Goal: Task Accomplishment & Management: Manage account settings

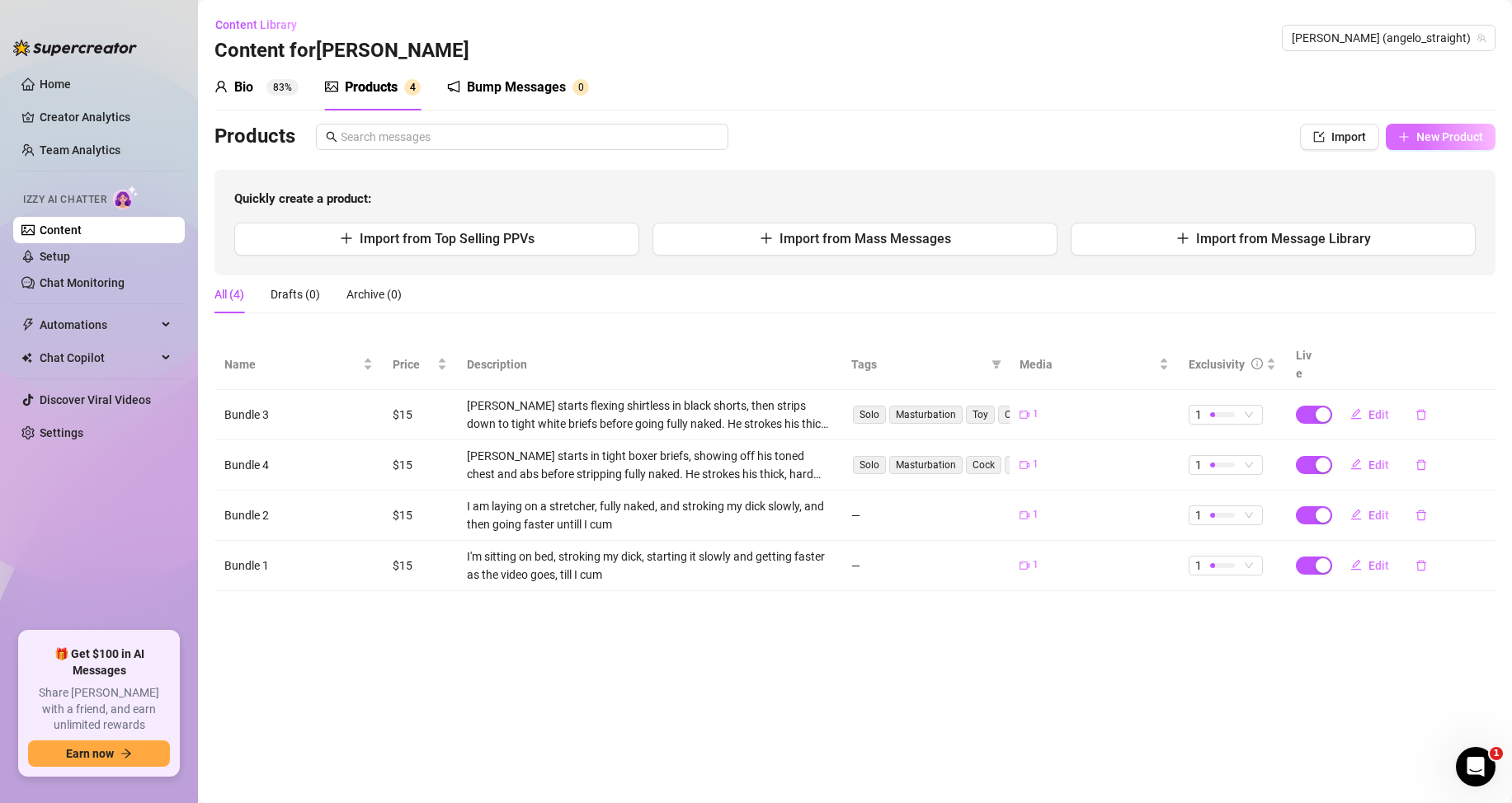
click at [1462, 137] on span "New Product" at bounding box center [1449, 137] width 67 height 13
type textarea "Type your message here..."
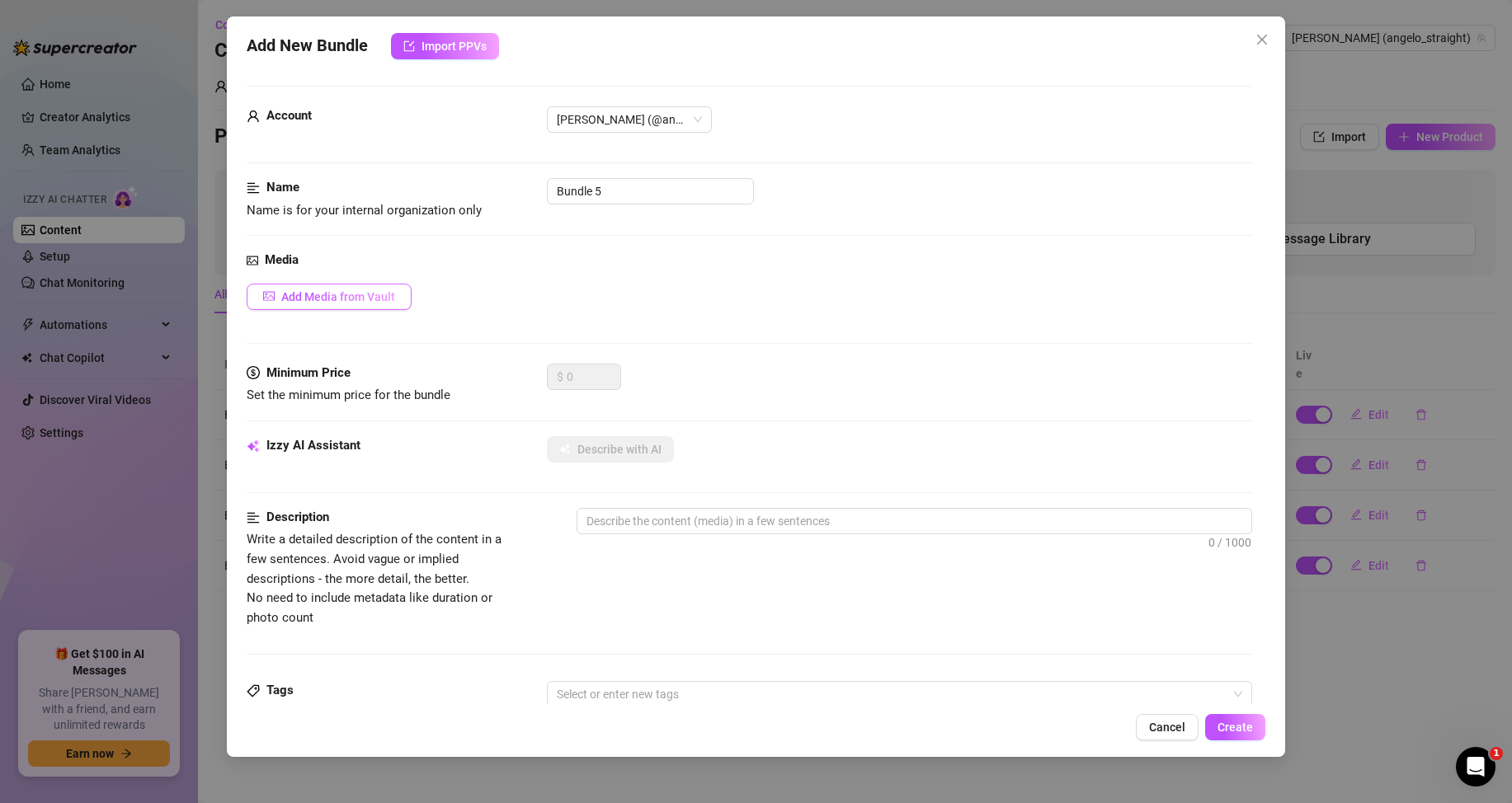
click at [366, 300] on span "Add Media from Vault" at bounding box center [338, 296] width 114 height 13
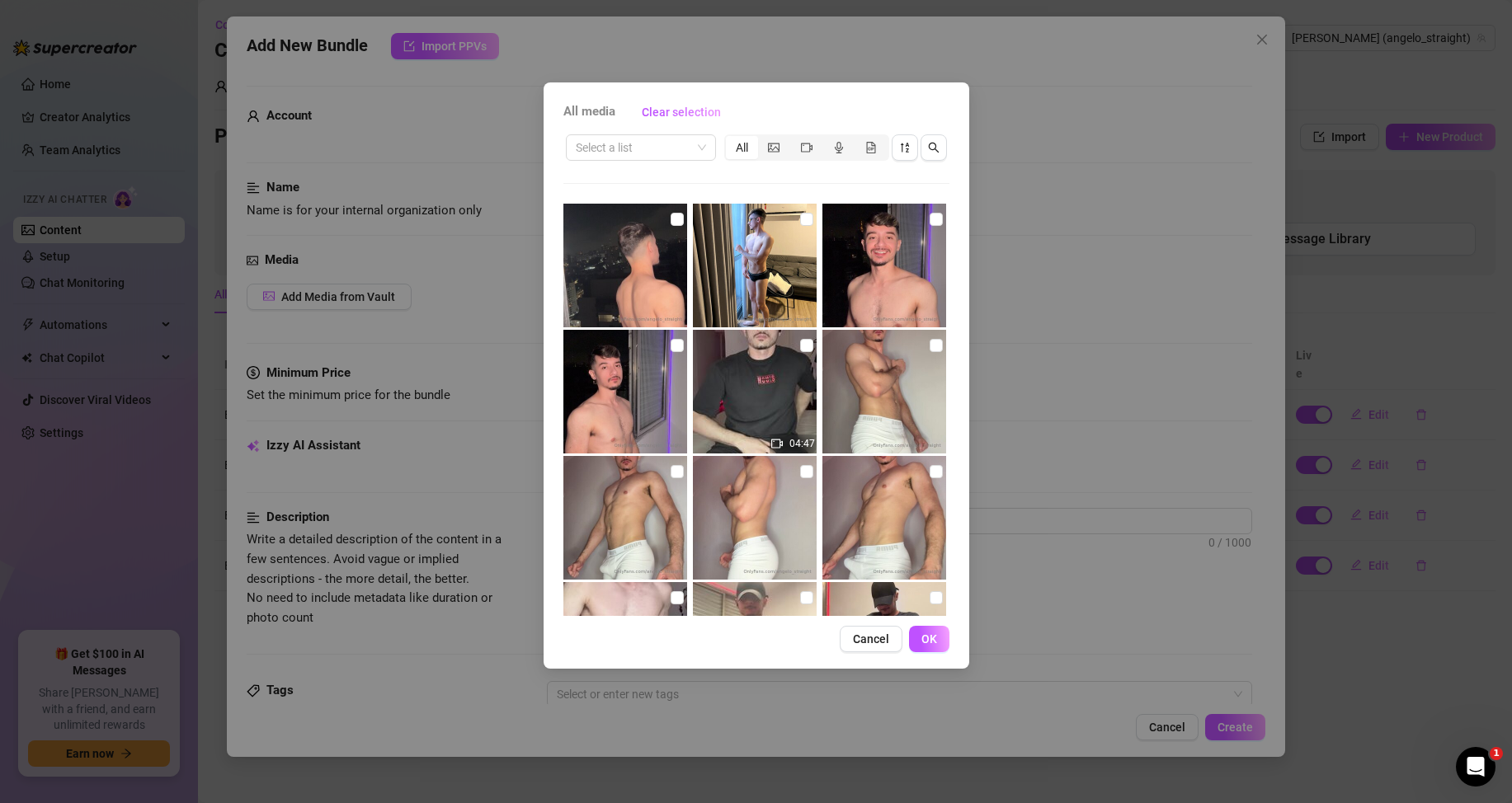
click at [665, 219] on img at bounding box center [625, 265] width 123 height 123
checkbox input "true"
click at [922, 637] on span "OK" at bounding box center [929, 639] width 16 height 13
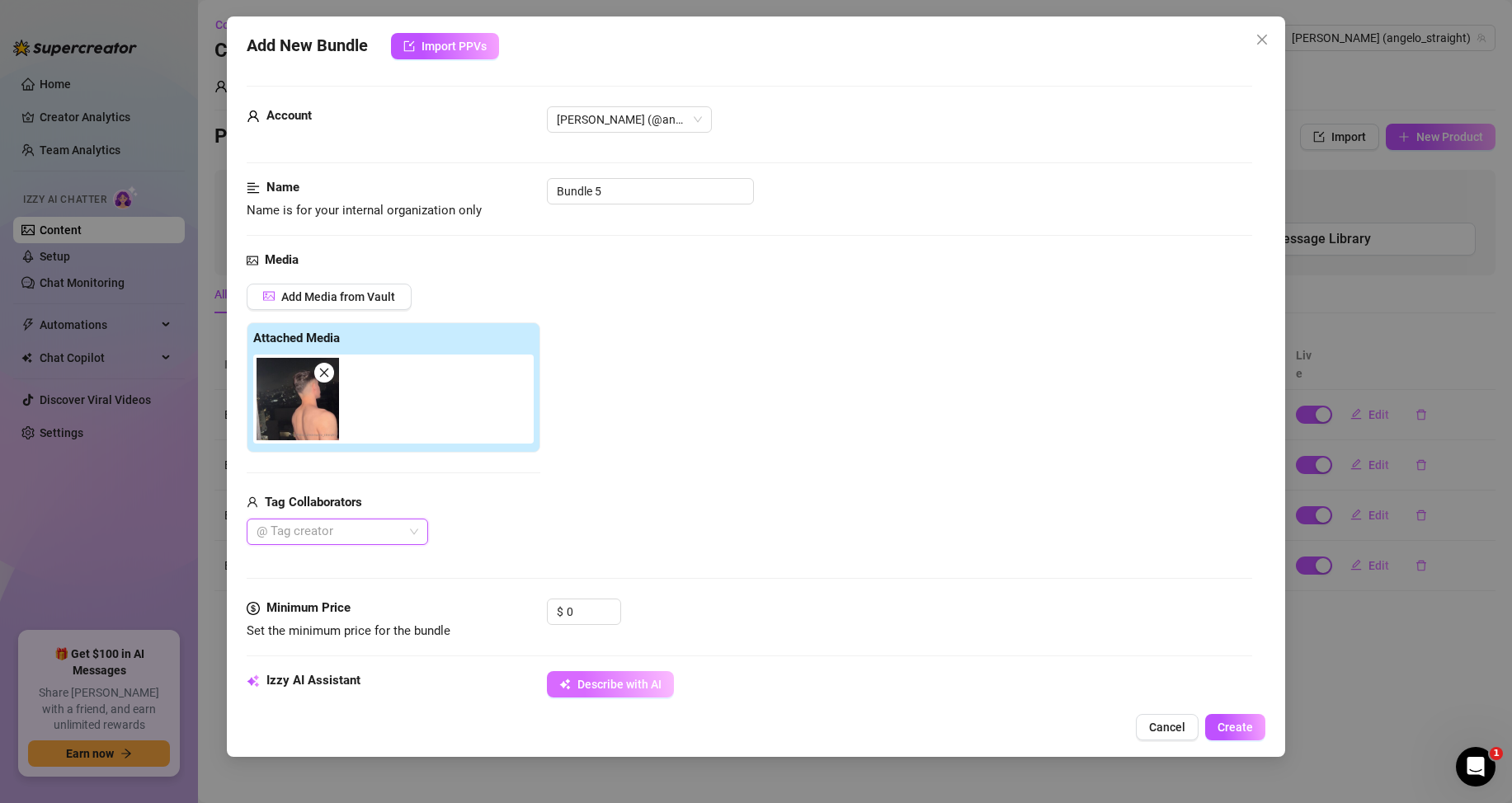
click at [626, 680] on span "Describe with AI" at bounding box center [619, 684] width 84 height 13
type textarea "Shirtless"
type textarea "Shirtless [DEMOGRAPHIC_DATA]"
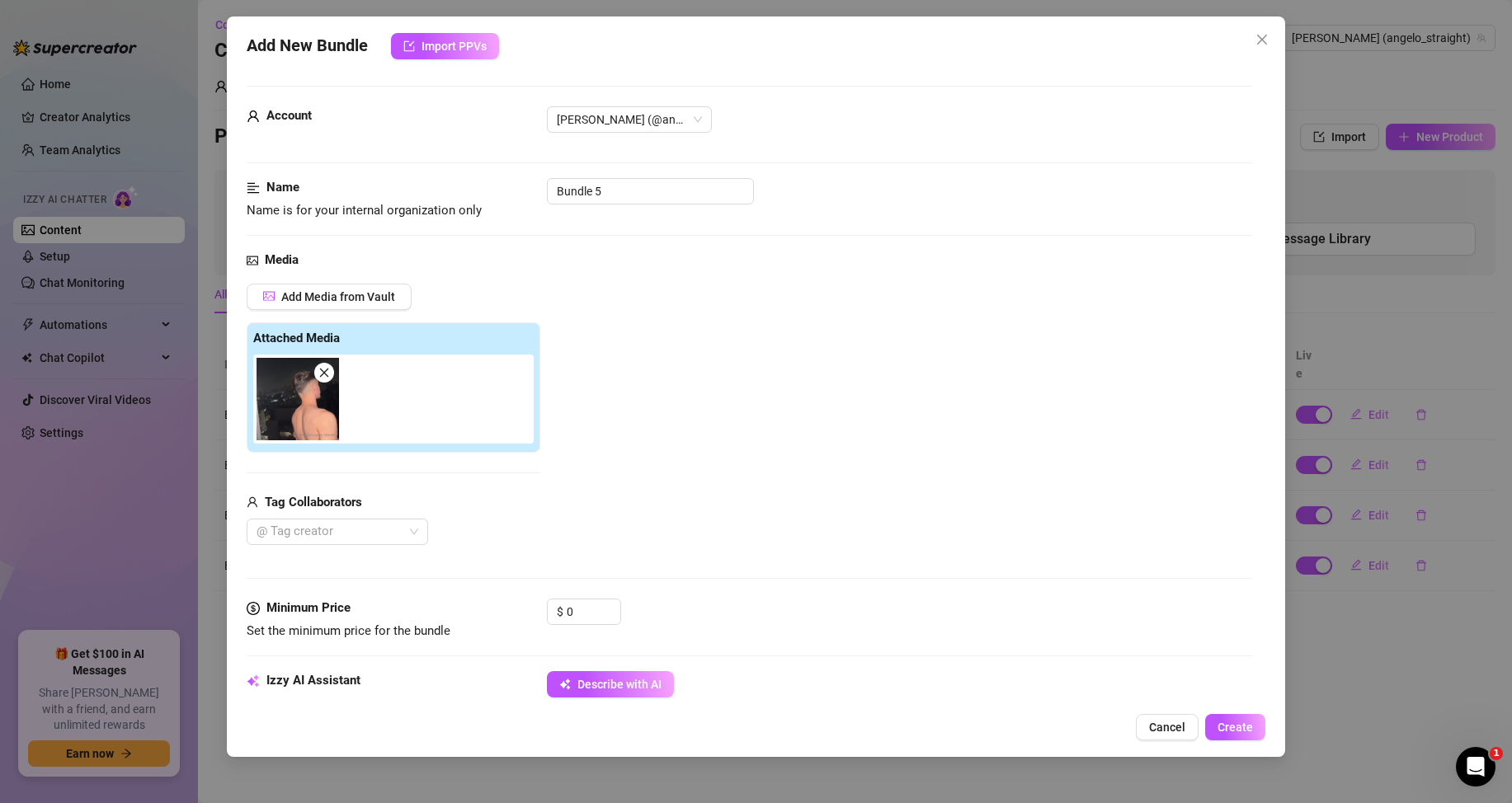
type textarea "Shirtless [DEMOGRAPHIC_DATA] standing"
type textarea "Shirtless [DEMOGRAPHIC_DATA] standing on"
type textarea "Shirtless [DEMOGRAPHIC_DATA] standing on a"
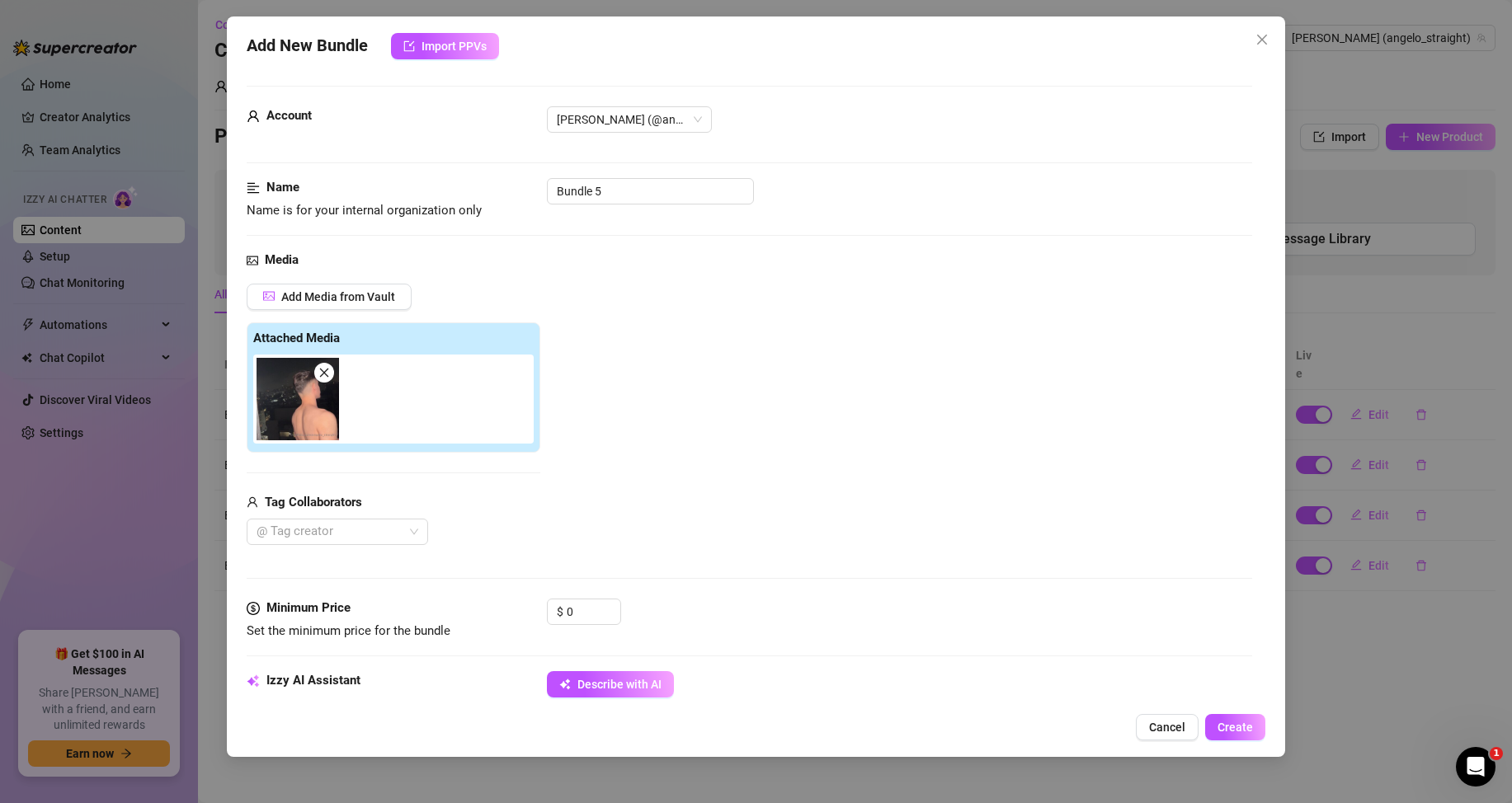
type textarea "Shirtless [DEMOGRAPHIC_DATA] standing on a"
type textarea "Shirtless [DEMOGRAPHIC_DATA] standing on a balcony"
type textarea "Shirtless [DEMOGRAPHIC_DATA] standing on a balcony at"
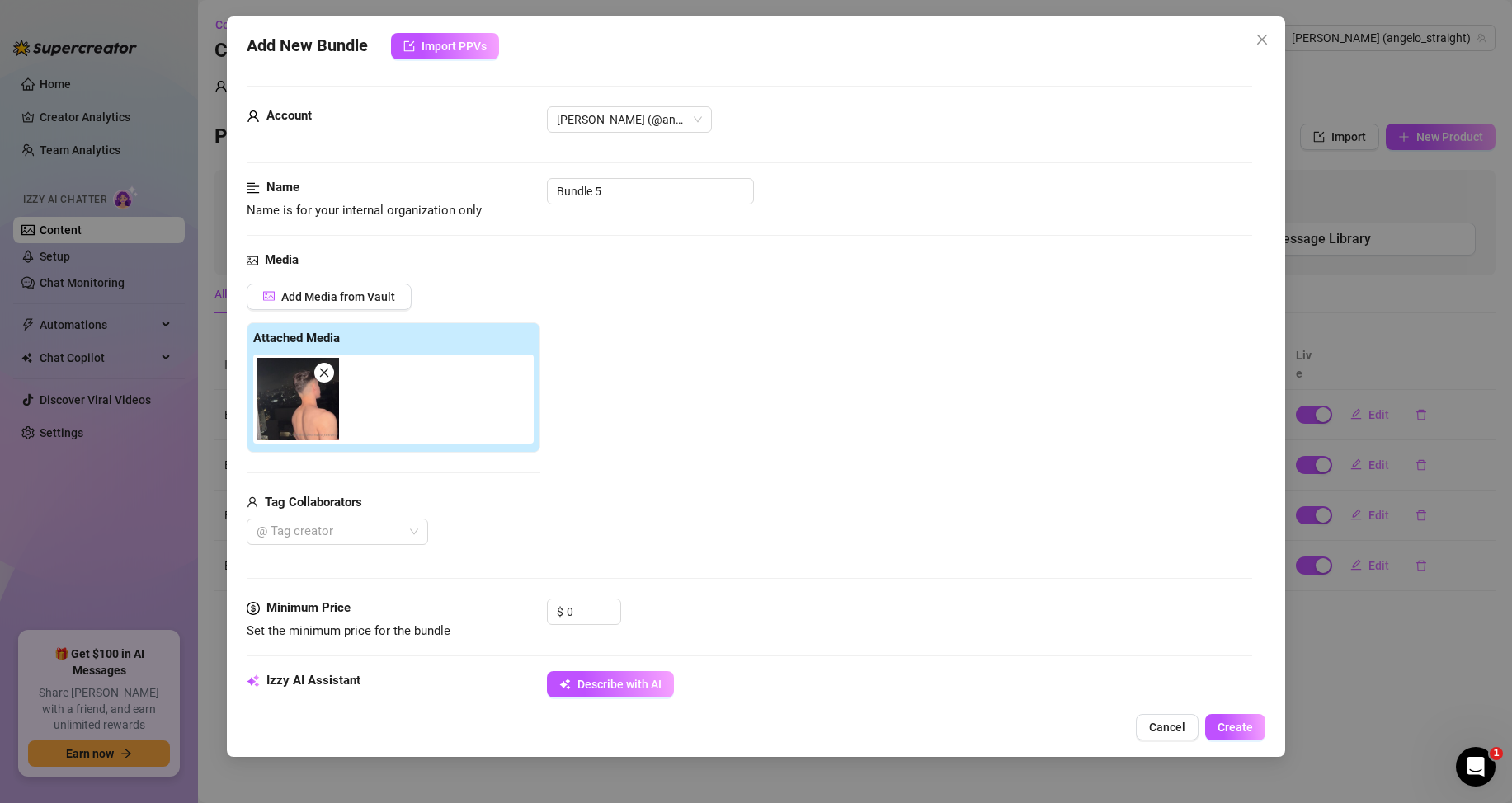
type textarea "Shirtless [DEMOGRAPHIC_DATA] standing on a balcony at night,"
type textarea "Shirtless [DEMOGRAPHIC_DATA] standing on a balcony at night, showing"
type textarea "Shirtless [DEMOGRAPHIC_DATA] standing on a balcony at night, showing his"
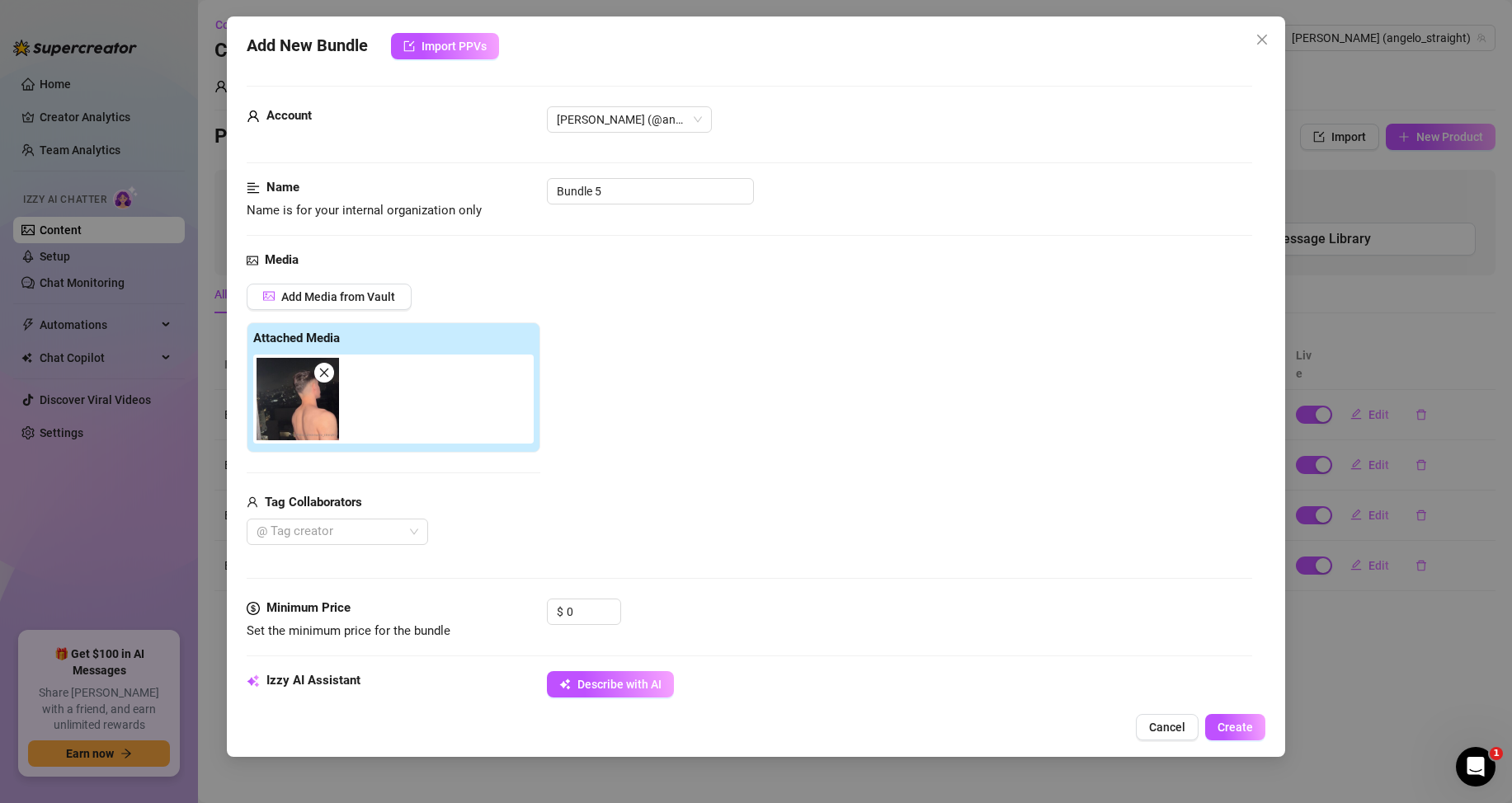
type textarea "Shirtless [DEMOGRAPHIC_DATA] standing on a balcony at night, showing his"
type textarea "Shirtless [DEMOGRAPHIC_DATA] standing on a balcony at night, showing his bare"
type textarea "Shirtless [DEMOGRAPHIC_DATA] standing on a balcony at night, showing his bare b…"
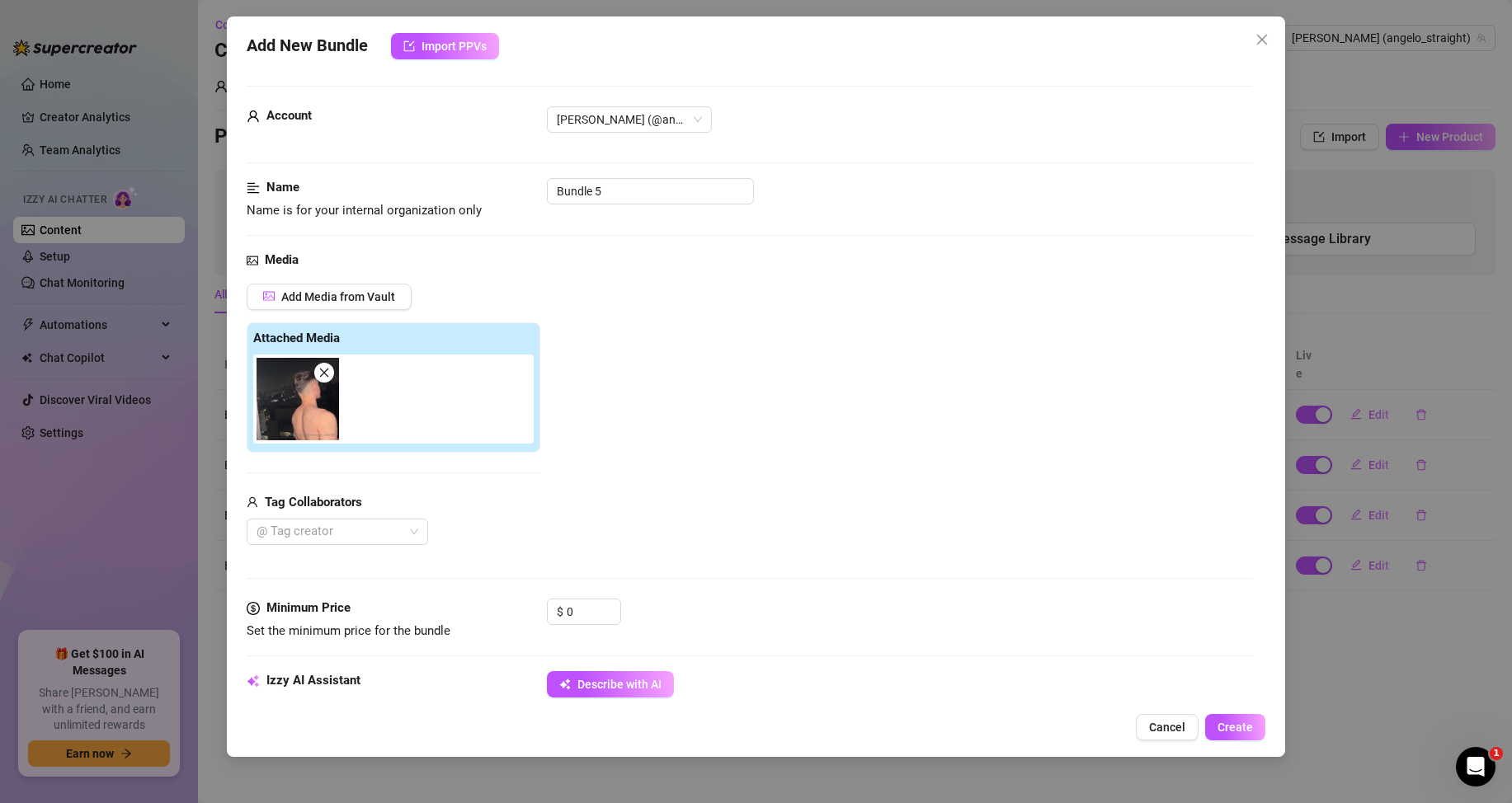
type textarea "Shirtless [DEMOGRAPHIC_DATA] standing on a balcony at night, showing his bare b…"
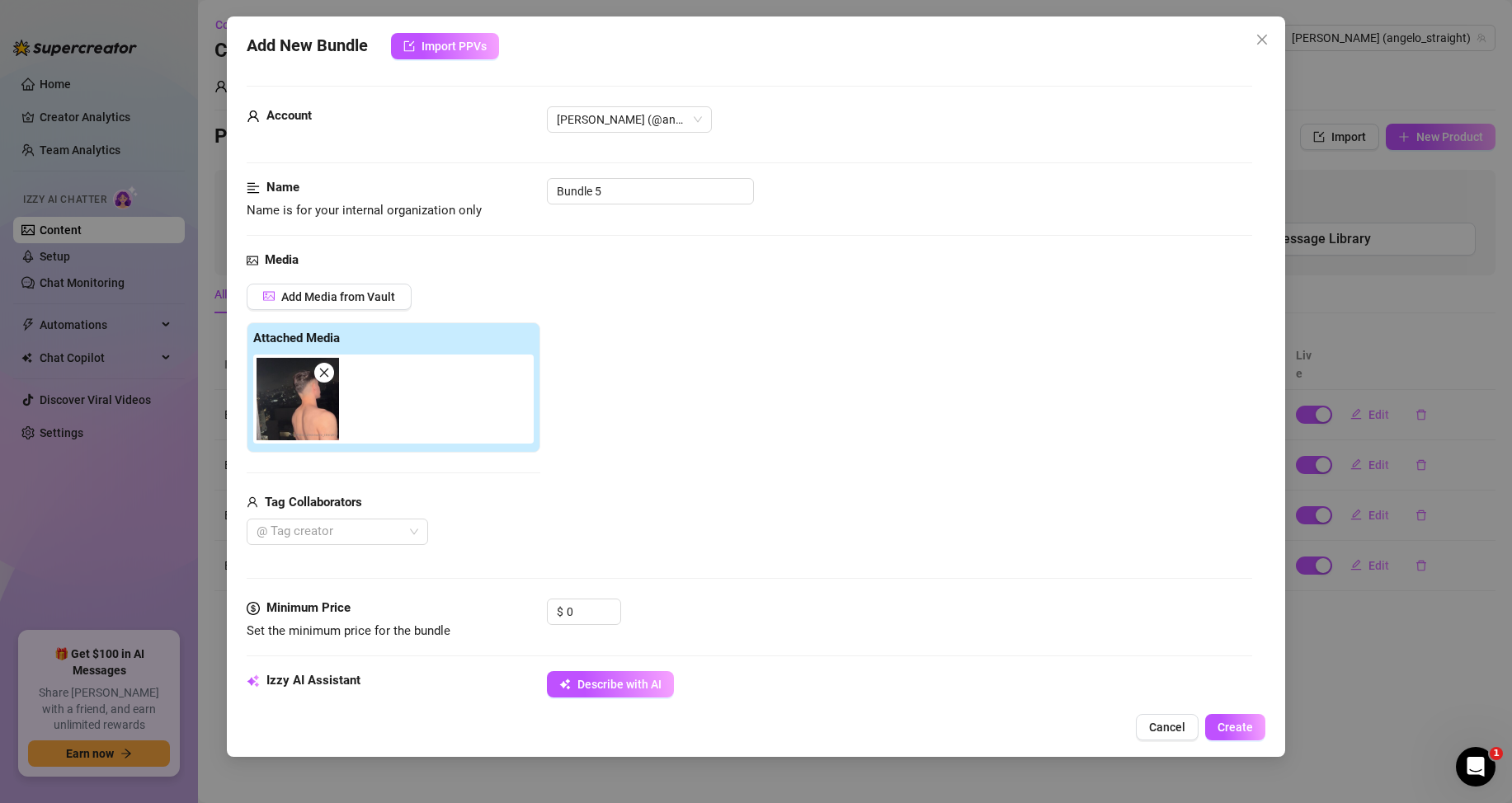
type textarea "Shirtless [DEMOGRAPHIC_DATA] standing on a balcony at night, showing his bare b…"
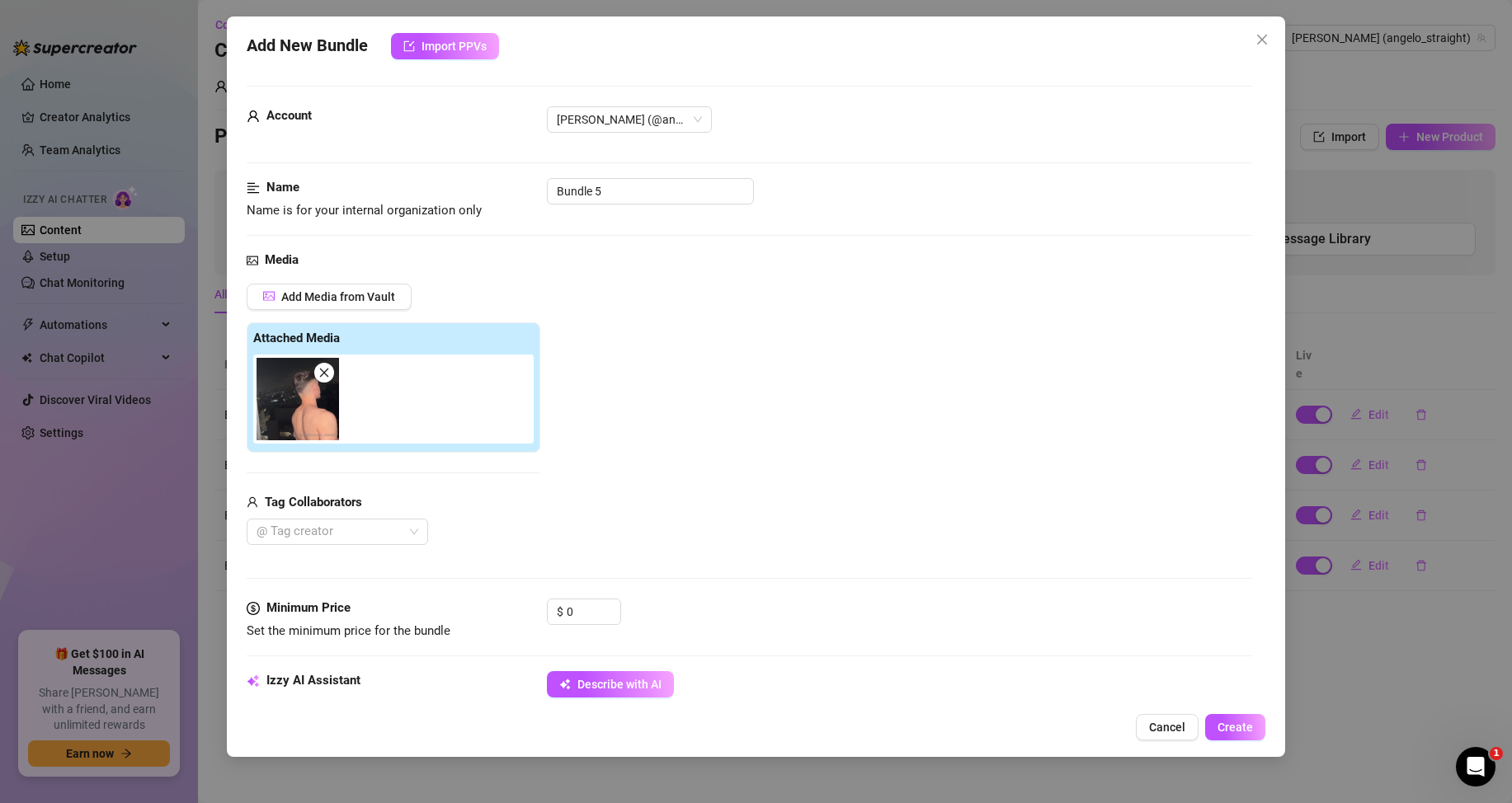
type textarea "Shirtless [DEMOGRAPHIC_DATA] standing on a balcony at night, showing his bare b…"
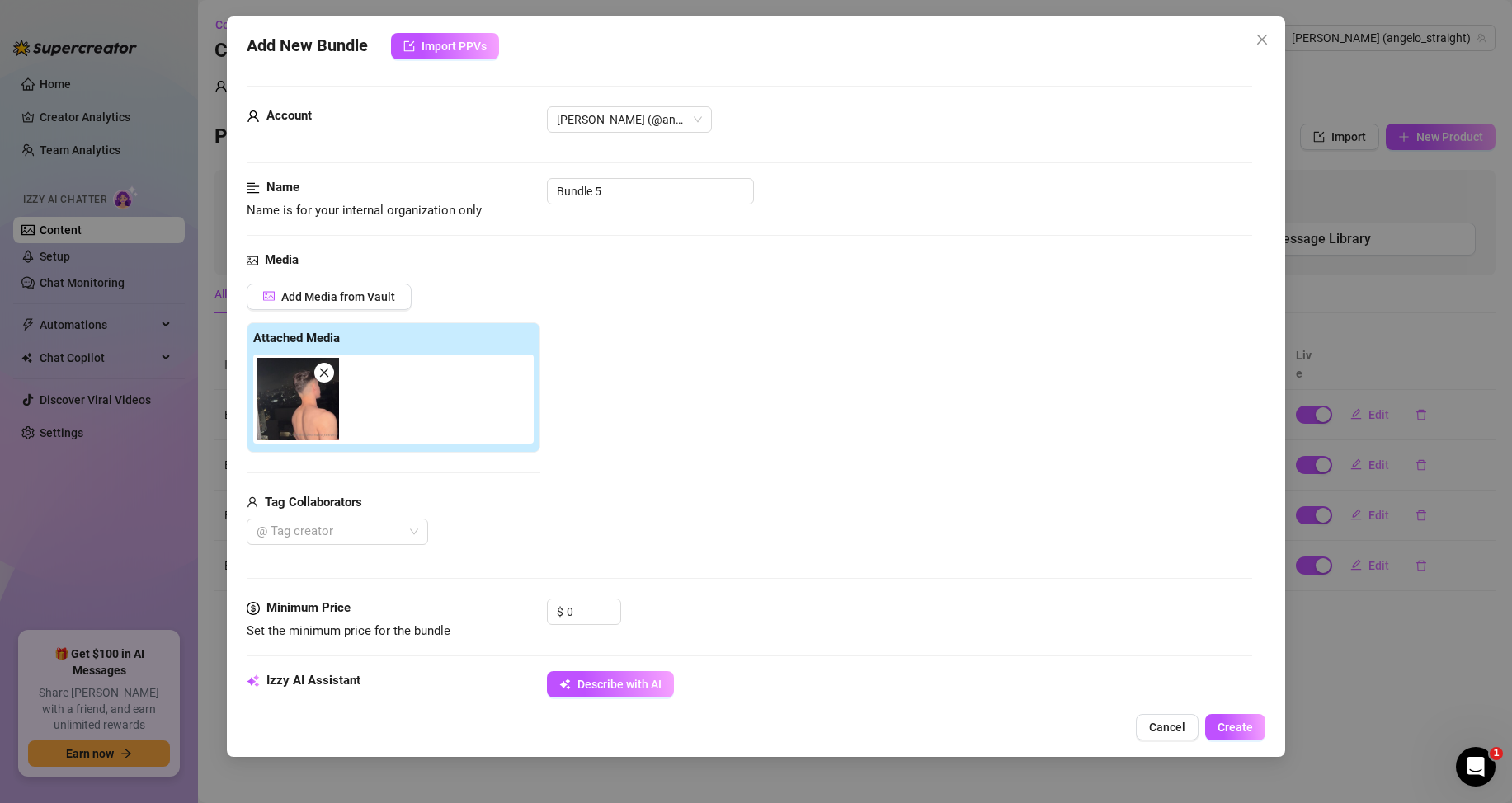
type textarea "Shirtless [DEMOGRAPHIC_DATA] standing on a balcony at night, showing his bare b…"
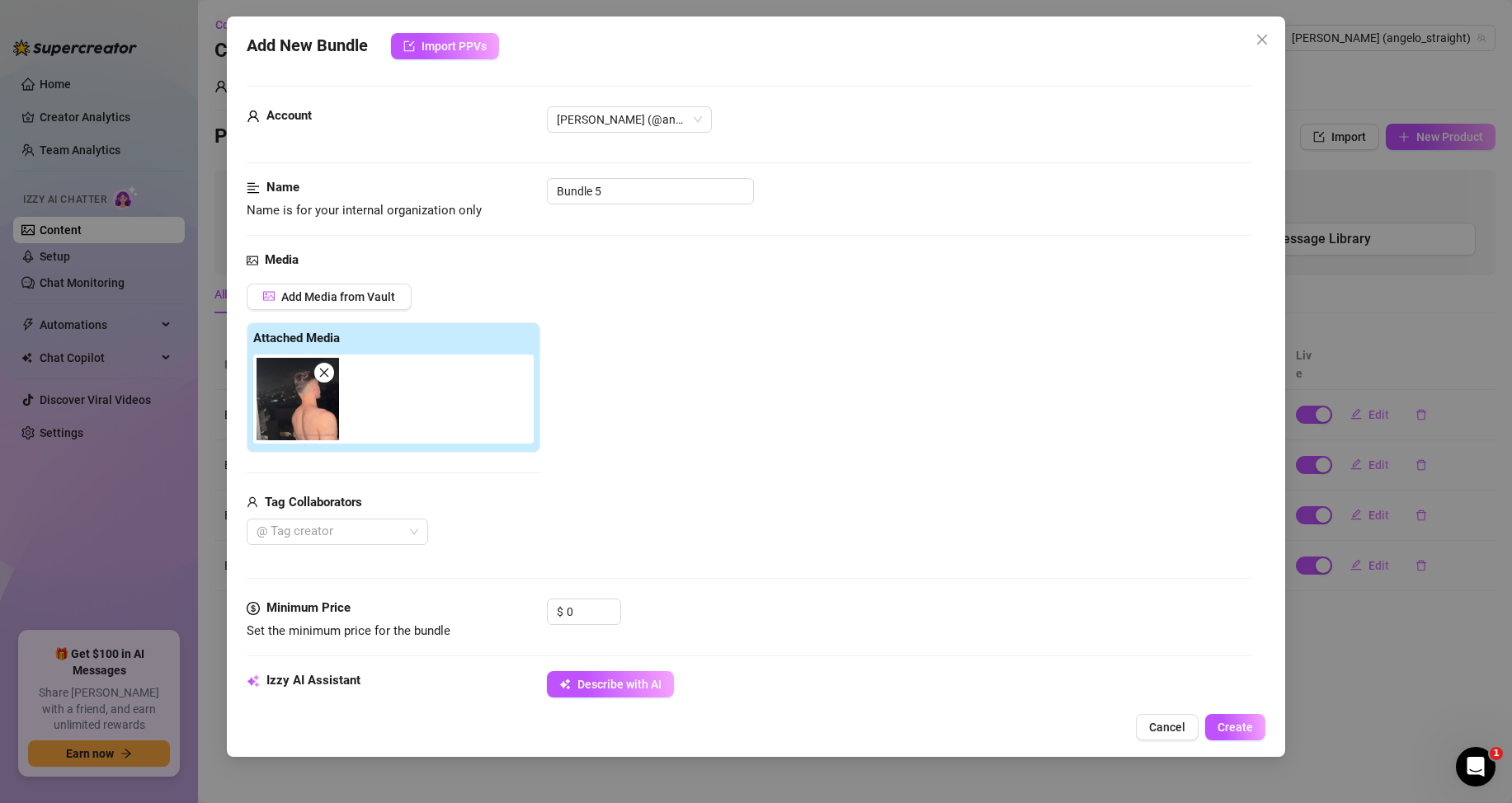
type textarea "Shirtless [DEMOGRAPHIC_DATA] standing on a balcony at night, showing his bare b…"
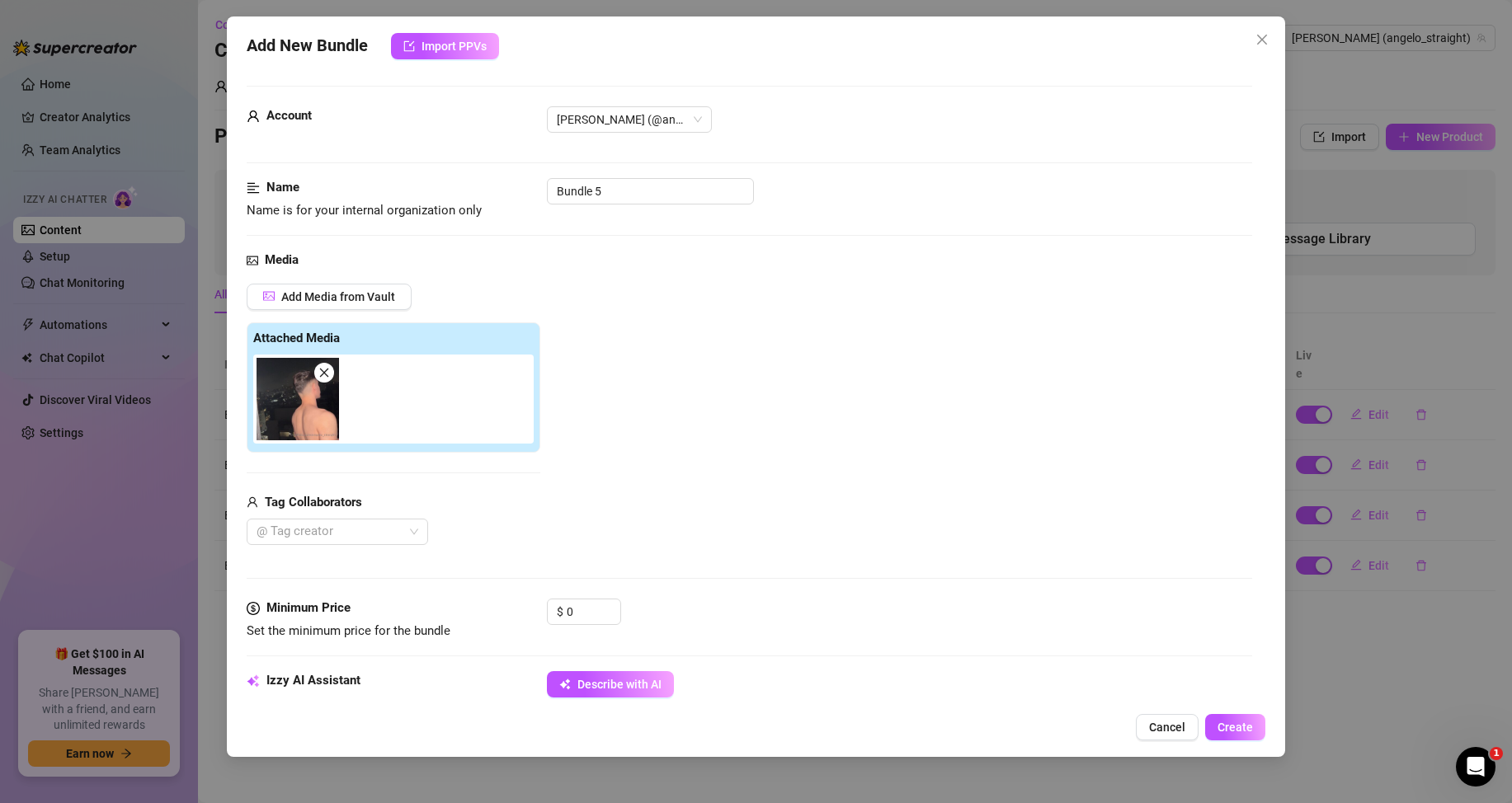
type textarea "Shirtless [DEMOGRAPHIC_DATA] standing on a balcony at night, showing his bare b…"
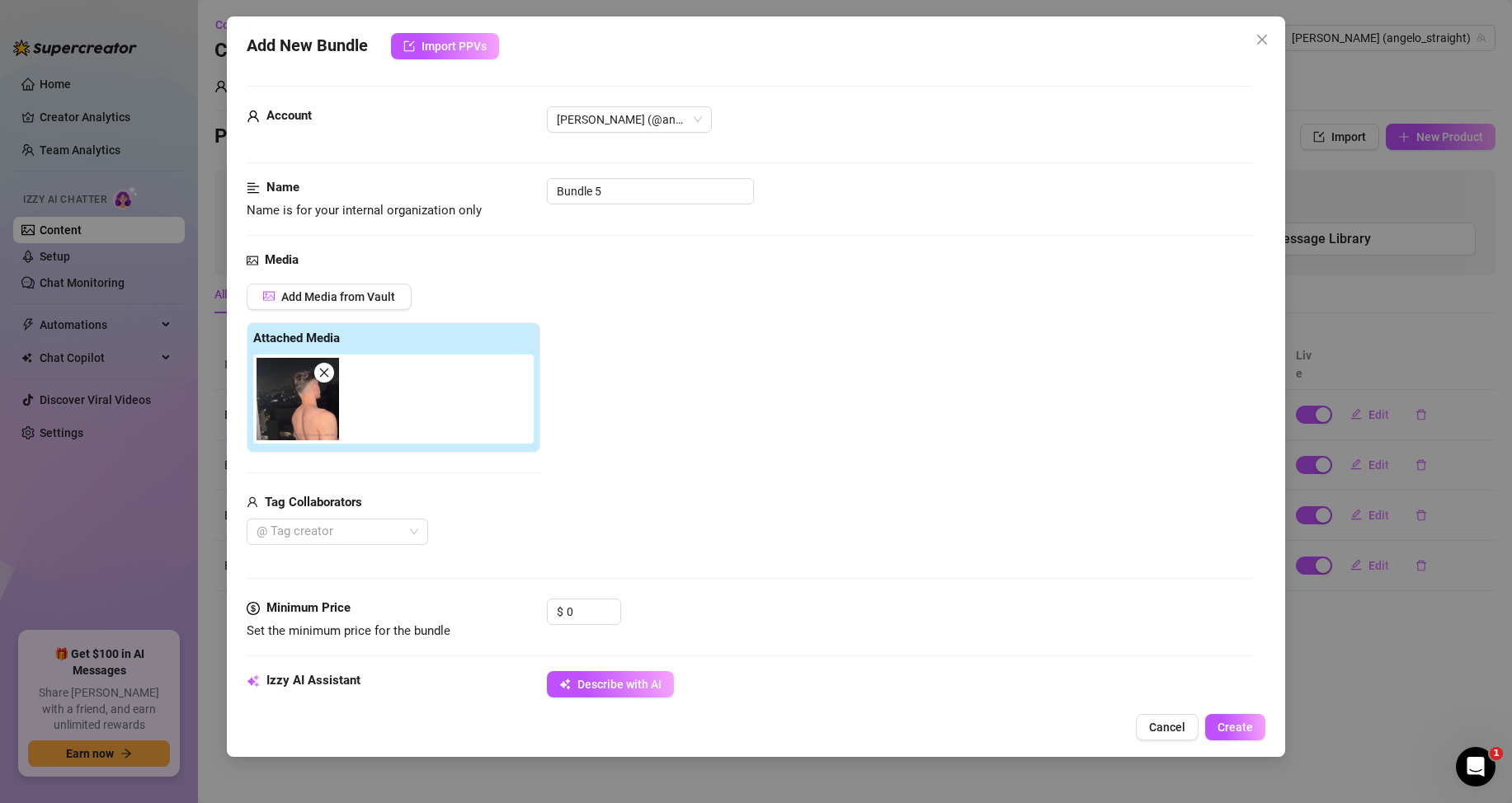
type textarea "Shirtless [DEMOGRAPHIC_DATA] standing on a balcony at night, showing his bare b…"
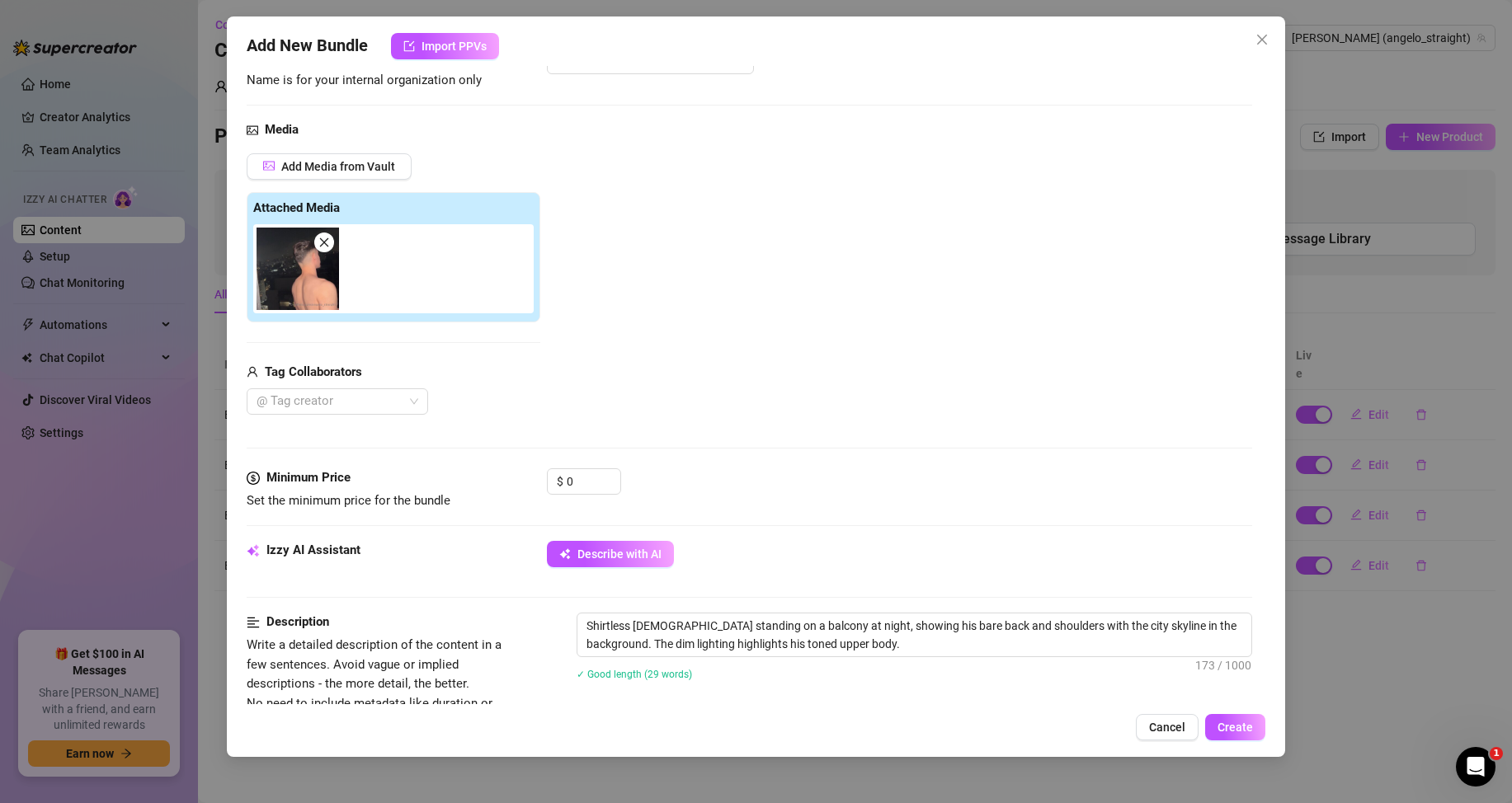
scroll to position [330, 0]
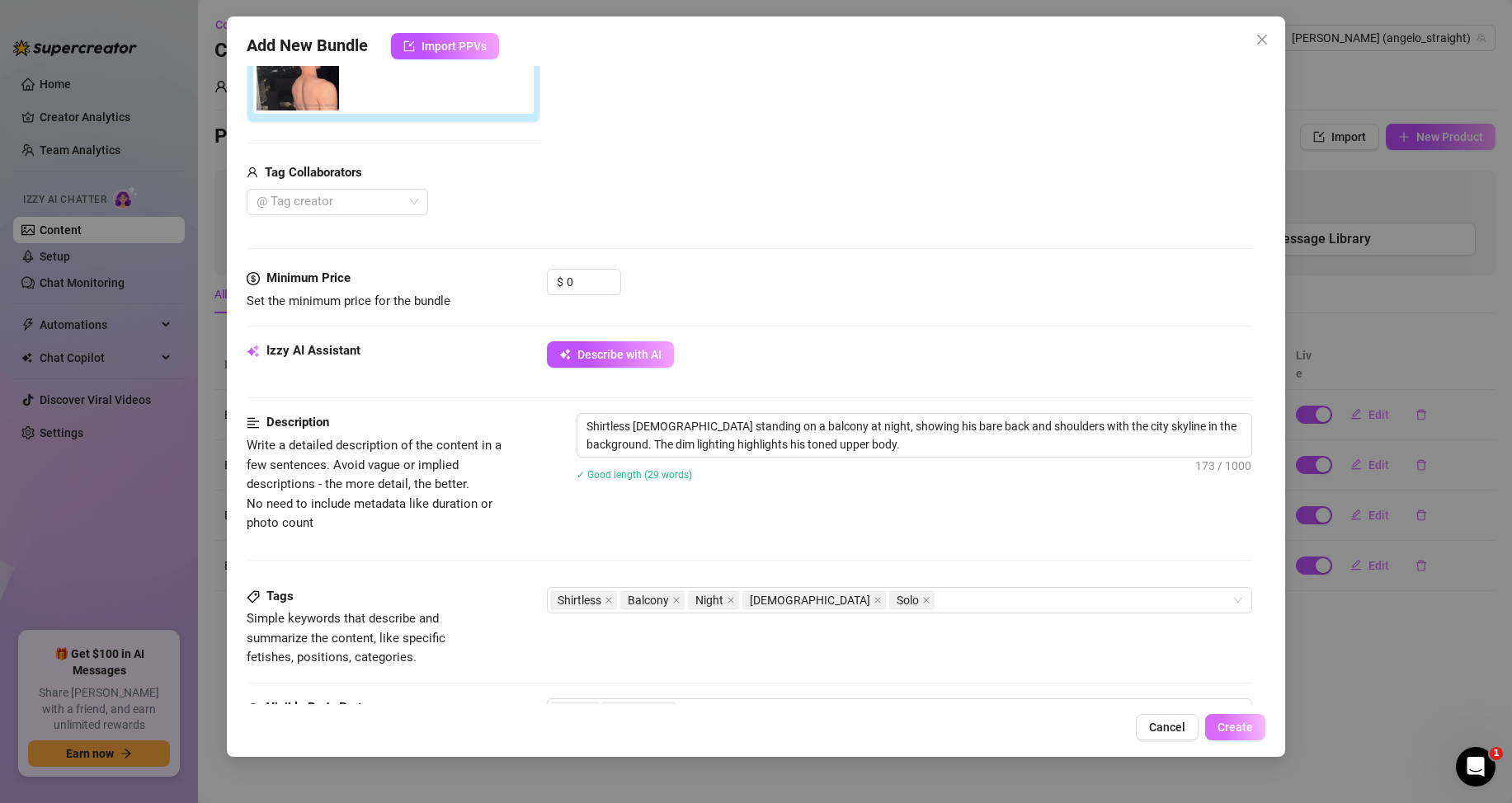
click at [1228, 721] on span "Create" at bounding box center [1235, 727] width 35 height 13
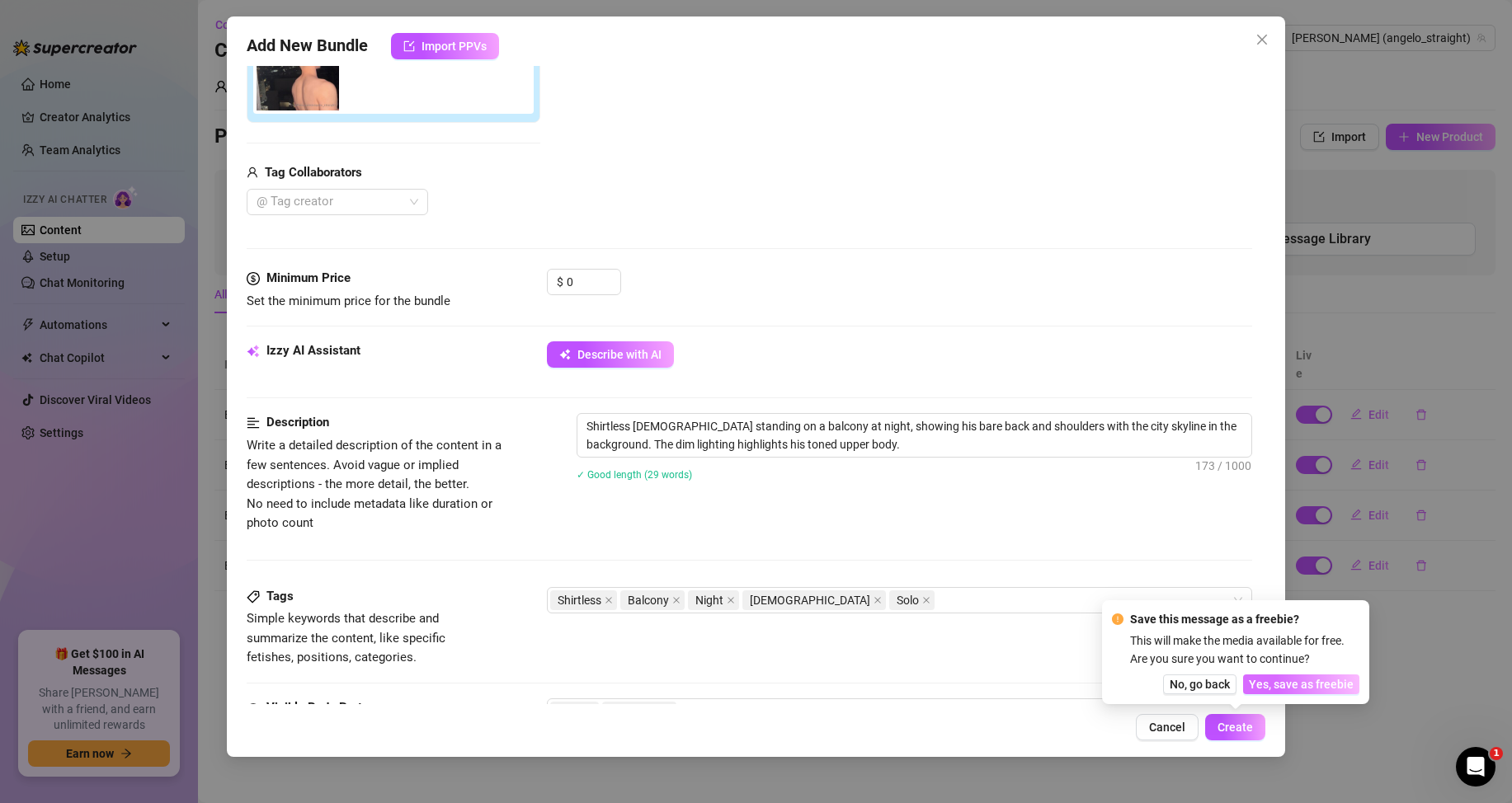
click at [1261, 681] on span "Yes, save as freebie" at bounding box center [1301, 684] width 105 height 13
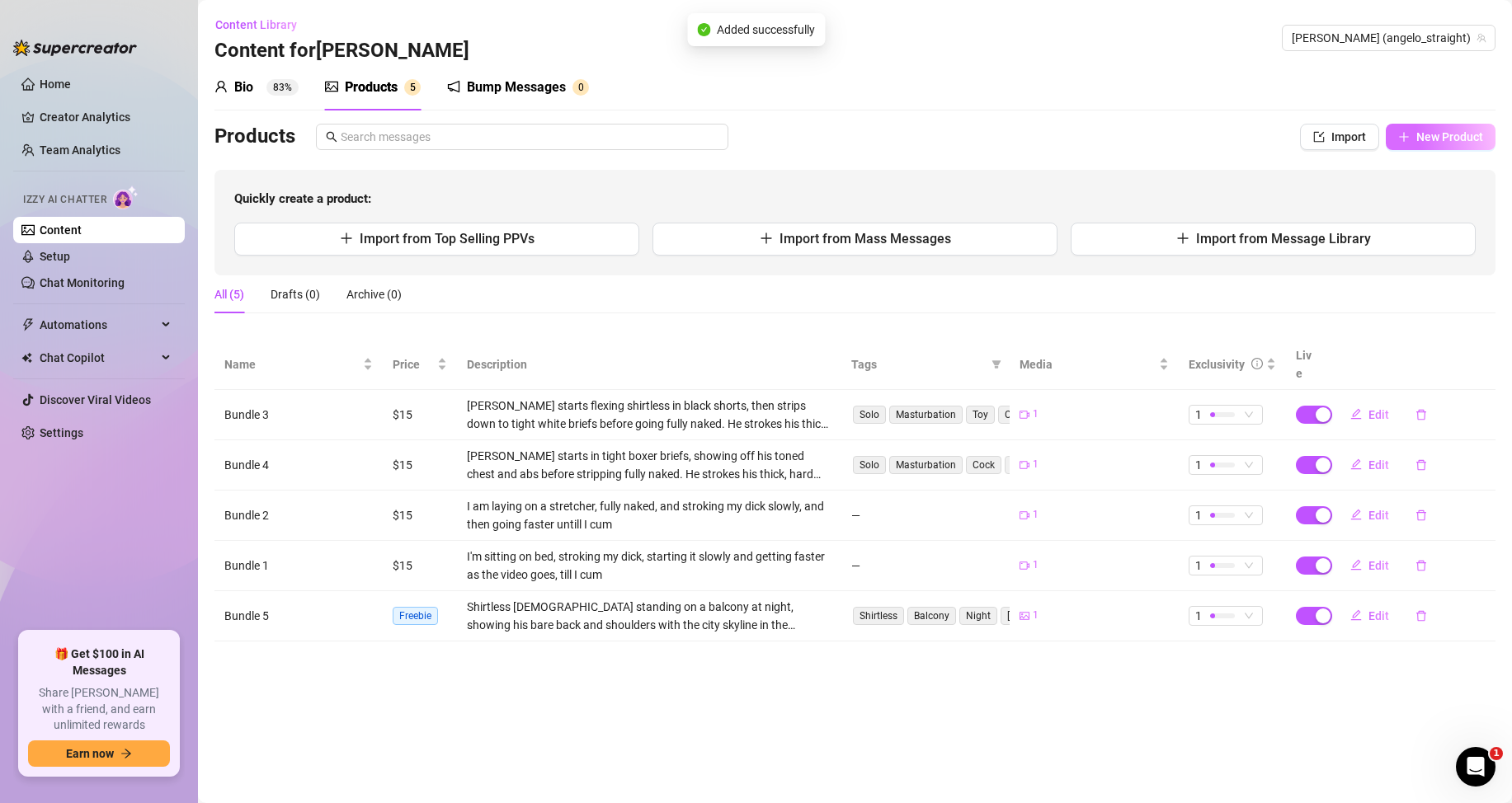
click at [1444, 130] on span "New Product" at bounding box center [1449, 137] width 67 height 13
type textarea "Type your message here..."
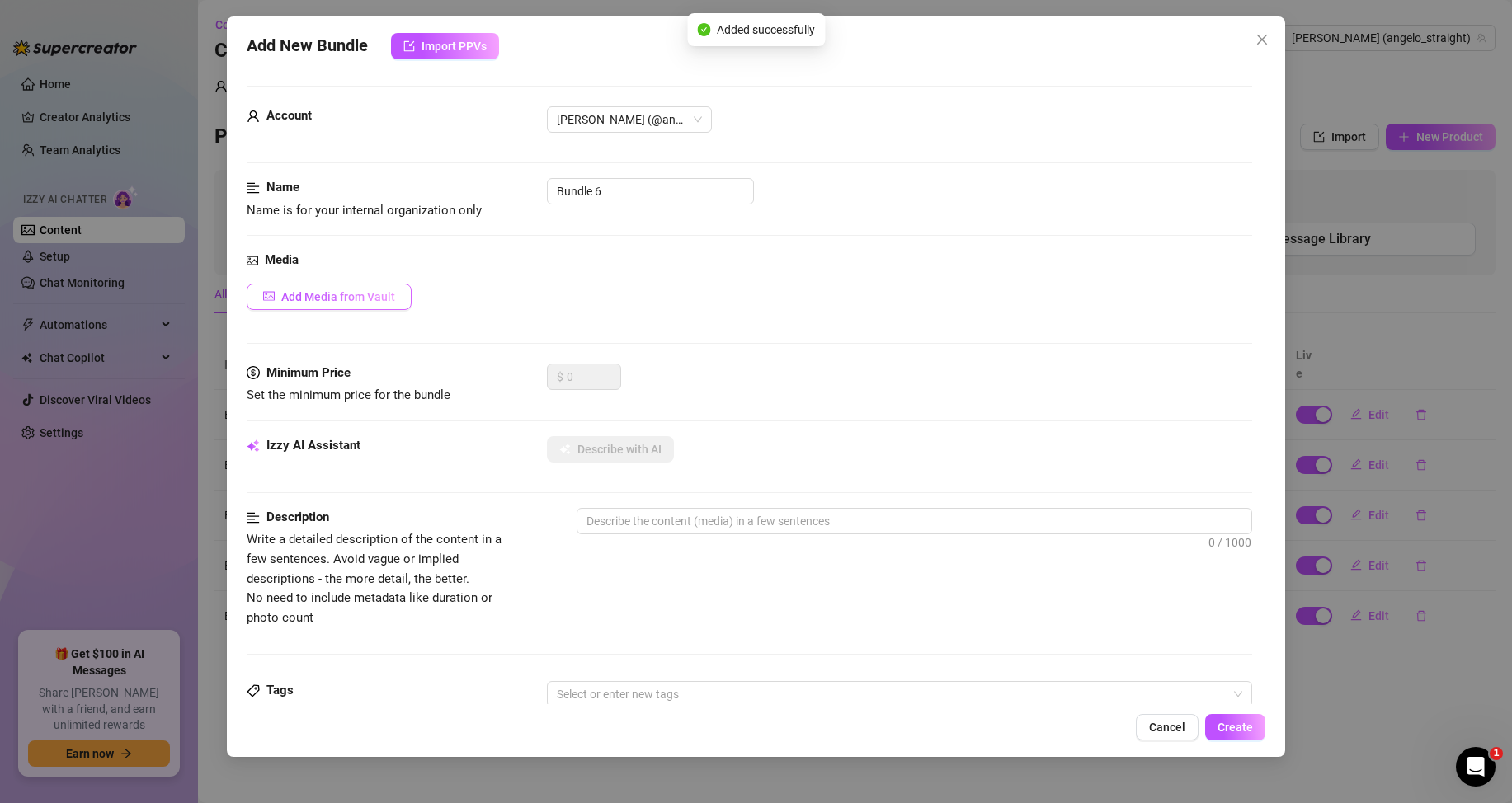
click at [384, 298] on span "Add Media from Vault" at bounding box center [338, 296] width 114 height 13
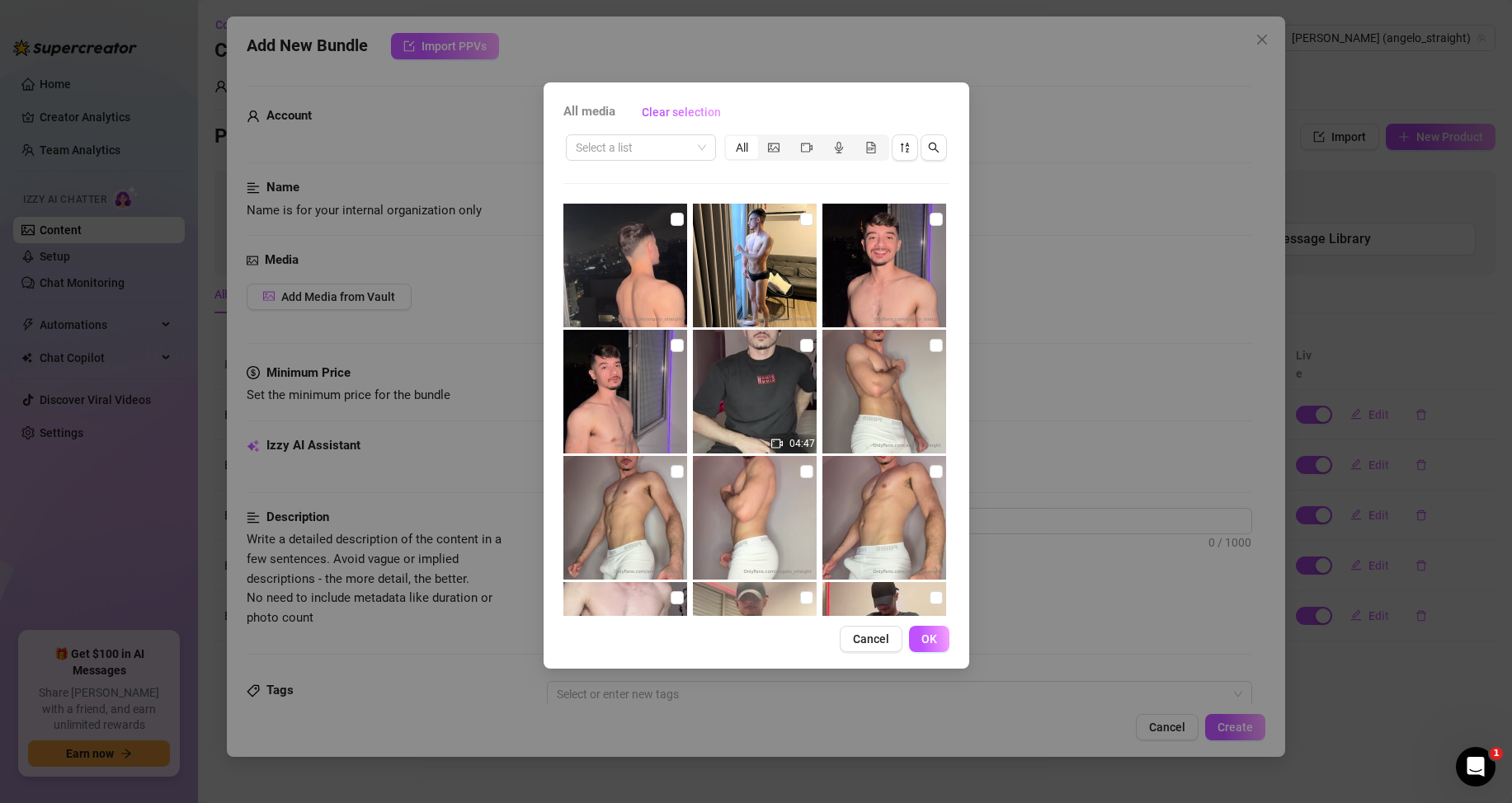
click at [755, 236] on img at bounding box center [754, 265] width 123 height 123
checkbox input "true"
click at [931, 652] on div "All media Clear selection Select a list All 04:47 05:50 04:33 05:09 05:09 06:17…" at bounding box center [757, 375] width 426 height 587
click at [923, 642] on span "OK" at bounding box center [929, 639] width 16 height 13
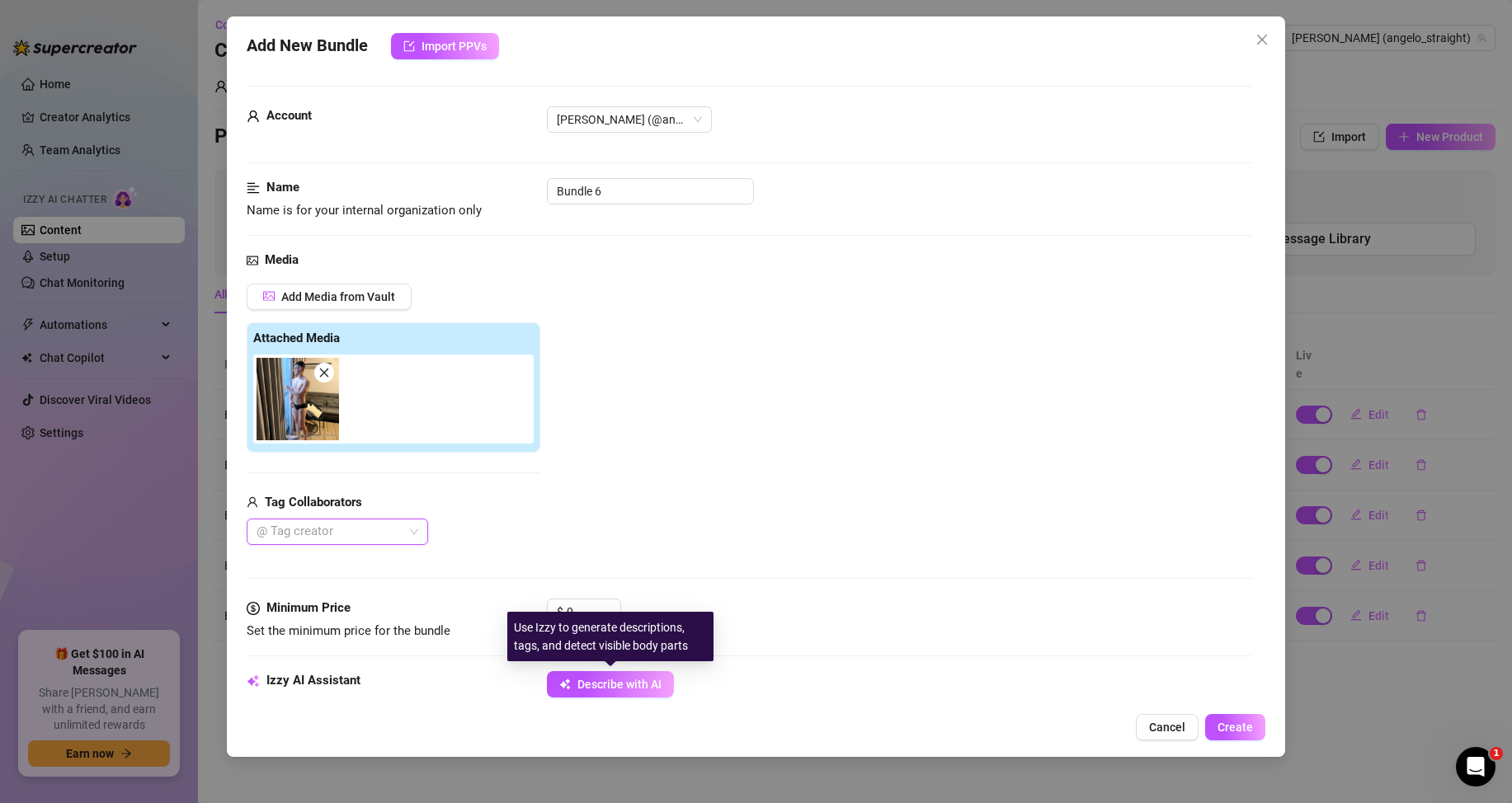
click at [641, 687] on span "Describe with AI" at bounding box center [619, 684] width 84 height 13
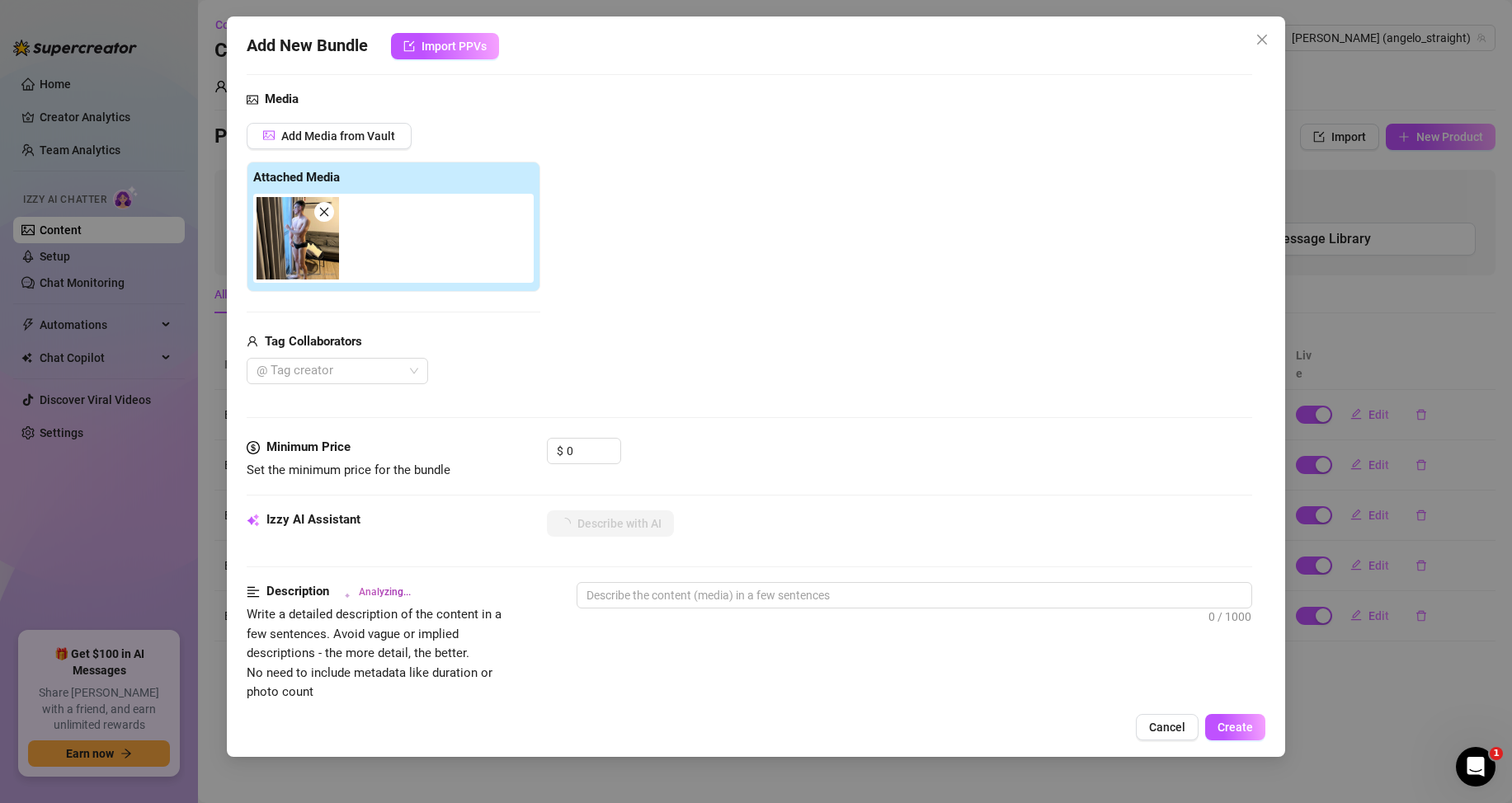
scroll to position [165, 0]
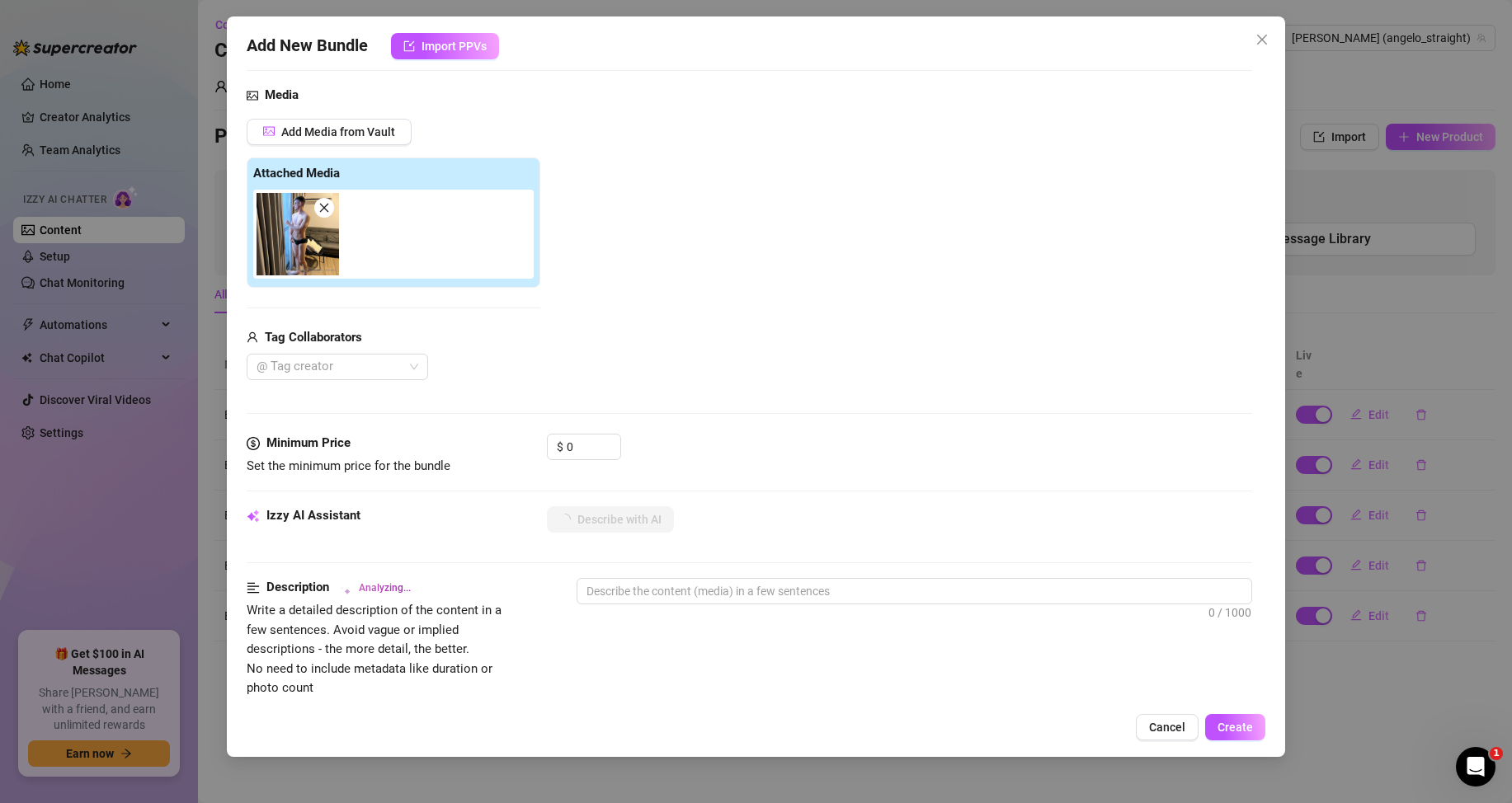
type textarea "[PERSON_NAME]"
type textarea "[PERSON_NAME] stands"
type textarea "[PERSON_NAME] stands by"
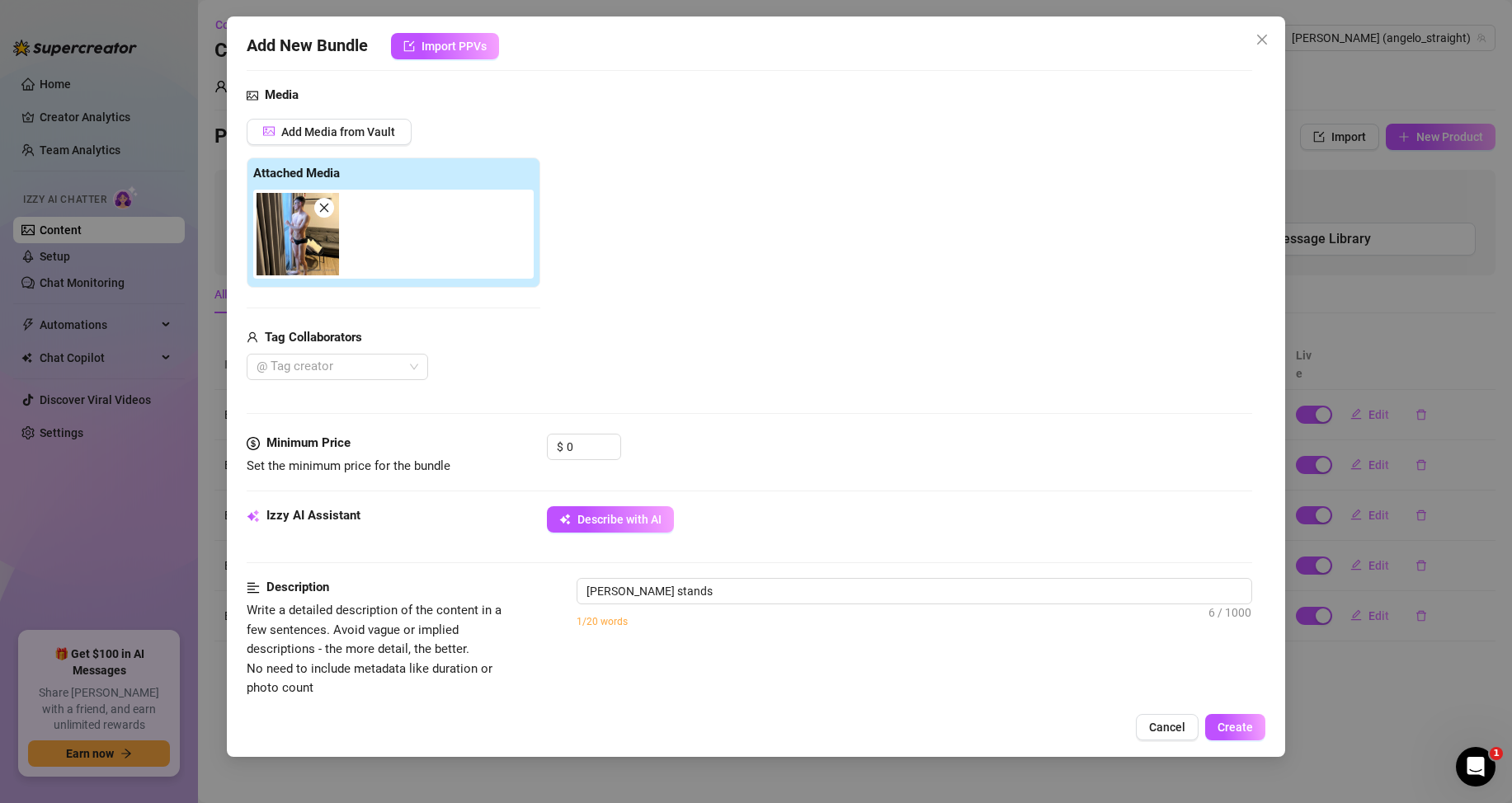
type textarea "[PERSON_NAME] stands by"
type textarea "[PERSON_NAME] stands by a"
type textarea "[PERSON_NAME] stands by a window"
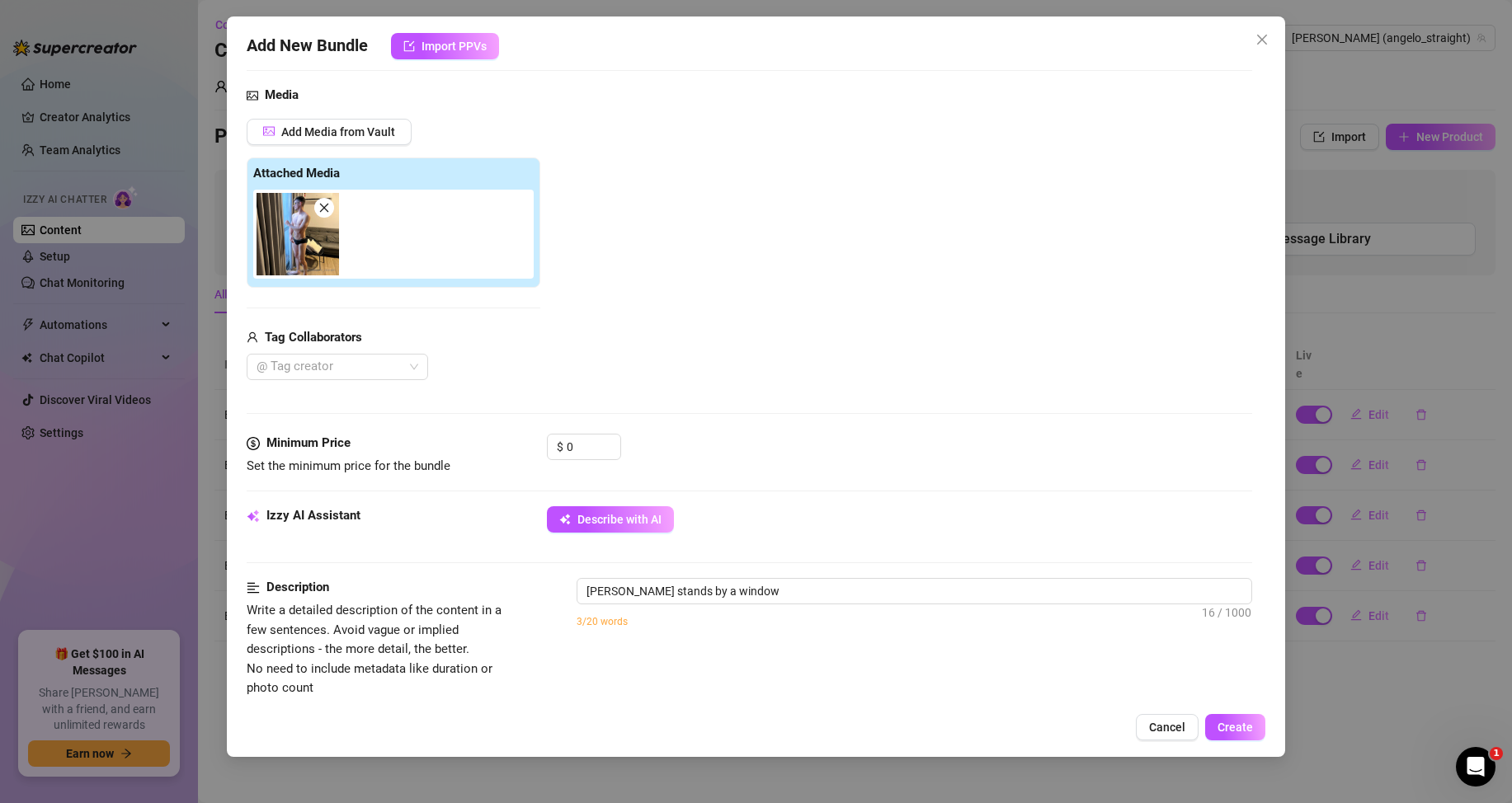
type textarea "[PERSON_NAME] stands by a window in"
type textarea "[PERSON_NAME] stands by a window in a"
type textarea "[PERSON_NAME] stands by a window in a modern"
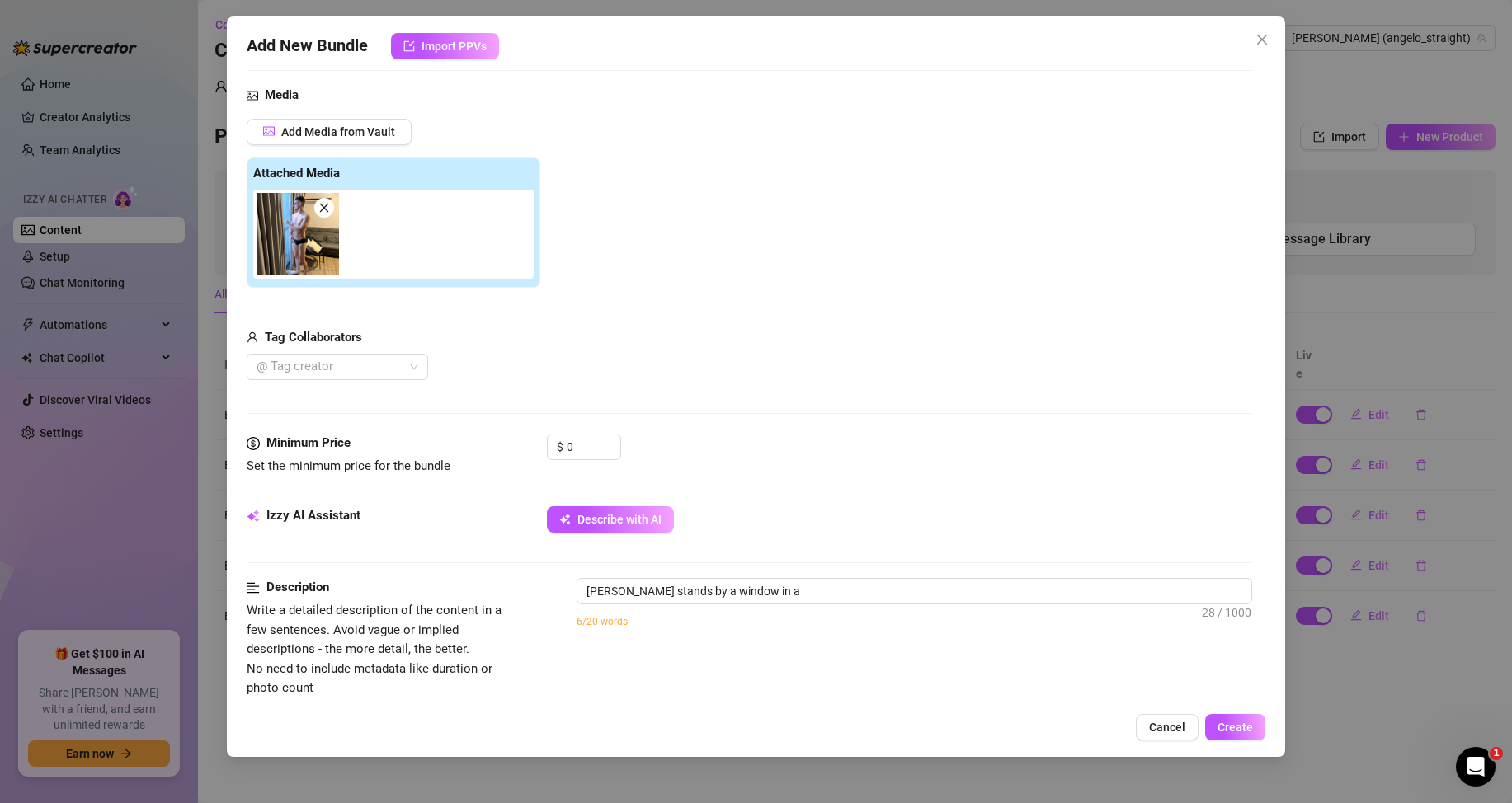
type textarea "[PERSON_NAME] stands by a window in a modern"
type textarea "[PERSON_NAME] stands by a window in a modern living"
type textarea "[PERSON_NAME] stands by a window in a modern living room,"
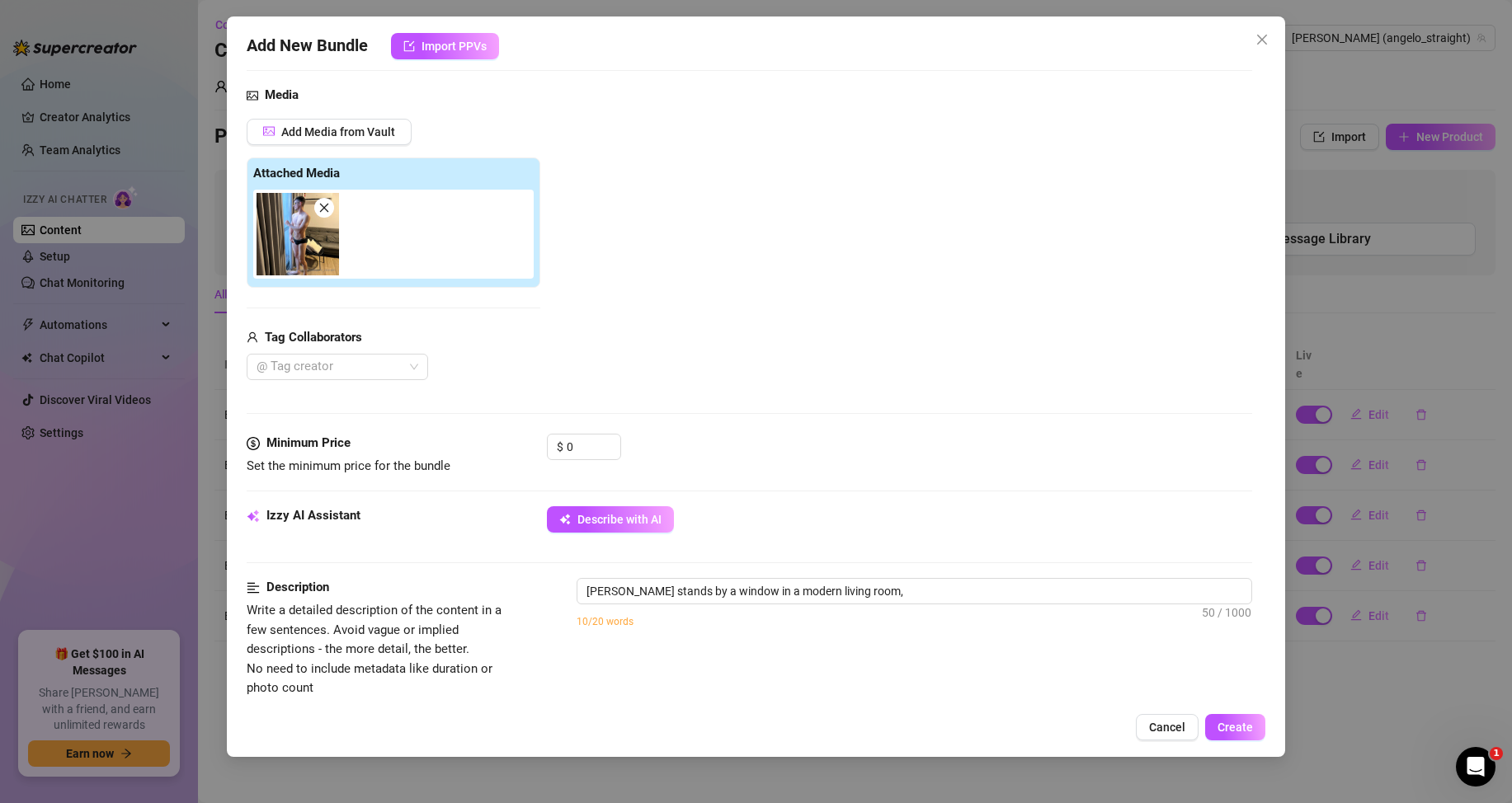
type textarea "[PERSON_NAME] stands by a window in a modern living room, wearing"
type textarea "[PERSON_NAME] stands by a window in a modern living room, wearing only"
type textarea "[PERSON_NAME] stands by a window in a modern living room, wearing only tight"
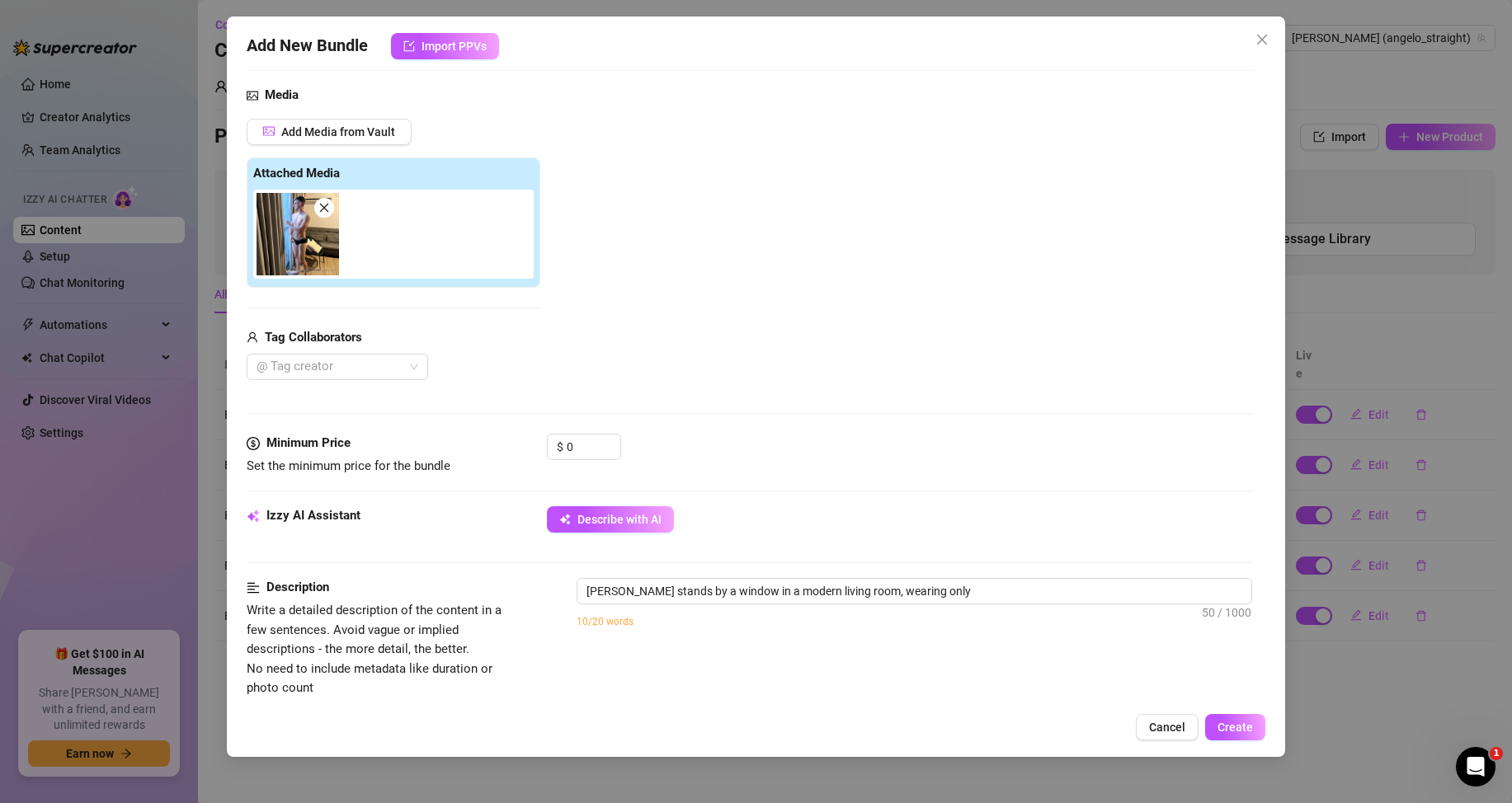
type textarea "[PERSON_NAME] stands by a window in a modern living room, wearing only tight"
type textarea "[PERSON_NAME] stands by a window in a modern living room, wearing only tight bl…"
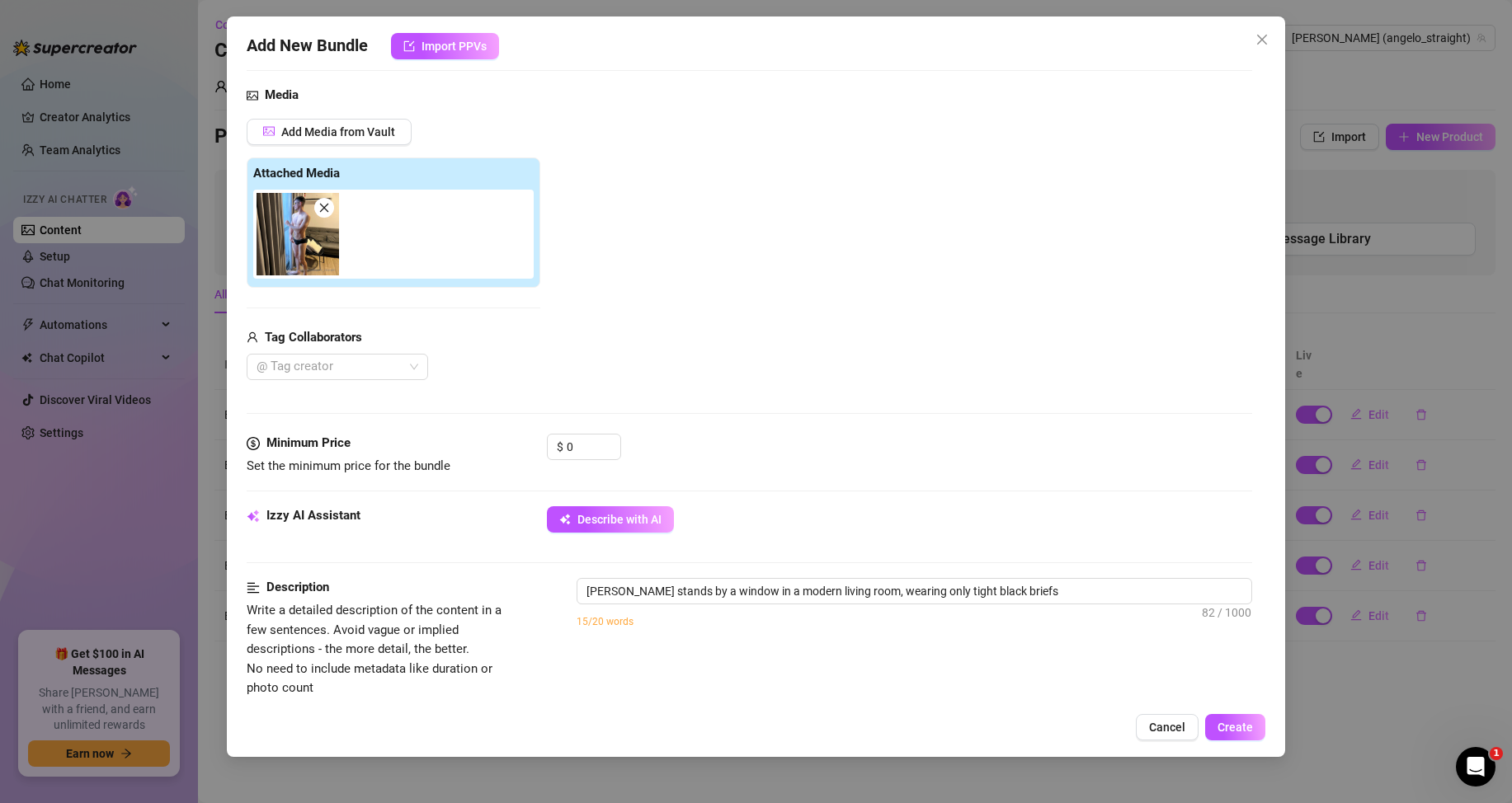
type textarea "[PERSON_NAME] stands by a window in a modern living room, wearing only tight bl…"
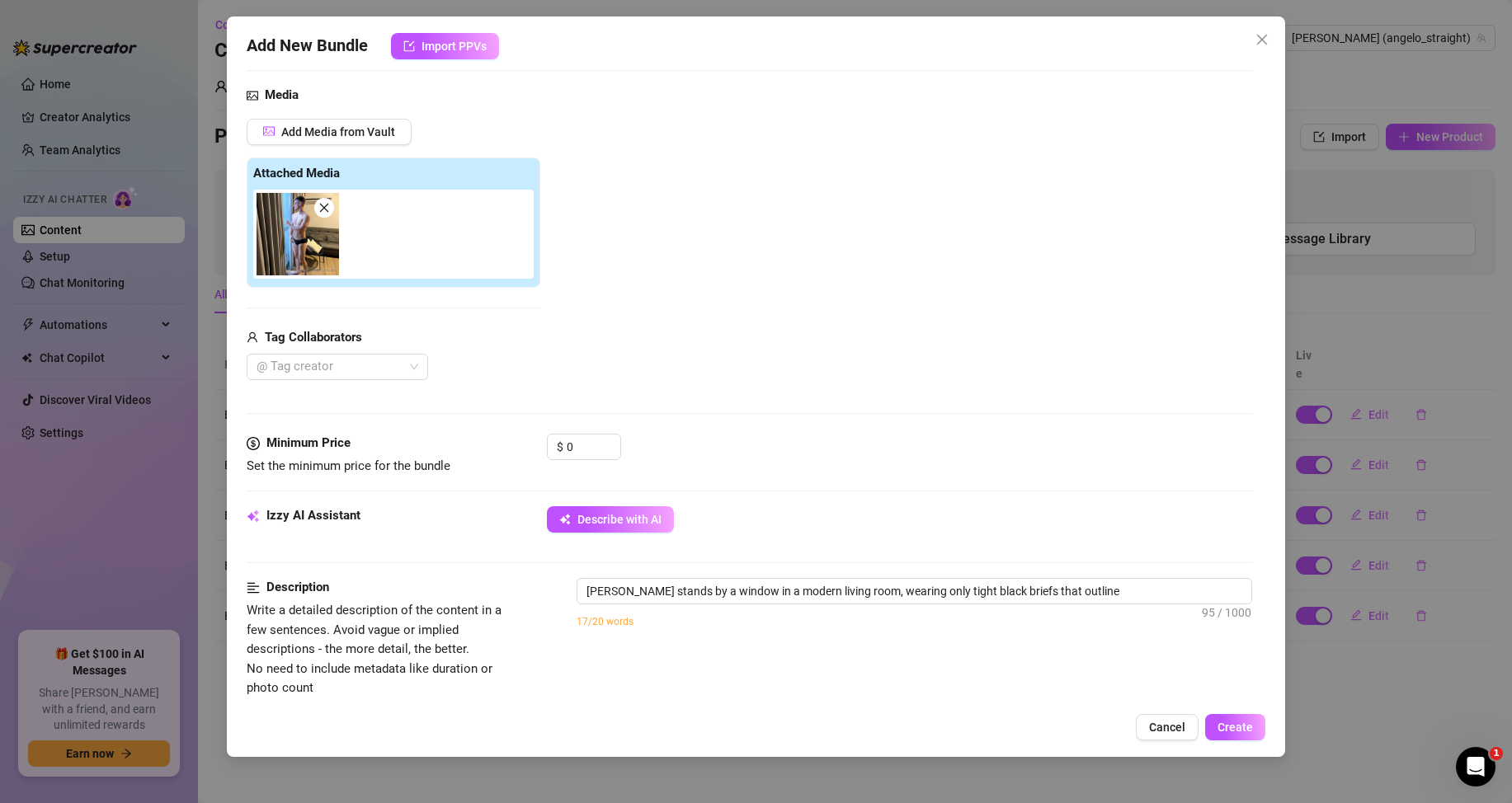
type textarea "[PERSON_NAME] stands by a window in a modern living room, wearing only tight bl…"
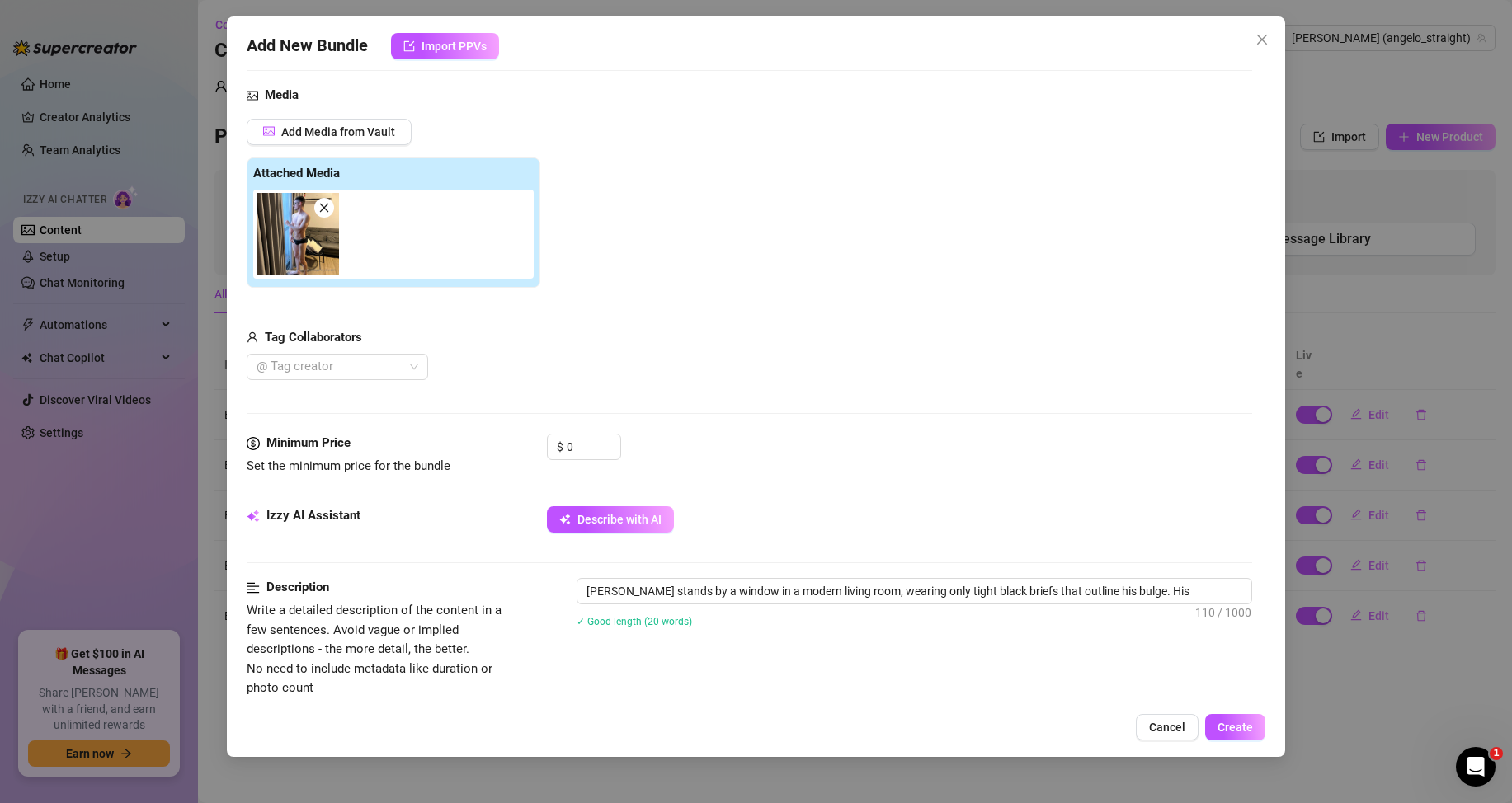
type textarea "[PERSON_NAME] stands by a window in a modern living room, wearing only tight bl…"
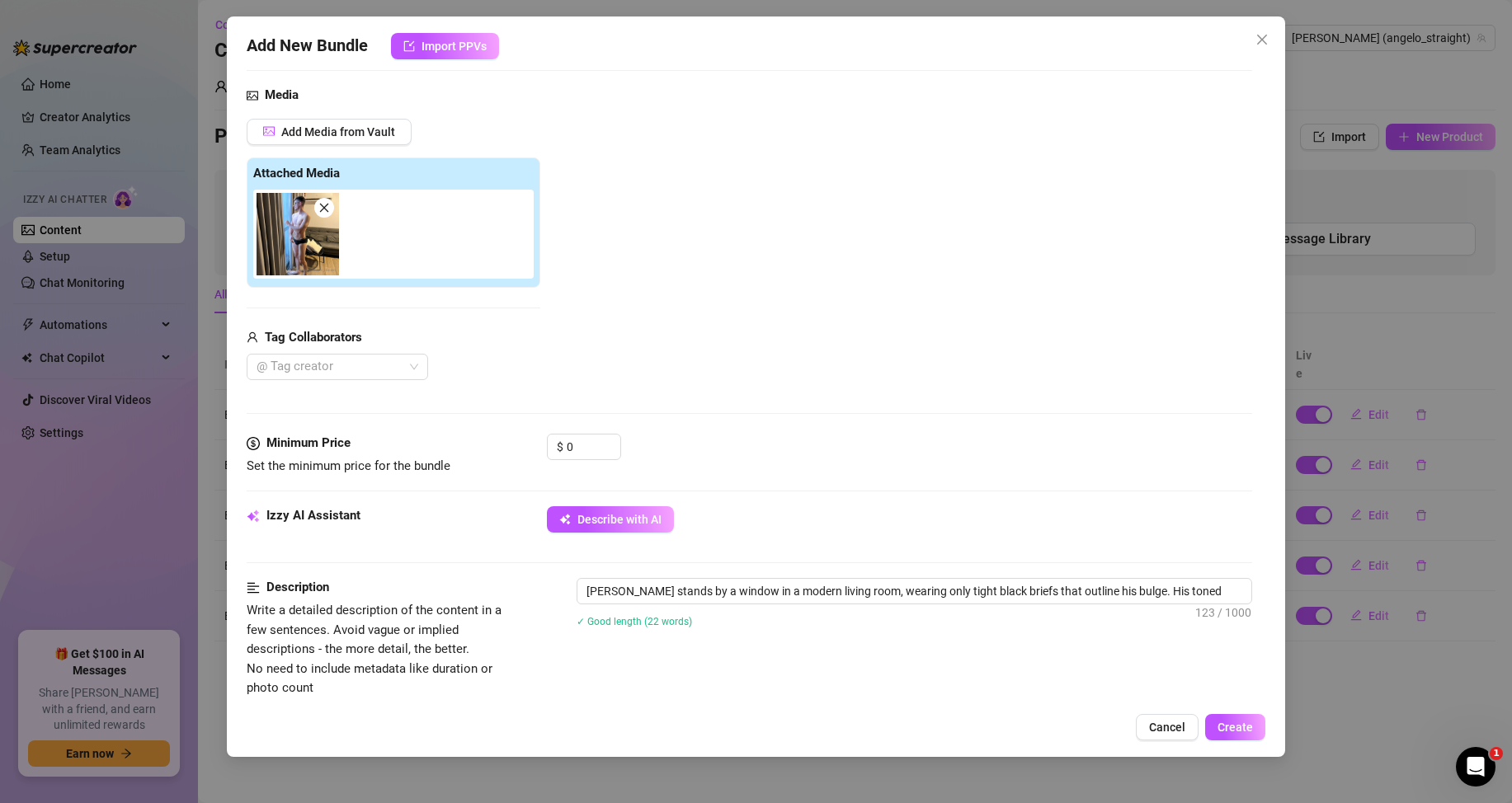
type textarea "[PERSON_NAME] stands by a window in a modern living room, wearing only tight bl…"
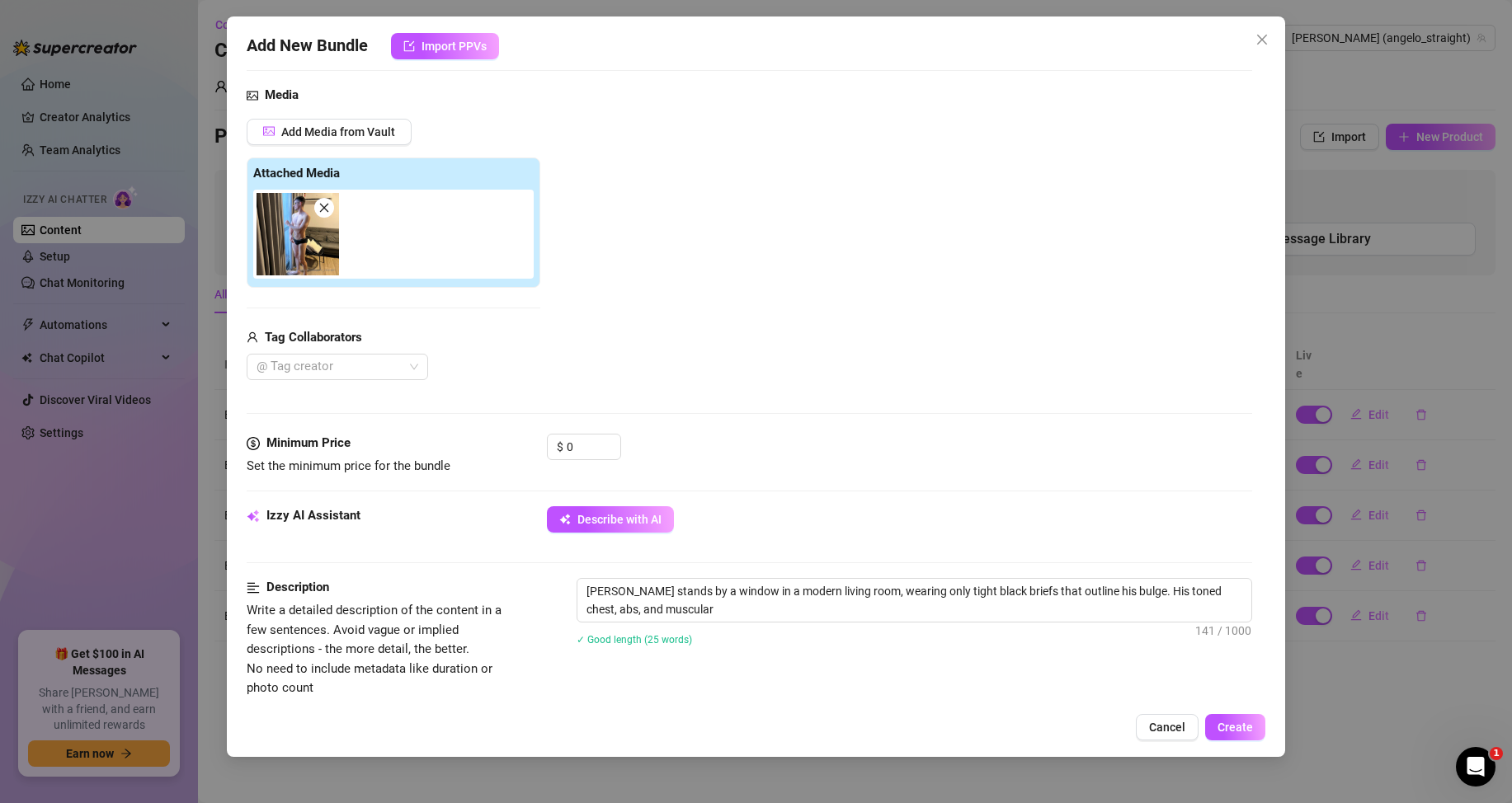
type textarea "[PERSON_NAME] stands by a window in a modern living room, wearing only tight bl…"
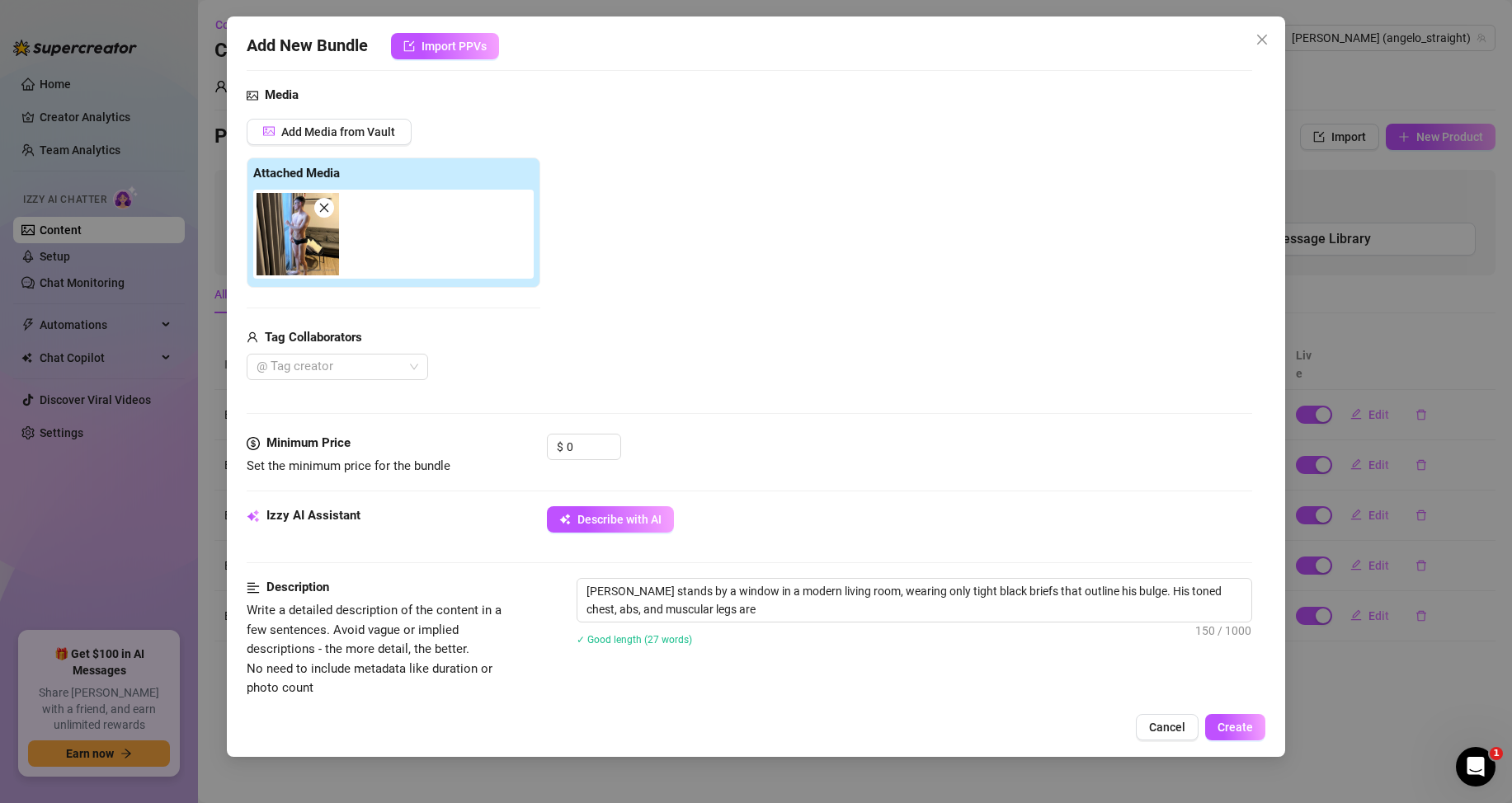
type textarea "[PERSON_NAME] stands by a window in a modern living room, wearing only tight bl…"
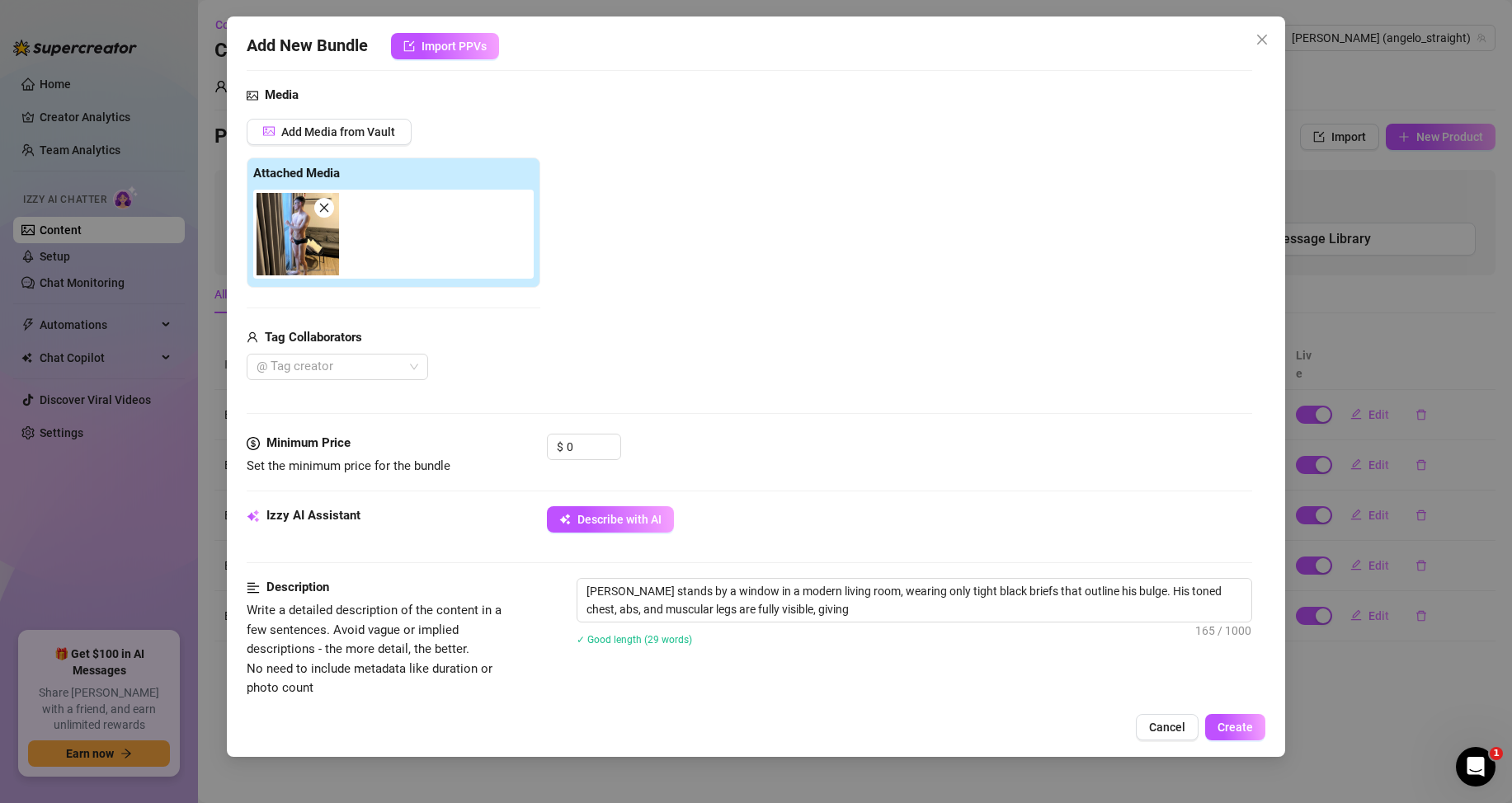
type textarea "[PERSON_NAME] stands by a window in a modern living room, wearing only tight bl…"
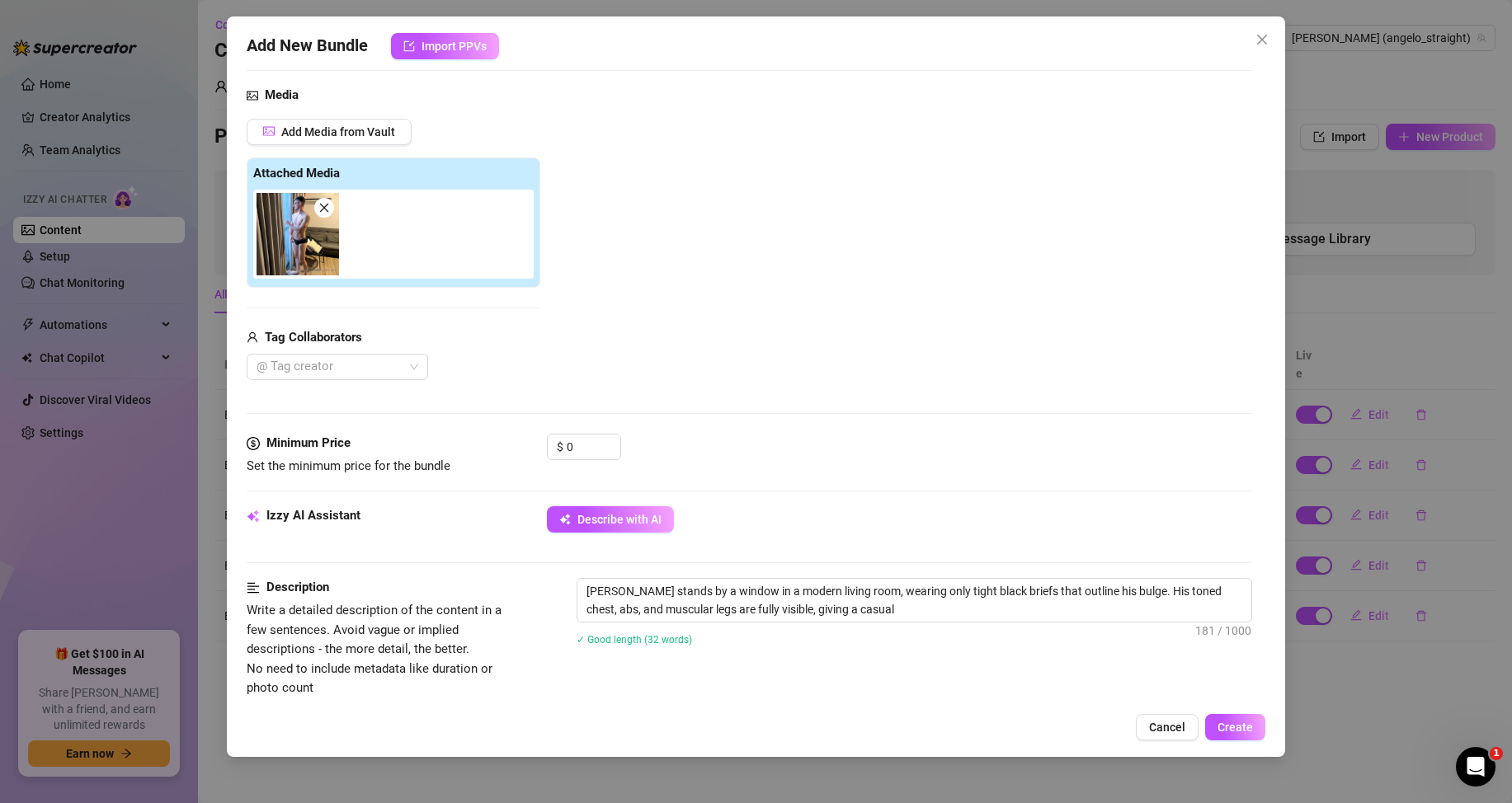
type textarea "[PERSON_NAME] stands by a window in a modern living room, wearing only tight bl…"
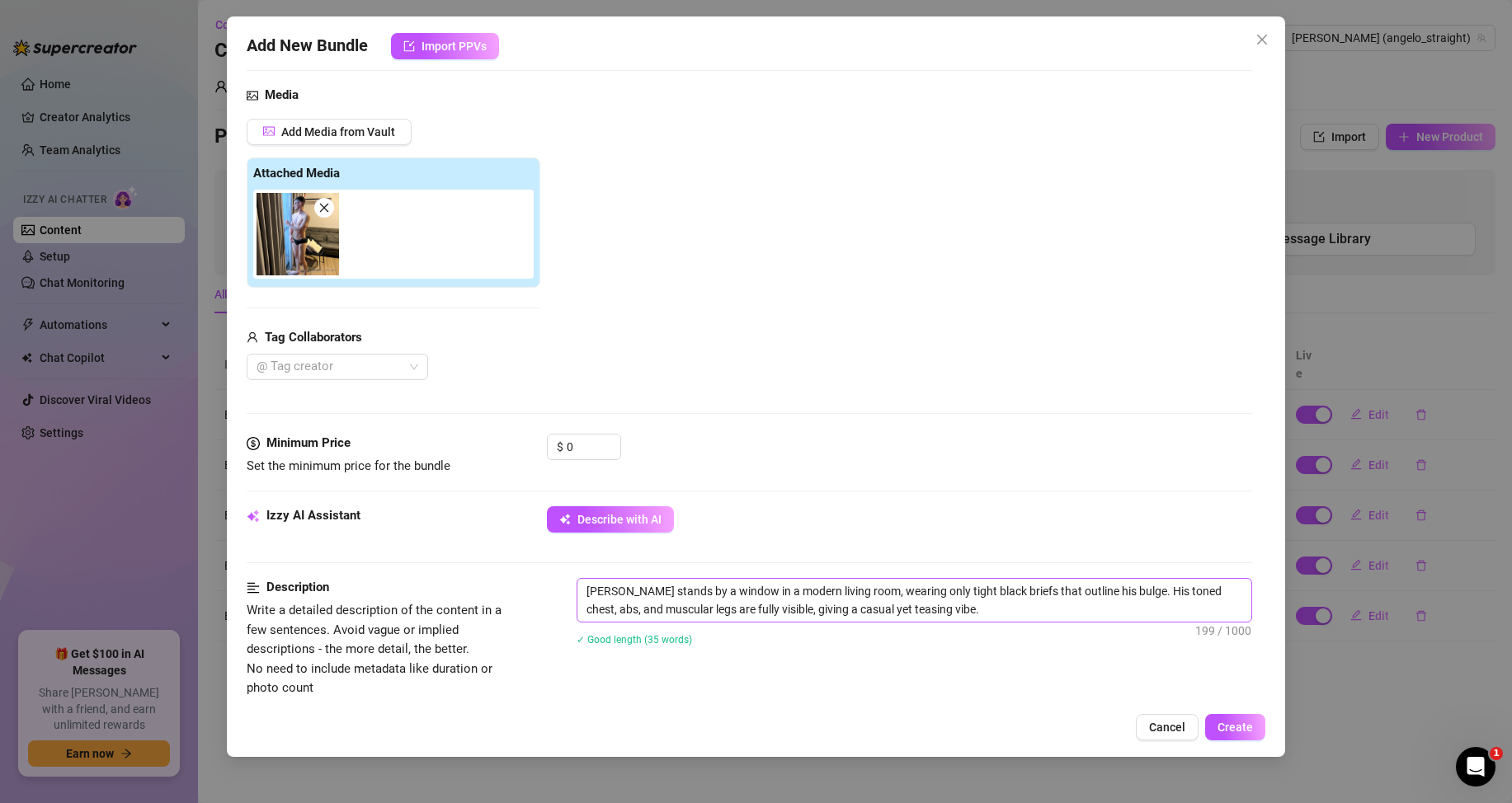
scroll to position [413, 0]
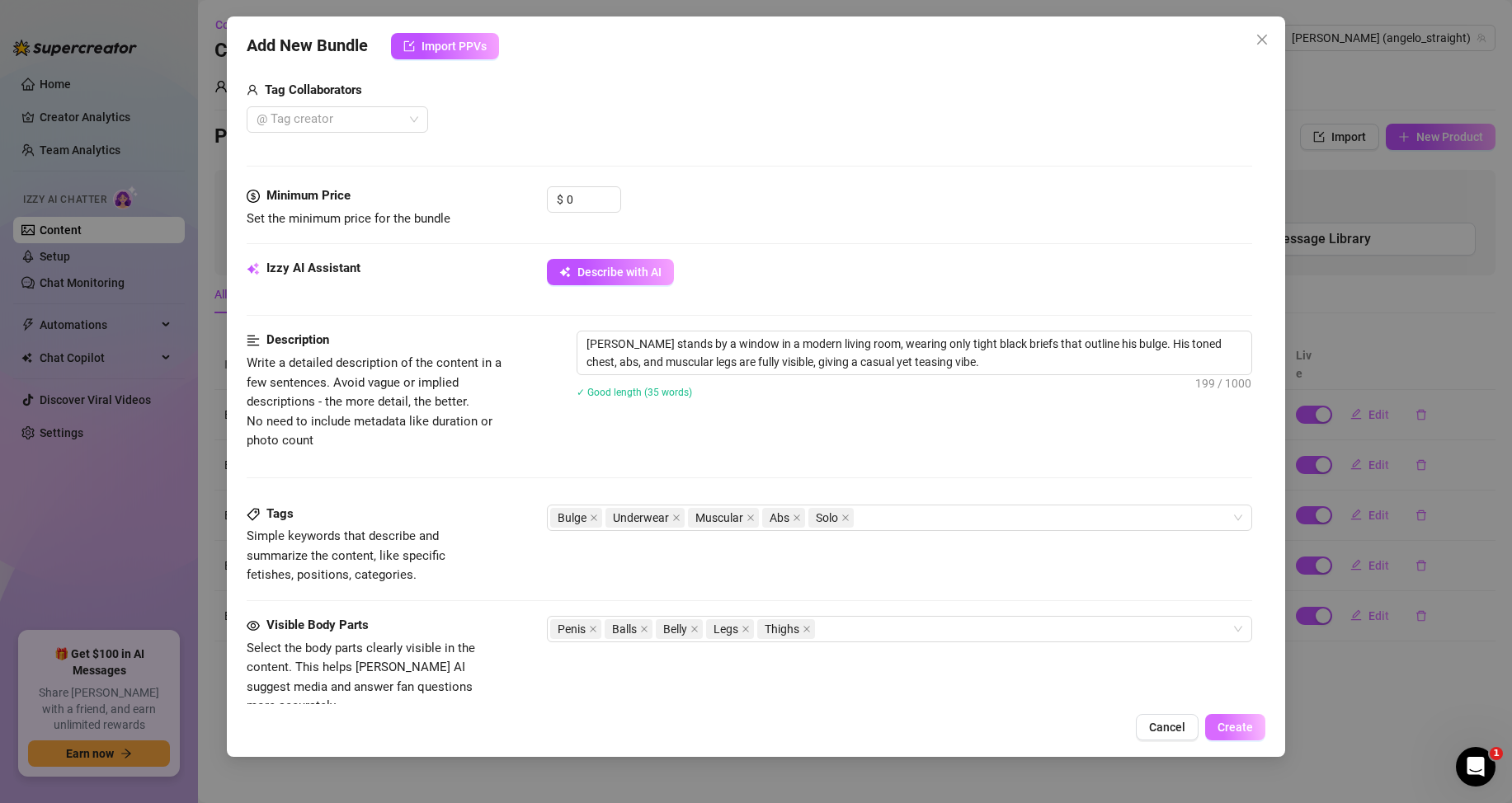
click at [1252, 721] on span "Create" at bounding box center [1235, 727] width 35 height 13
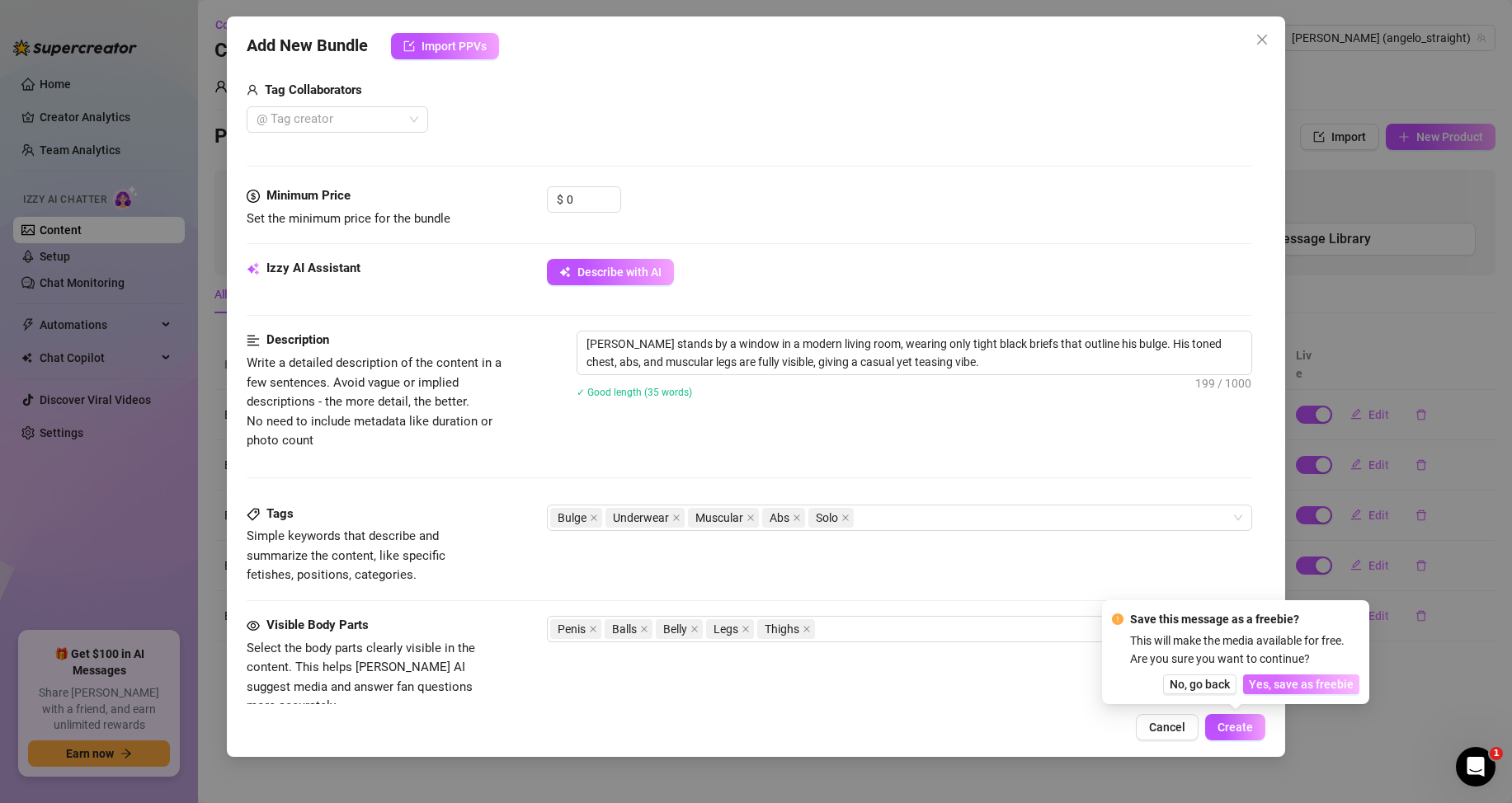
click at [1295, 687] on span "Yes, save as freebie" at bounding box center [1301, 684] width 105 height 13
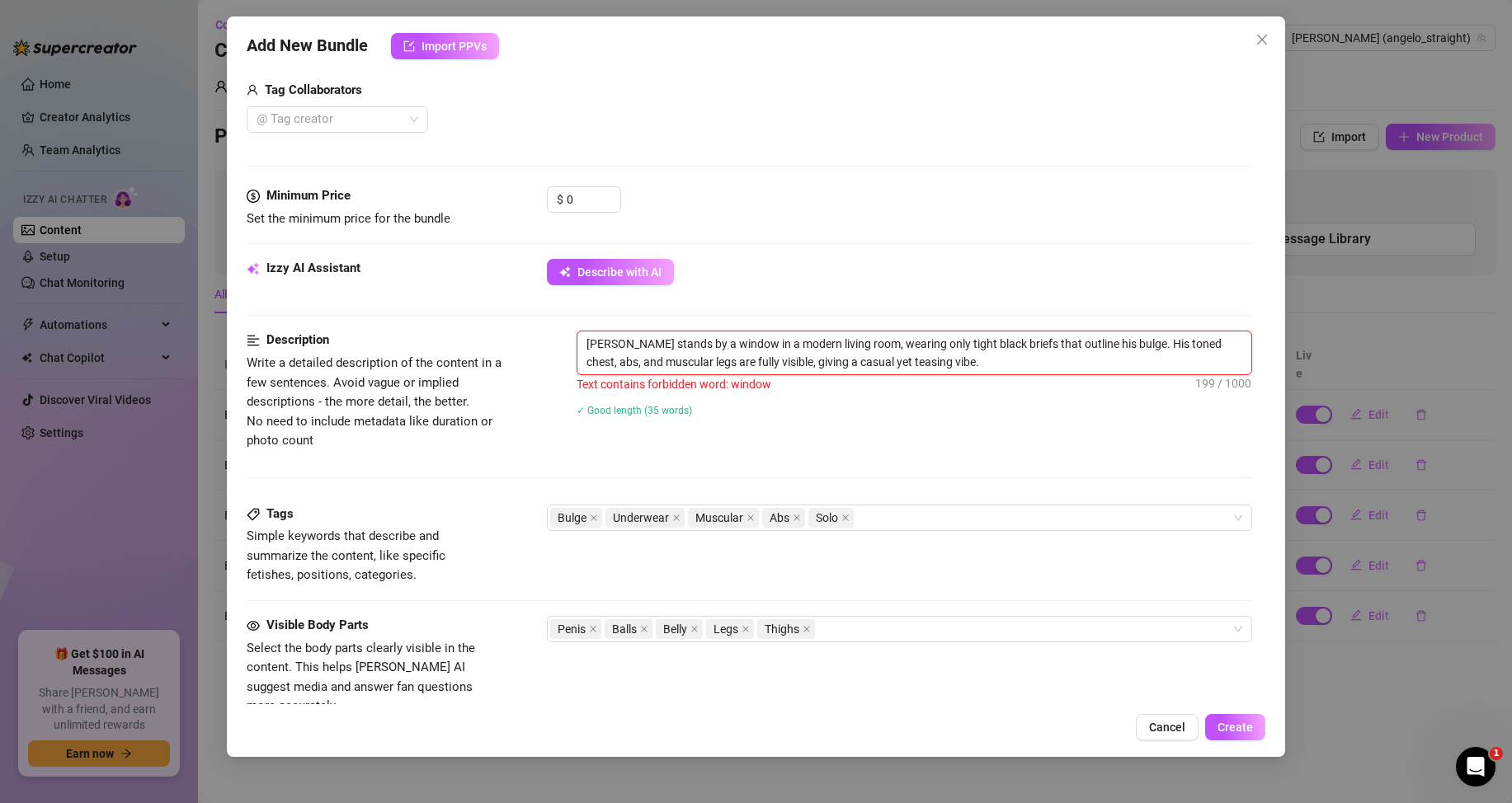
drag, startPoint x: 725, startPoint y: 345, endPoint x: 678, endPoint y: 341, distance: 47.2
click at [678, 341] on textarea "[PERSON_NAME] stands by a window in a modern living room, wearing only tight bl…" at bounding box center [914, 353] width 673 height 43
type textarea "[PERSON_NAME] stands by in a modern living room, wearing only tight black brief…"
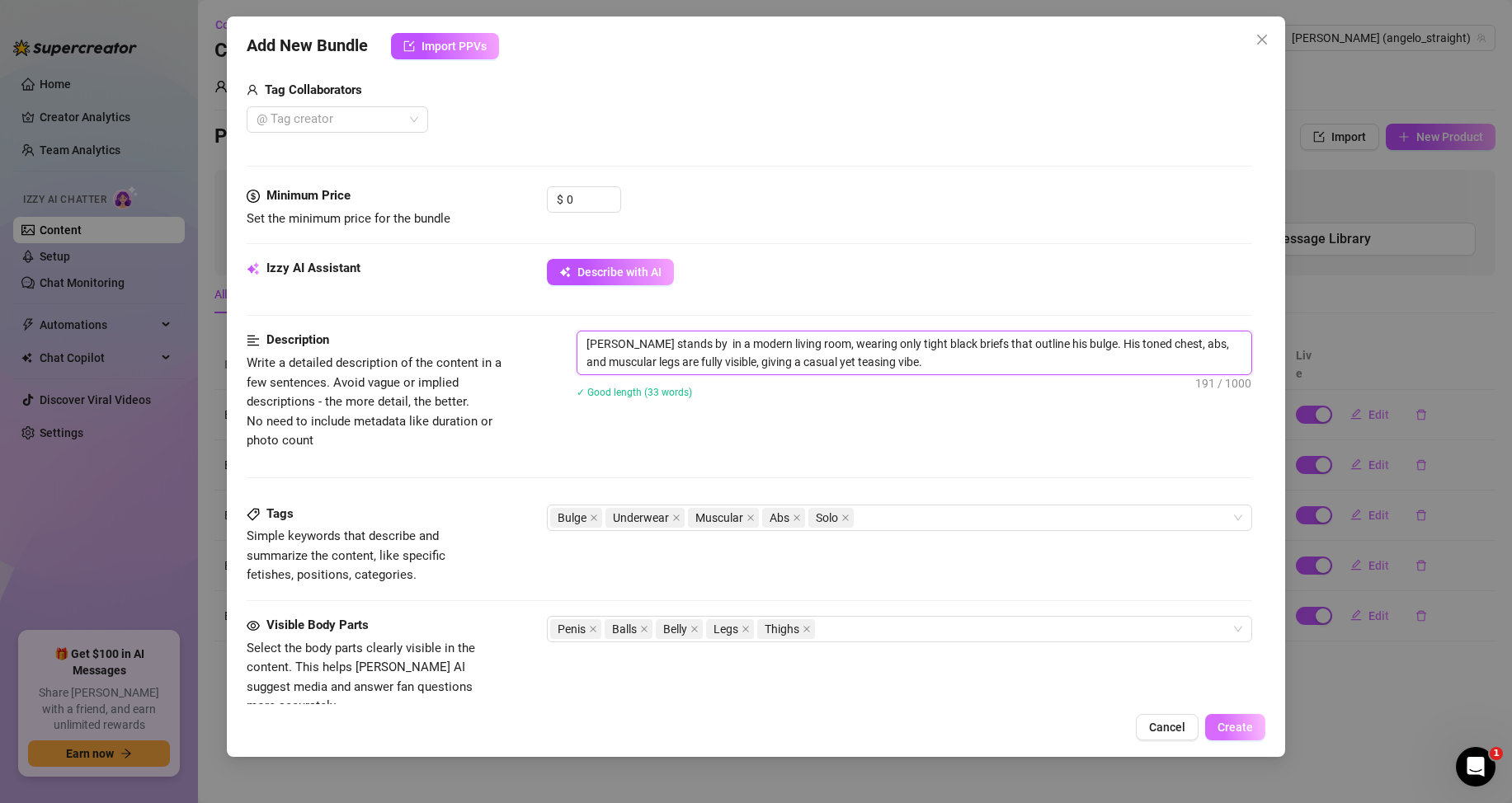
type textarea "[PERSON_NAME] stands by in a modern living room, wearing only tight black brief…"
click at [1233, 727] on span "Create" at bounding box center [1235, 727] width 35 height 13
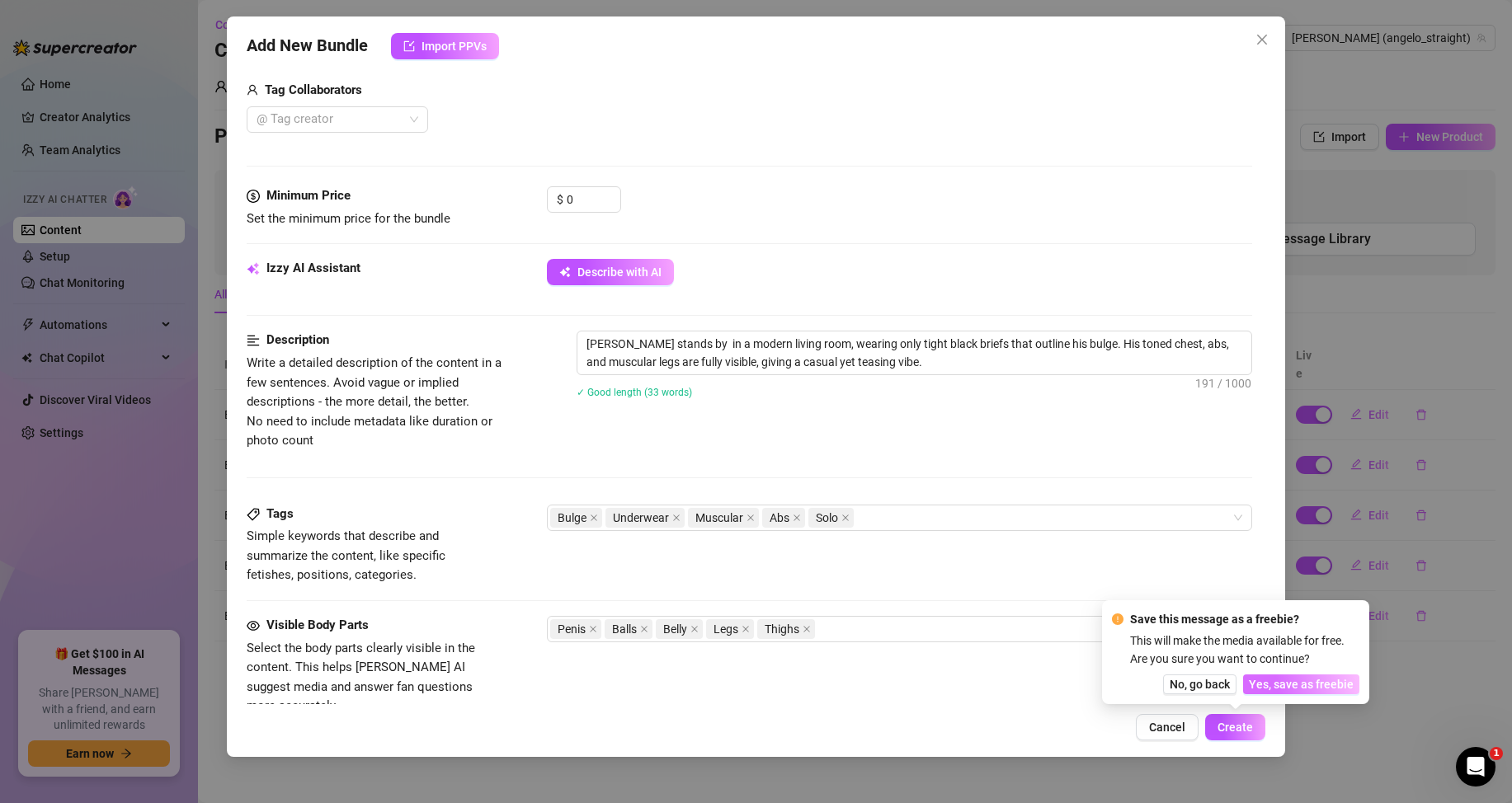
click at [1302, 675] on button "Yes, save as freebie" at bounding box center [1301, 684] width 116 height 20
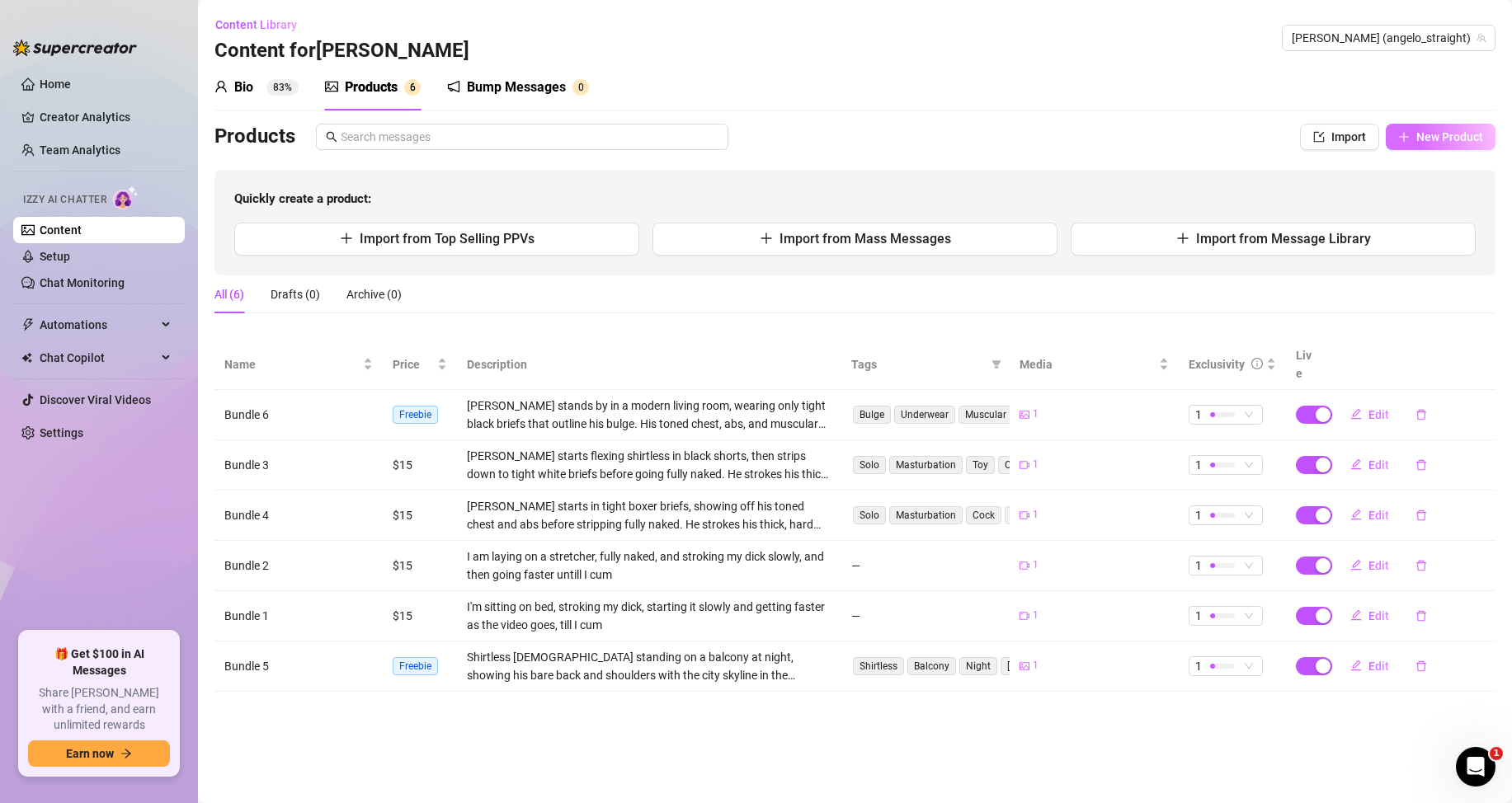
click at [1429, 143] on span "New Product" at bounding box center [1449, 137] width 67 height 13
type textarea "Type your message here..."
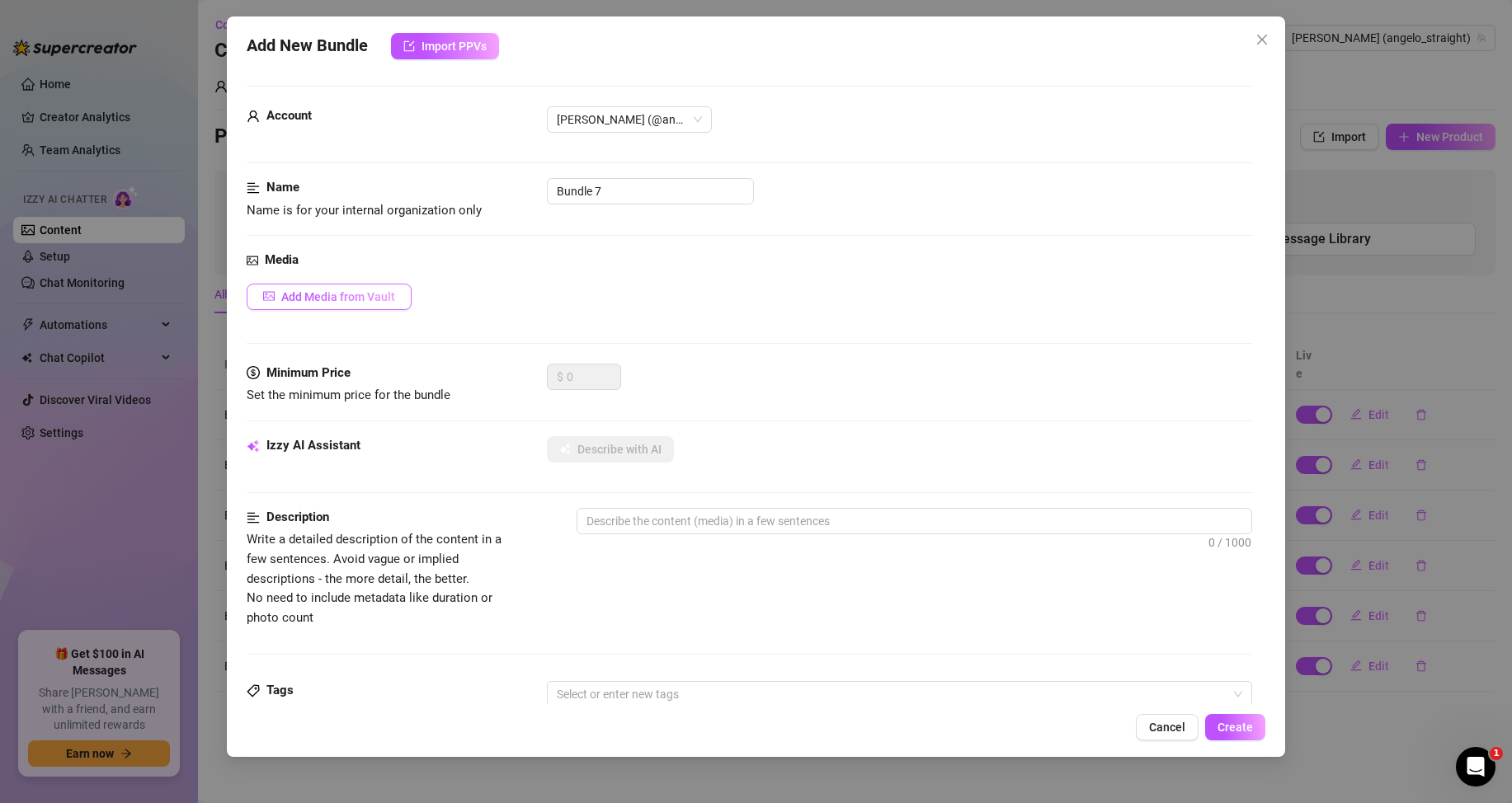
click at [358, 296] on span "Add Media from Vault" at bounding box center [338, 296] width 114 height 13
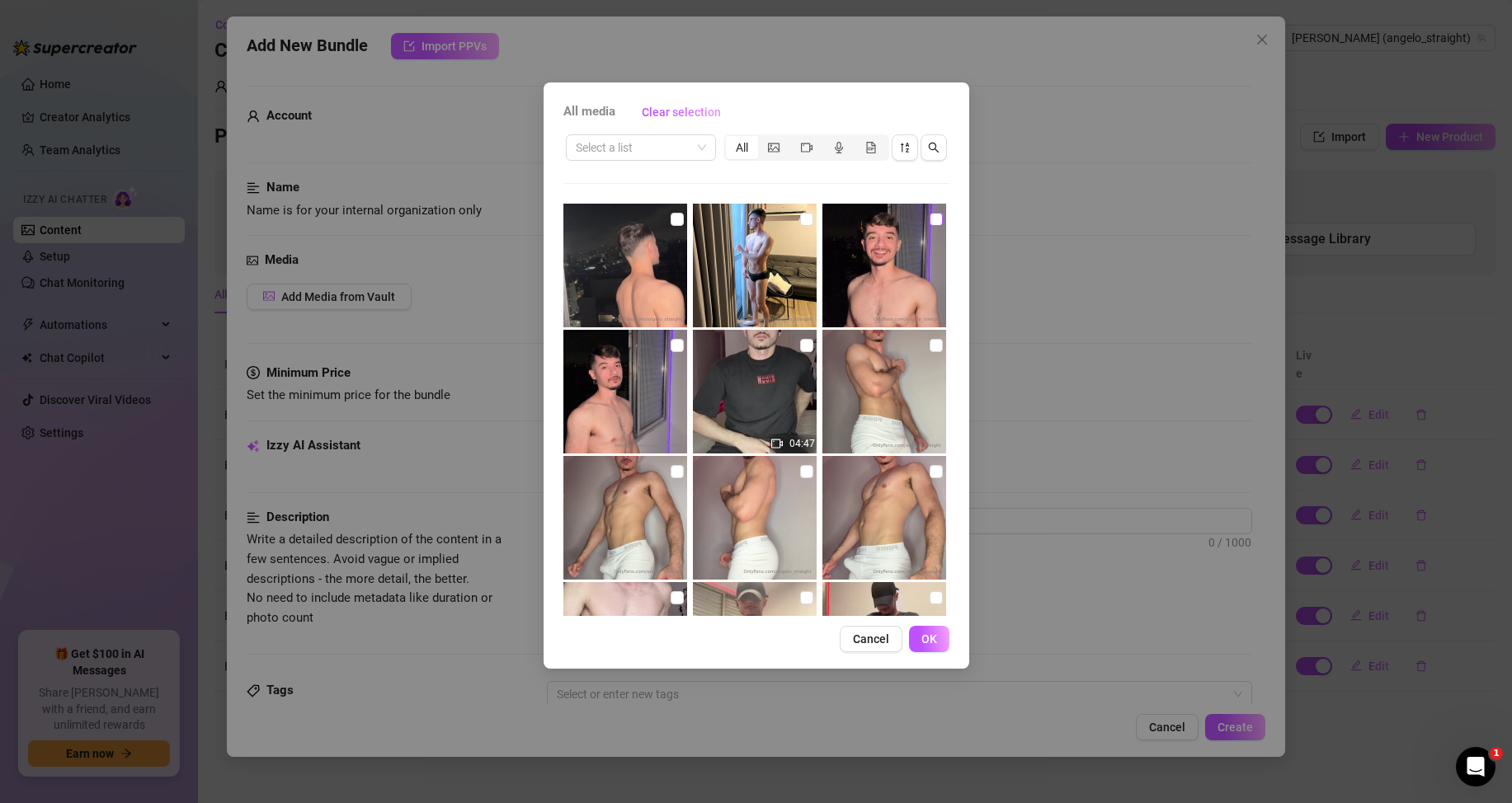
click at [930, 218] on input "checkbox" at bounding box center [936, 219] width 13 height 13
checkbox input "true"
click at [920, 646] on button "OK" at bounding box center [929, 639] width 41 height 27
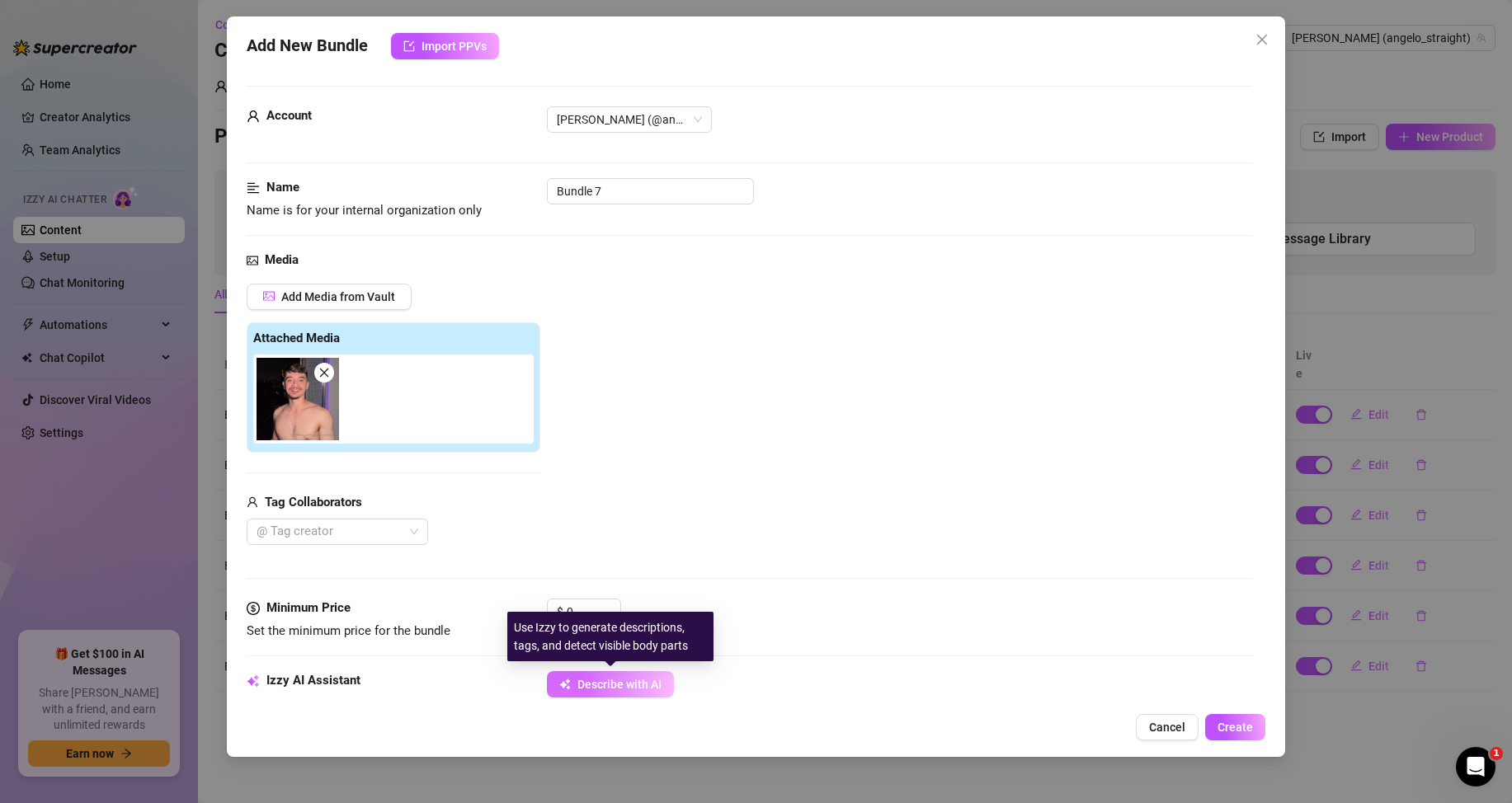
click at [611, 684] on span "Describe with AI" at bounding box center [619, 684] width 84 height 13
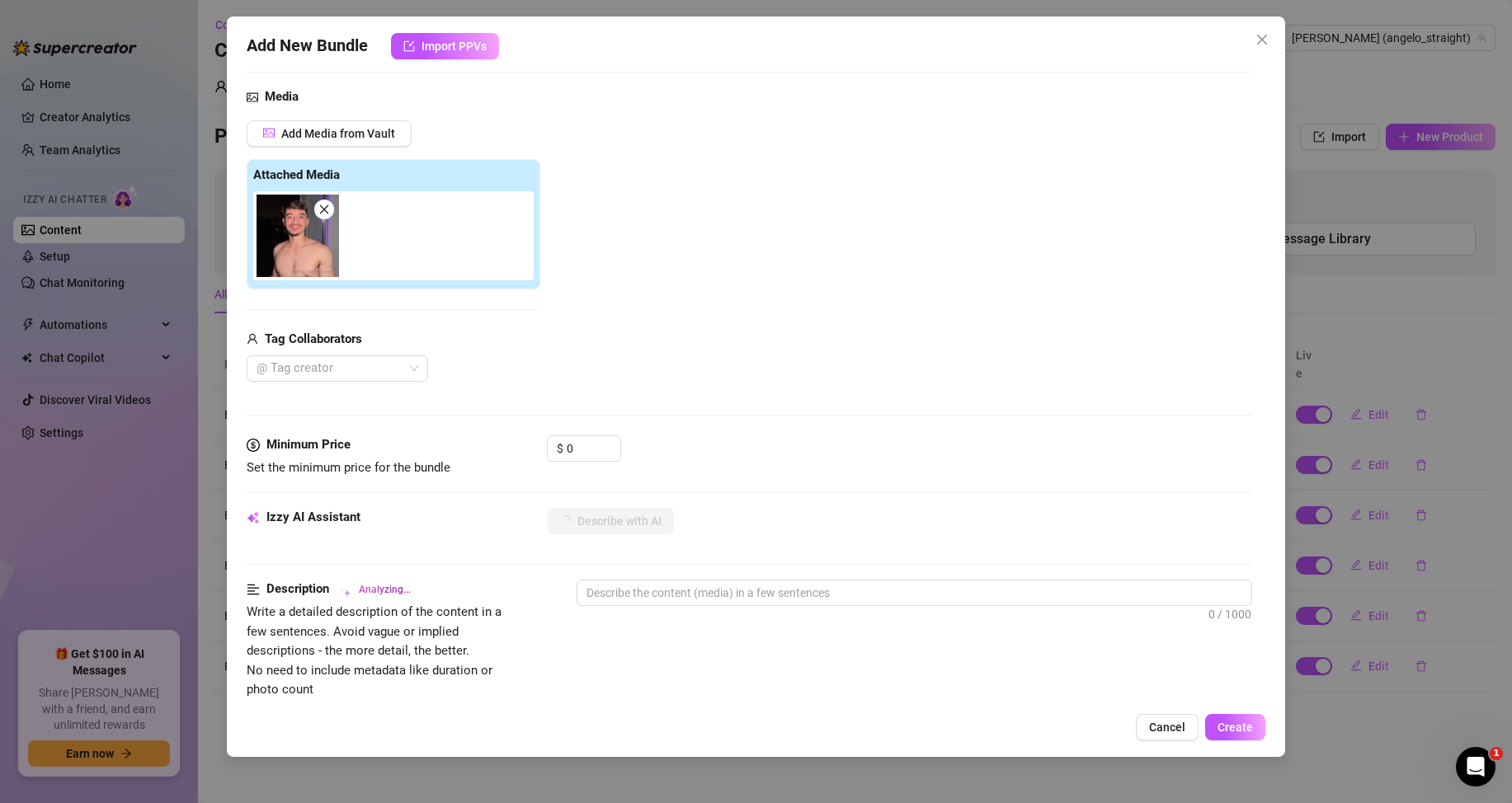
scroll to position [165, 0]
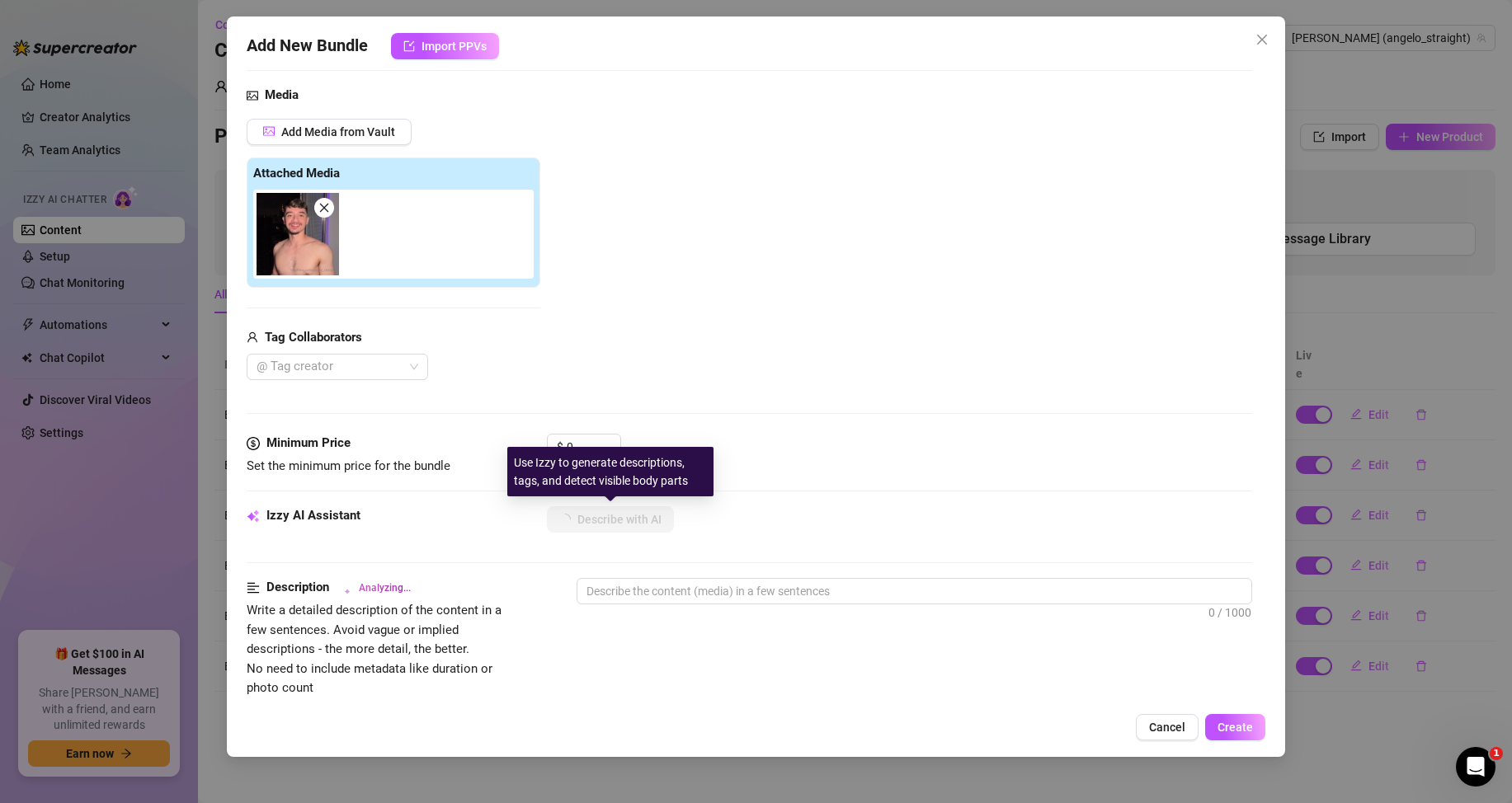
type textarea "Shirtless"
type textarea "Shirtless [DEMOGRAPHIC_DATA]"
type textarea "Shirtless [DEMOGRAPHIC_DATA] posing"
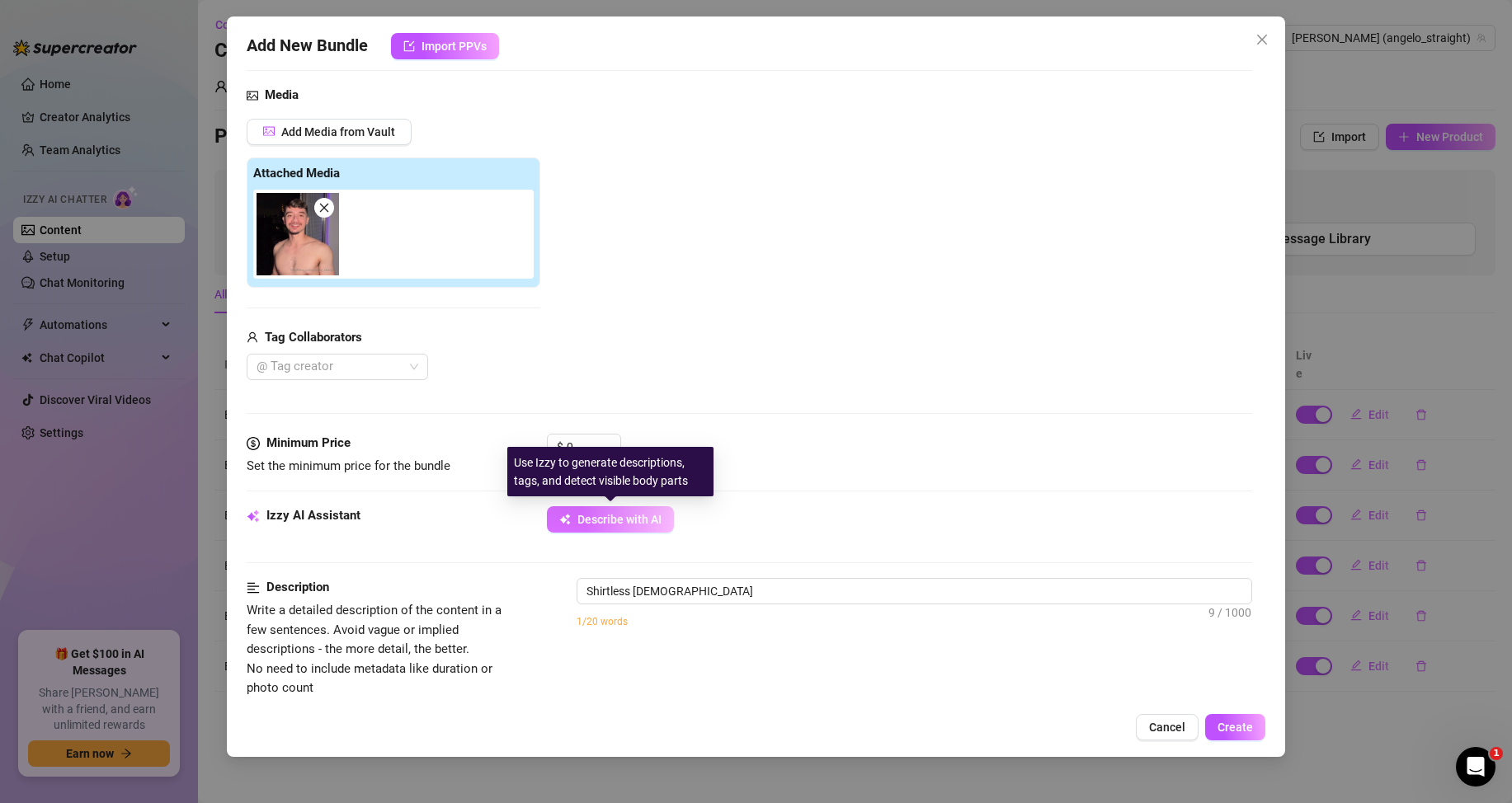
type textarea "Shirtless [DEMOGRAPHIC_DATA] posing"
type textarea "Shirtless [DEMOGRAPHIC_DATA] posing at"
type textarea "Shirtless [DEMOGRAPHIC_DATA] posing at night"
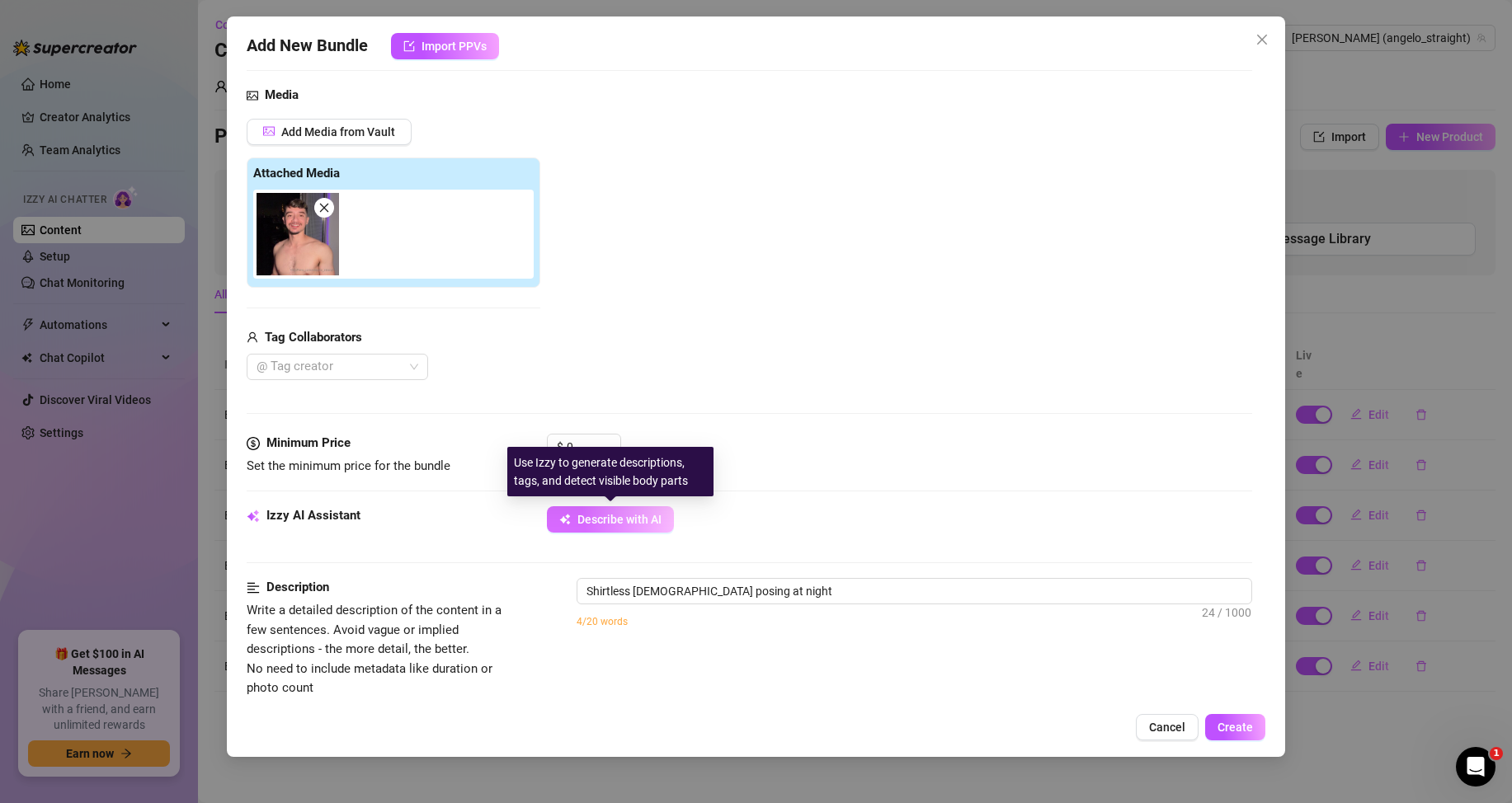
type textarea "Shirtless [DEMOGRAPHIC_DATA] posing at night by"
type textarea "Shirtless [DEMOGRAPHIC_DATA] posing at night by a"
type textarea "Shirtless [DEMOGRAPHIC_DATA] posing at night by a balcony,"
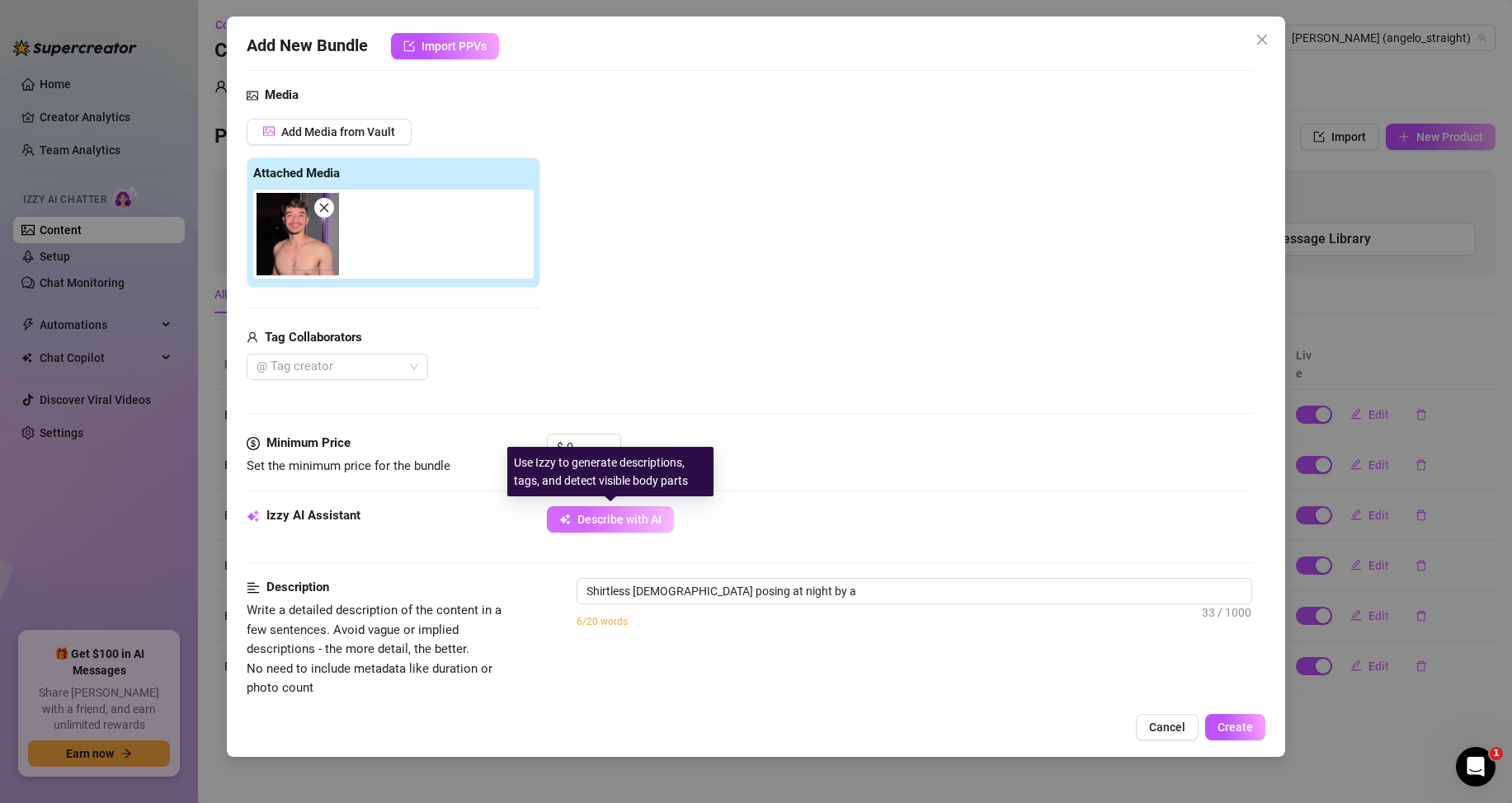
type textarea "Shirtless [DEMOGRAPHIC_DATA] posing at night by a balcony,"
type textarea "Shirtless [DEMOGRAPHIC_DATA] posing at night by a balcony, showing"
type textarea "Shirtless [DEMOGRAPHIC_DATA] posing at night by a balcony, showing off"
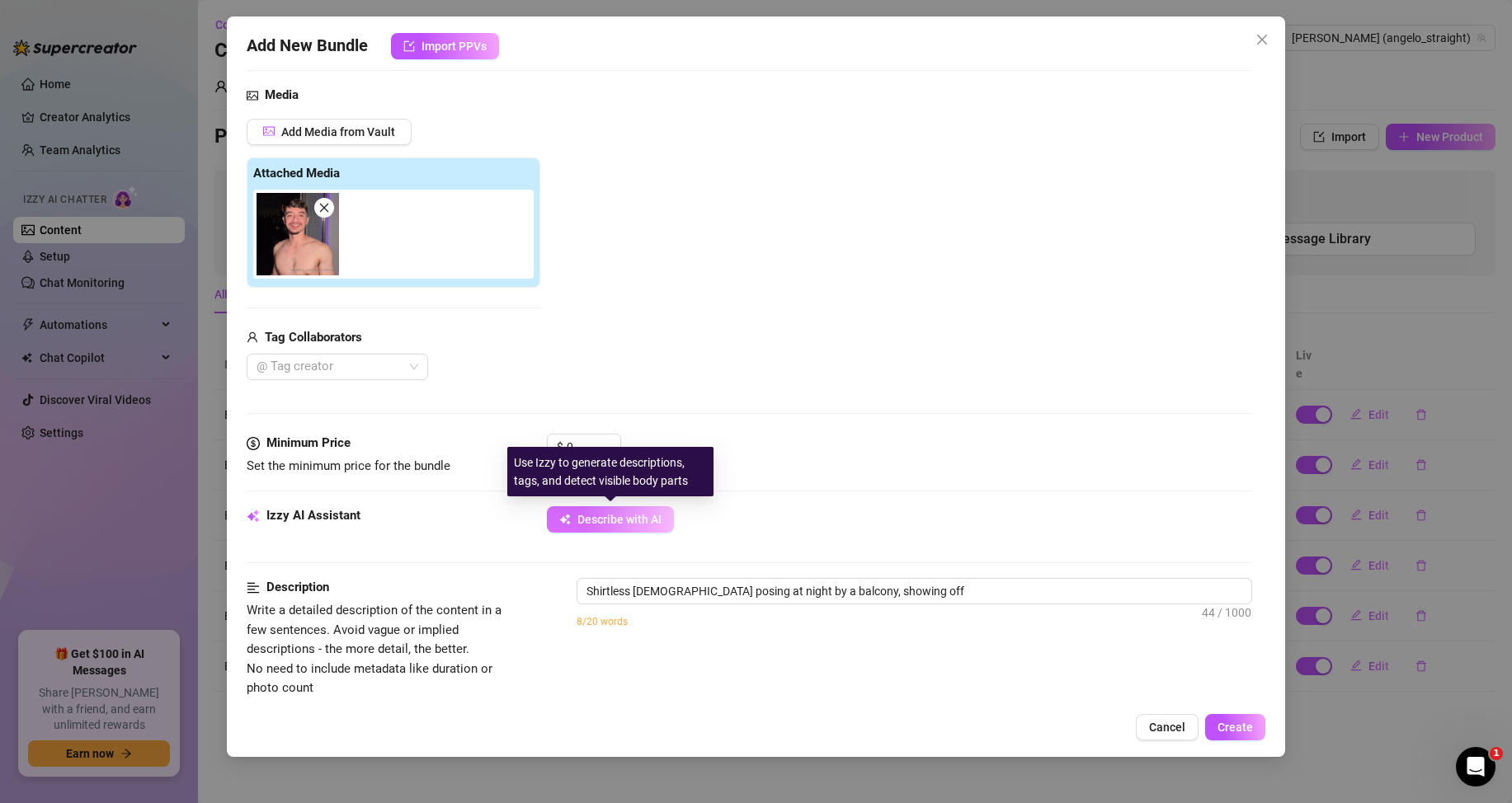
type textarea "Shirtless [DEMOGRAPHIC_DATA] posing at night by a balcony, showing off his"
type textarea "Shirtless [DEMOGRAPHIC_DATA] posing at night by a balcony, showing off his toned"
type textarea "Shirtless [DEMOGRAPHIC_DATA] posing at night by a balcony, showing off his tone…"
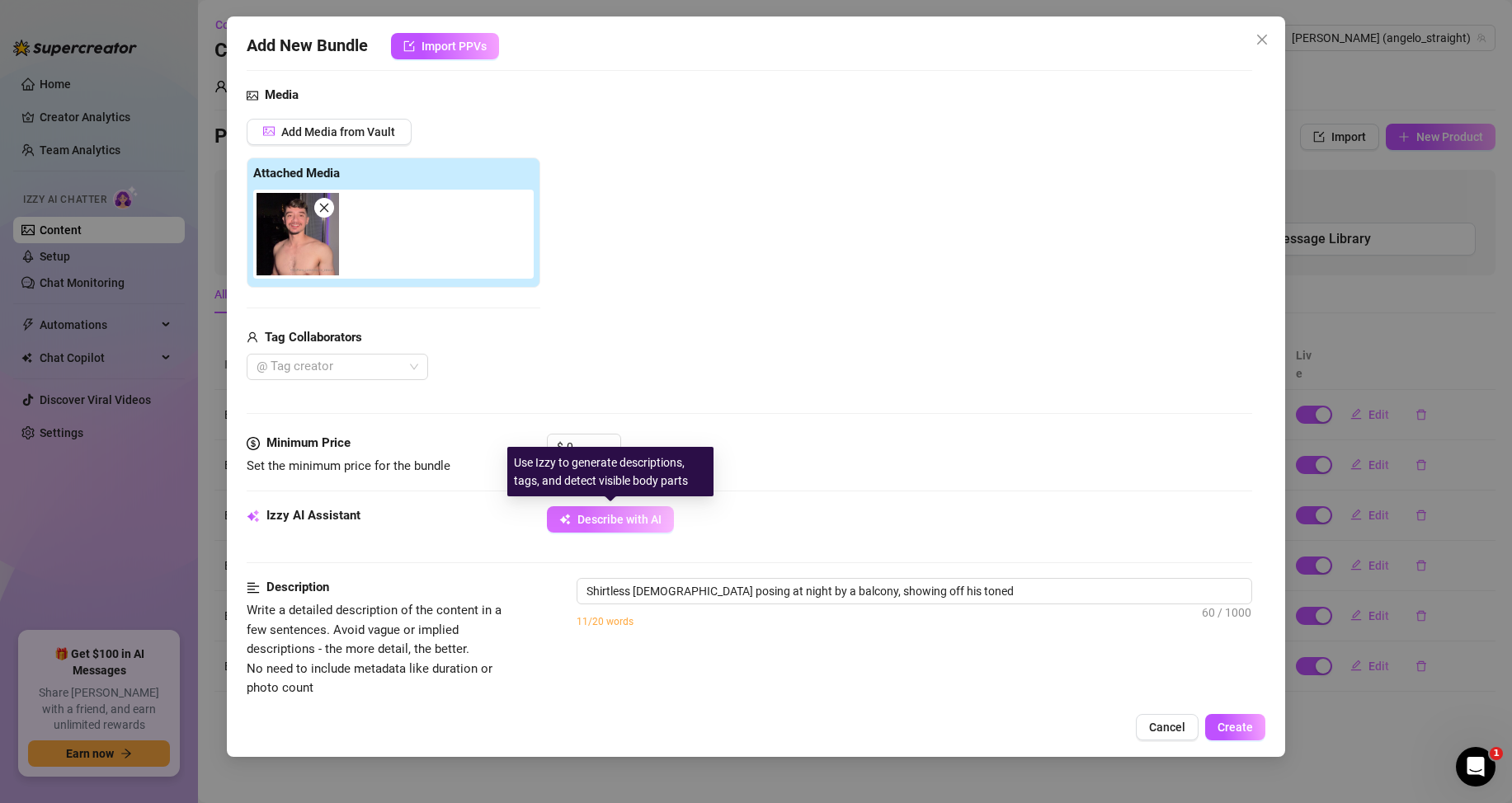
type textarea "Shirtless [DEMOGRAPHIC_DATA] posing at night by a balcony, showing off his tone…"
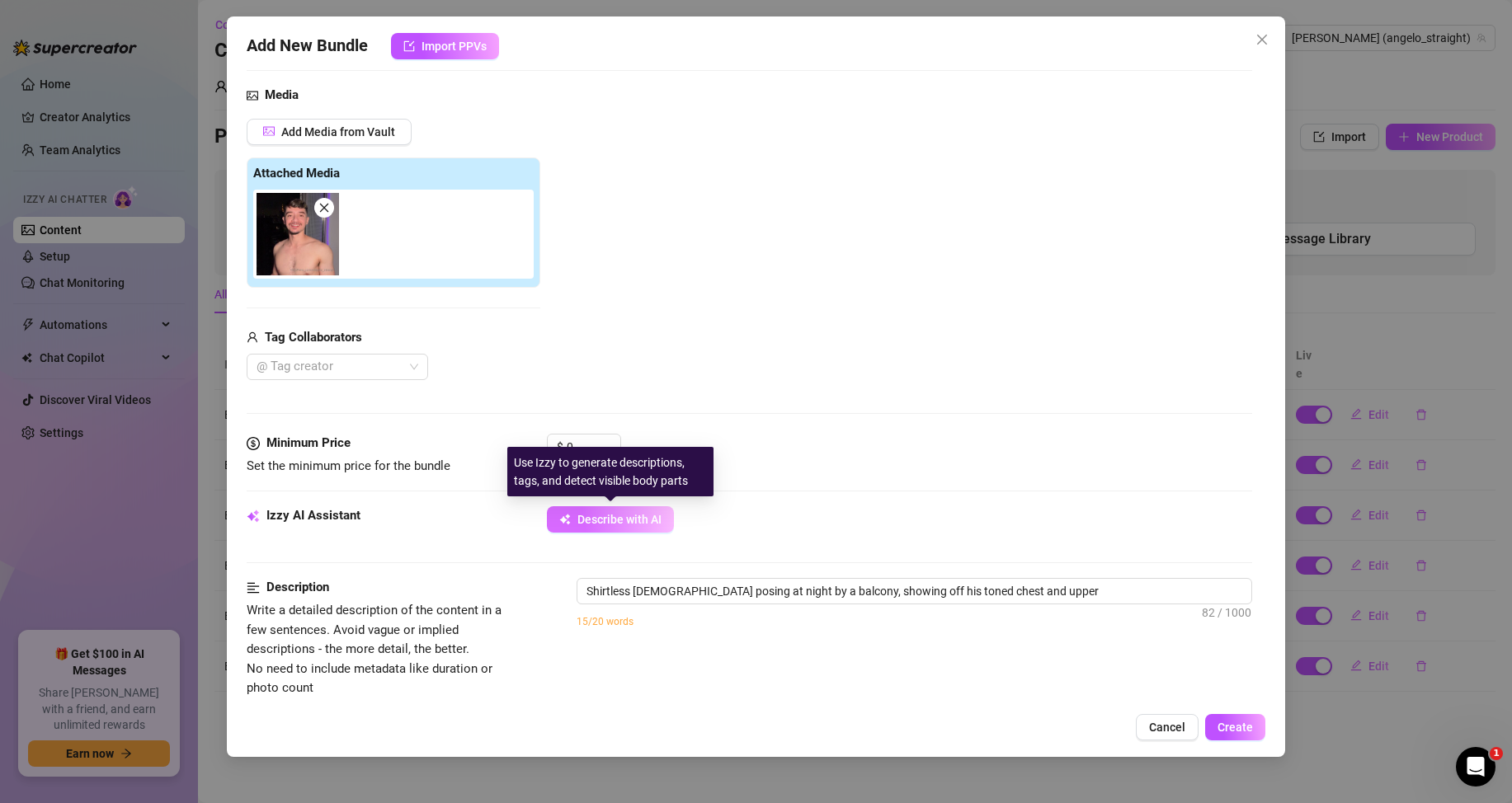
type textarea "Shirtless [DEMOGRAPHIC_DATA] posing at night by a balcony, showing off his tone…"
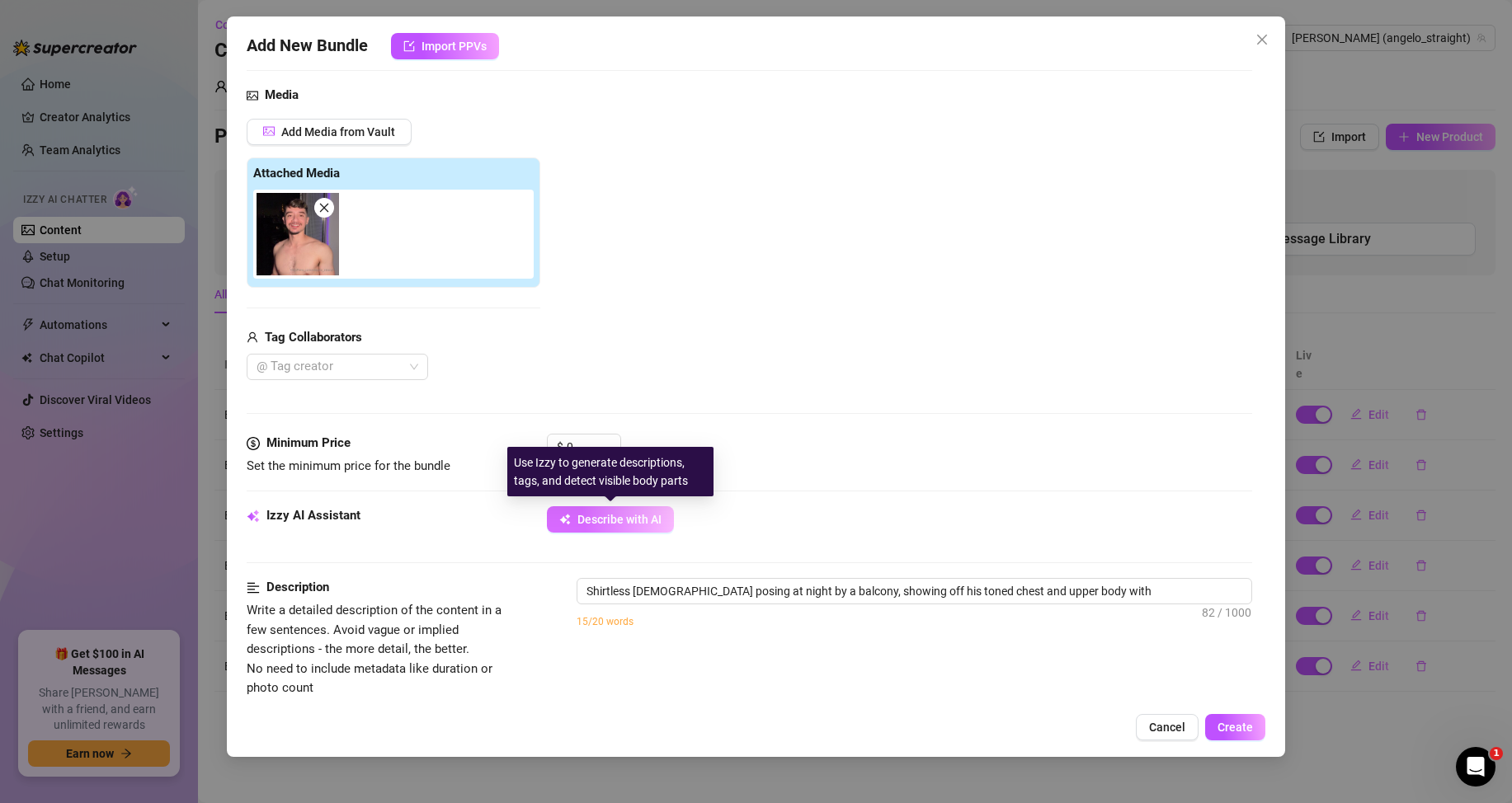
type textarea "Shirtless [DEMOGRAPHIC_DATA] posing at night by a balcony, showing off his tone…"
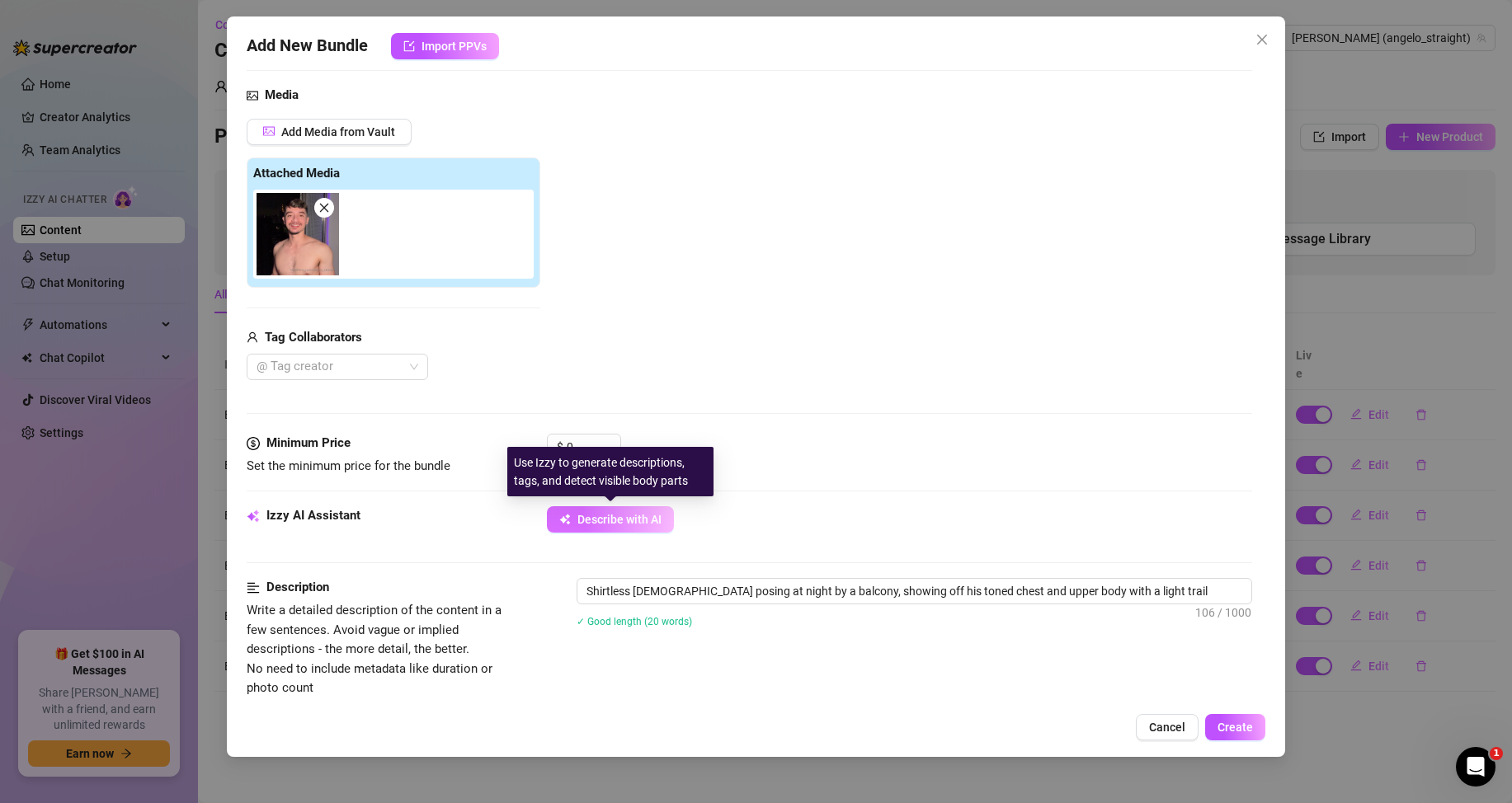
type textarea "Shirtless [DEMOGRAPHIC_DATA] posing at night by a balcony, showing off his tone…"
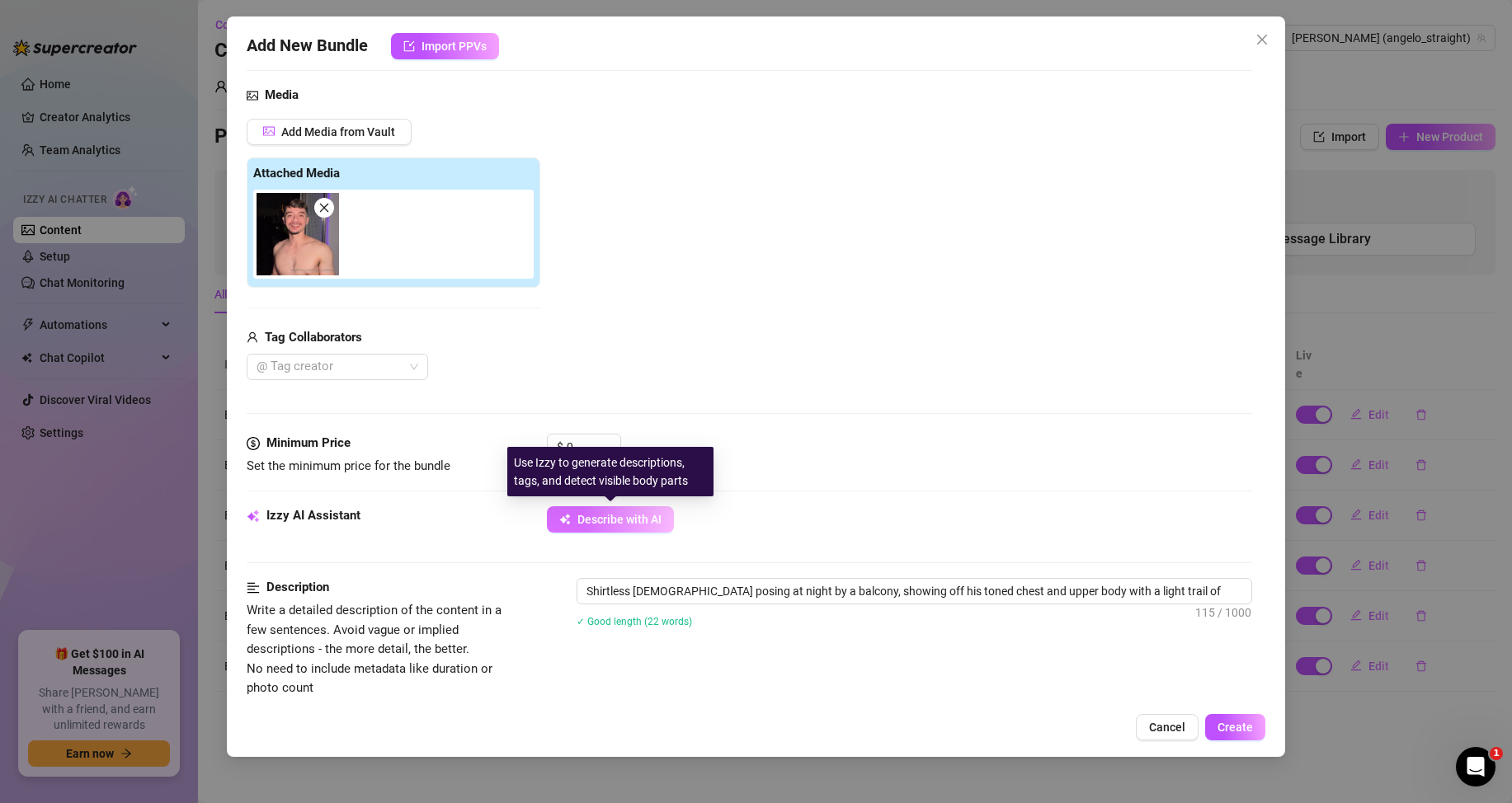
type textarea "Shirtless [DEMOGRAPHIC_DATA] posing at night by a balcony, showing off his tone…"
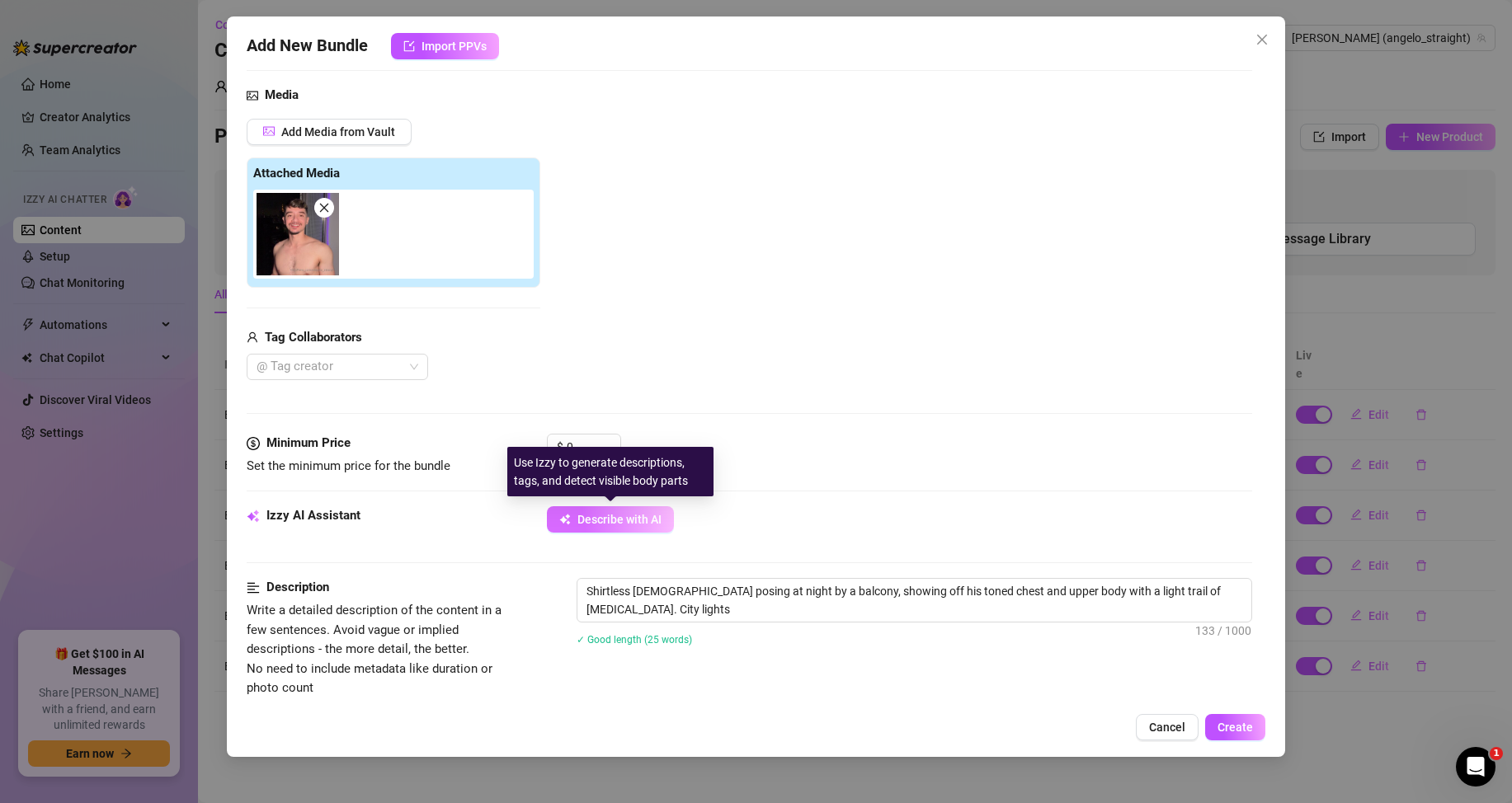
type textarea "Shirtless [DEMOGRAPHIC_DATA] posing at night by a balcony, showing off his tone…"
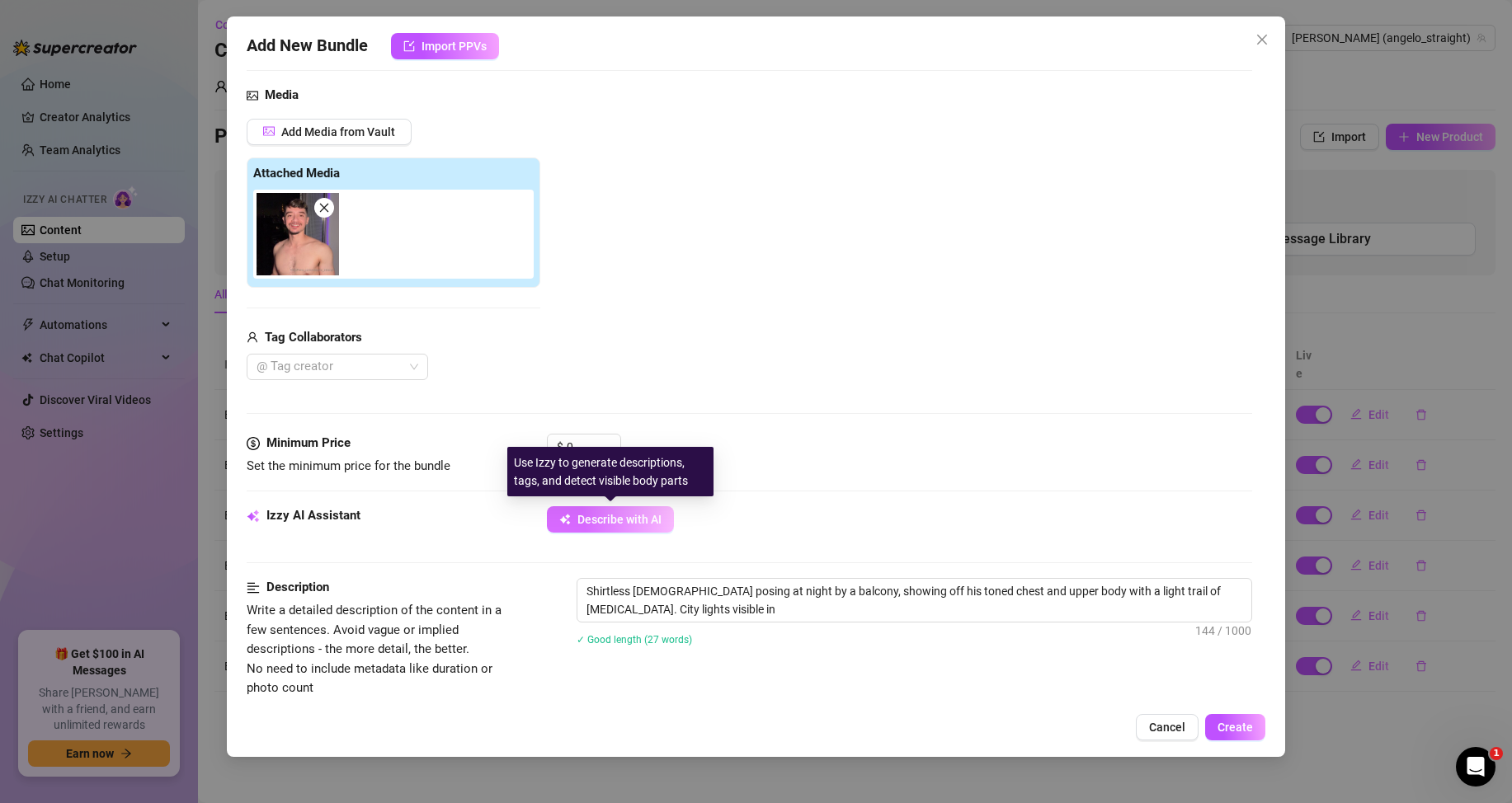
type textarea "Shirtless [DEMOGRAPHIC_DATA] posing at night by a balcony, showing off his tone…"
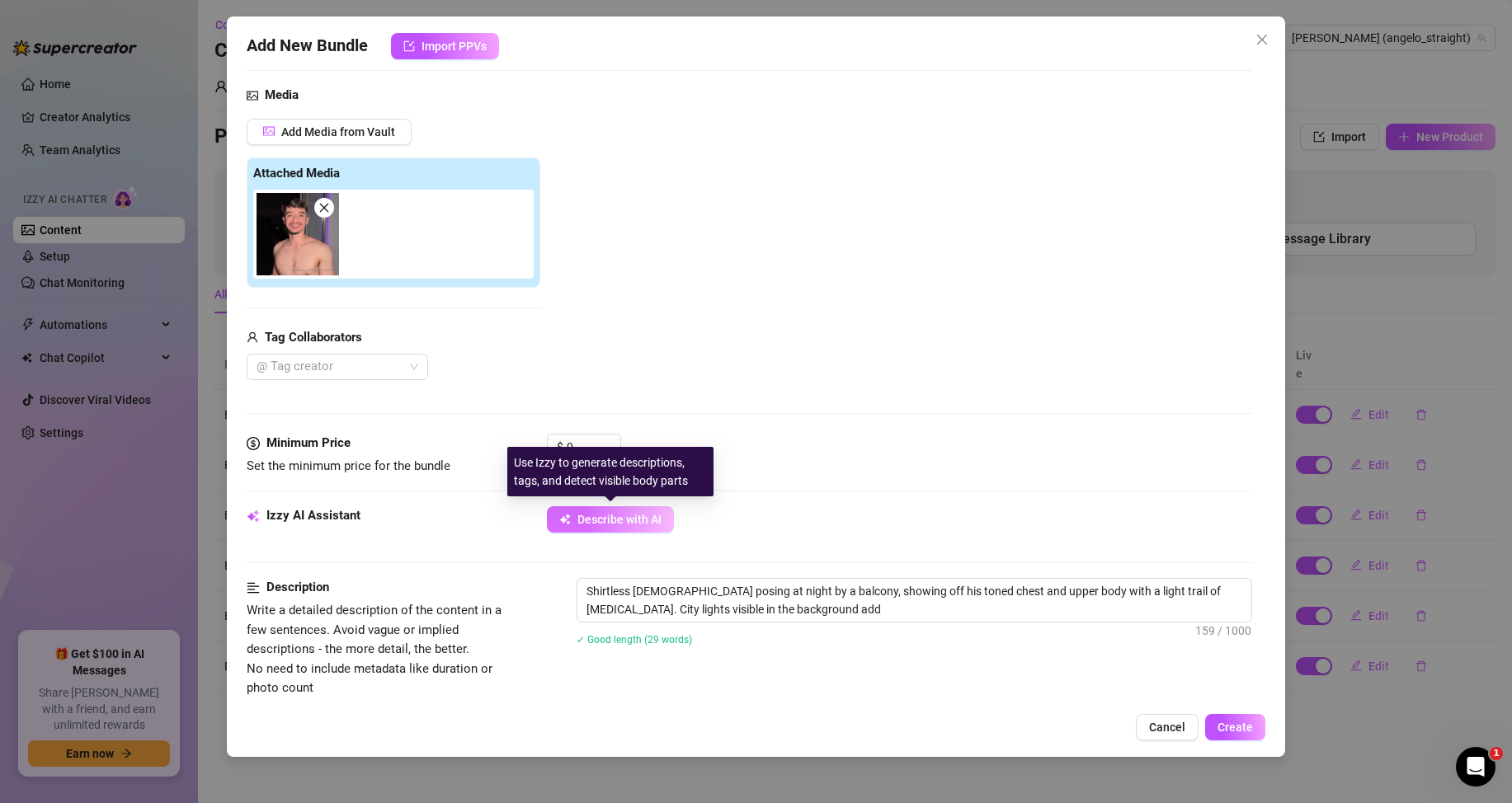
type textarea "Shirtless [DEMOGRAPHIC_DATA] posing at night by a balcony, showing off his tone…"
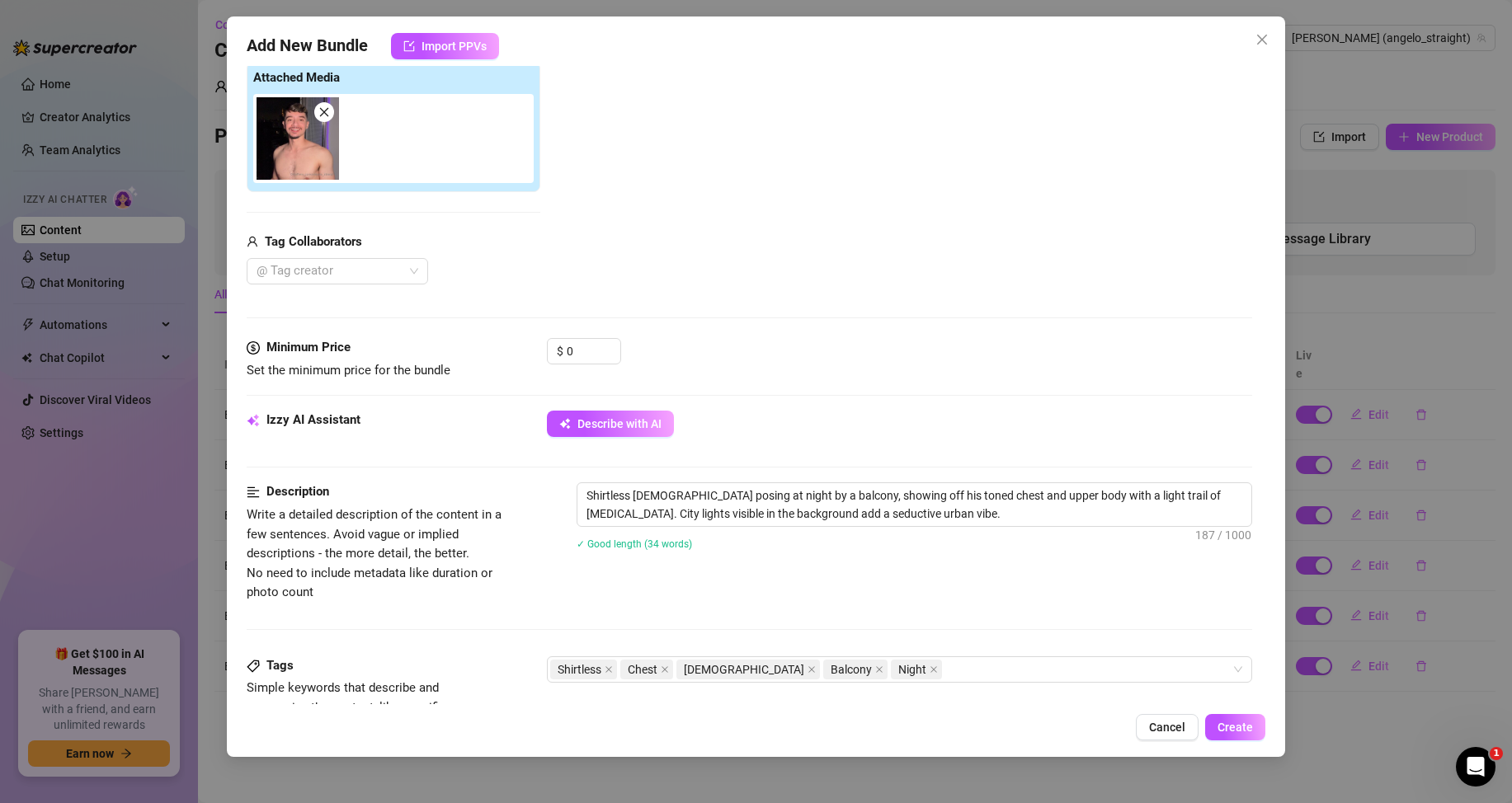
scroll to position [413, 0]
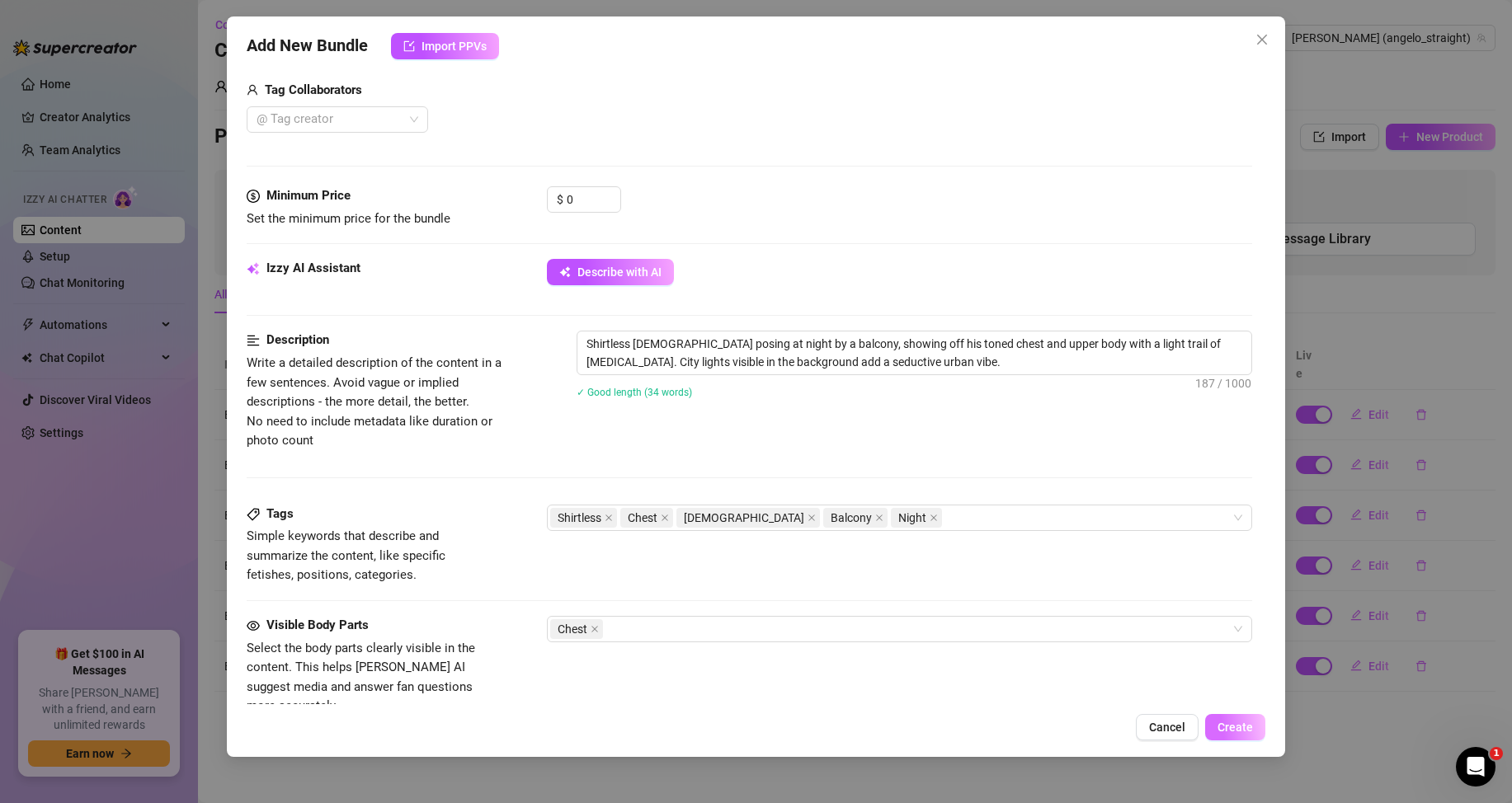
click at [1254, 724] on button "Create" at bounding box center [1235, 728] width 60 height 27
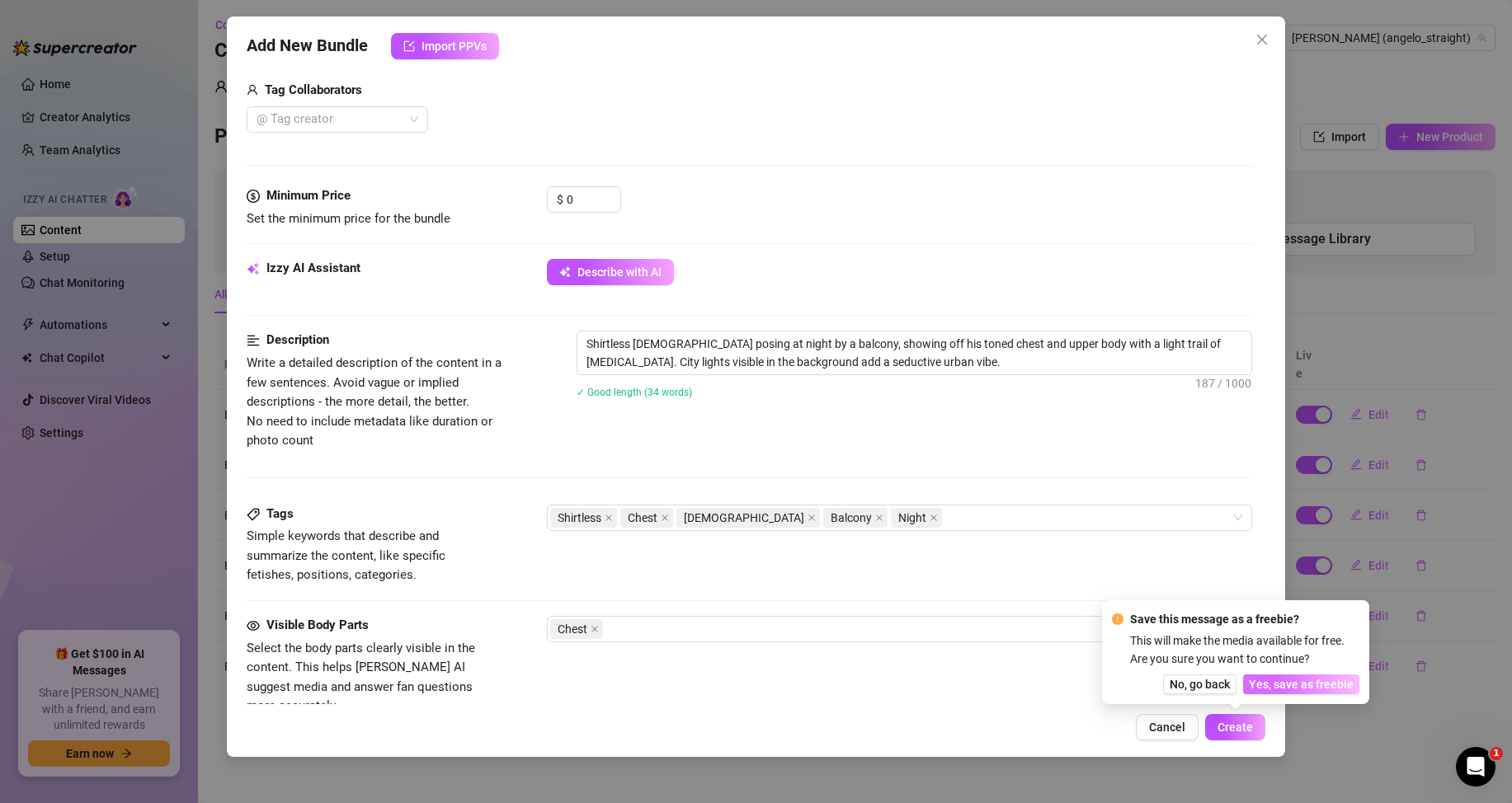
click at [1293, 691] on span "Yes, save as freebie" at bounding box center [1301, 684] width 105 height 13
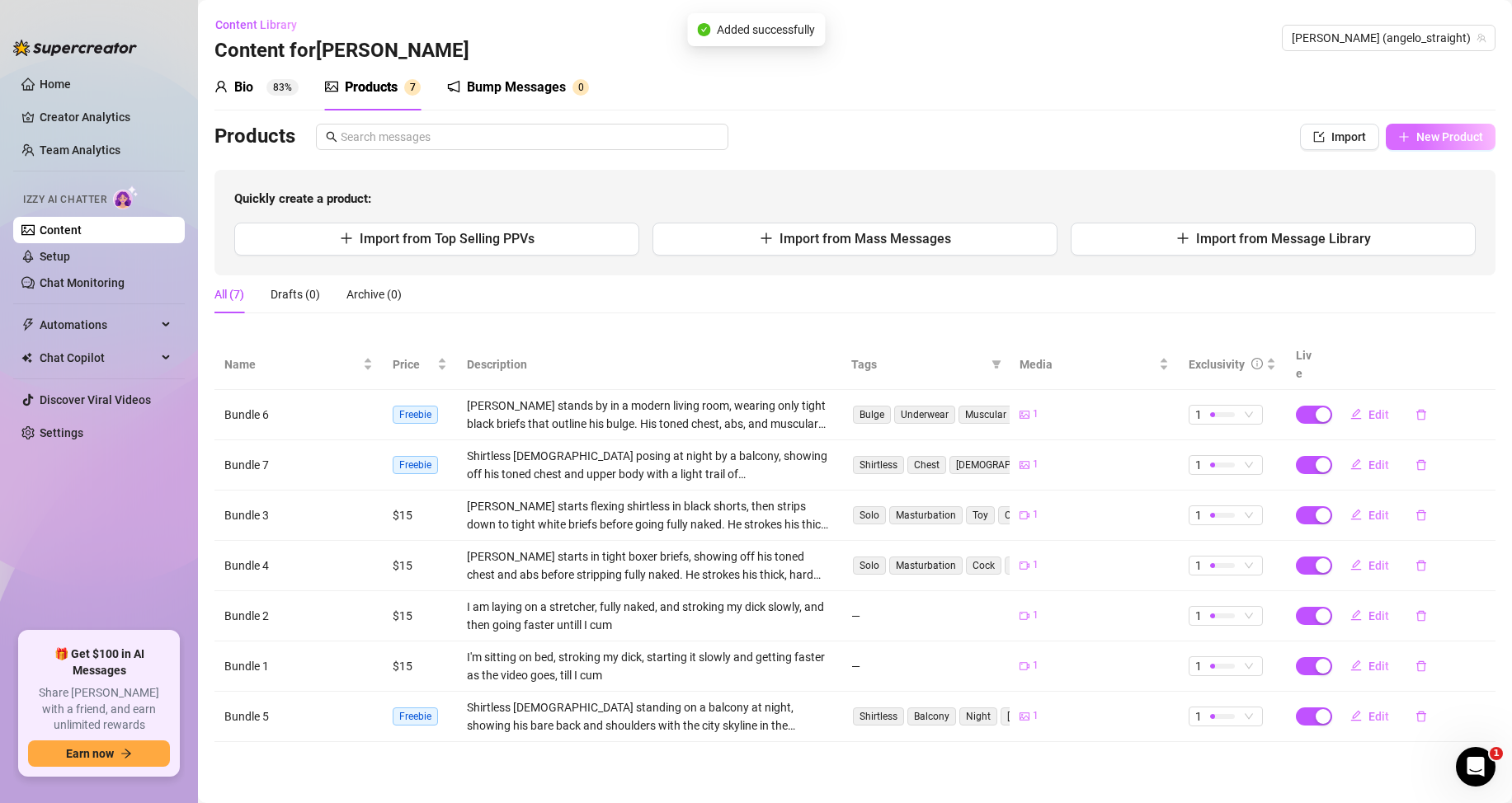
click at [1432, 138] on span "New Product" at bounding box center [1449, 137] width 67 height 13
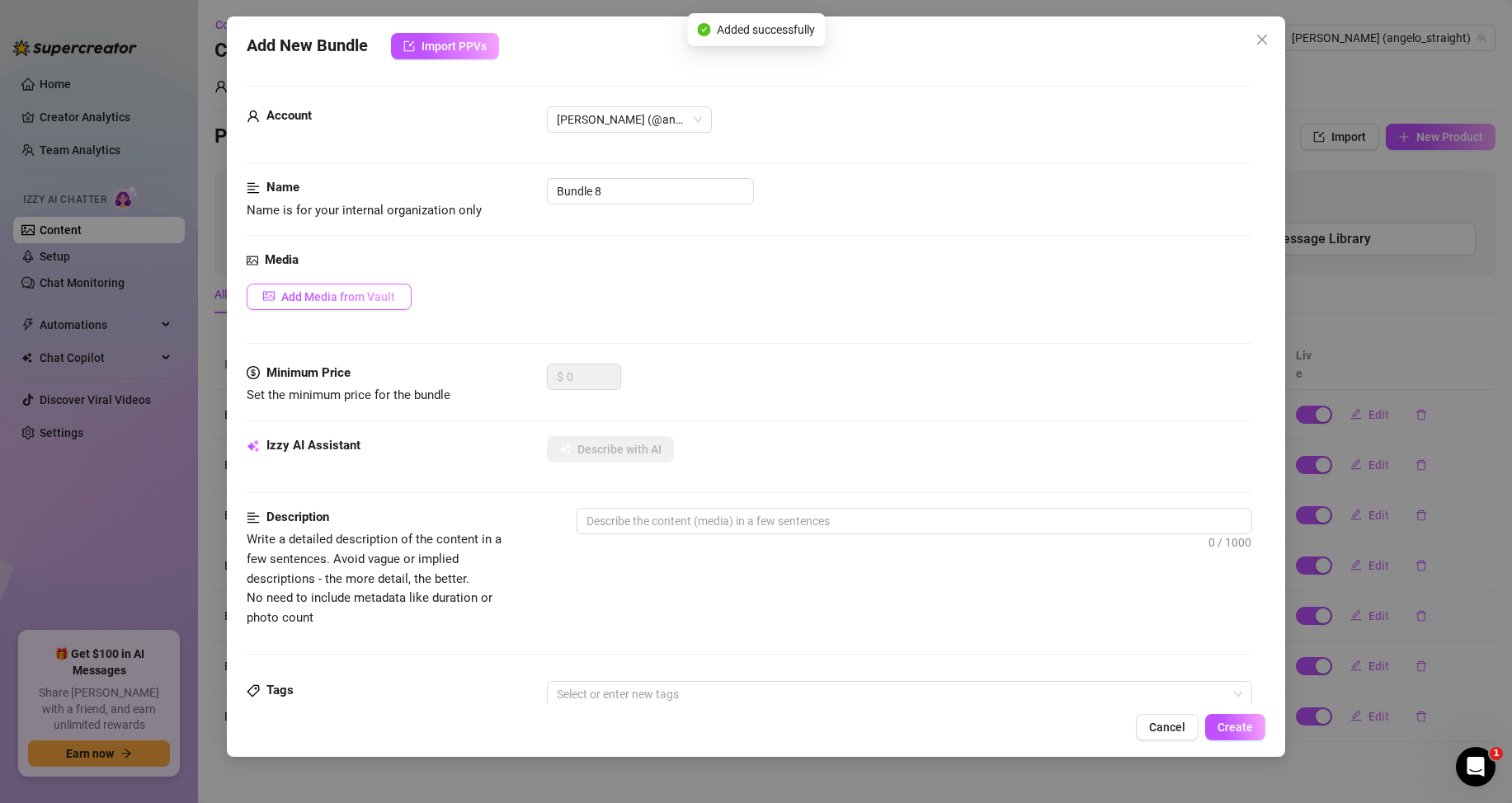
click at [308, 309] on button "Add Media from Vault" at bounding box center [329, 297] width 165 height 27
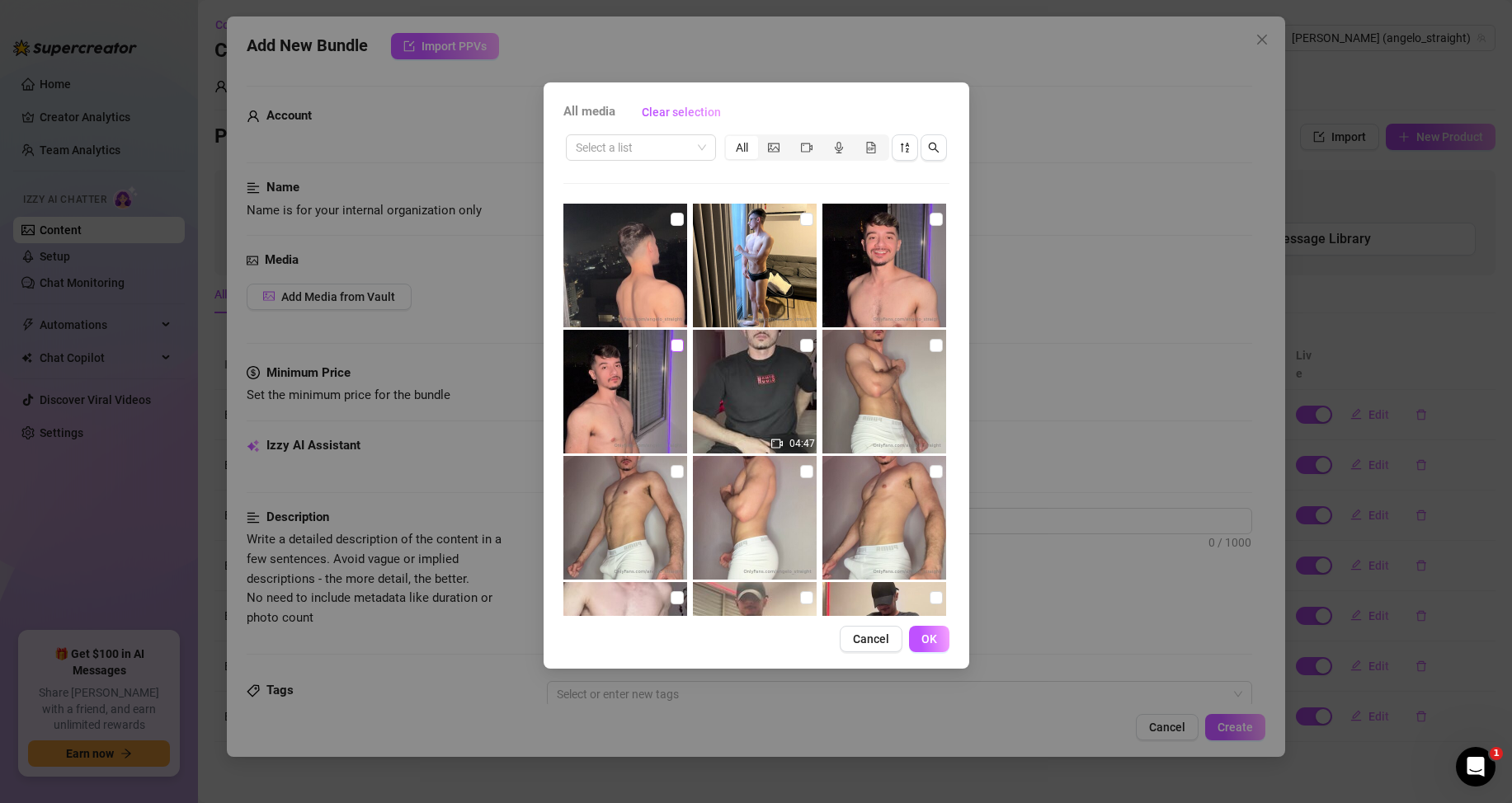
click at [672, 347] on input "checkbox" at bounding box center [677, 345] width 13 height 13
click at [926, 633] on span "OK" at bounding box center [929, 639] width 16 height 13
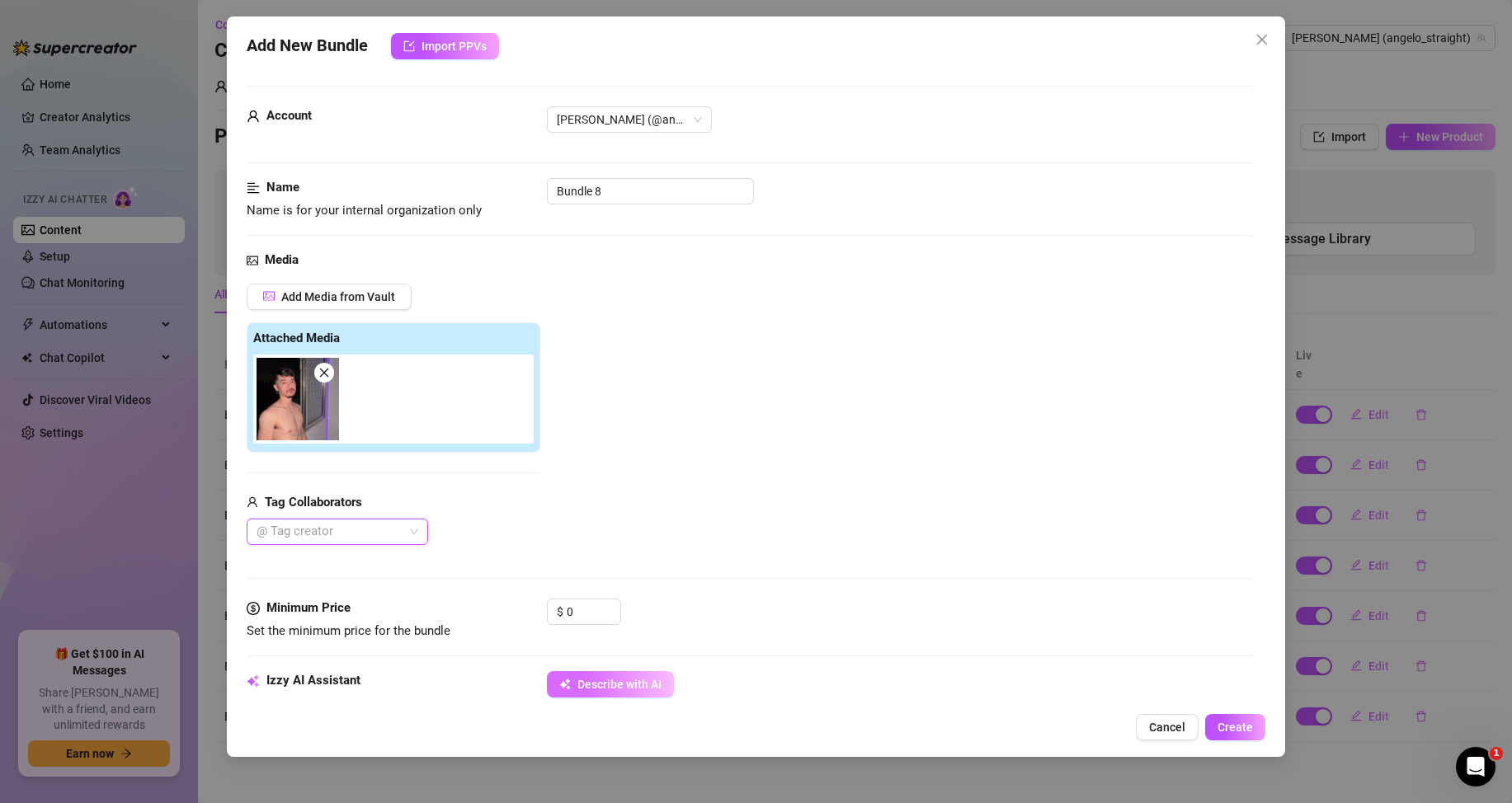
click at [633, 681] on span "Describe with AI" at bounding box center [619, 684] width 84 height 13
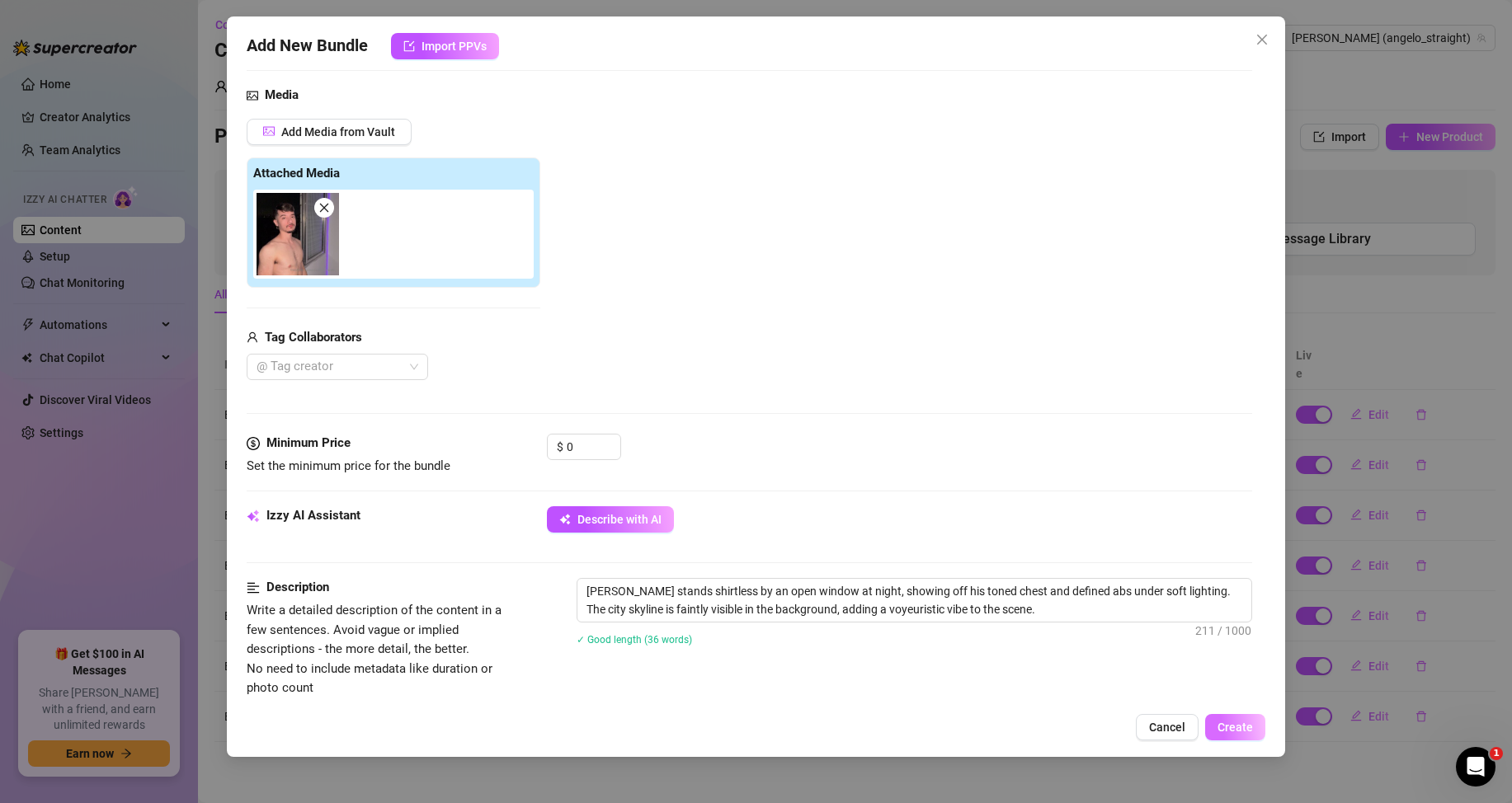
click at [1227, 719] on button "Create" at bounding box center [1235, 728] width 60 height 27
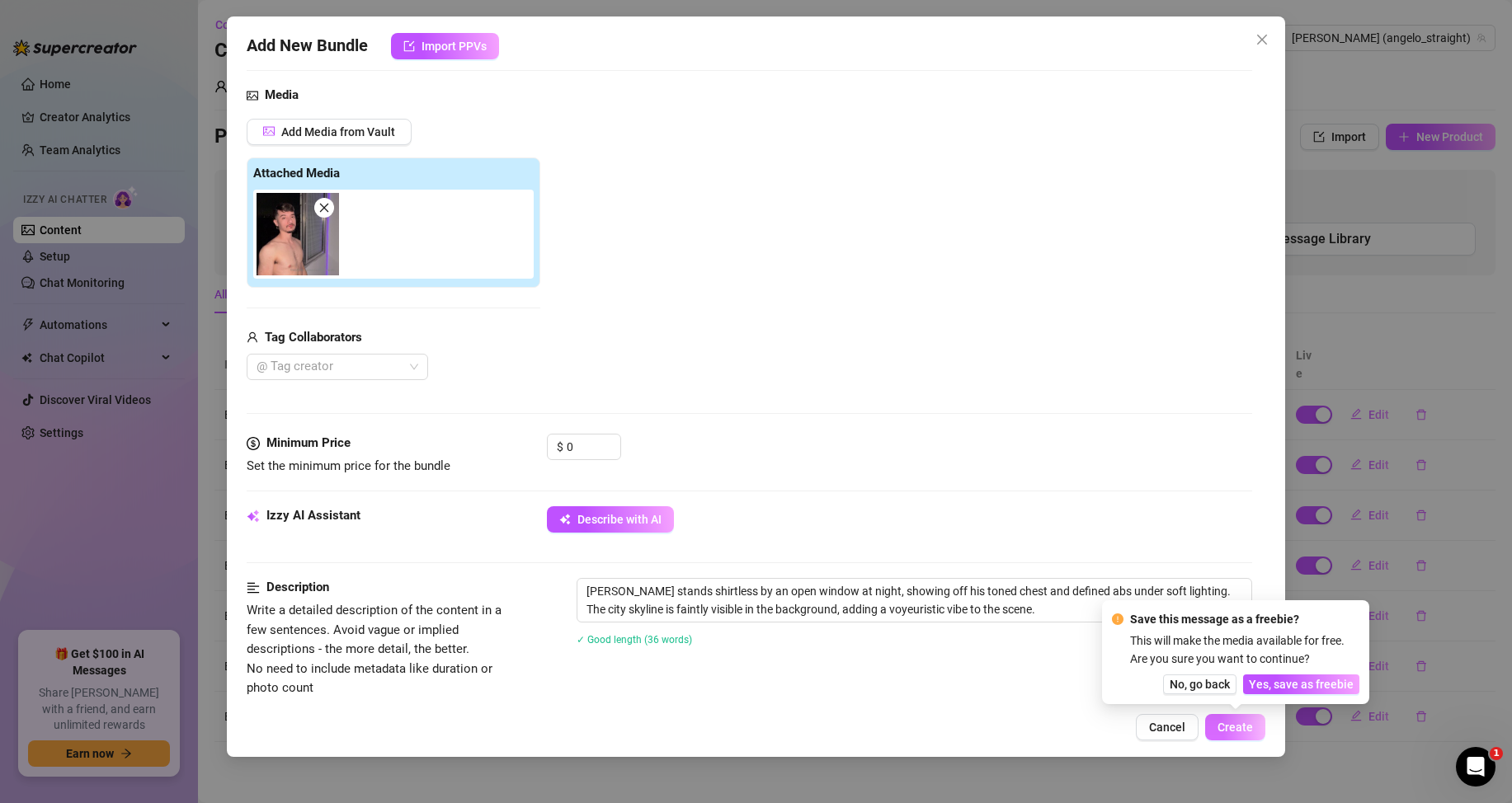
click at [1240, 731] on span "Create" at bounding box center [1235, 727] width 35 height 13
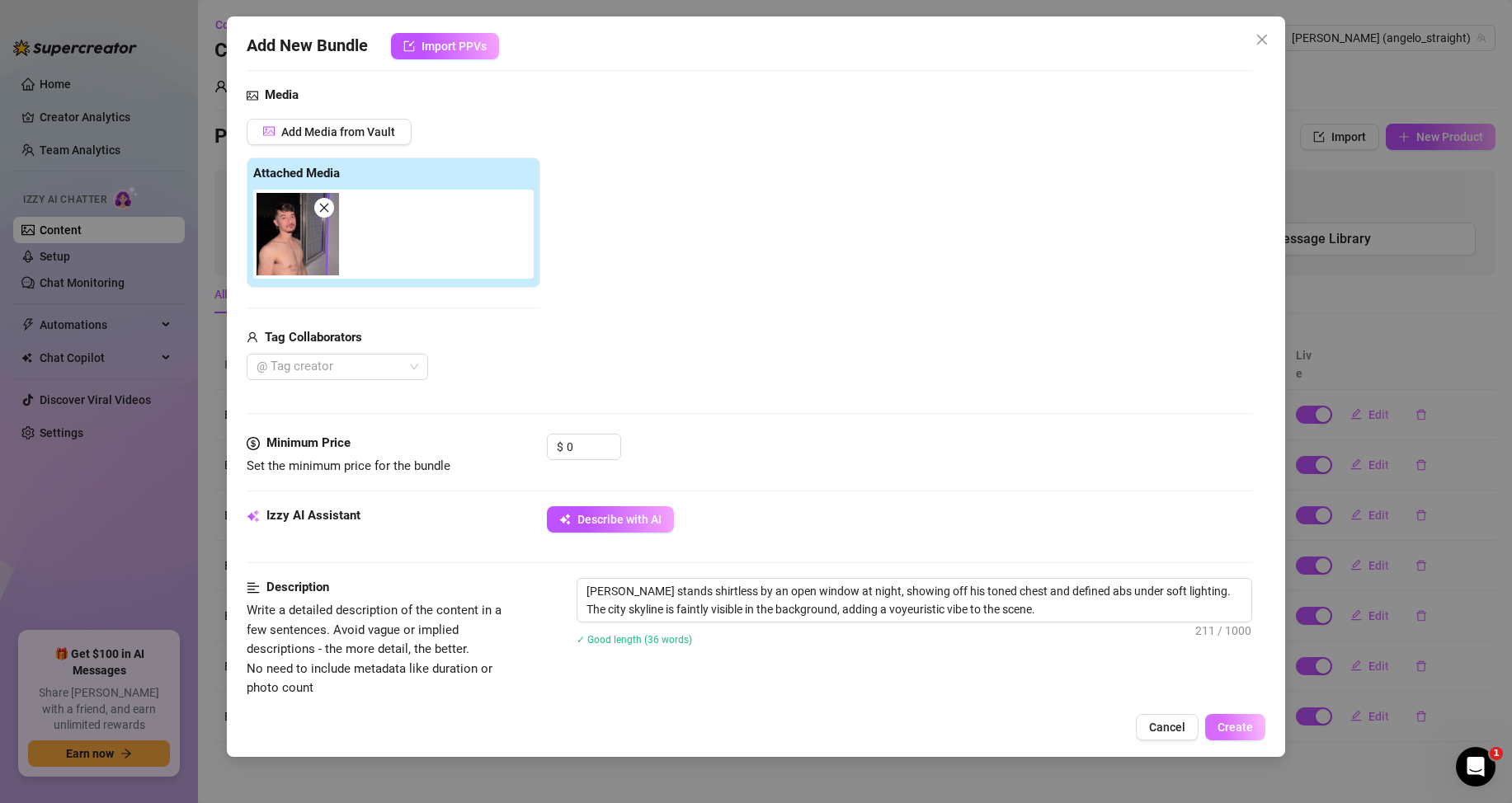
click at [1236, 720] on span "Create" at bounding box center [1235, 727] width 35 height 13
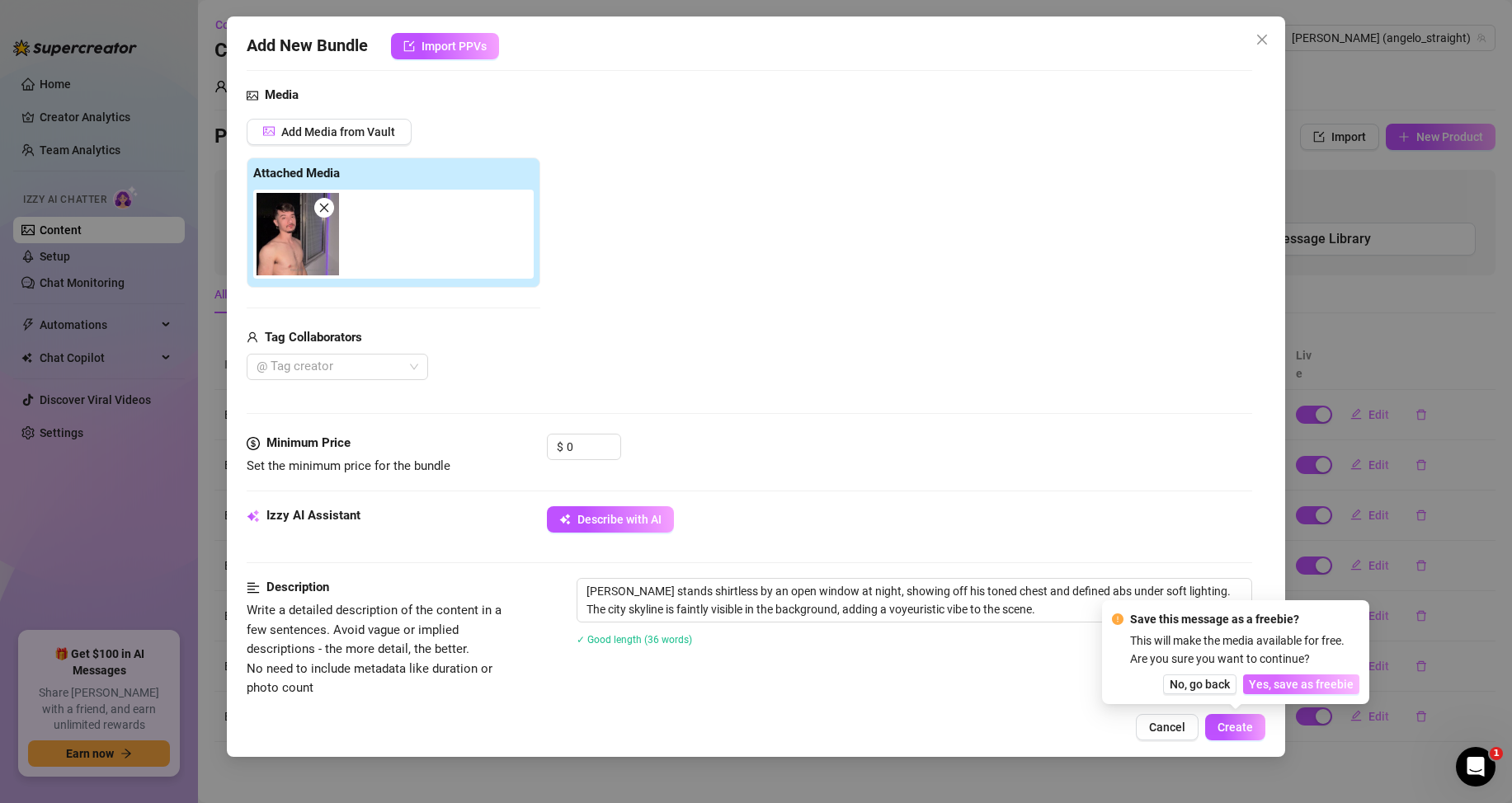
click at [1303, 683] on span "Yes, save as freebie" at bounding box center [1301, 684] width 105 height 13
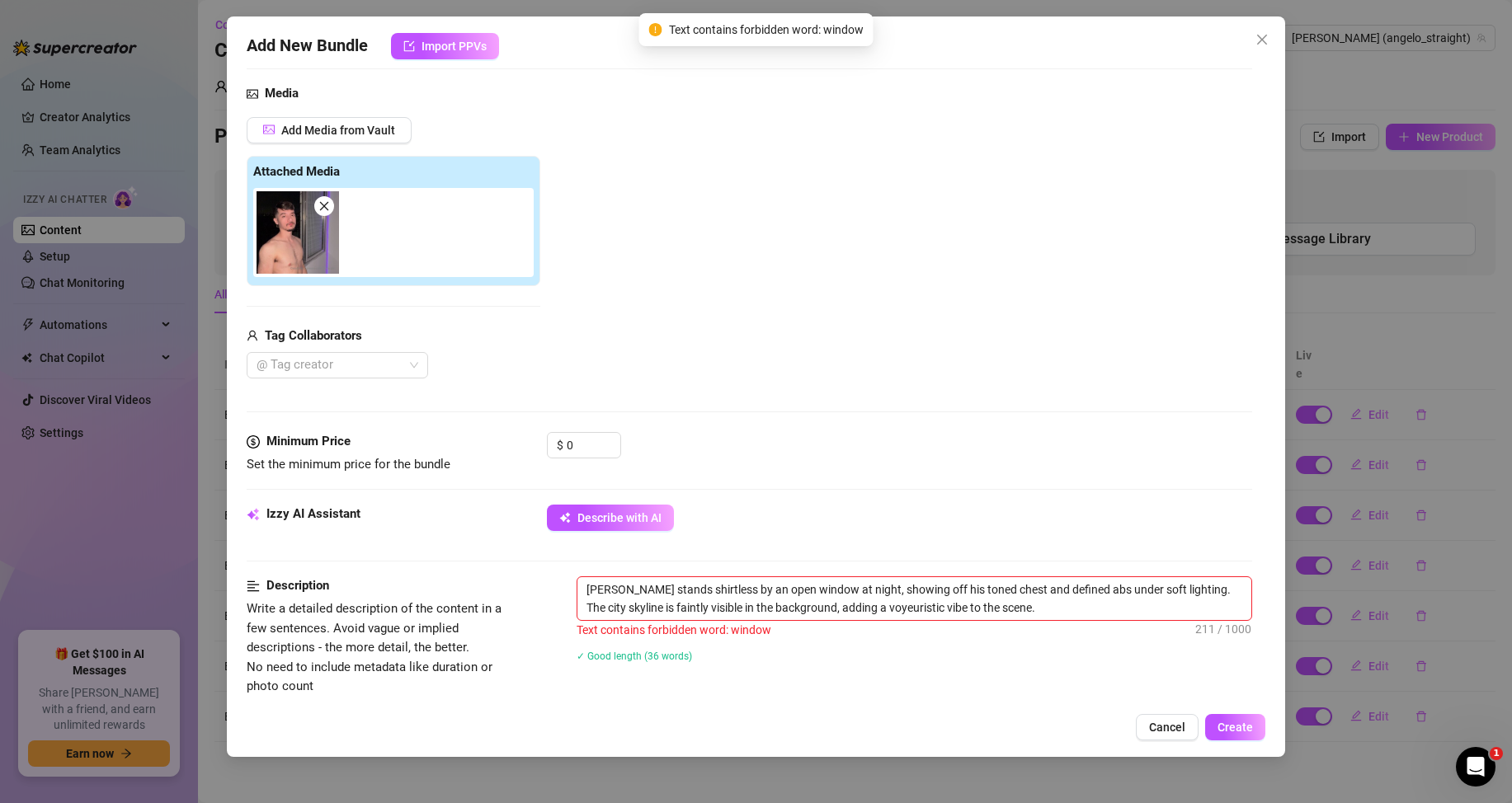
scroll to position [248, 0]
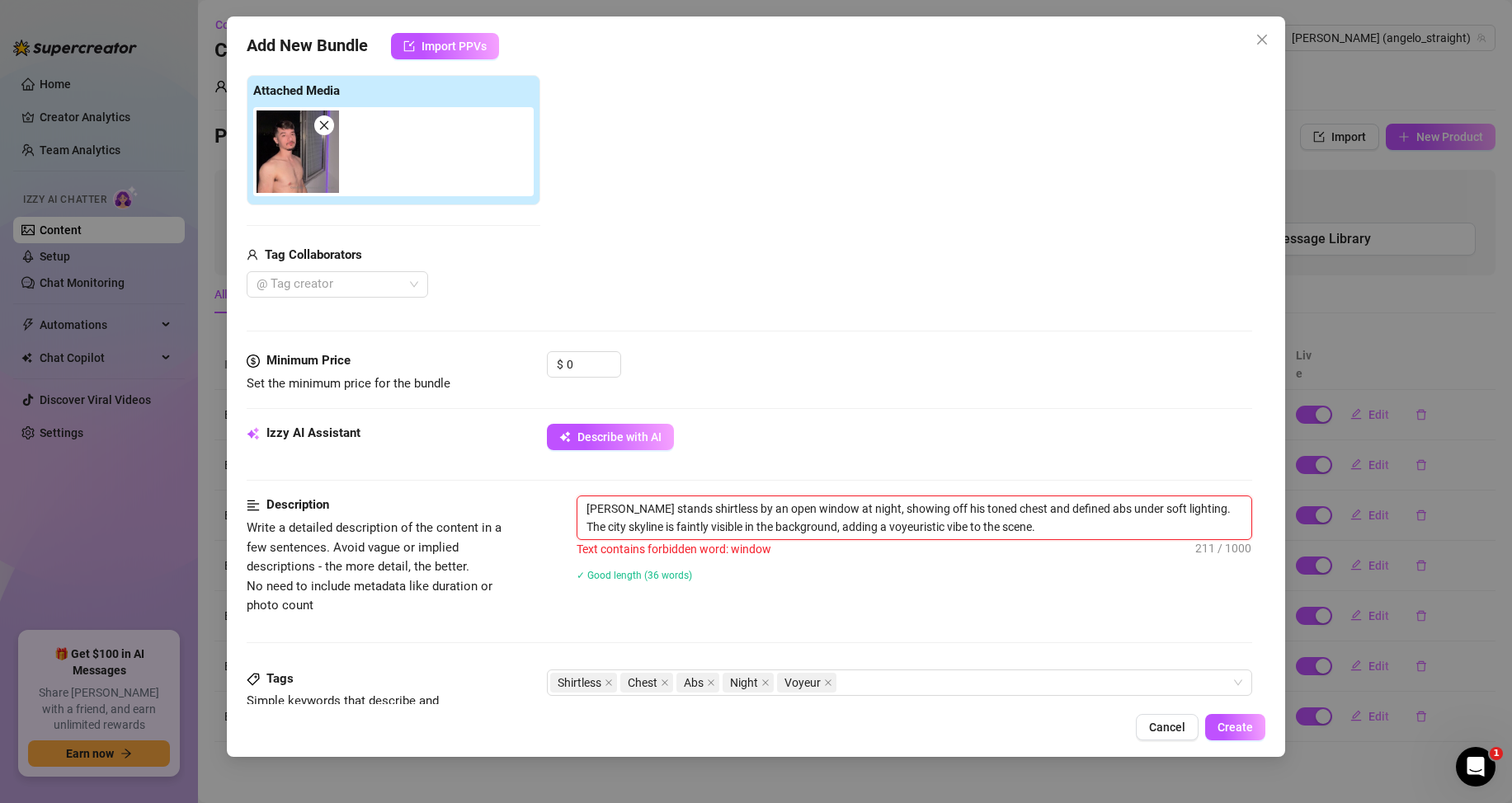
drag, startPoint x: 771, startPoint y: 508, endPoint x: 753, endPoint y: 508, distance: 18.0
click at [753, 508] on textarea "[PERSON_NAME] stands shirtless by an open window at night, showing off his tone…" at bounding box center [914, 518] width 673 height 43
drag, startPoint x: 811, startPoint y: 509, endPoint x: 727, endPoint y: 515, distance: 84.2
click at [727, 515] on textarea "[PERSON_NAME] stands shirtless by an open window at night, showing off his tone…" at bounding box center [914, 518] width 673 height 43
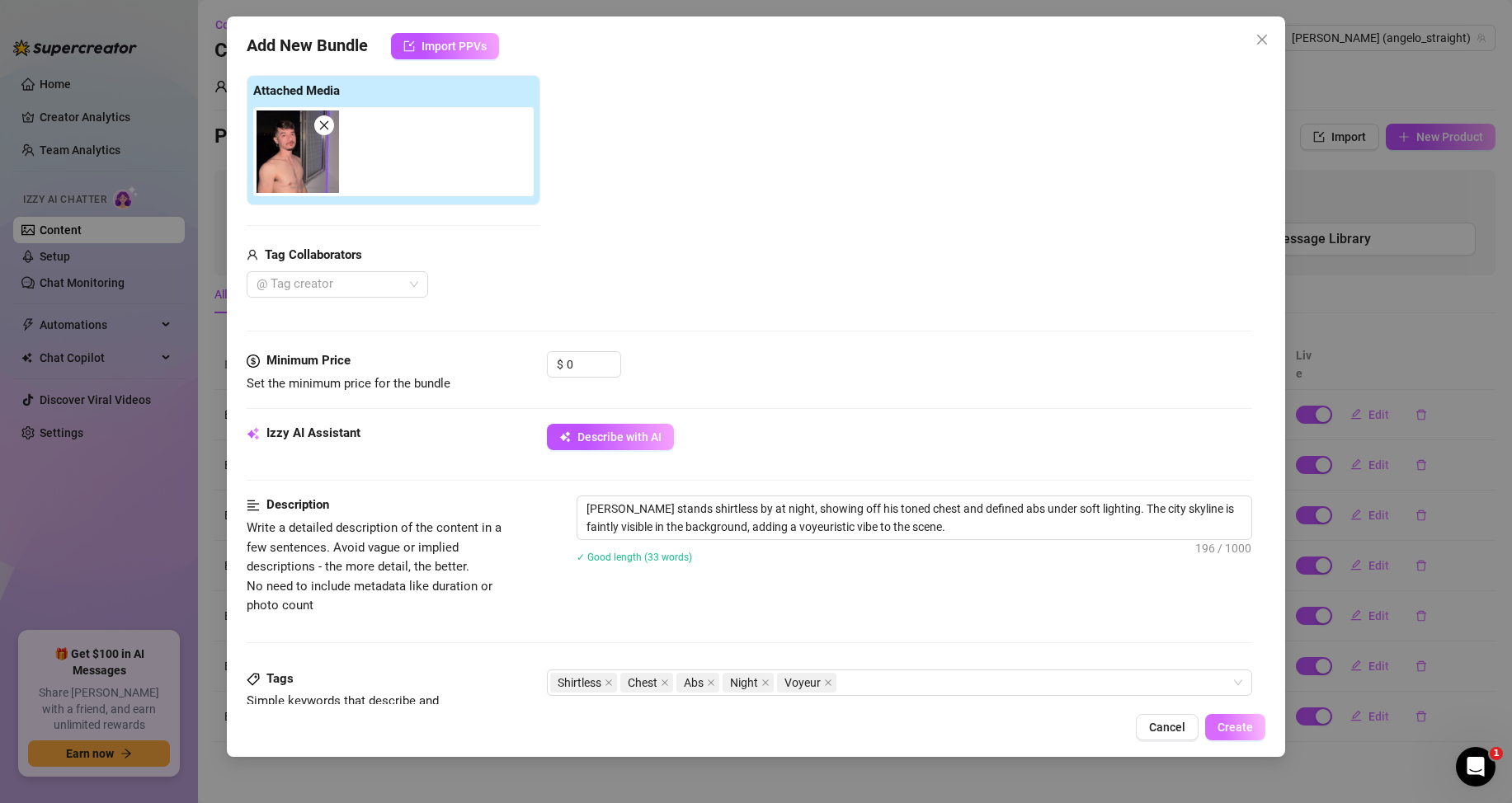
click at [1234, 736] on button "Create" at bounding box center [1235, 728] width 60 height 27
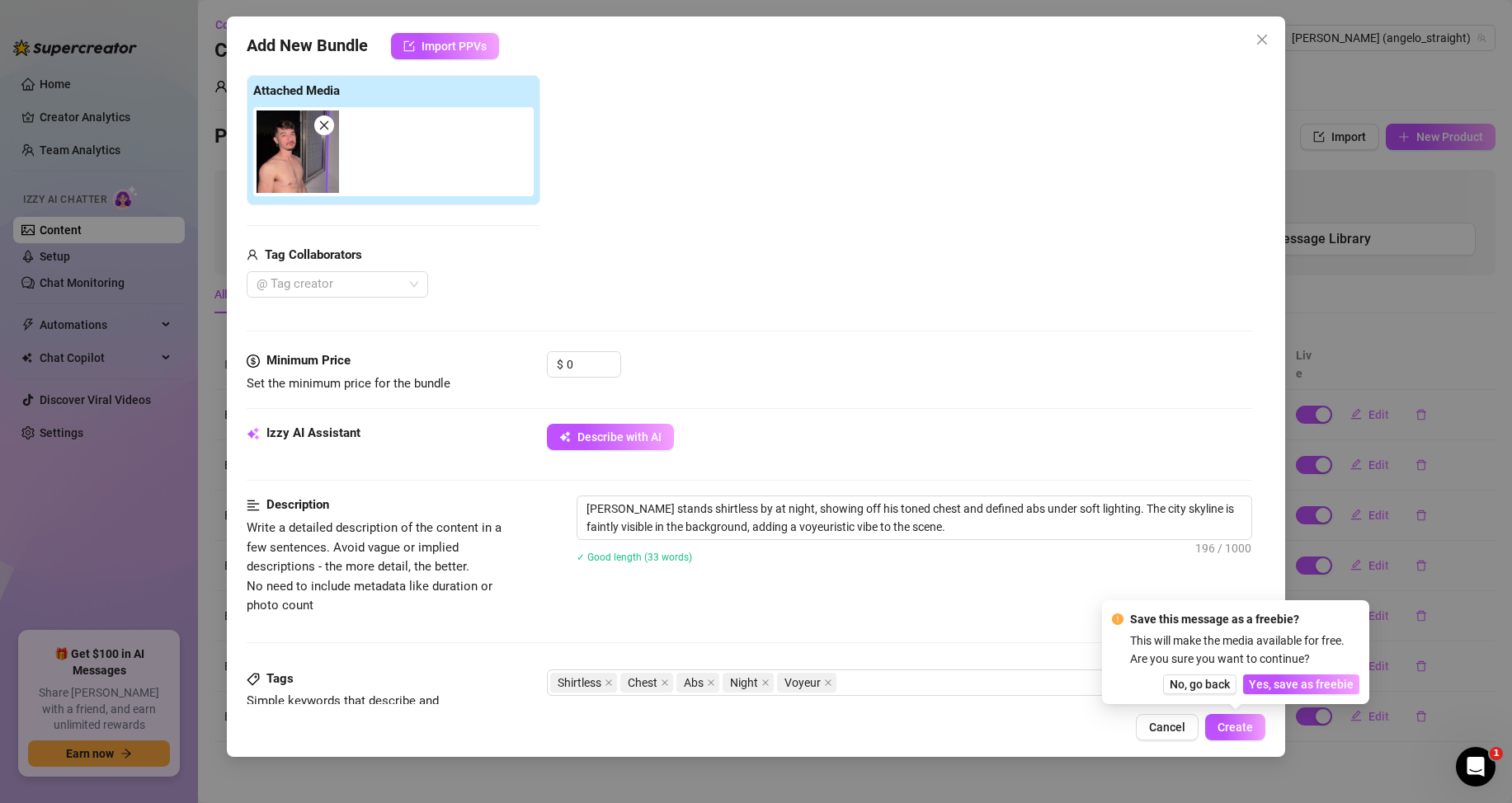
click at [1274, 673] on div "Save this message as a freebie? This will make the media available for free. Ar…" at bounding box center [1235, 652] width 248 height 84
click at [1277, 684] on span "Yes, save as freebie" at bounding box center [1301, 684] width 105 height 13
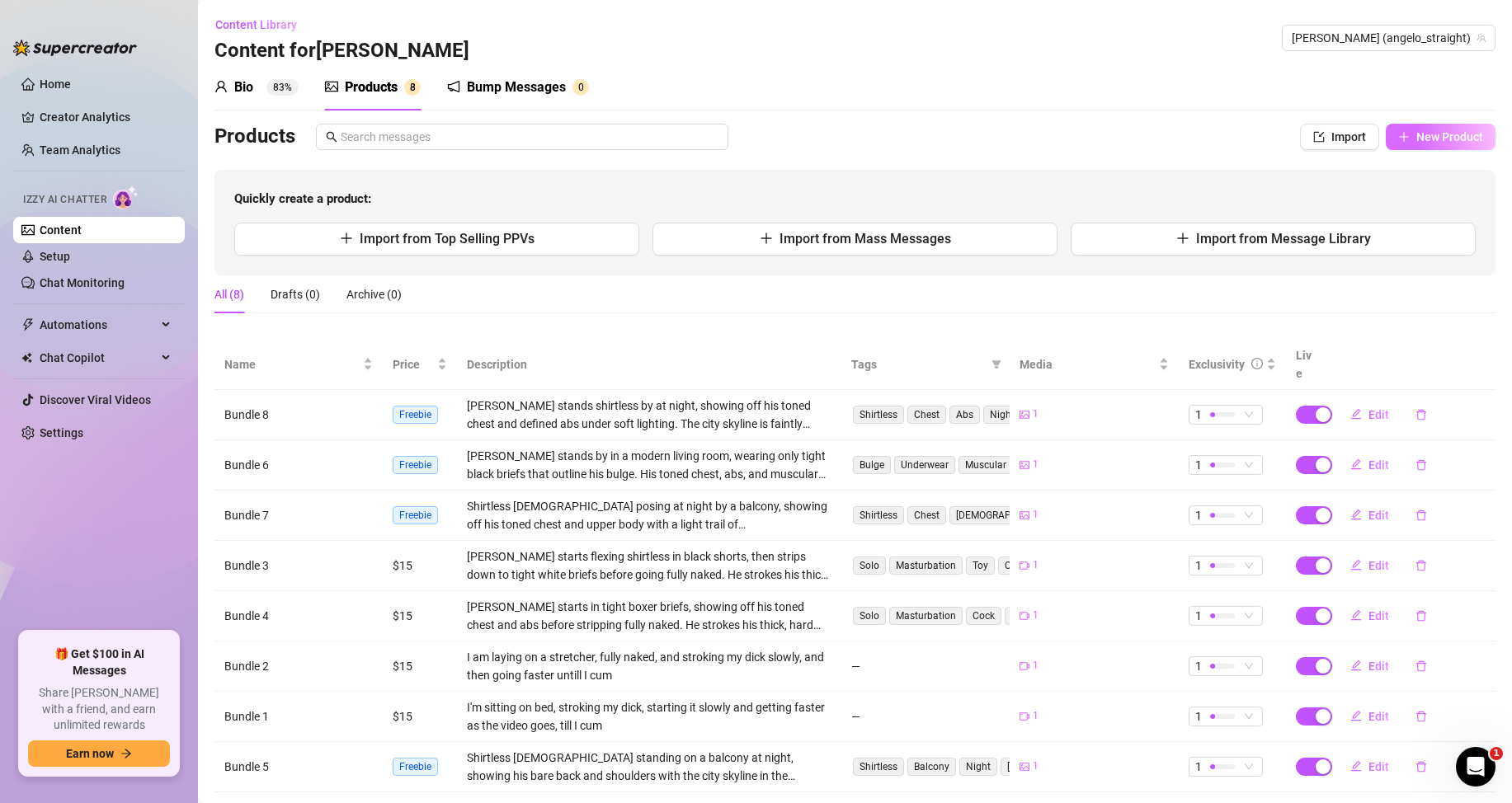
click at [1433, 145] on button "New Product" at bounding box center [1441, 137] width 110 height 27
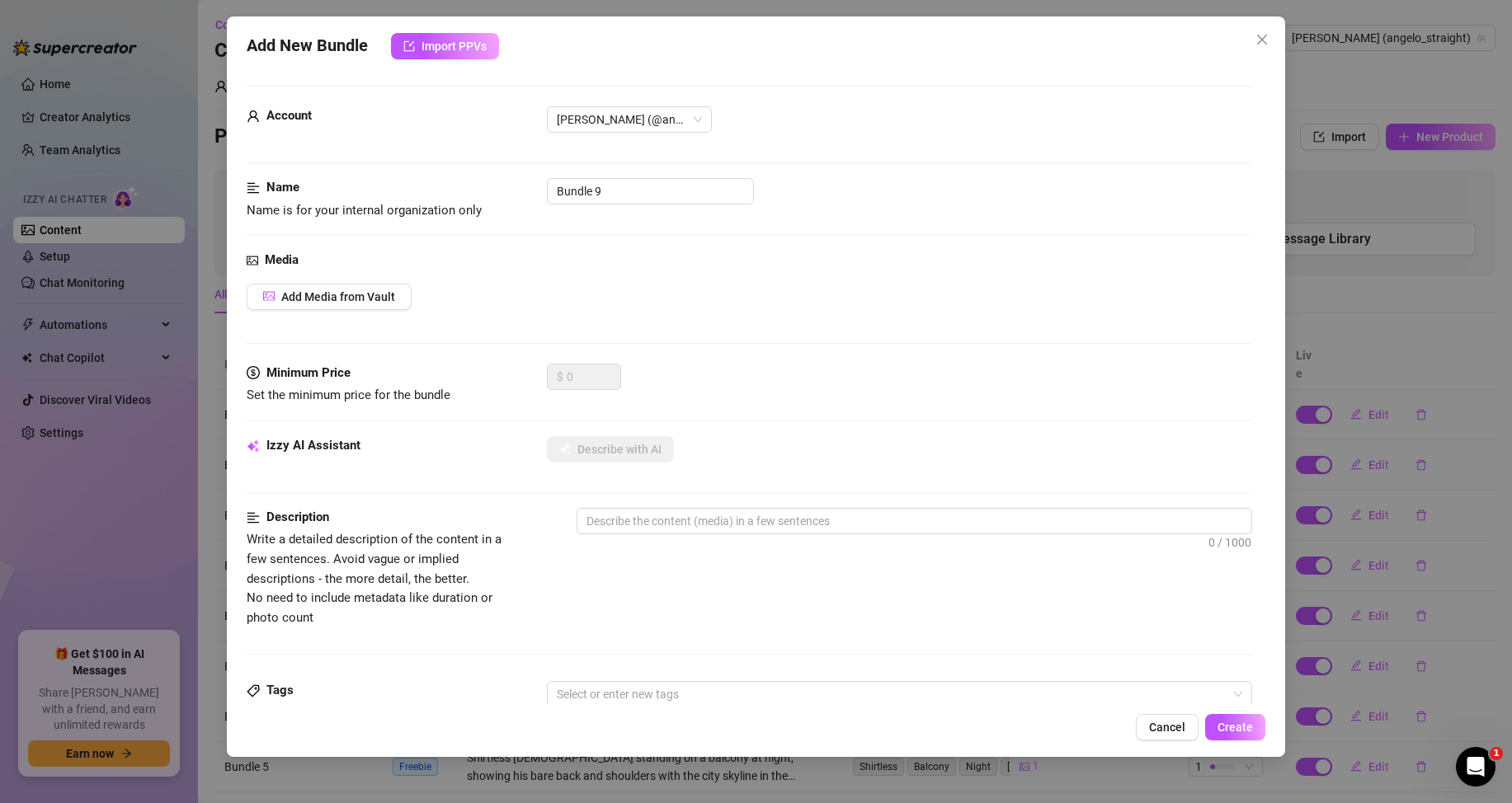
click at [340, 281] on div "Media Add Media from Vault" at bounding box center [749, 307] width 1005 height 113
click at [338, 288] on button "Add Media from Vault" at bounding box center [329, 297] width 165 height 27
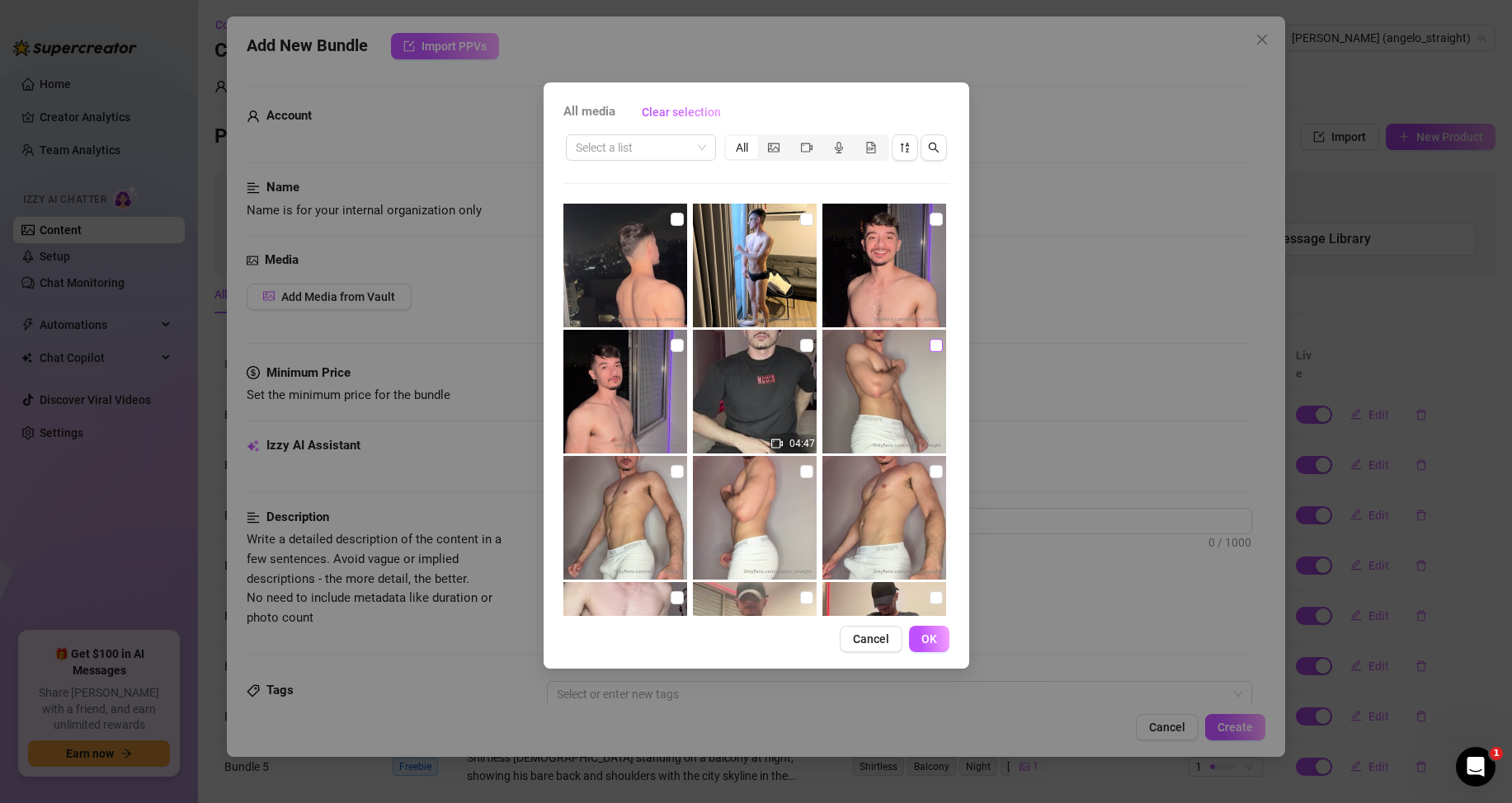
click at [930, 347] on input "checkbox" at bounding box center [936, 345] width 13 height 13
click at [927, 638] on span "OK" at bounding box center [929, 639] width 16 height 13
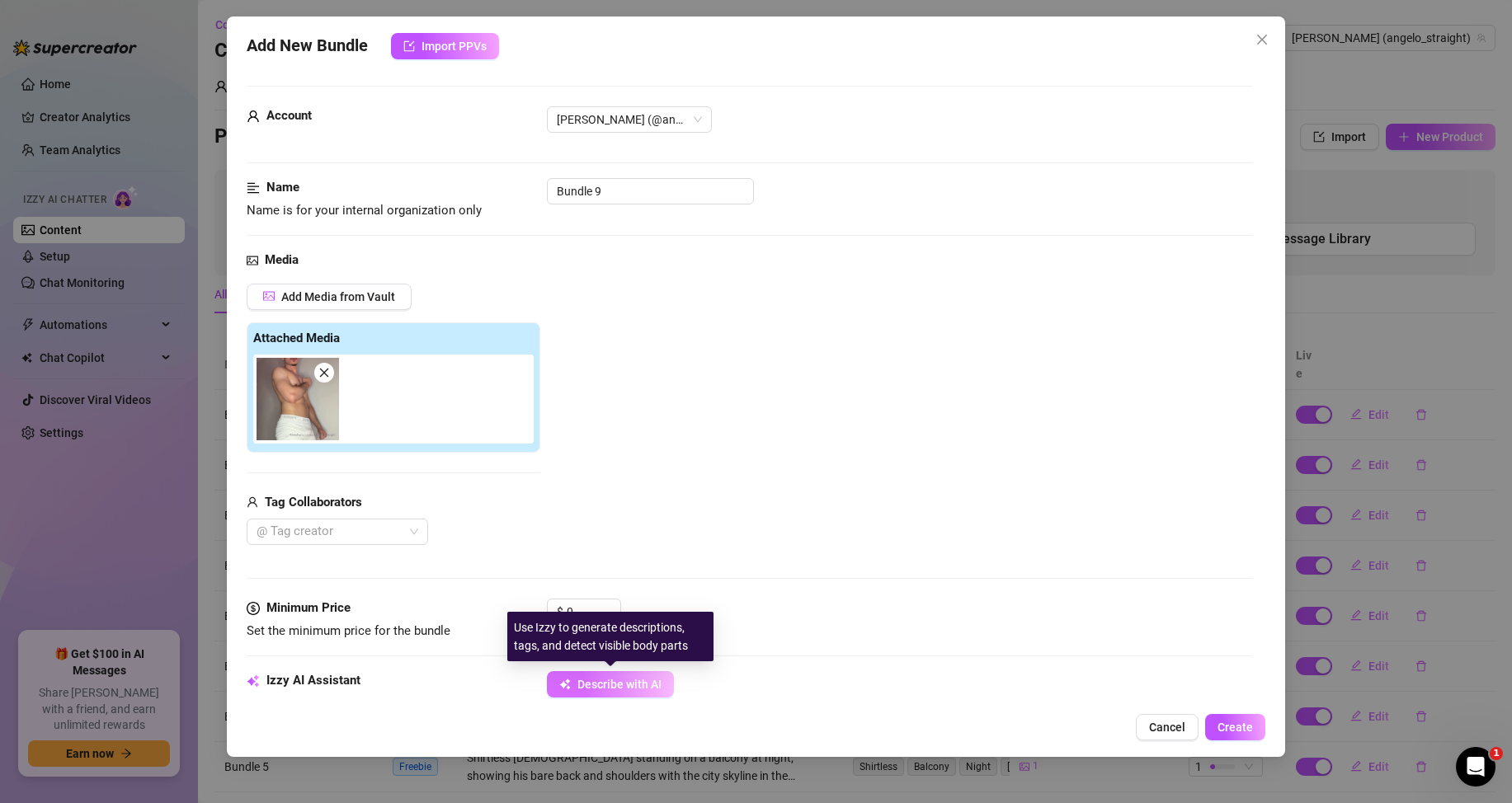
click at [640, 679] on span "Describe with AI" at bounding box center [619, 684] width 84 height 13
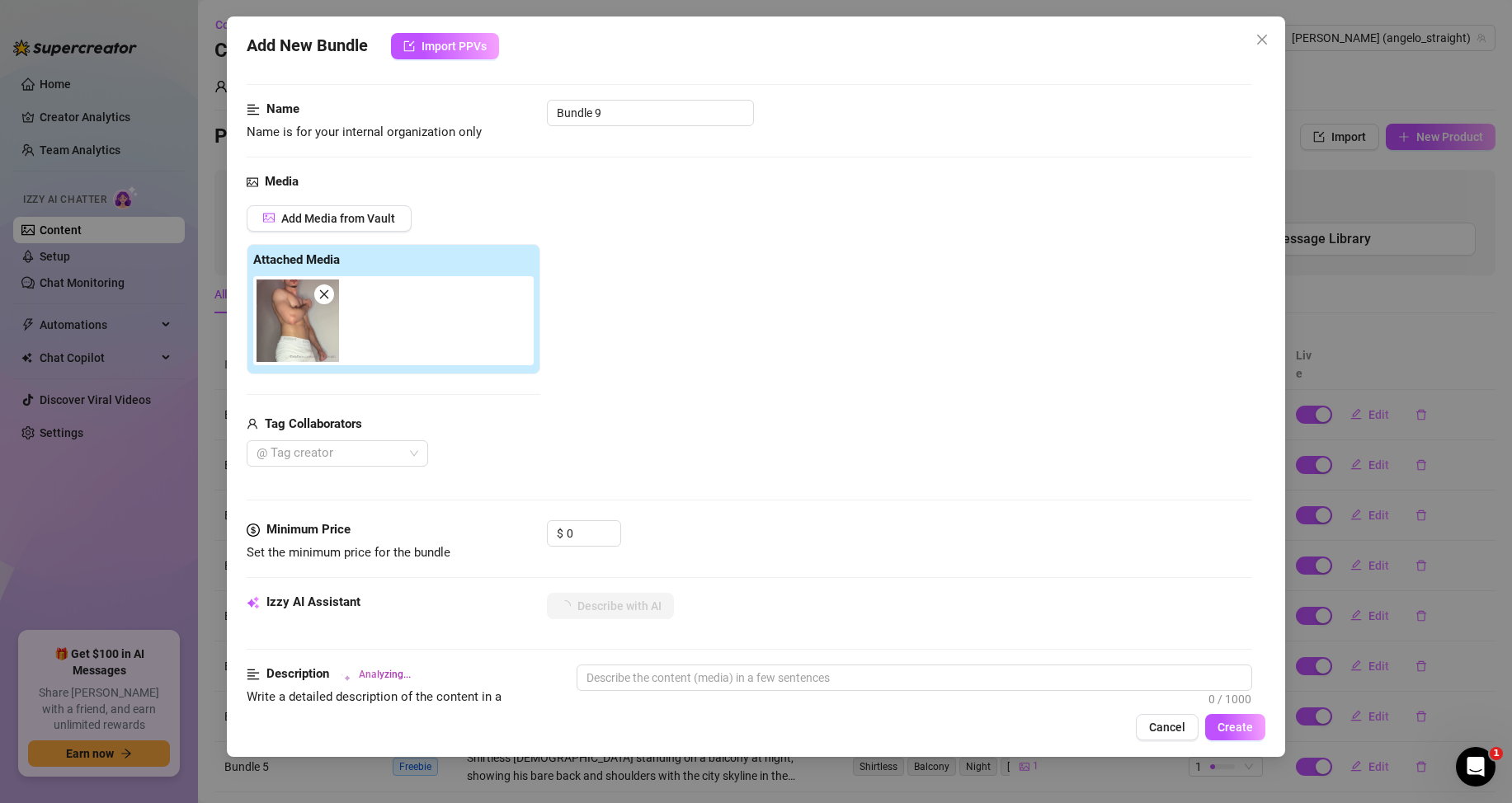
scroll to position [165, 0]
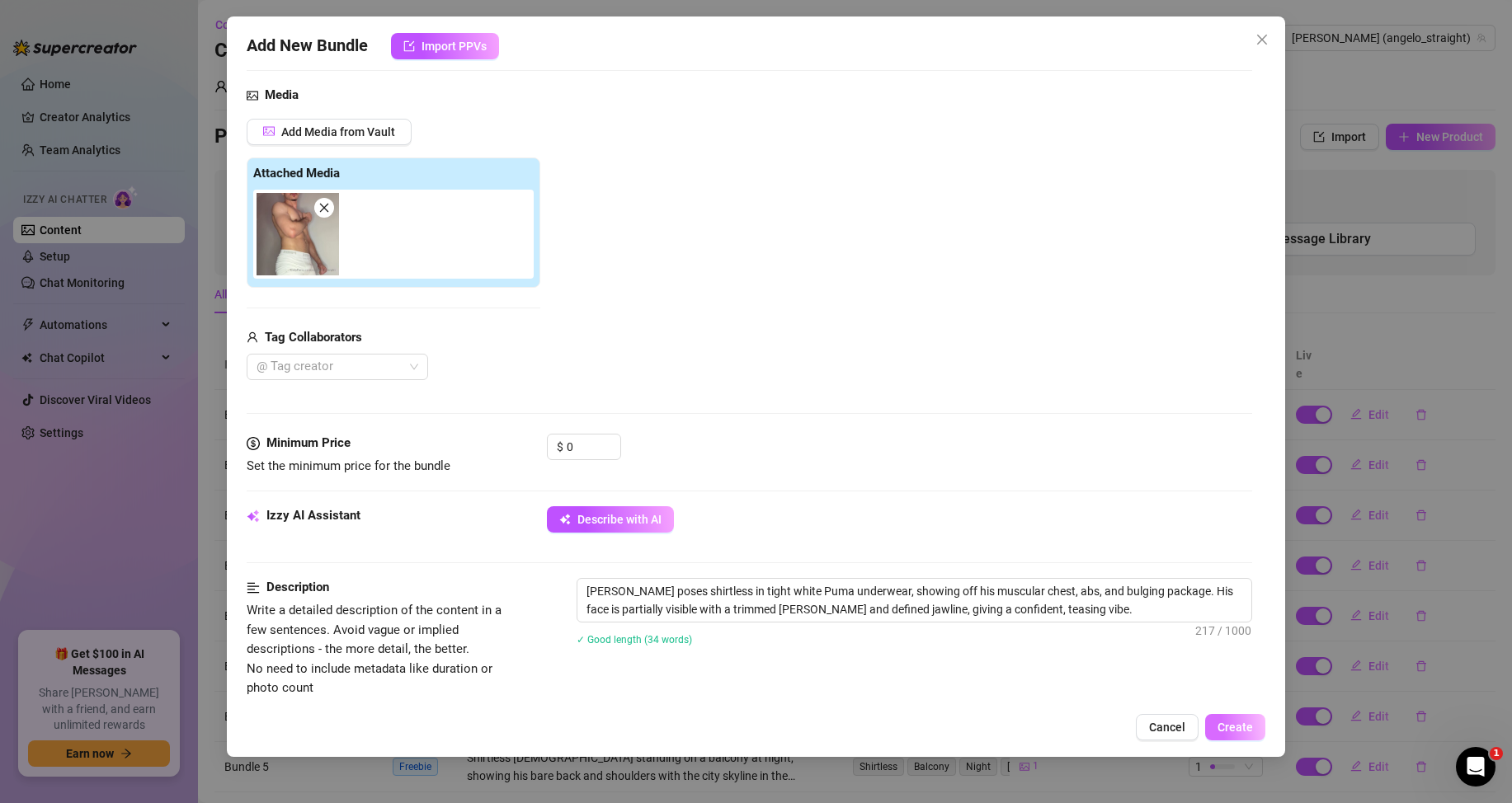
click at [1219, 720] on span "Create" at bounding box center [1235, 727] width 35 height 13
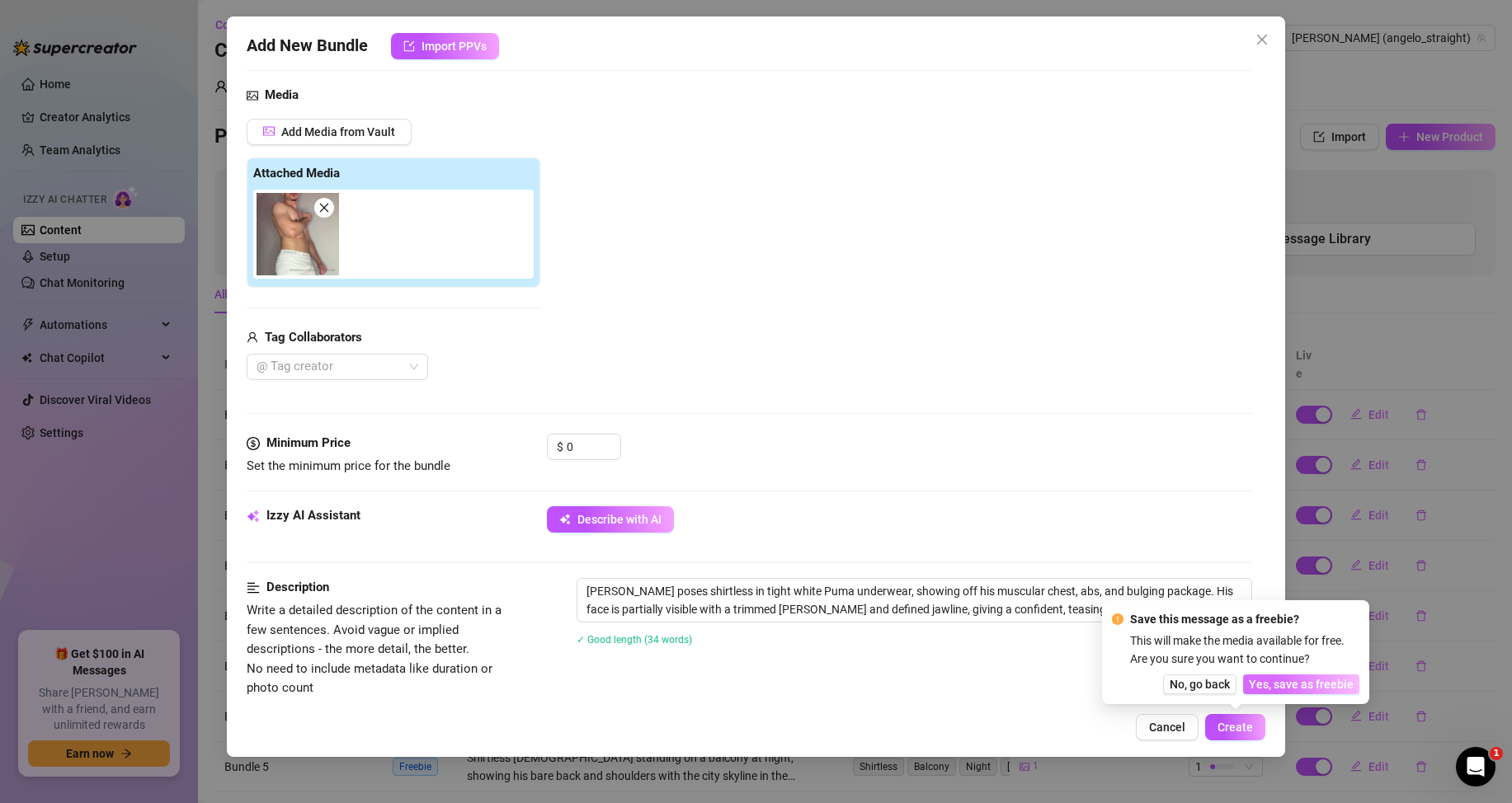
click at [1262, 679] on span "Yes, save as freebie" at bounding box center [1301, 684] width 105 height 13
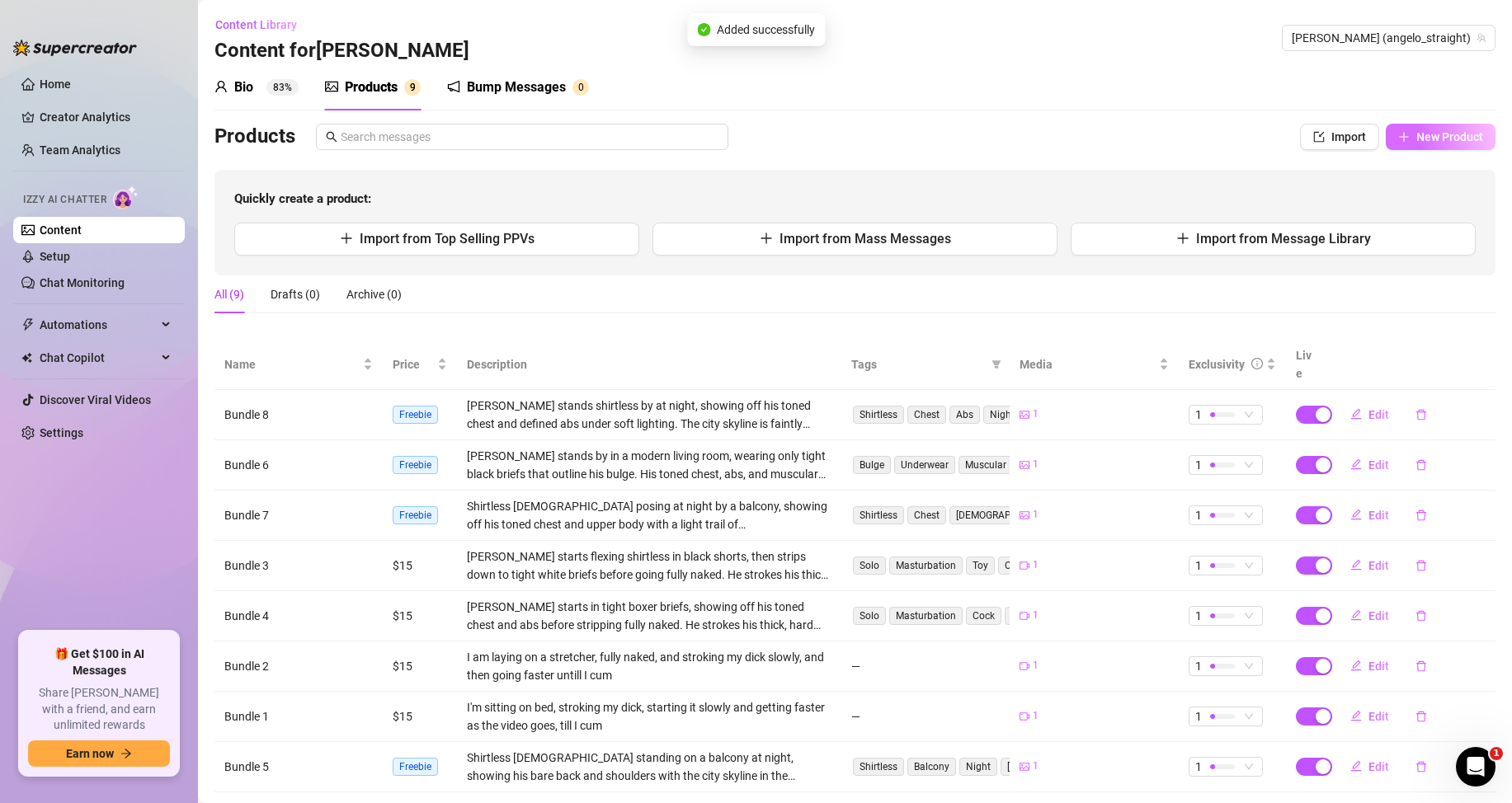
click at [1416, 138] on span "New Product" at bounding box center [1449, 137] width 67 height 13
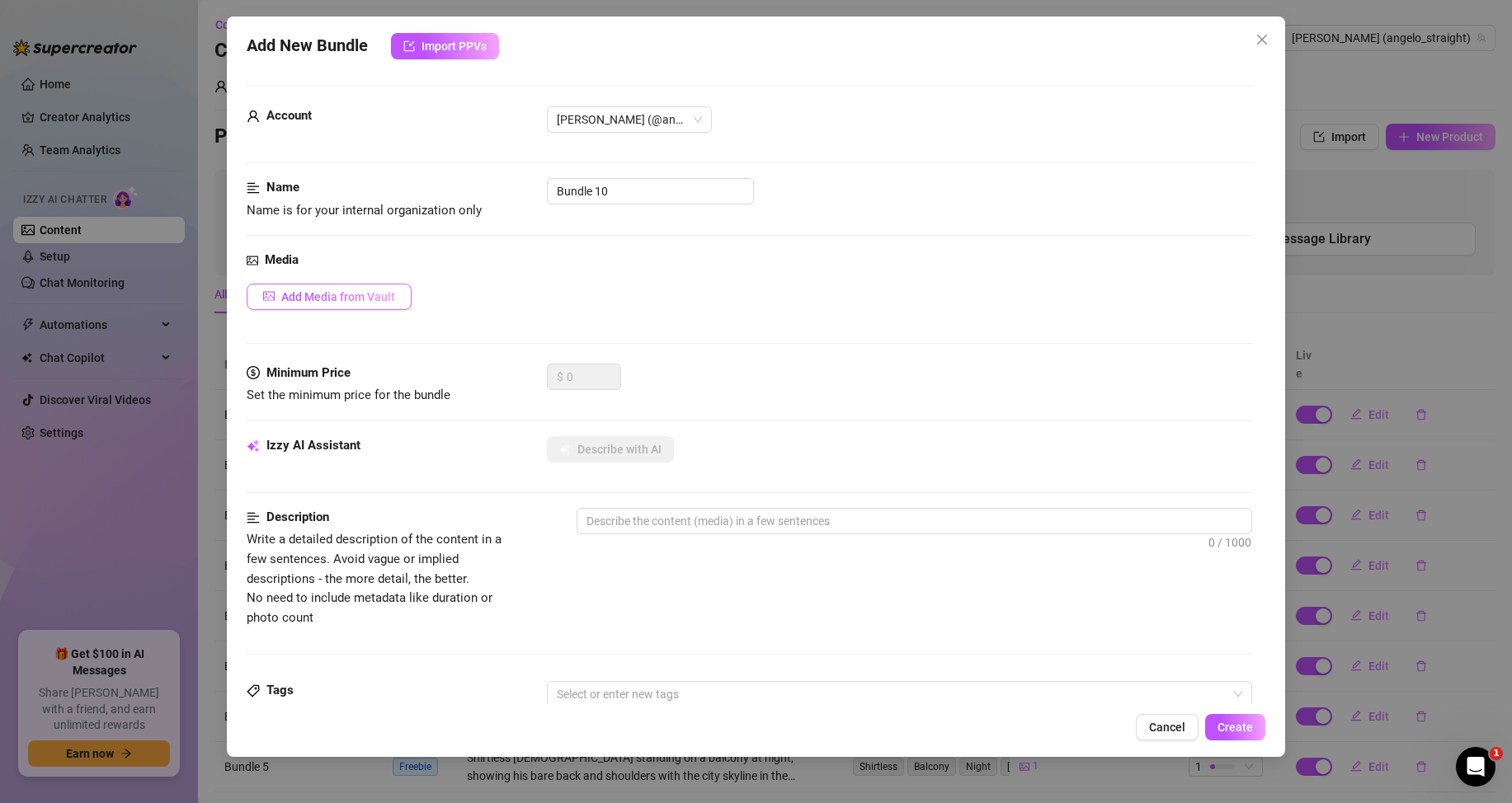
click at [368, 290] on span "Add Media from Vault" at bounding box center [338, 296] width 114 height 13
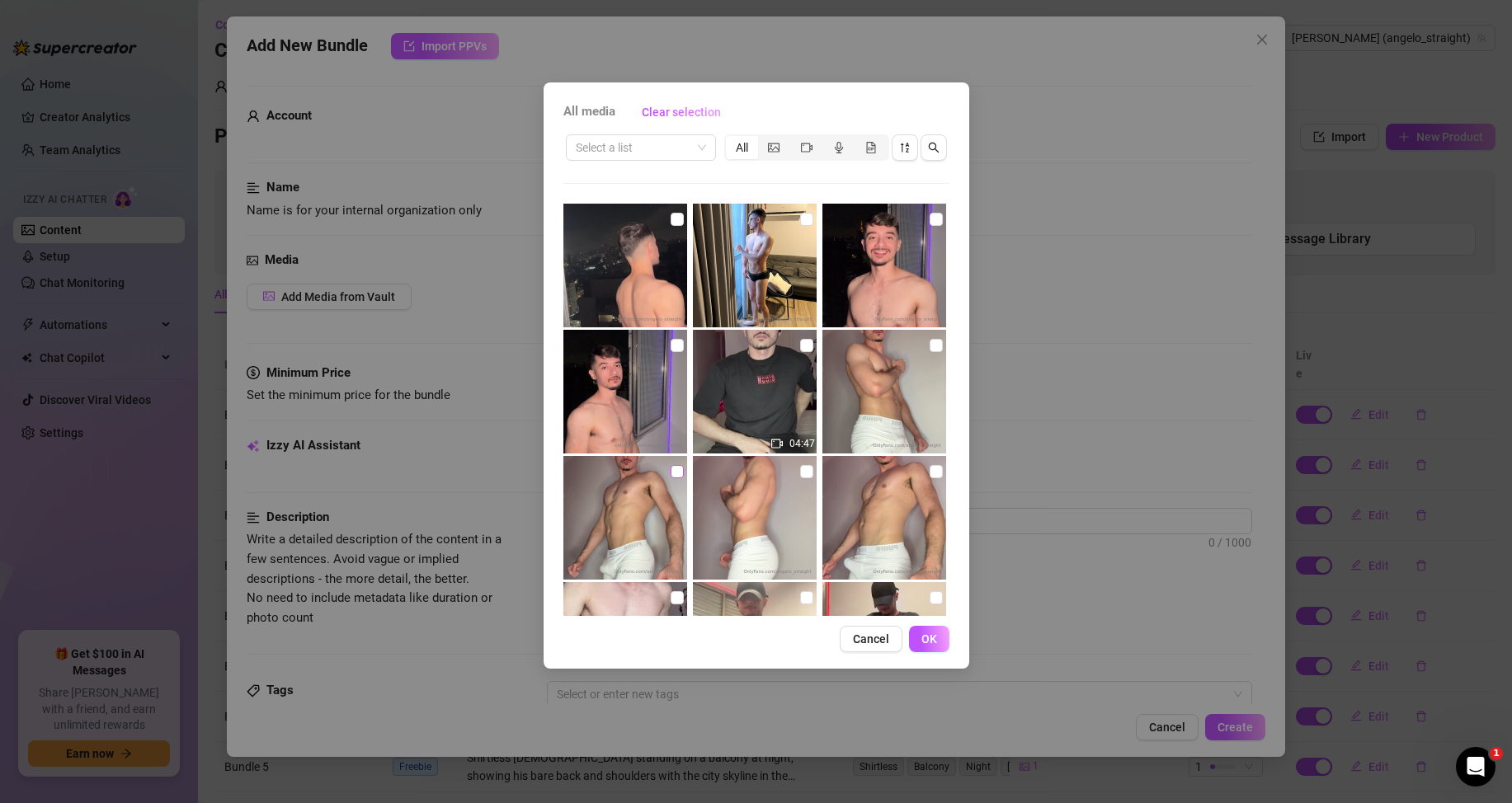
click at [676, 474] on input "checkbox" at bounding box center [677, 471] width 13 height 13
click at [930, 633] on span "OK" at bounding box center [929, 639] width 16 height 13
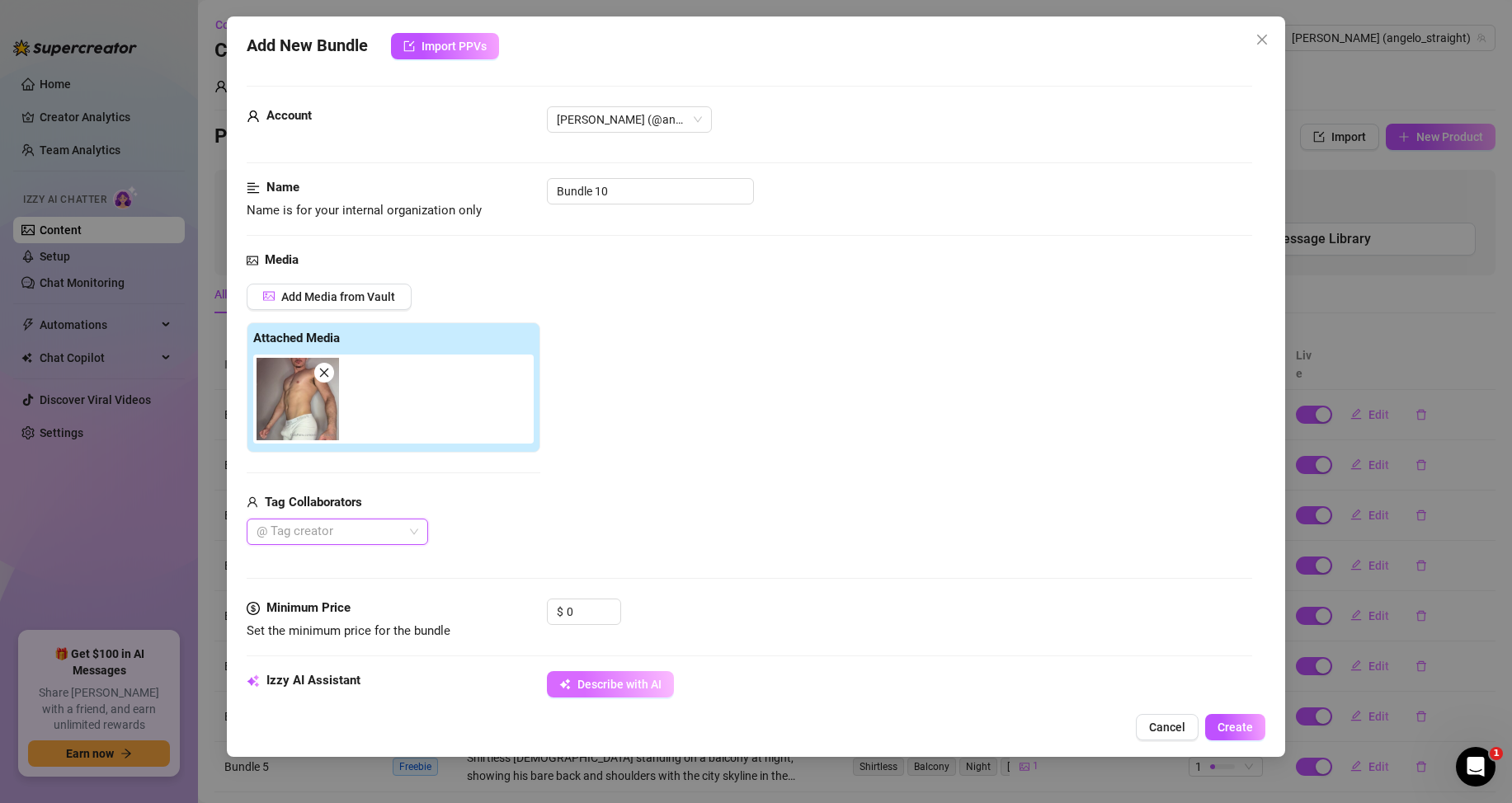
click at [636, 678] on span "Describe with AI" at bounding box center [619, 684] width 84 height 13
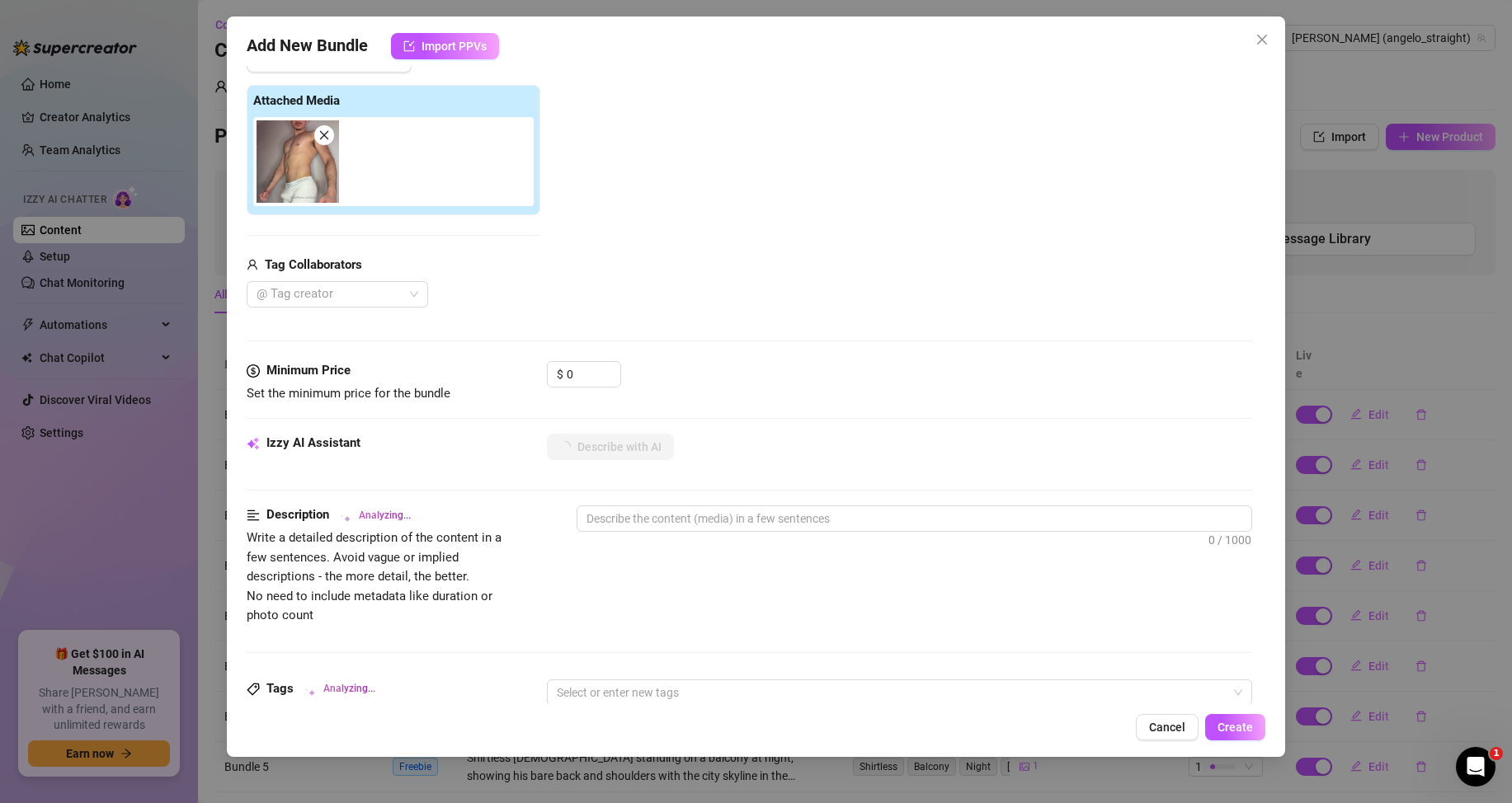
scroll to position [248, 0]
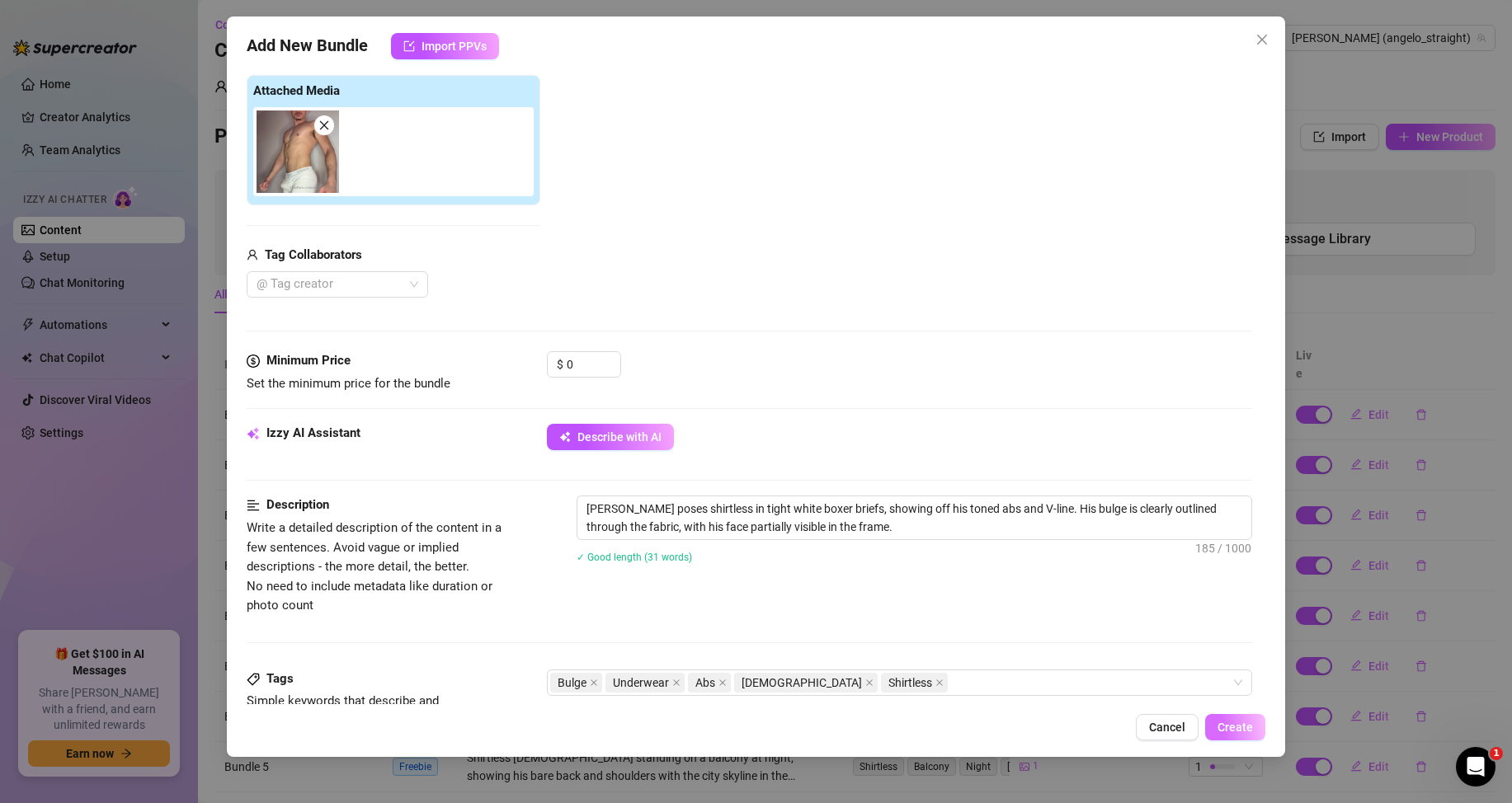
click at [1240, 721] on span "Create" at bounding box center [1235, 727] width 35 height 13
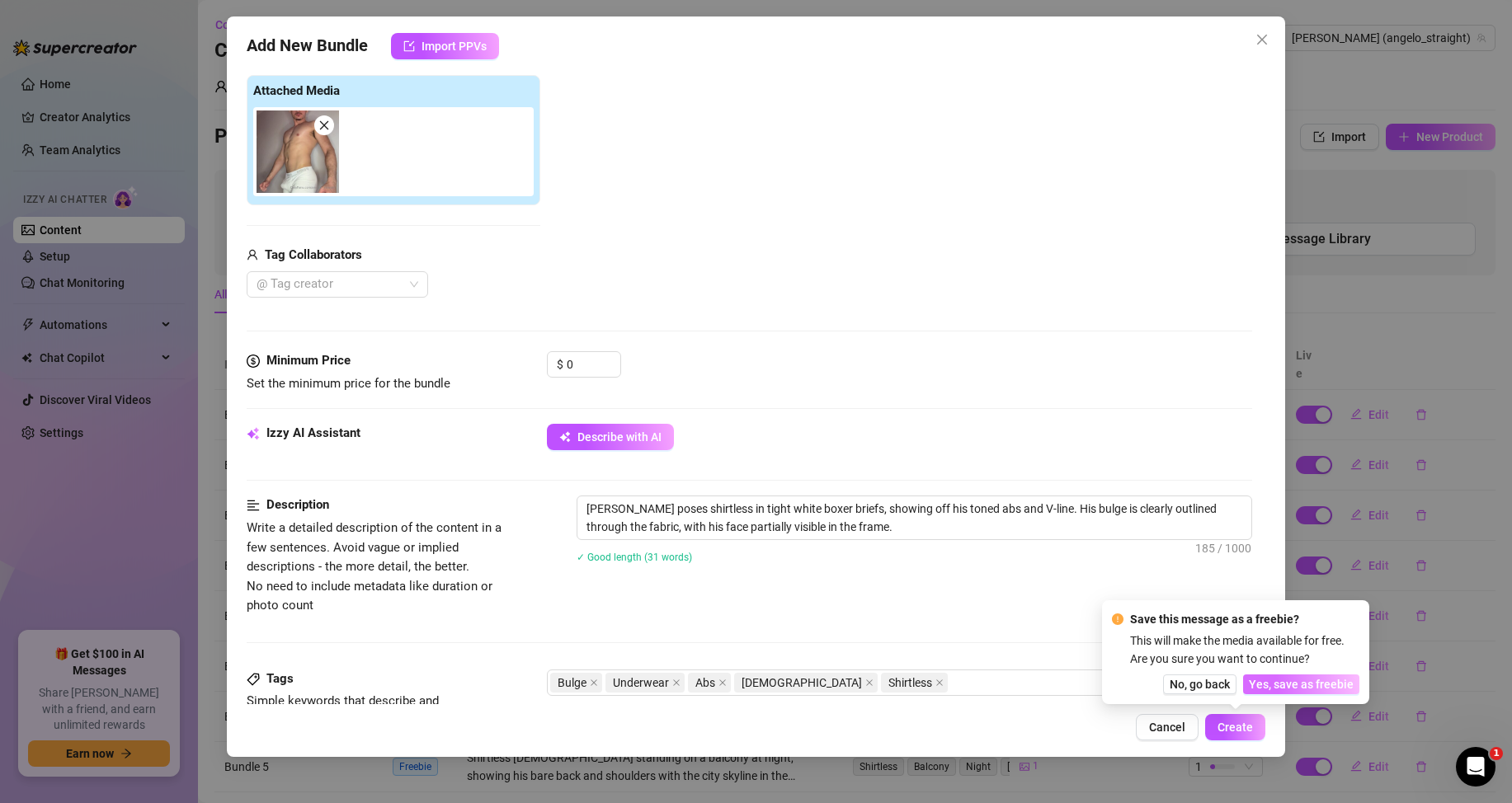
click at [1276, 679] on span "Yes, save as freebie" at bounding box center [1301, 684] width 105 height 13
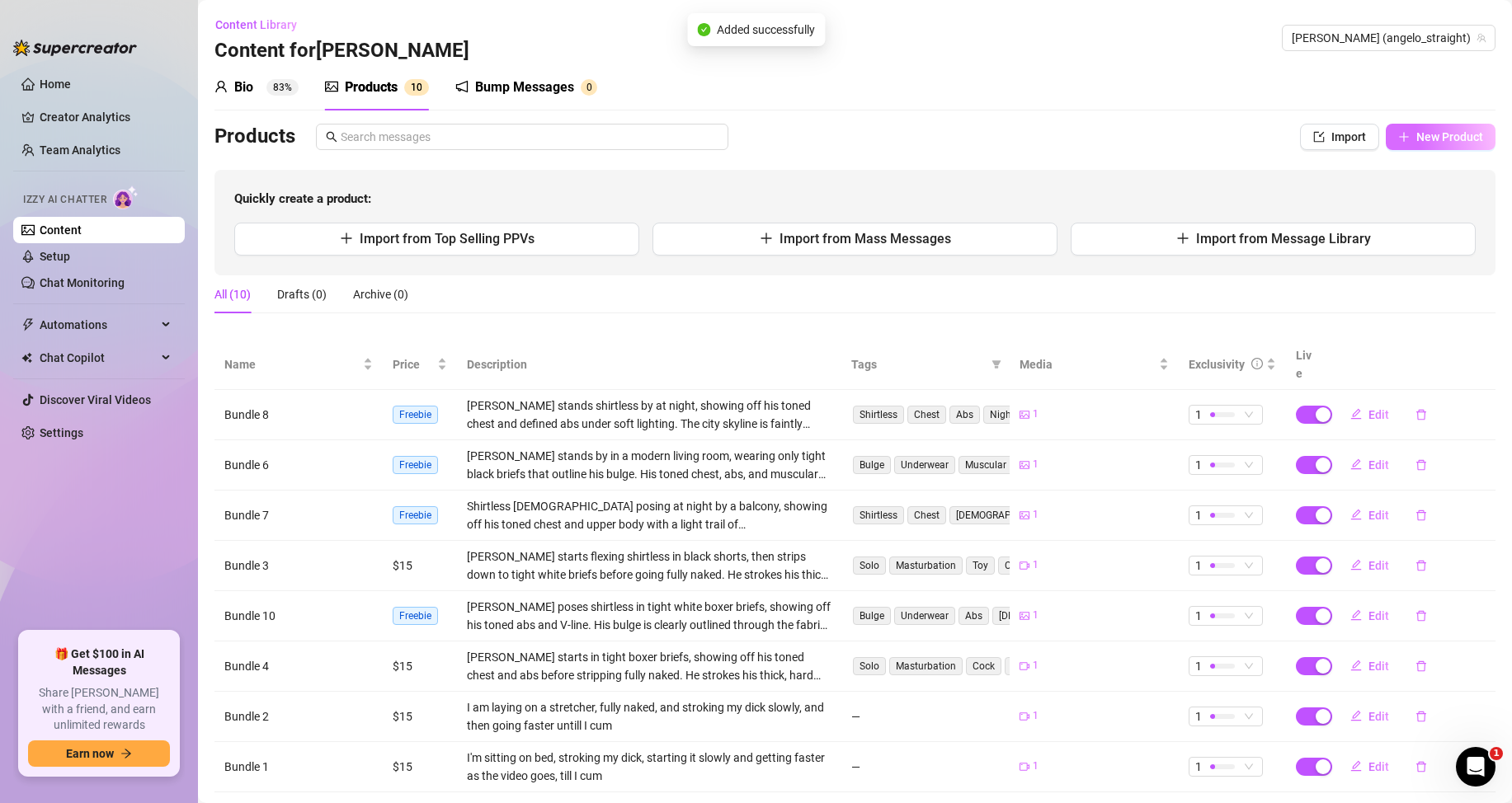
click at [1434, 138] on span "New Product" at bounding box center [1449, 137] width 67 height 13
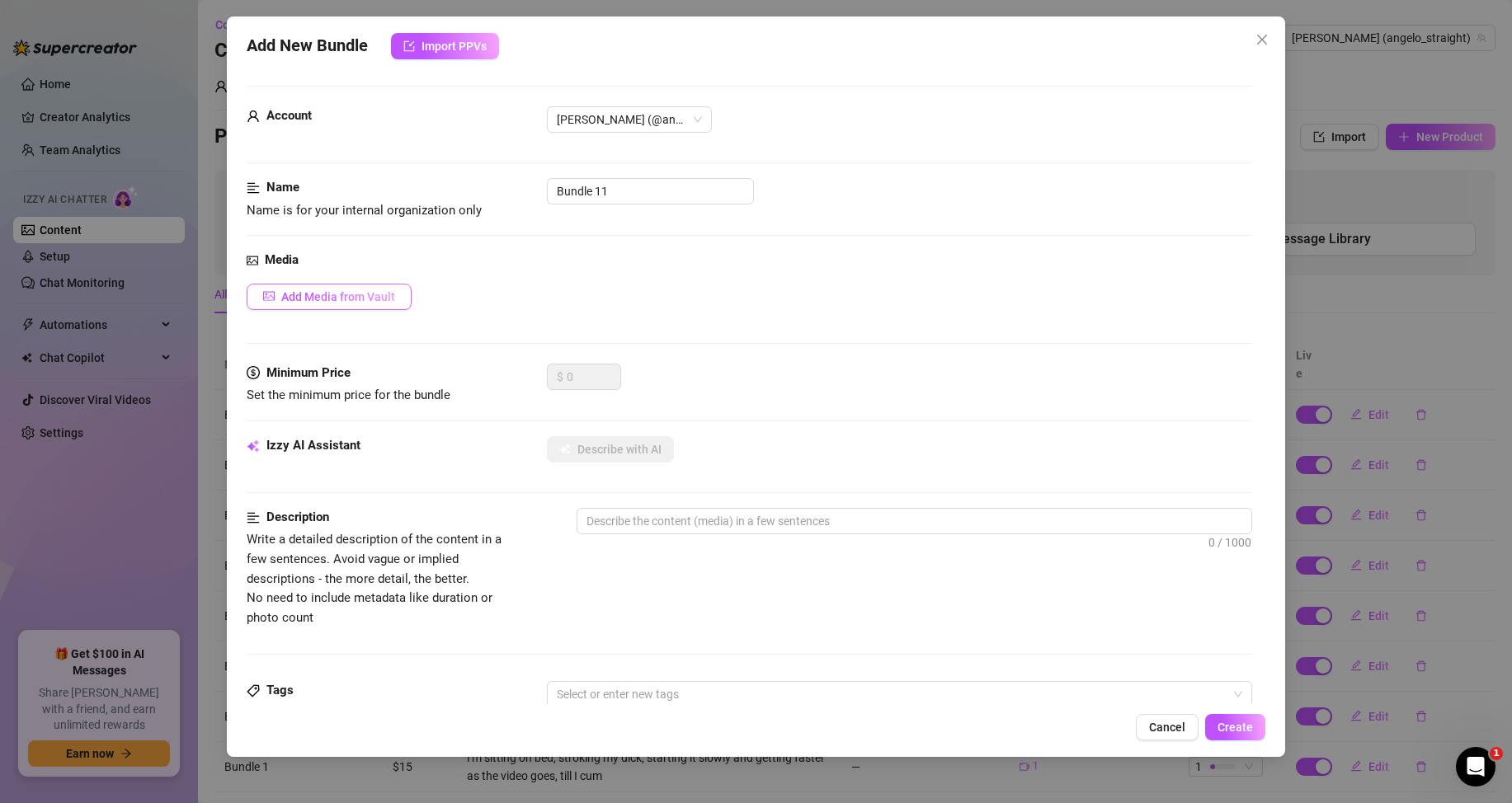
click at [396, 302] on button "Add Media from Vault" at bounding box center [329, 297] width 165 height 27
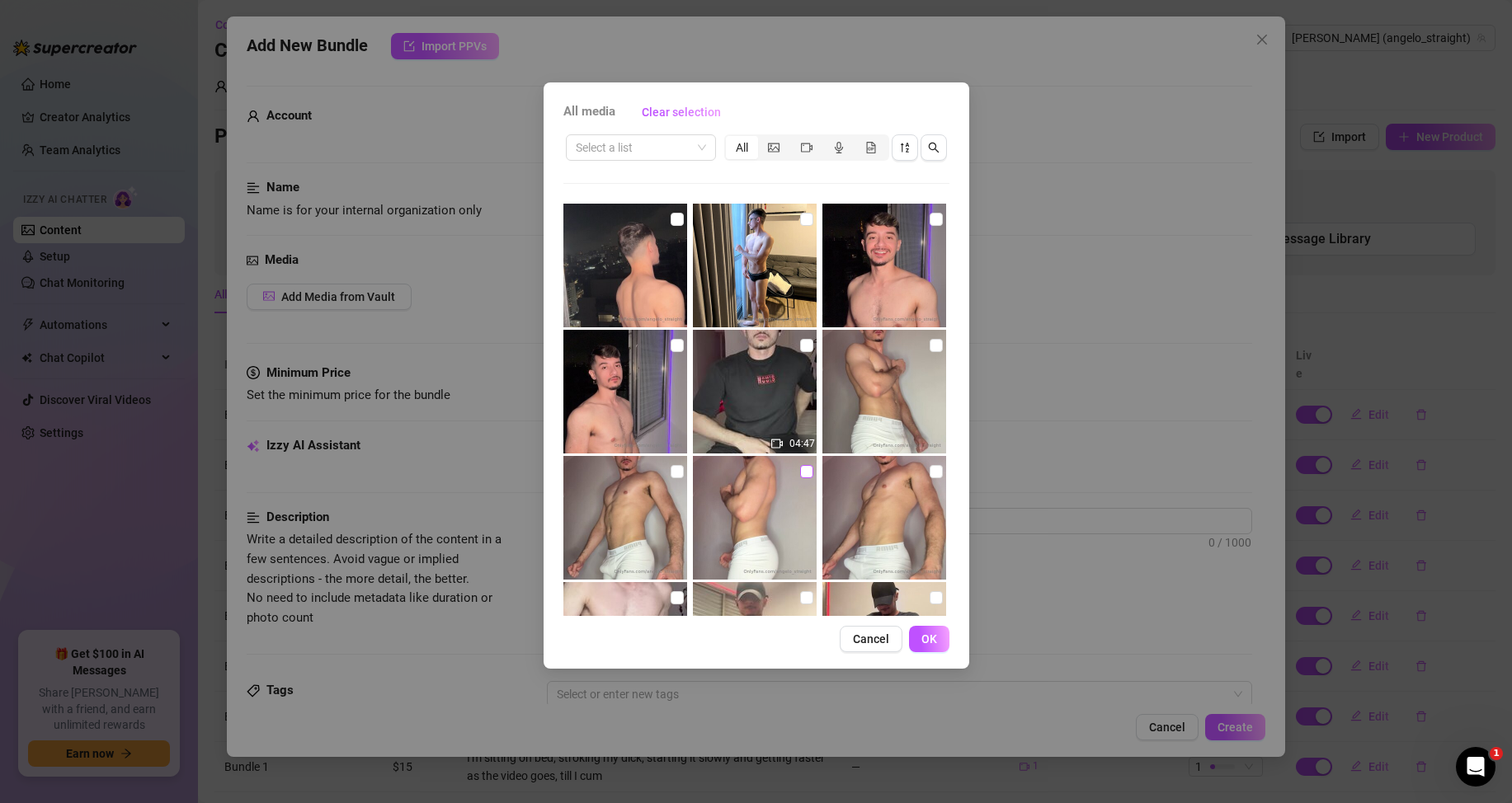
click at [800, 474] on input "checkbox" at bounding box center [807, 471] width 13 height 13
click at [933, 642] on span "OK" at bounding box center [929, 639] width 16 height 13
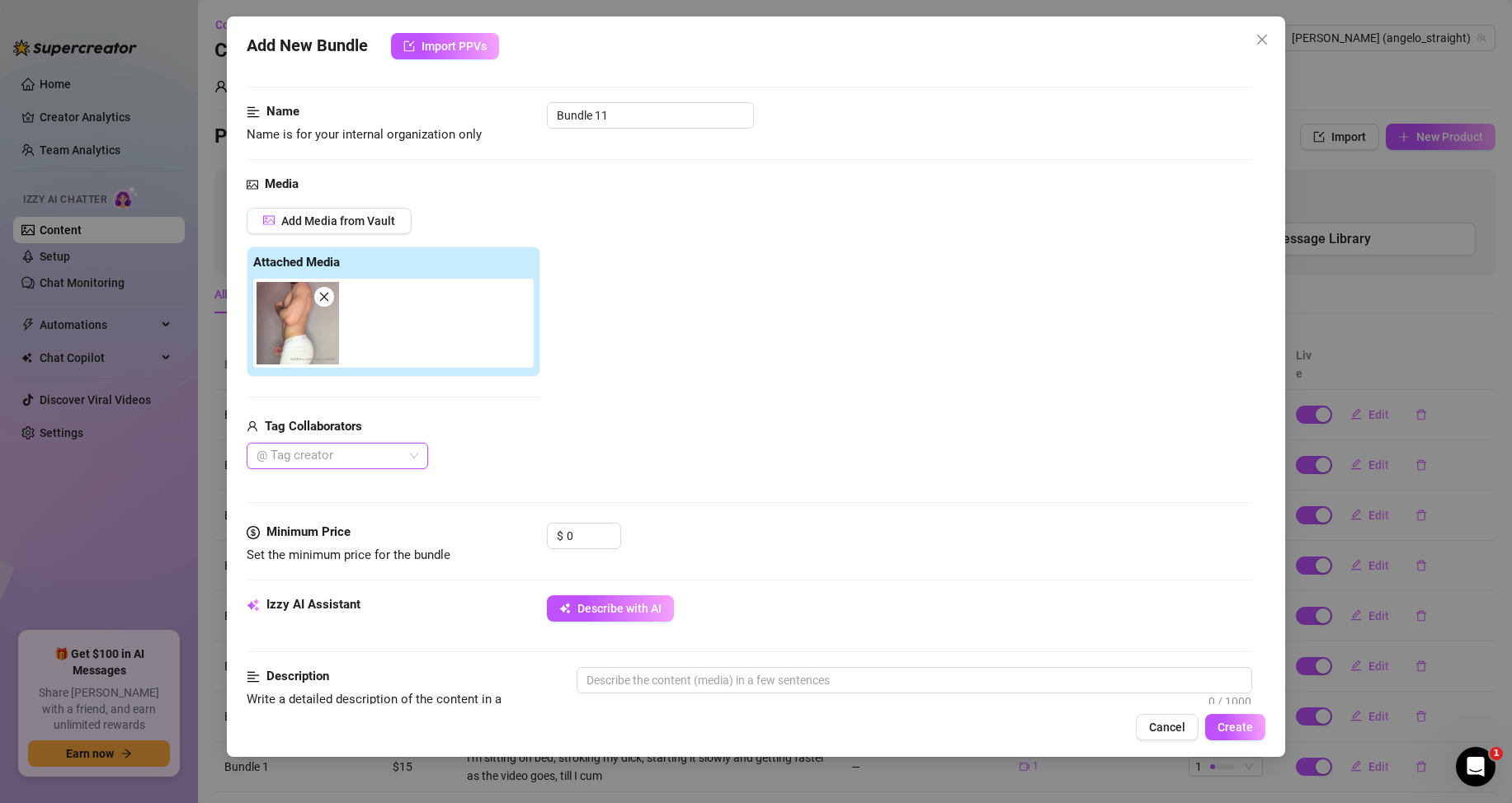
scroll to position [165, 0]
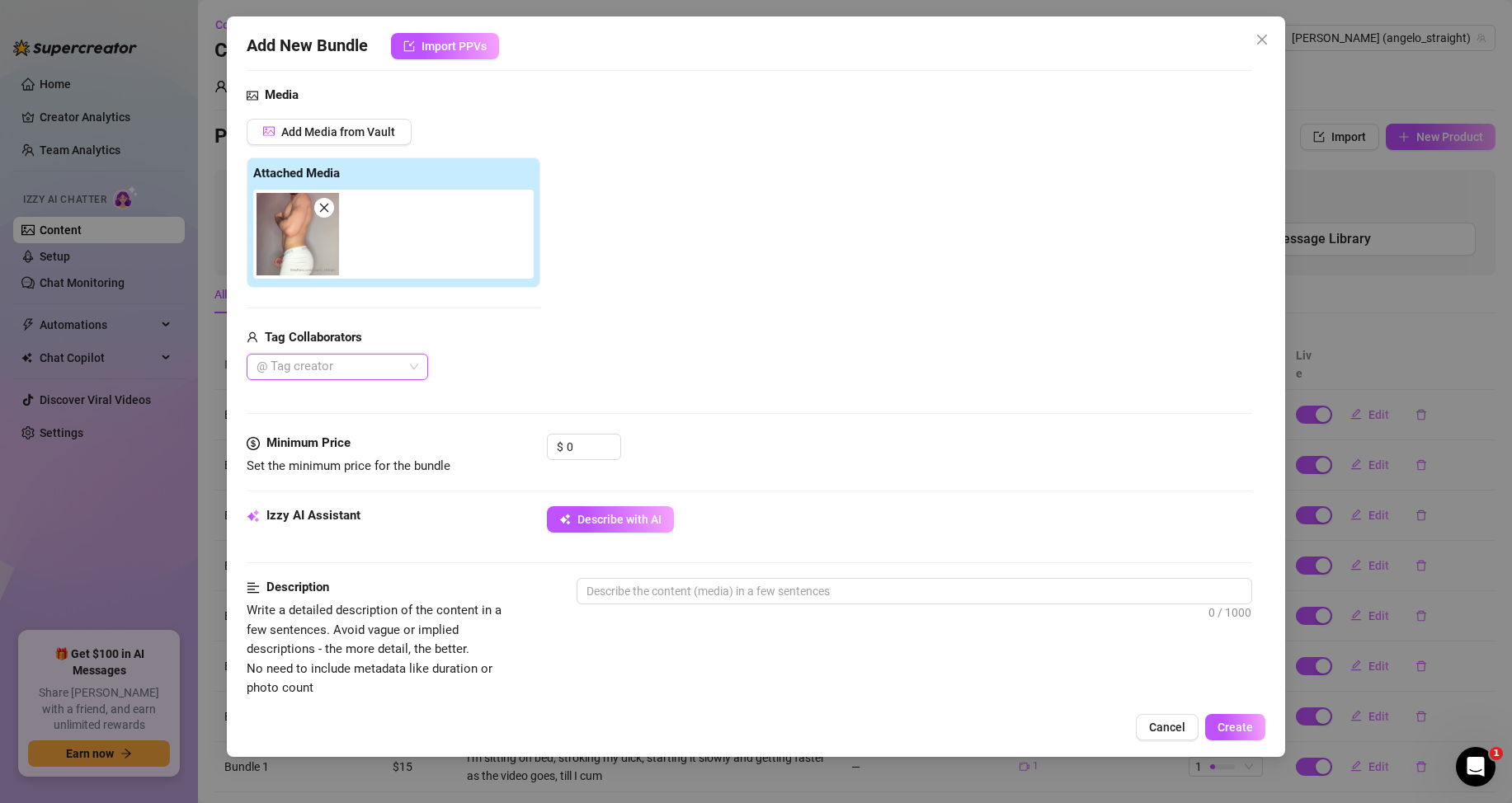
click at [632, 536] on div "Izzy AI Assistant Describe with AI" at bounding box center [749, 527] width 1005 height 41
click at [637, 524] on span "Describe with AI" at bounding box center [619, 519] width 84 height 13
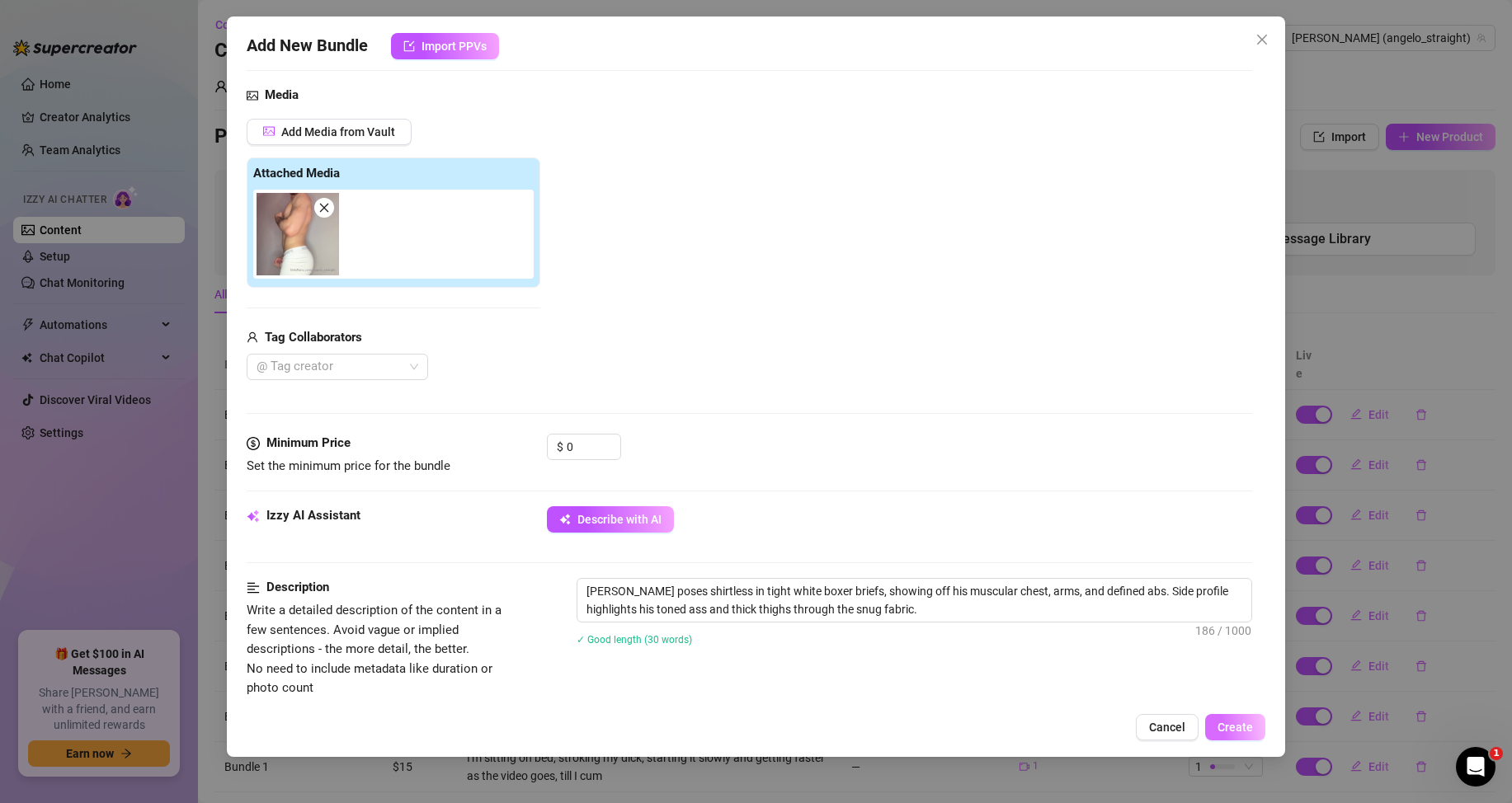
click at [1242, 724] on span "Create" at bounding box center [1235, 727] width 35 height 13
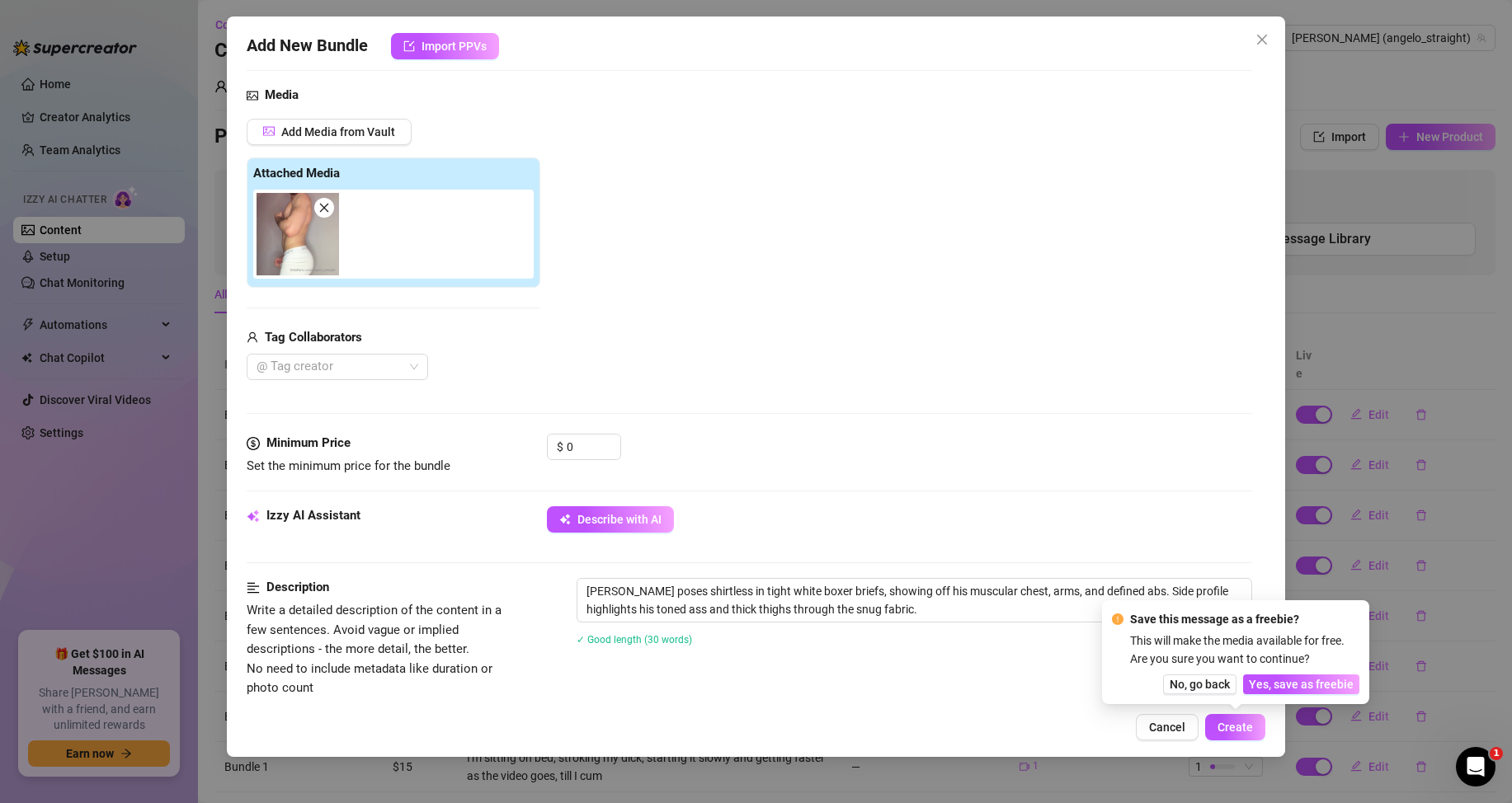
click at [1272, 684] on span "Yes, save as freebie" at bounding box center [1301, 684] width 105 height 13
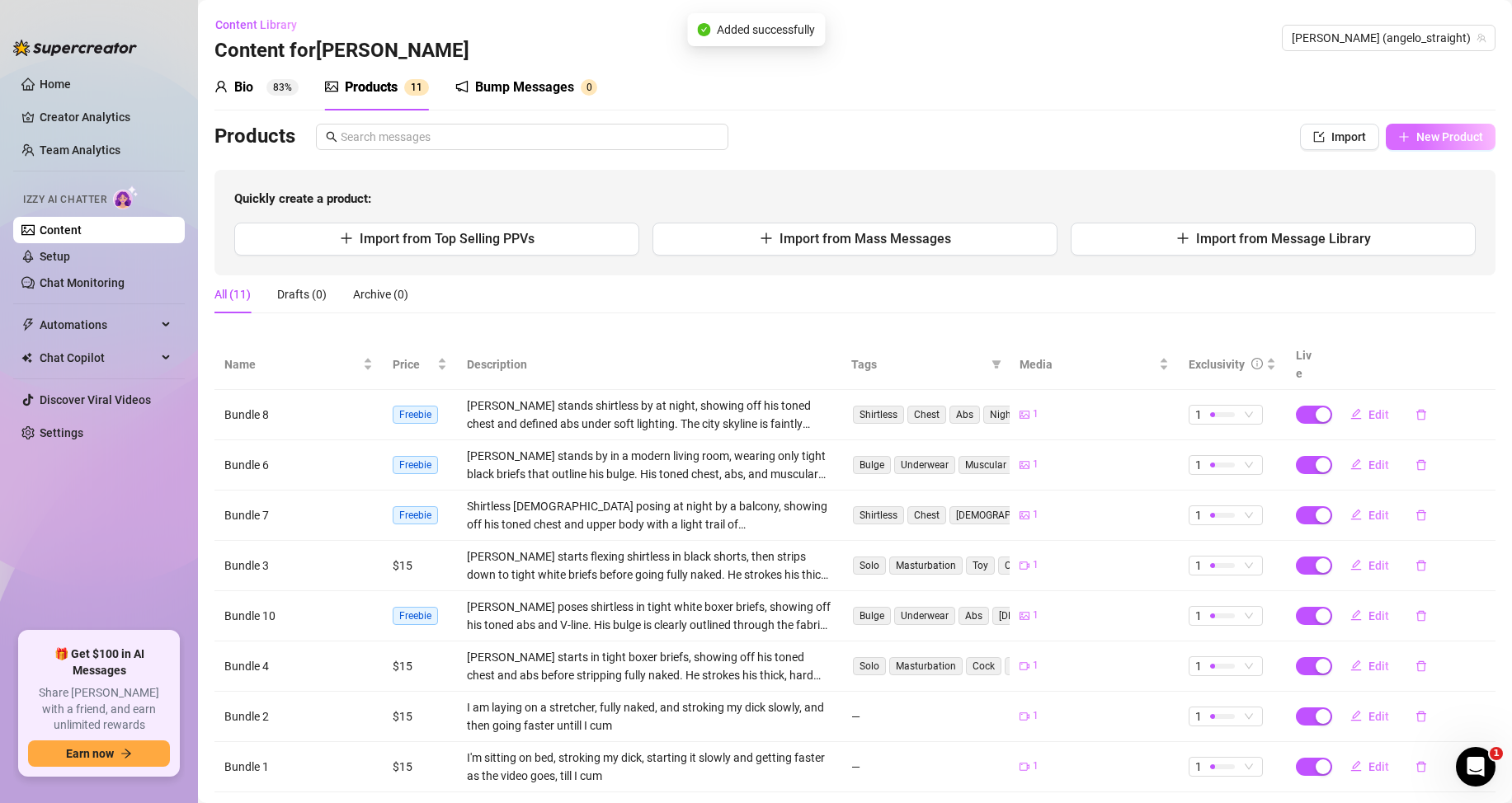
click at [1440, 135] on span "New Product" at bounding box center [1449, 137] width 67 height 13
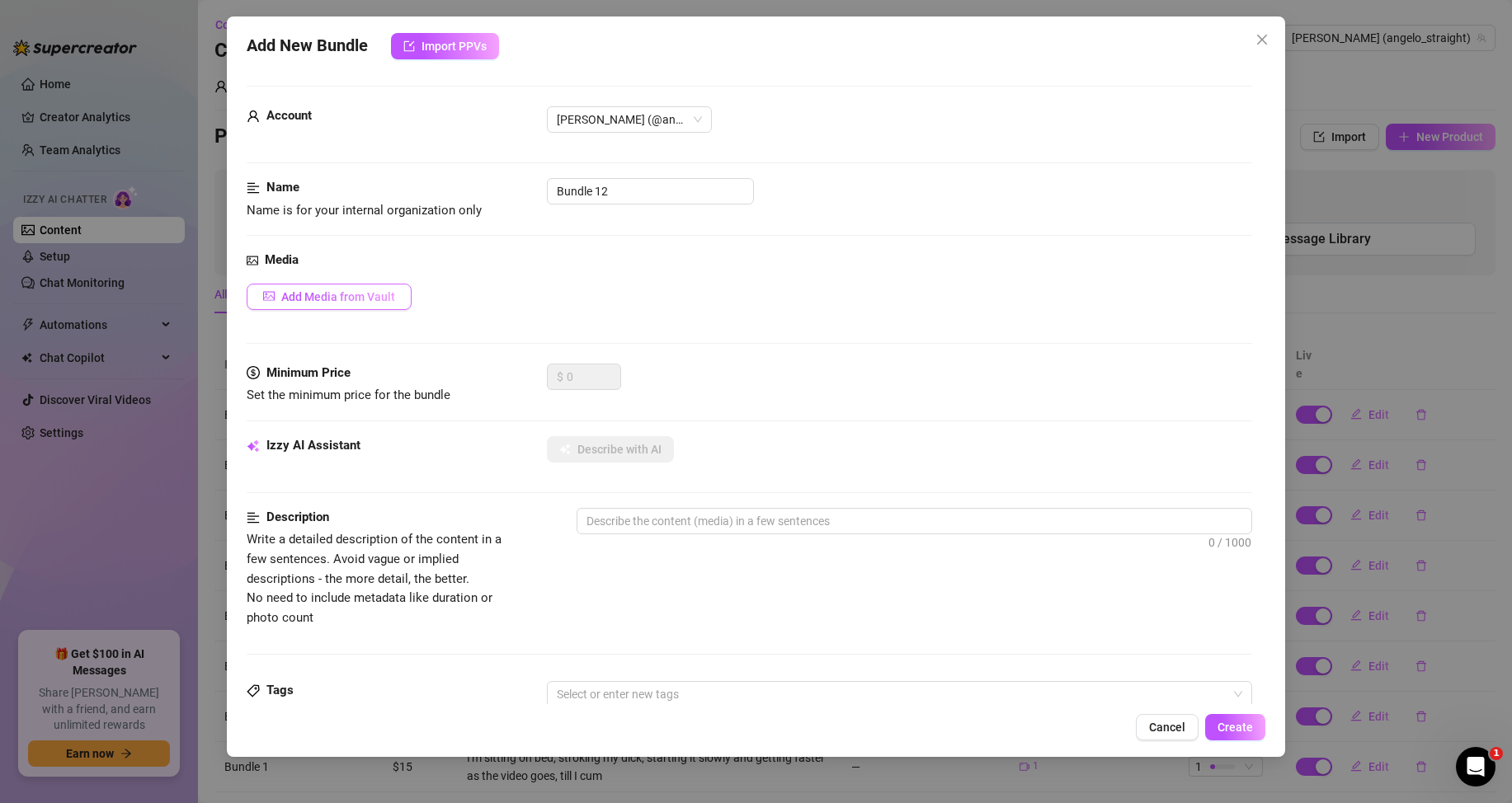
click at [295, 290] on span "Add Media from Vault" at bounding box center [338, 296] width 114 height 13
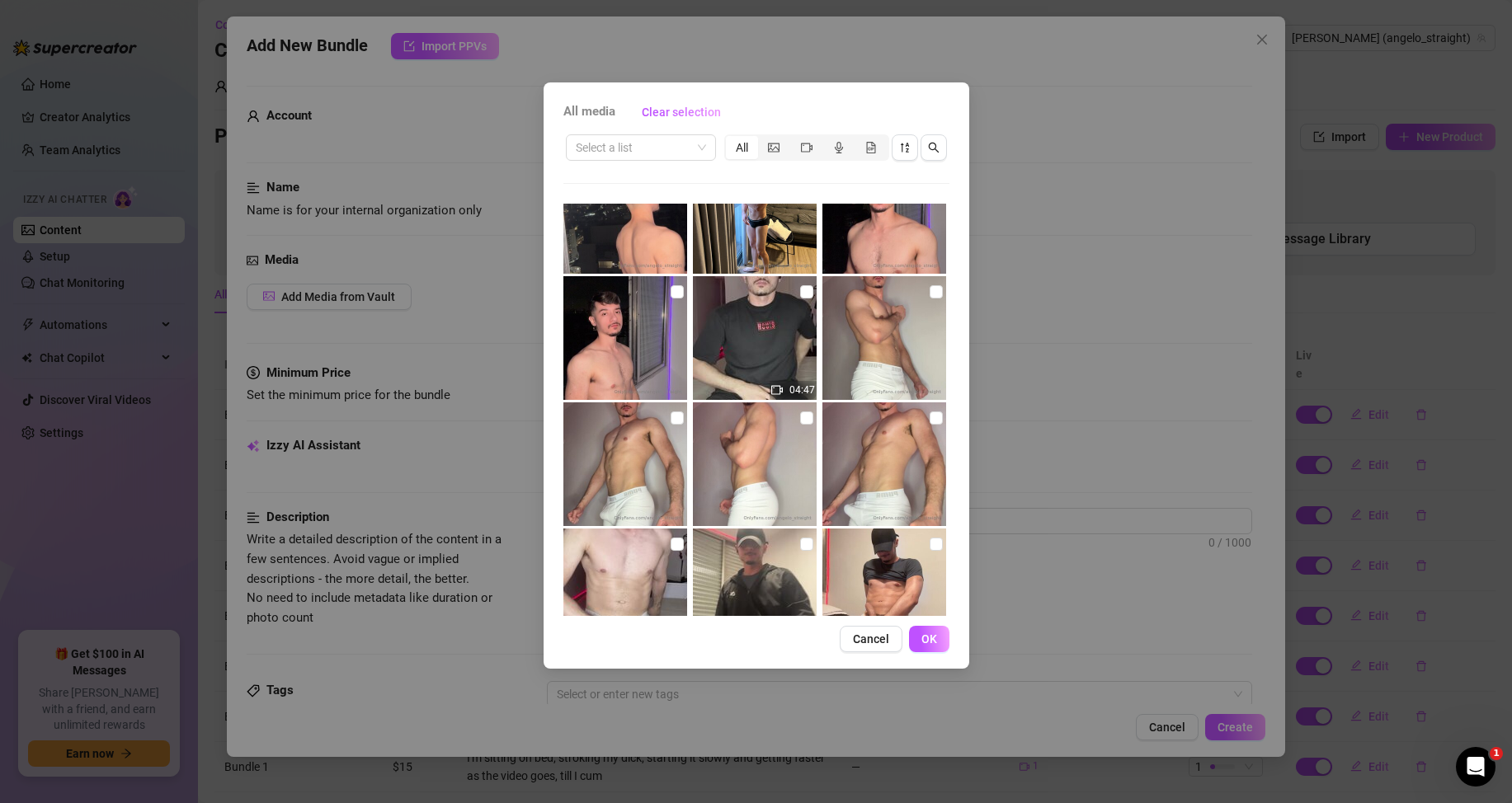
scroll to position [83, 0]
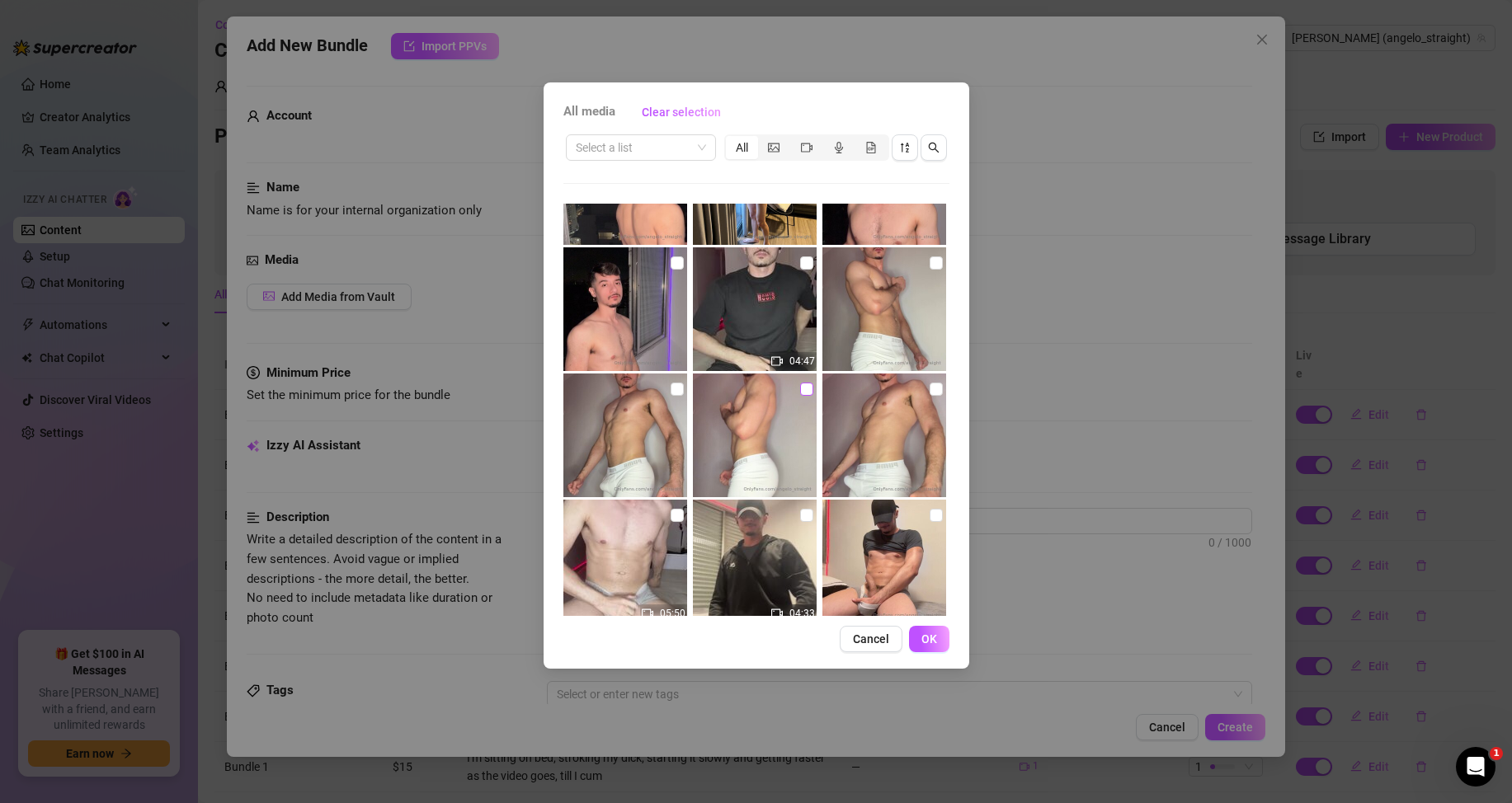
click at [800, 391] on input "checkbox" at bounding box center [807, 389] width 13 height 13
click at [930, 390] on input "checkbox" at bounding box center [936, 389] width 13 height 13
click at [941, 635] on button "OK" at bounding box center [929, 639] width 41 height 27
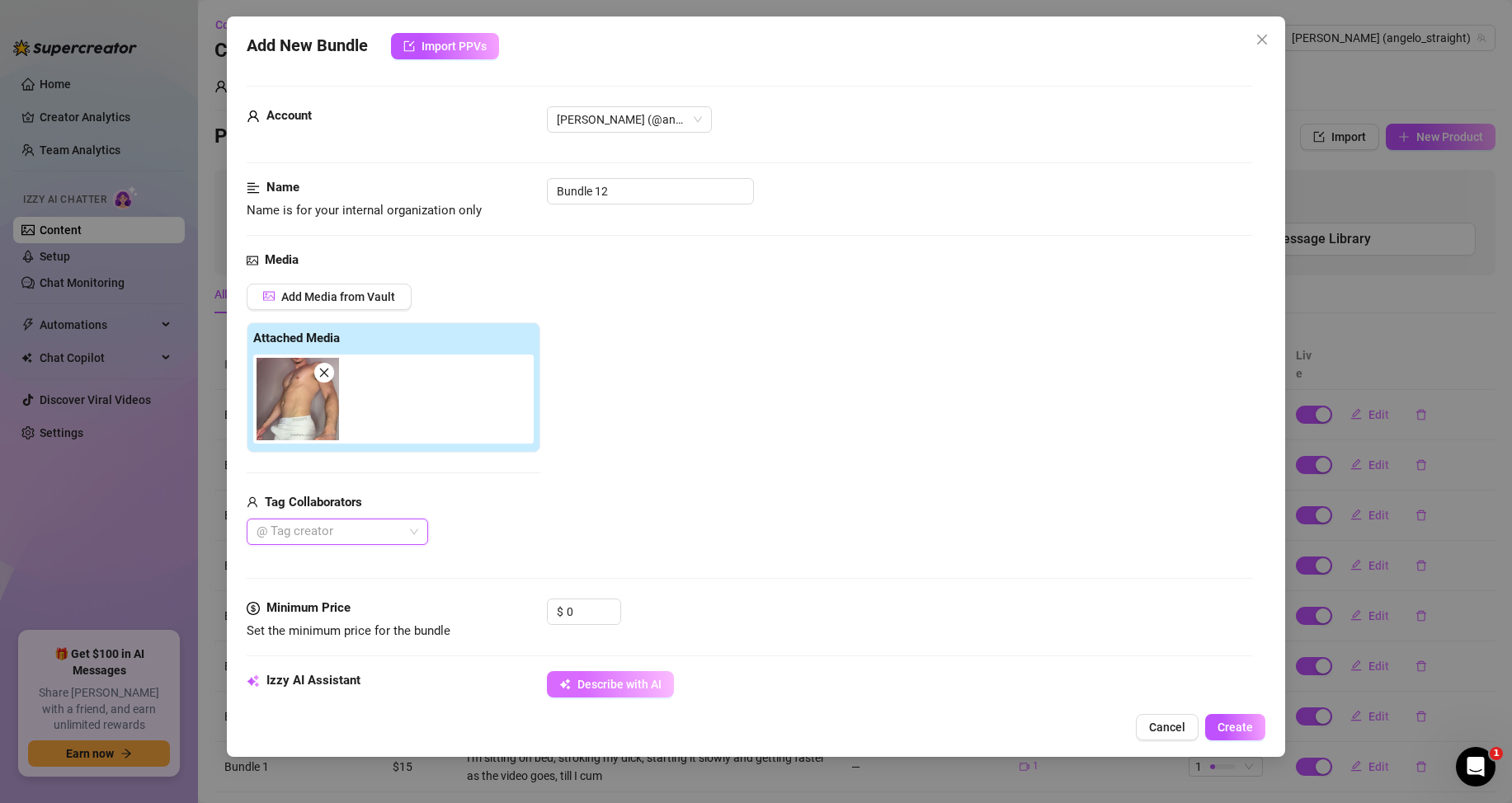
click at [571, 693] on button "Describe with AI" at bounding box center [610, 685] width 127 height 27
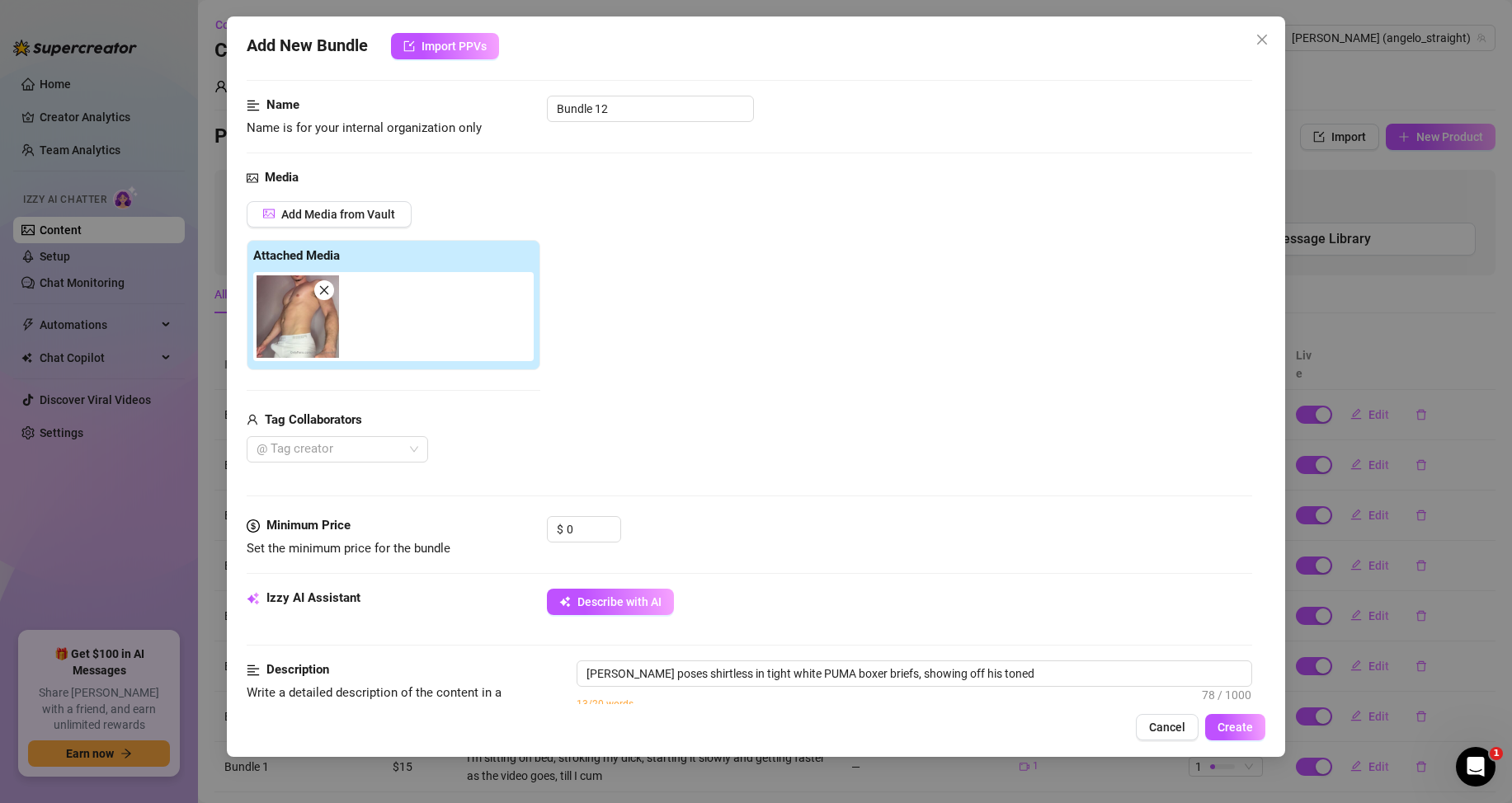
scroll to position [165, 0]
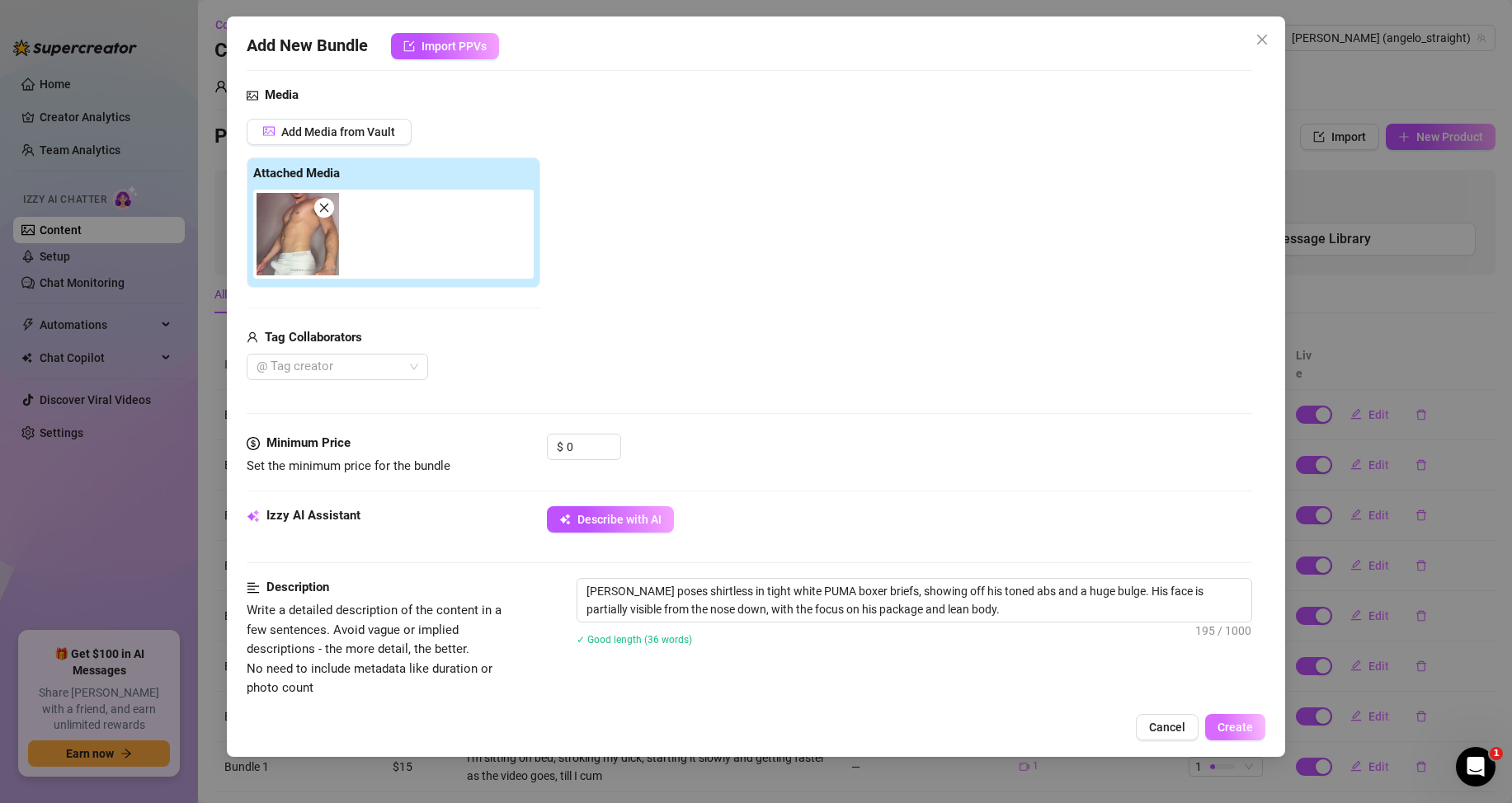
click at [1263, 735] on button "Create" at bounding box center [1235, 728] width 60 height 27
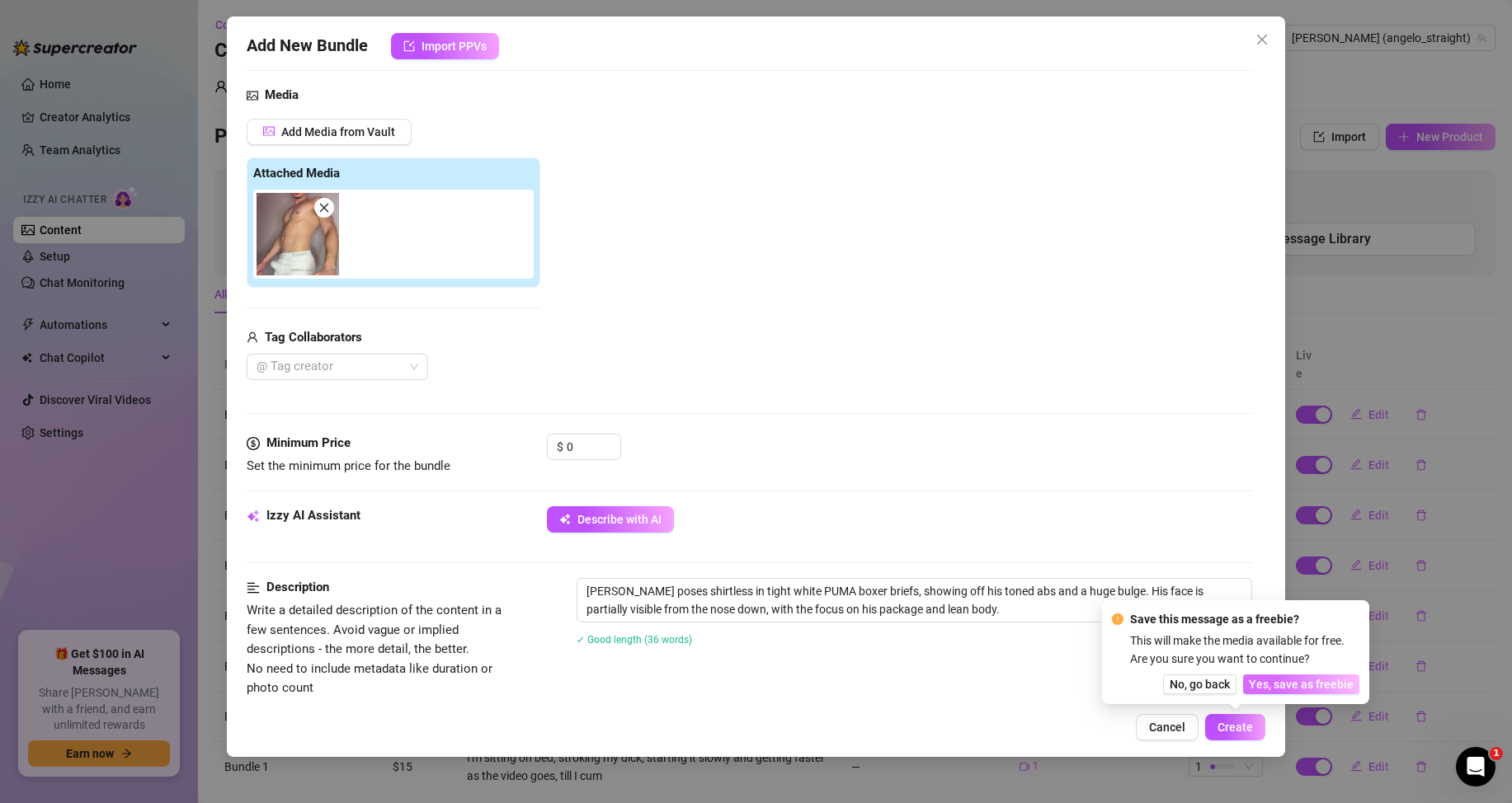
click at [1284, 678] on span "Yes, save as freebie" at bounding box center [1301, 684] width 105 height 13
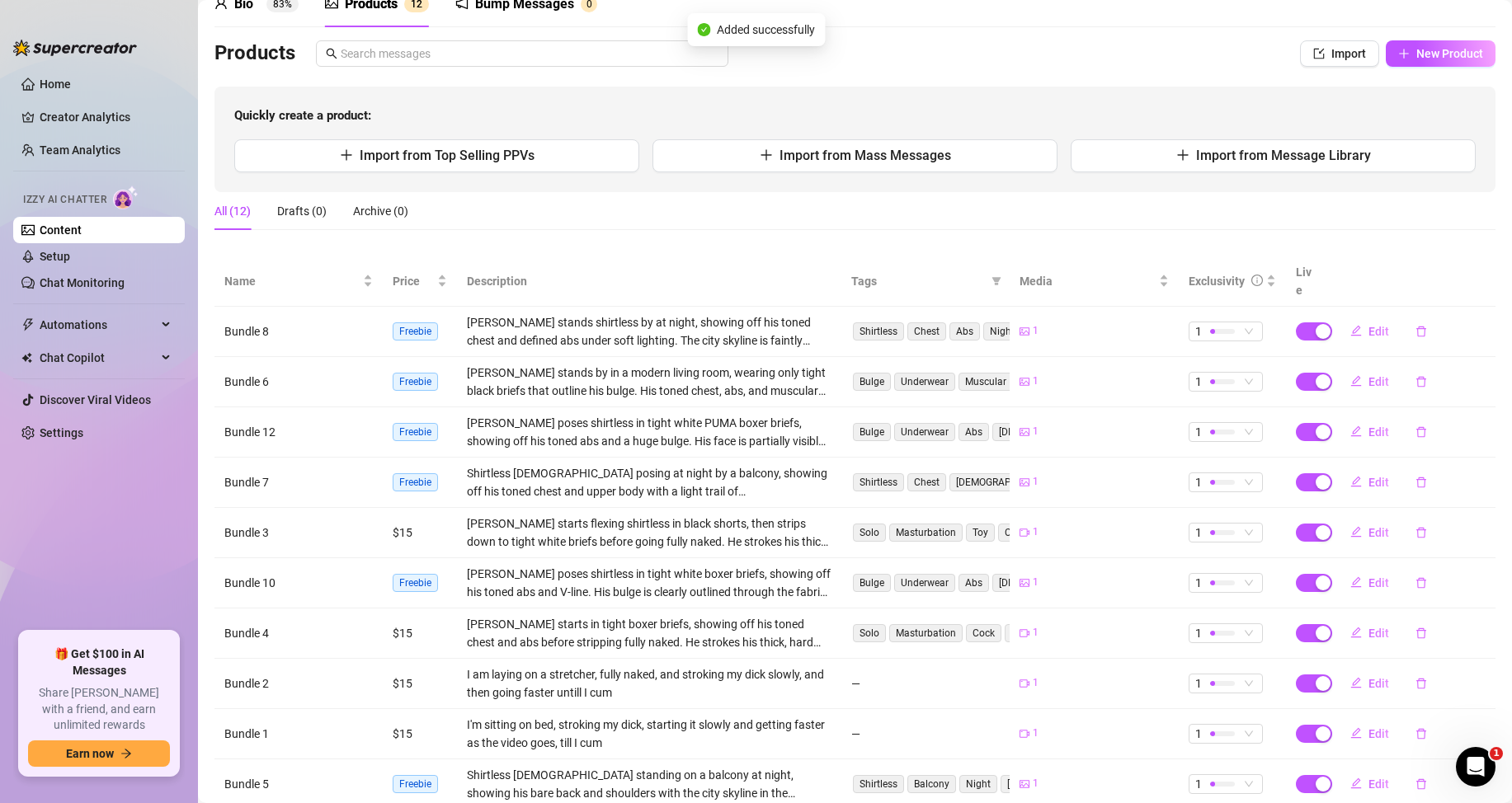
scroll to position [0, 0]
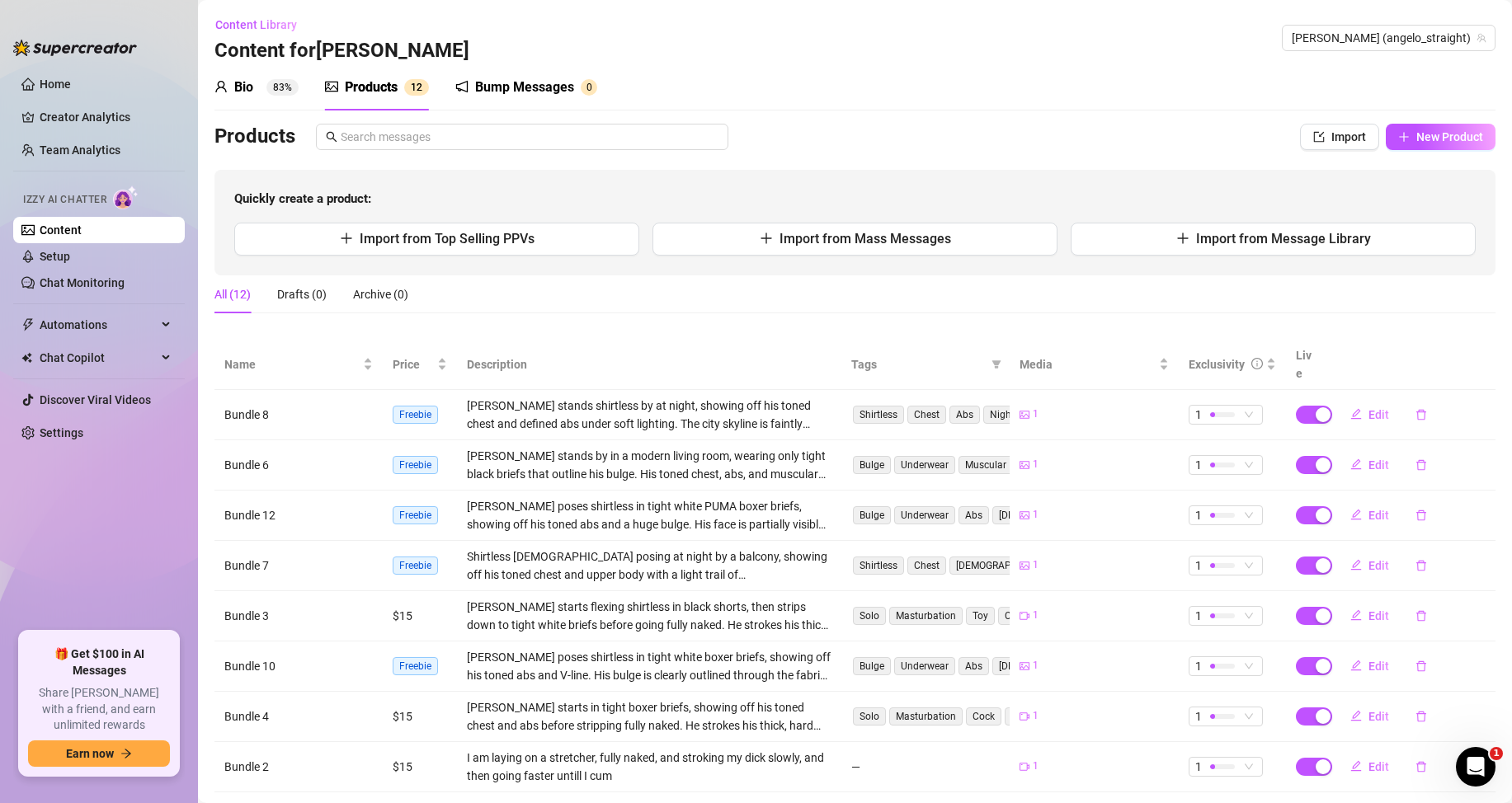
click at [268, 92] on sup "83%" at bounding box center [282, 87] width 32 height 17
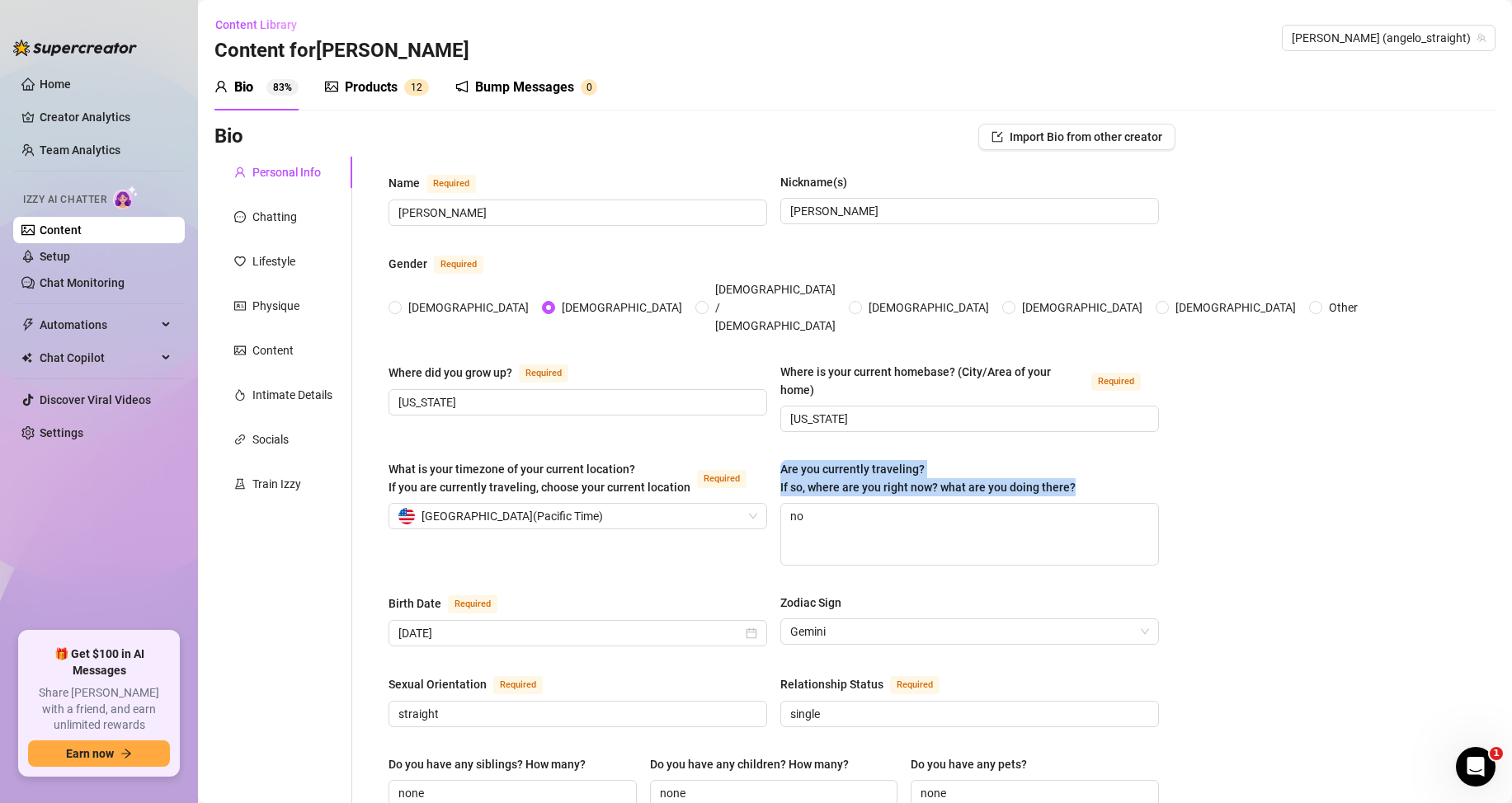
drag, startPoint x: 776, startPoint y: 437, endPoint x: 1077, endPoint y: 462, distance: 302.0
click at [1077, 462] on label "Are you currently traveling? If so, where are you right now? what are you doing…" at bounding box center [933, 478] width 307 height 36
copy span "Are you currently traveling? If so, where are you right now? what are you doing…"
click at [829, 504] on textarea "no" at bounding box center [969, 534] width 377 height 61
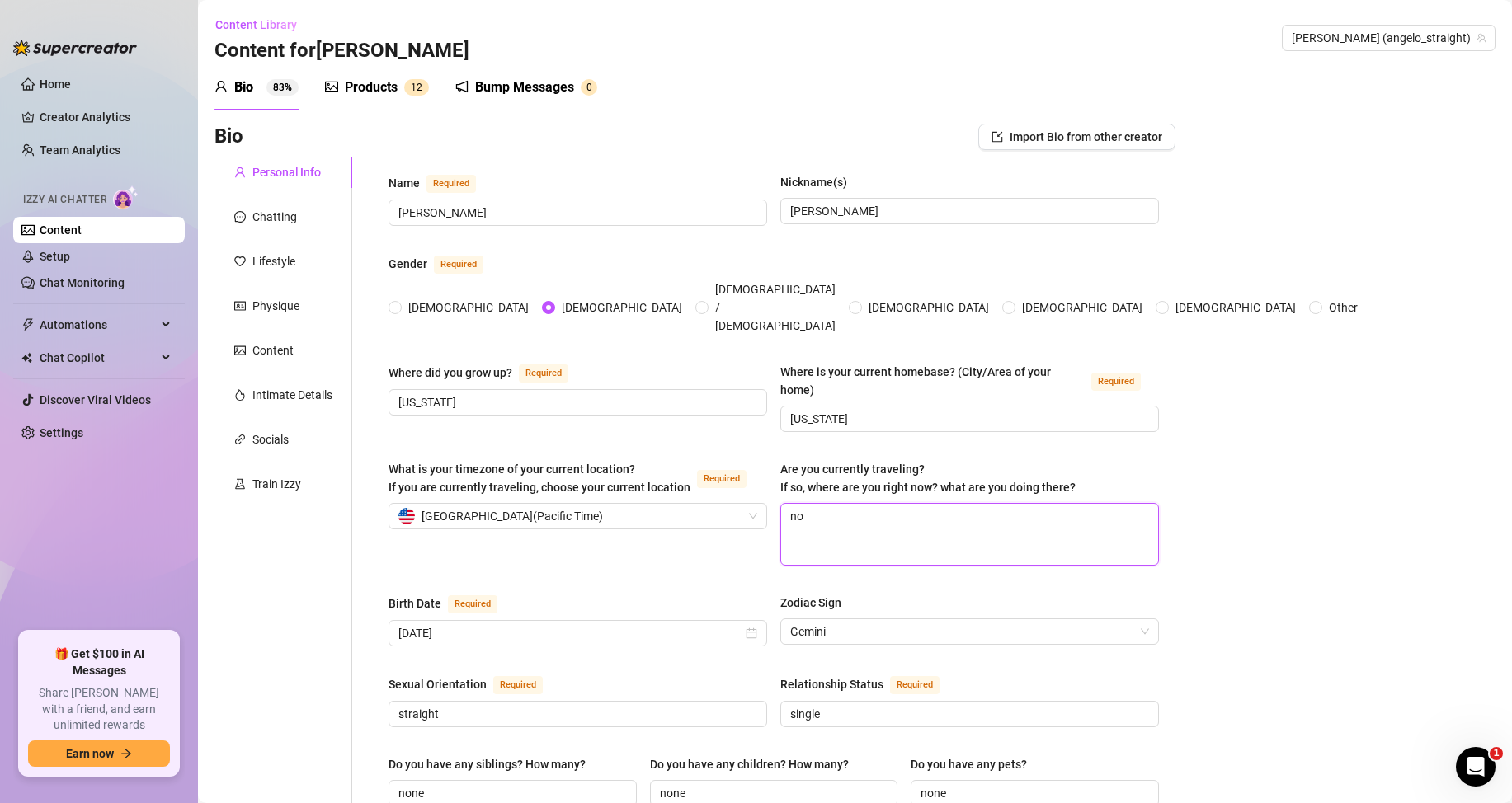
click at [827, 504] on textarea "no" at bounding box center [969, 534] width 377 height 61
paste textarea "Sometimes I hit the road for work or the night scene -e saunas, parties, shows.…"
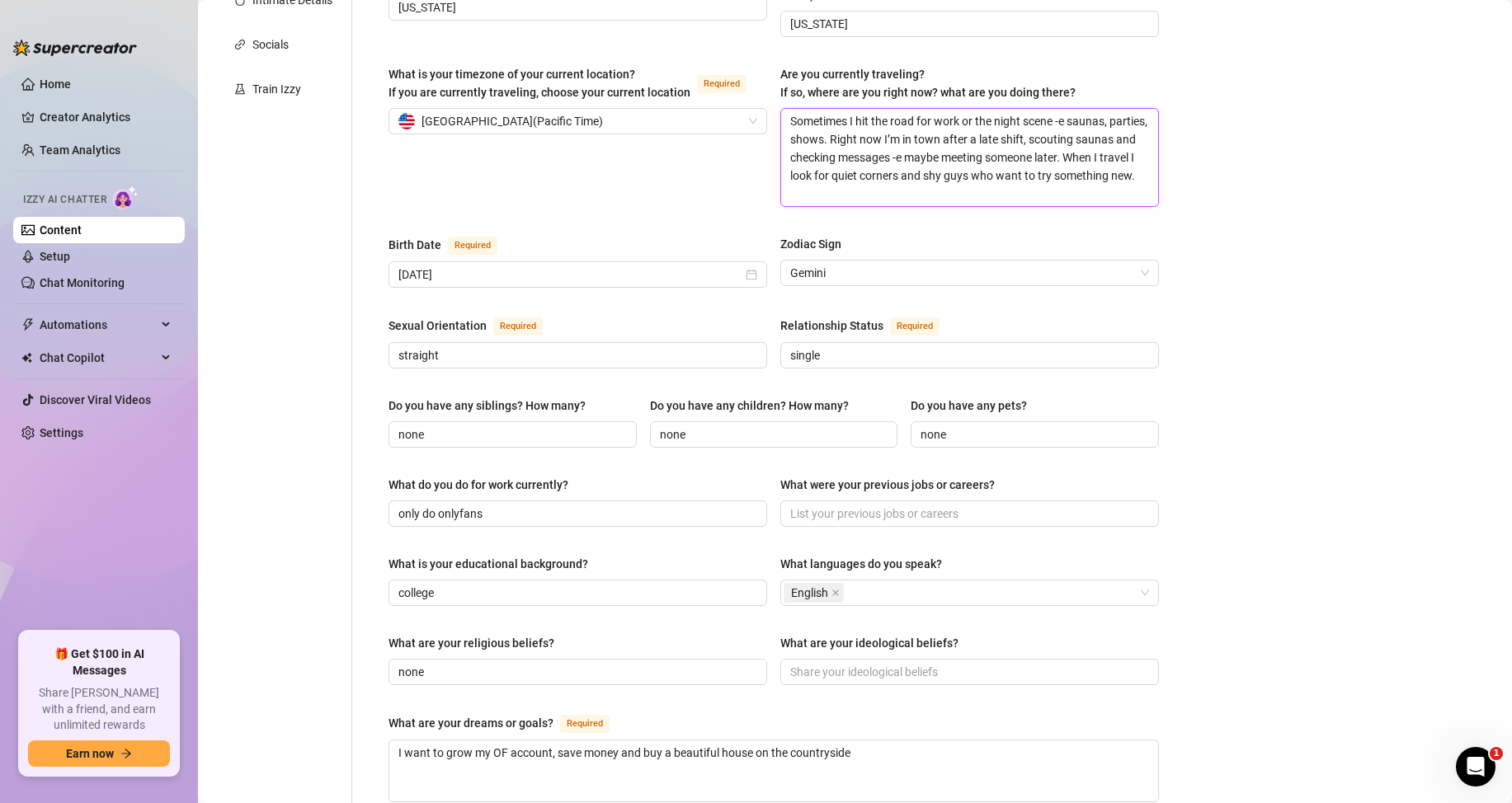
scroll to position [413, 0]
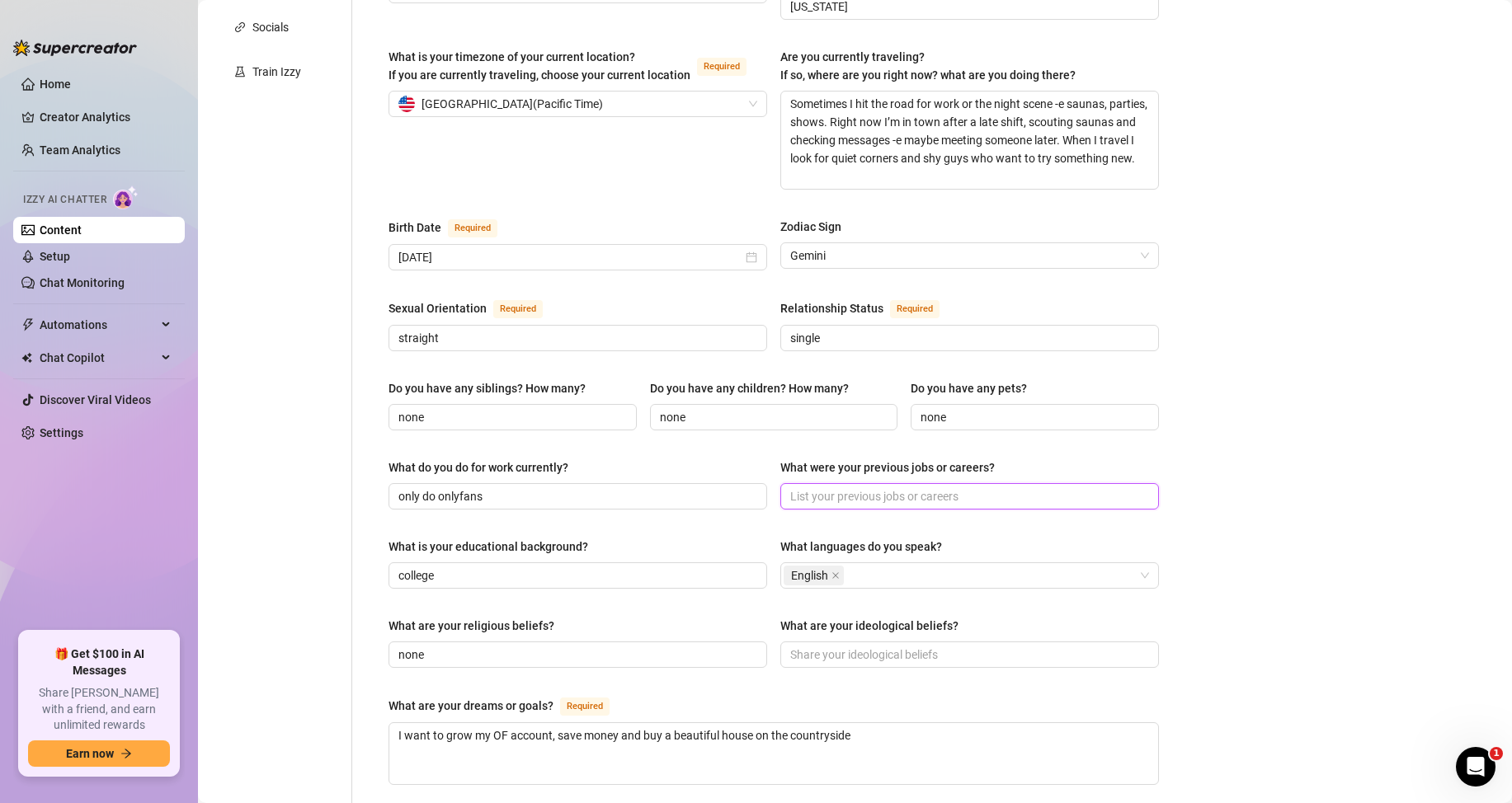
click at [799, 487] on input "What were your previous jobs or careers?" at bounding box center [967, 496] width 356 height 18
drag, startPoint x: 524, startPoint y: 469, endPoint x: 391, endPoint y: 461, distance: 133.2
click at [391, 484] on span "only do onlyfans" at bounding box center [578, 497] width 379 height 27
drag, startPoint x: 1343, startPoint y: 478, endPoint x: 1006, endPoint y: 477, distance: 337.0
click at [1343, 478] on div "Bio Import Bio from other creator Personal Info Chatting Lifestyle Physique Con…" at bounding box center [854, 484] width 1280 height 1547
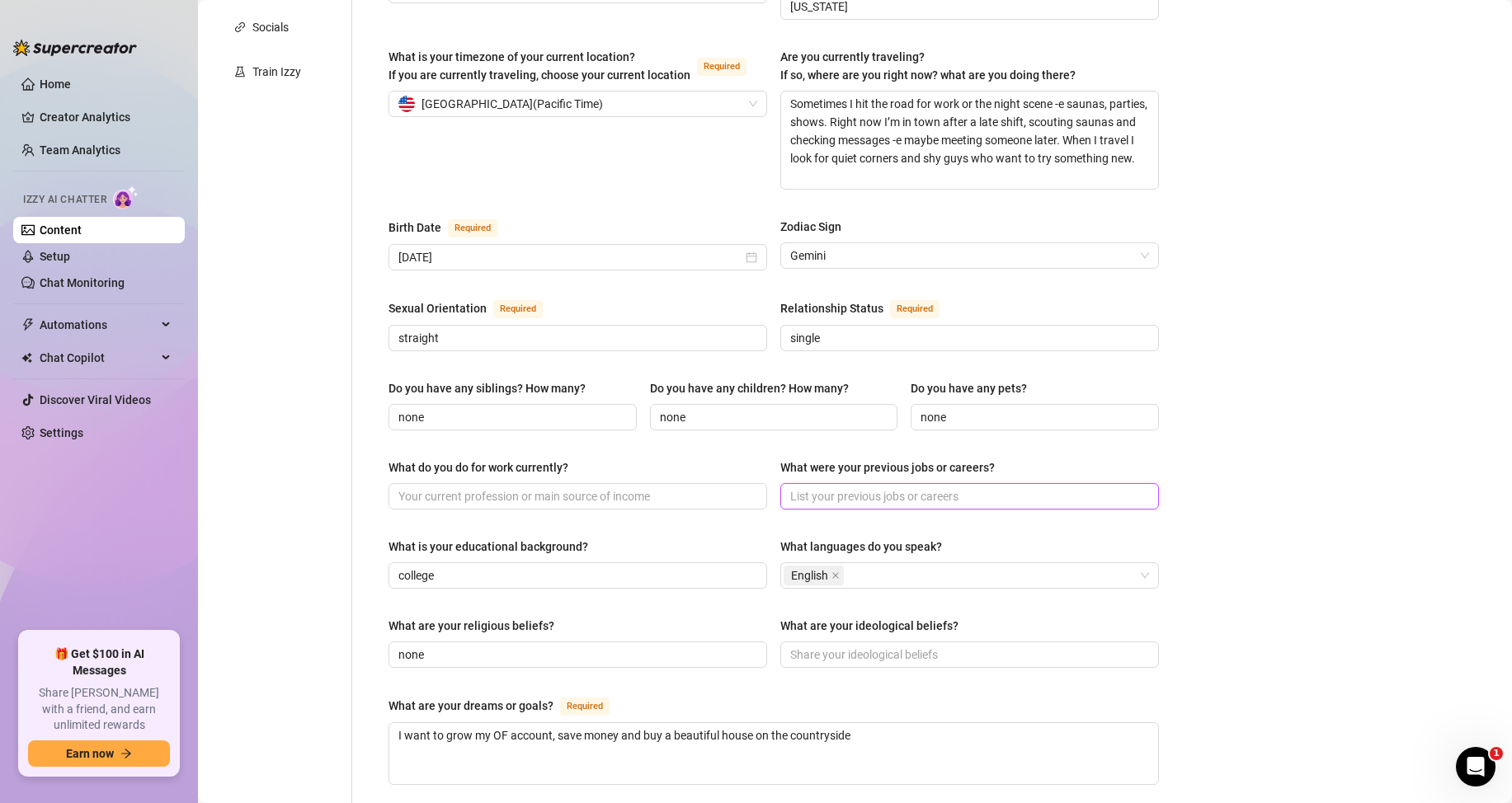
click at [854, 487] on input "What were your previous jobs or careers?" at bounding box center [967, 496] width 356 height 18
paste input "Masseur by trade, hungry by night -e low-key, messy and dangerously discreet."
click at [511, 487] on input "What do you do for work currently?" at bounding box center [576, 496] width 356 height 18
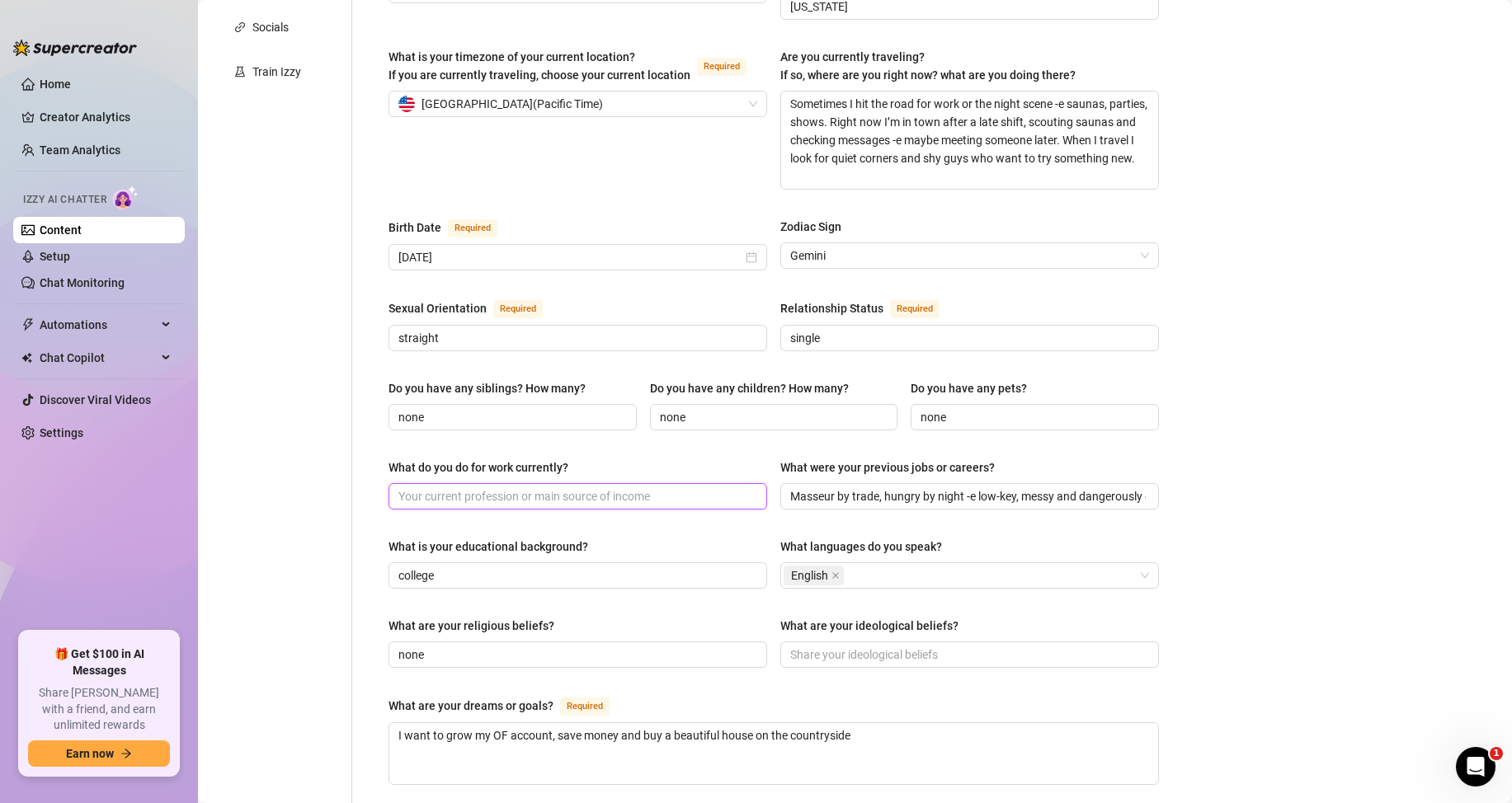
paste input "Masseur by trade, hungry by night -e low-key, messy and dangerously discreet."
drag, startPoint x: 753, startPoint y: 464, endPoint x: 539, endPoint y: 468, distance: 214.0
click at [539, 484] on span "Masseur by trade, hungry by night -e low-key, messy and dangerously discreet." at bounding box center [578, 497] width 379 height 27
drag, startPoint x: 437, startPoint y: 466, endPoint x: 818, endPoint y: 456, distance: 381.1
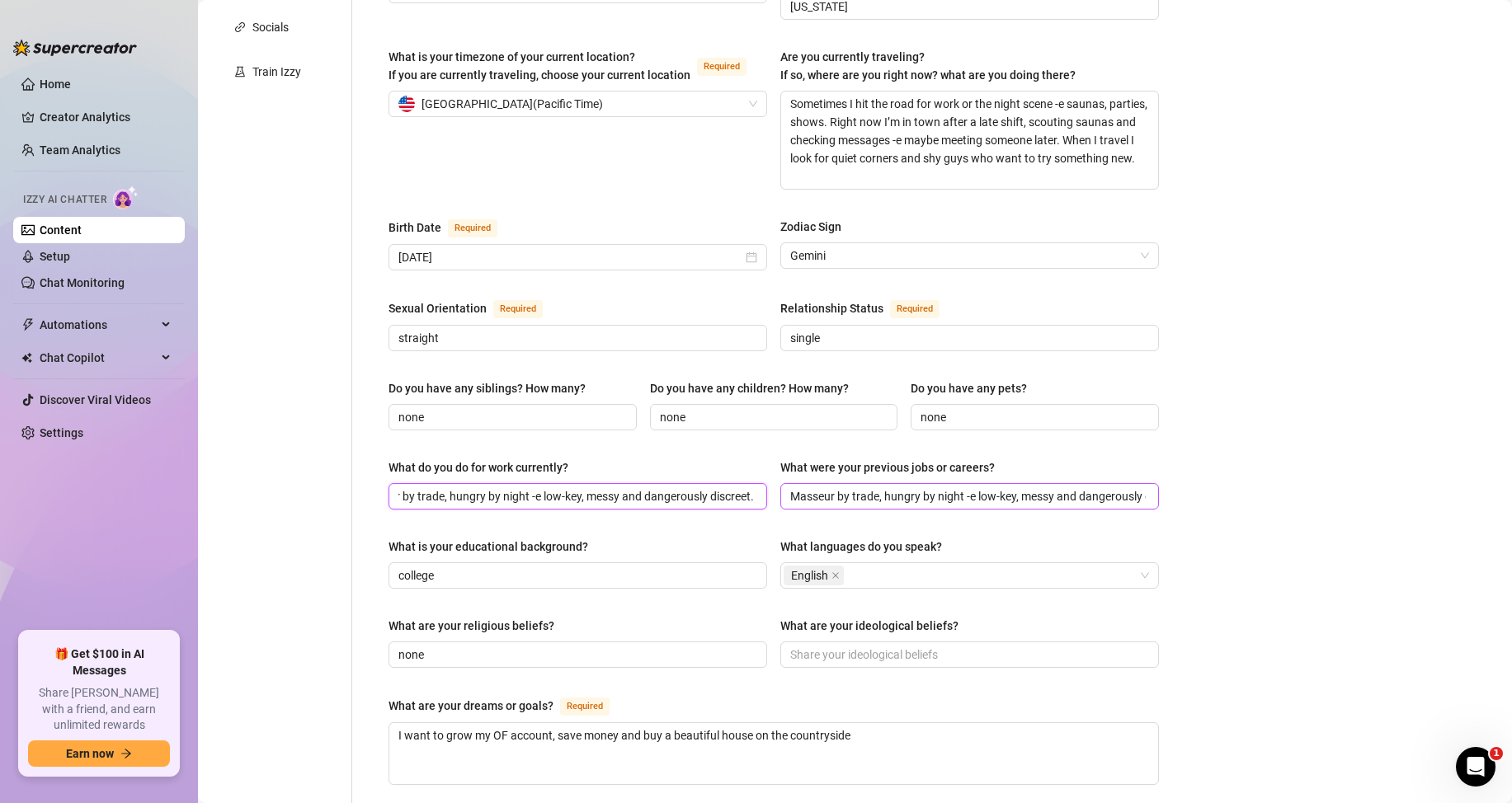
click at [818, 459] on div "What do you do for work currently? Masseur by trade, hungry by night -e low-key…" at bounding box center [774, 492] width 770 height 66
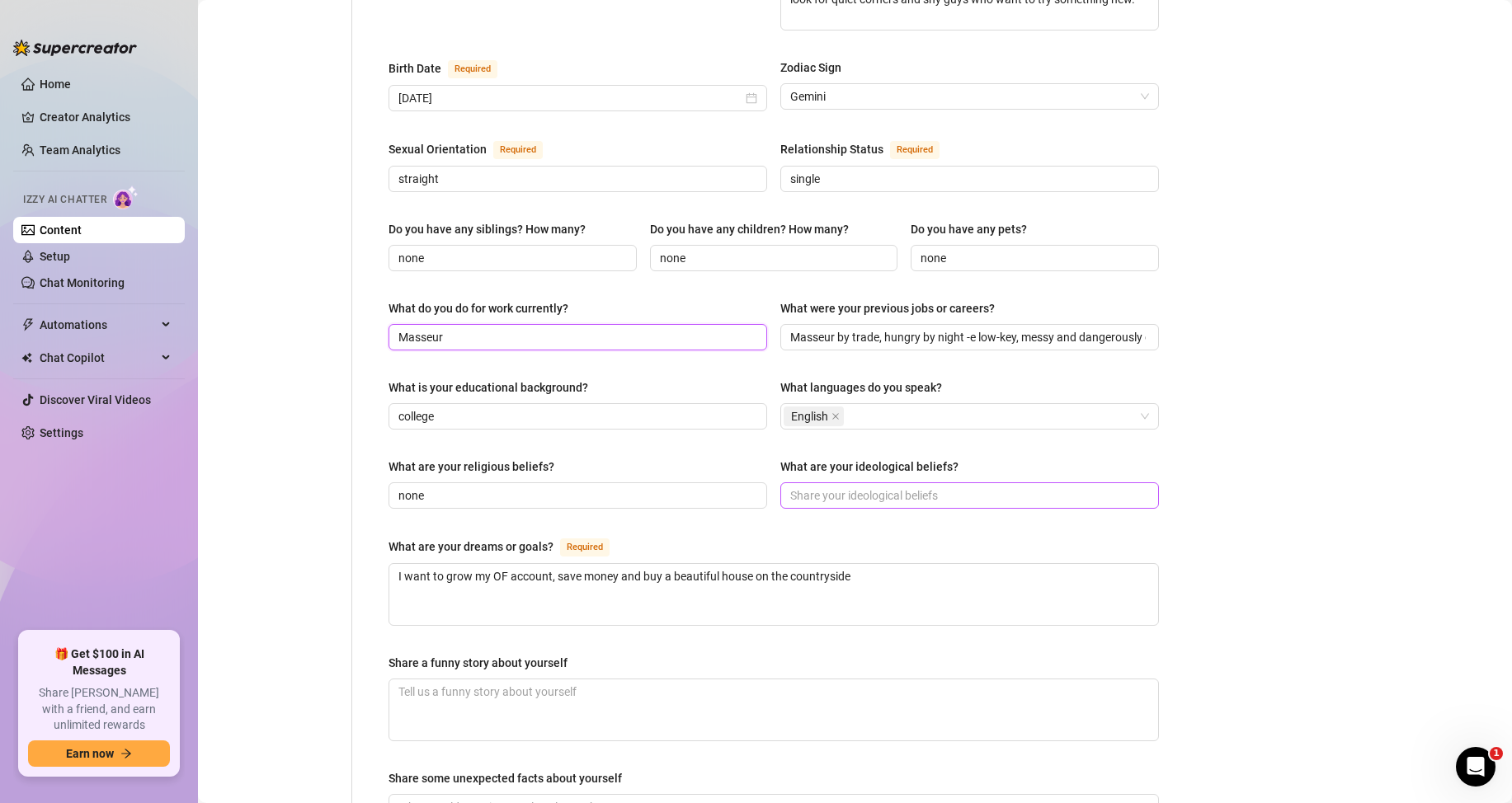
scroll to position [578, 0]
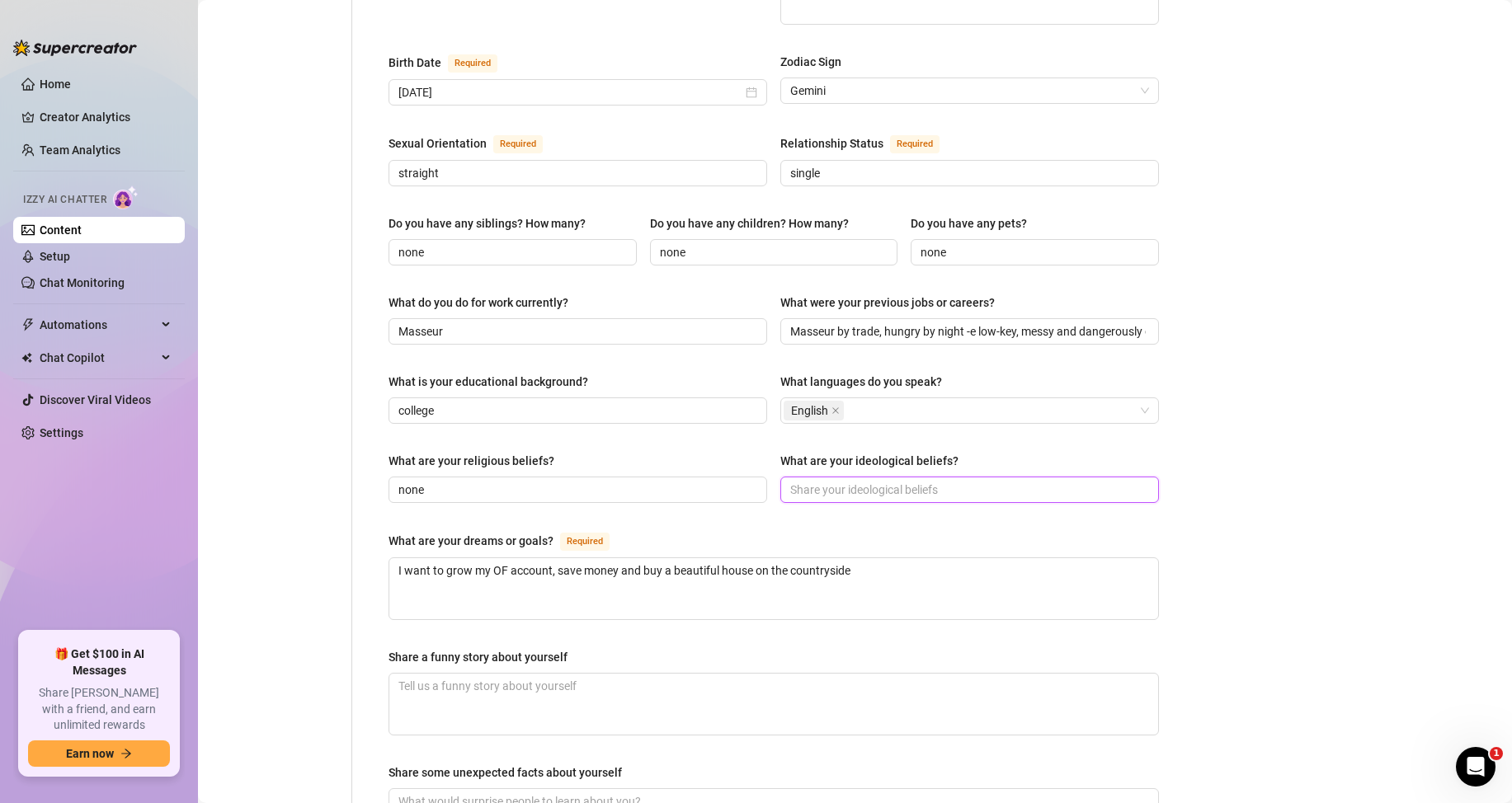
click at [800, 481] on input "What are your ideological beliefs?" at bounding box center [967, 490] width 356 height 18
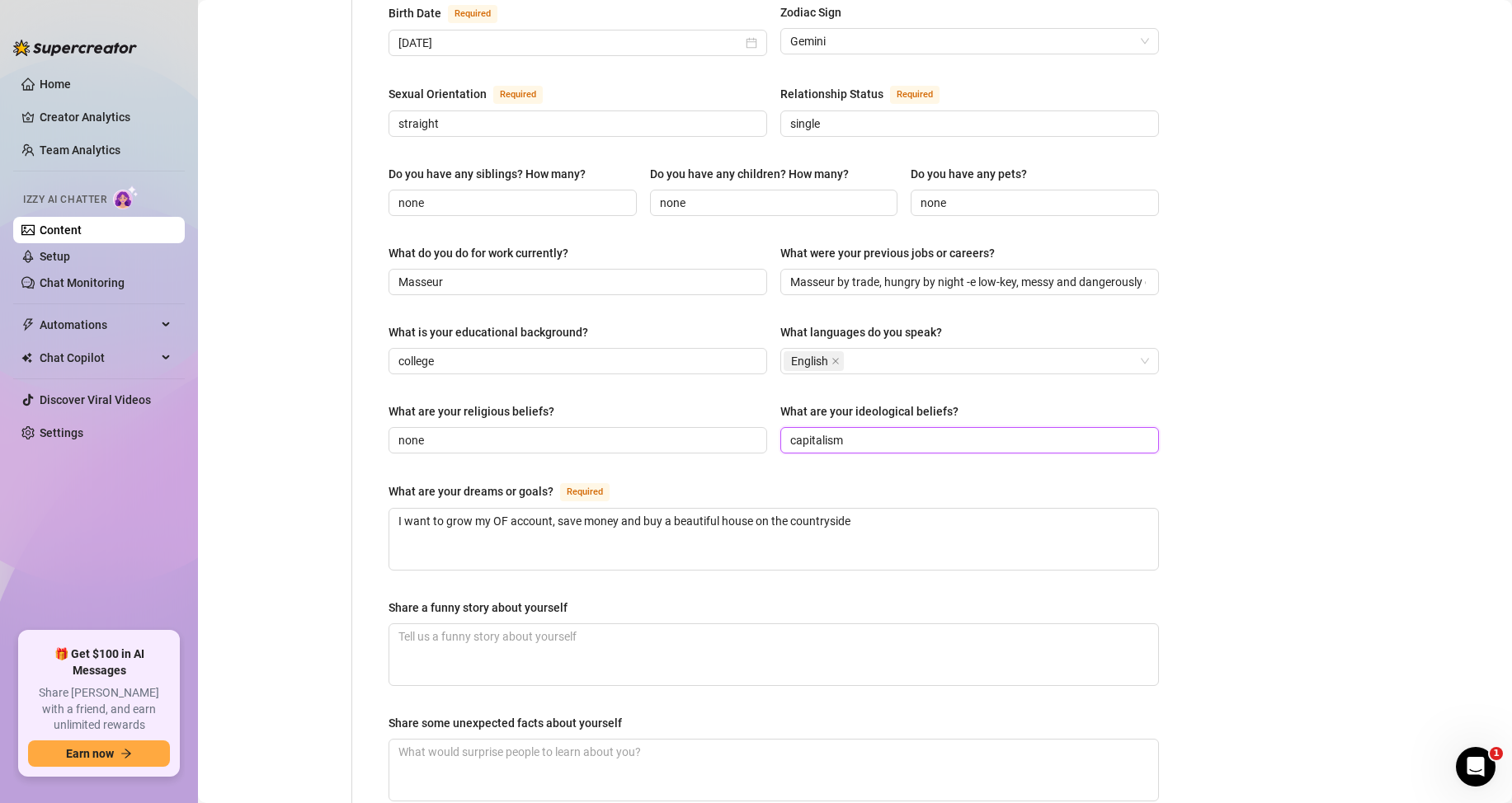
scroll to position [824, 0]
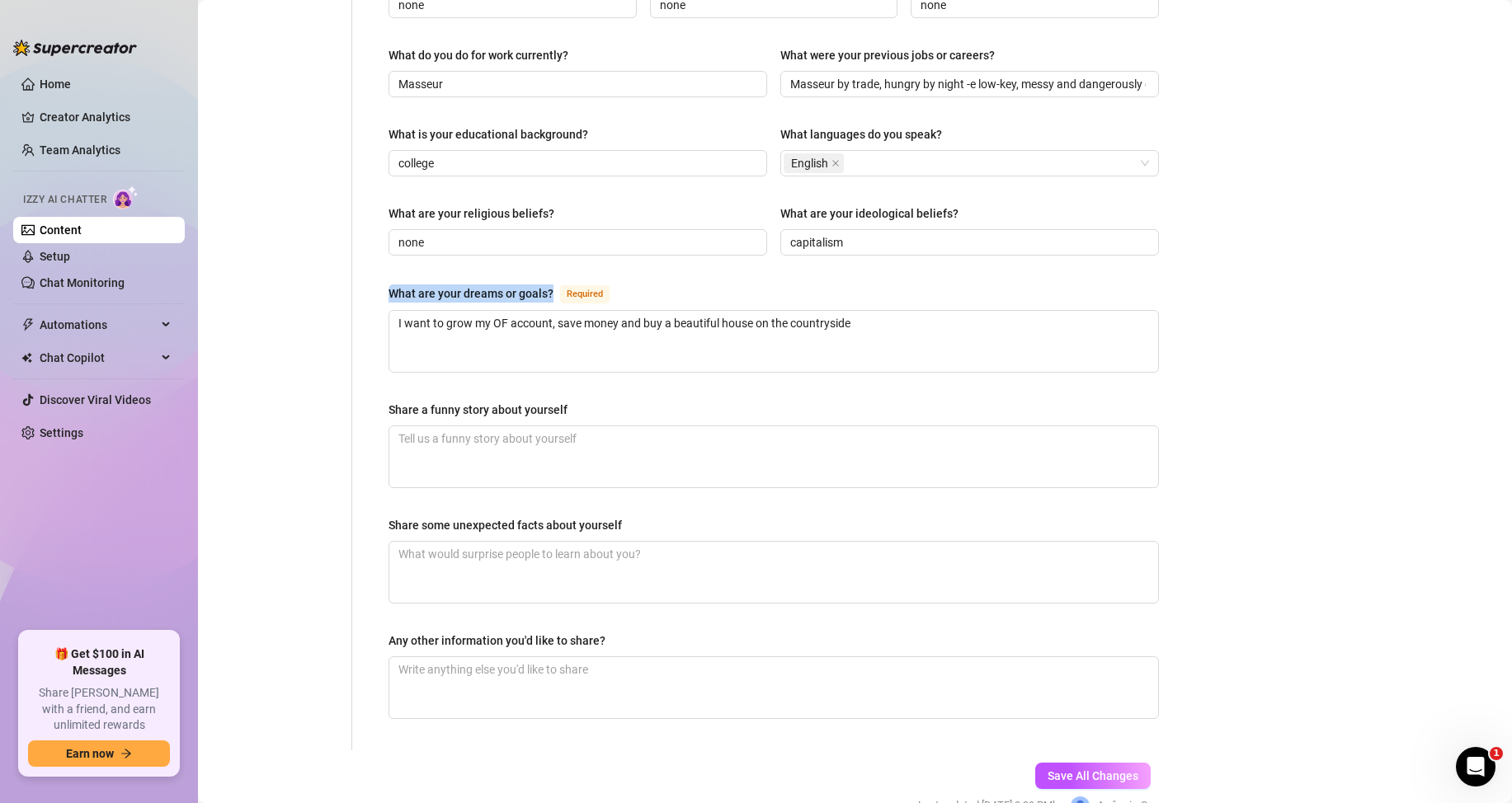
drag, startPoint x: 386, startPoint y: 261, endPoint x: 557, endPoint y: 269, distance: 171.2
click at [557, 269] on div "Name Required [PERSON_NAME] Nickname(s) [PERSON_NAME] Gender Required [DEMOGRAP…" at bounding box center [773, 41] width 803 height 1419
copy div "What are your dreams or goals?"
click at [405, 311] on textarea "I want to grow my OF account, save money and buy a beautiful house on the count…" at bounding box center [774, 341] width 768 height 61
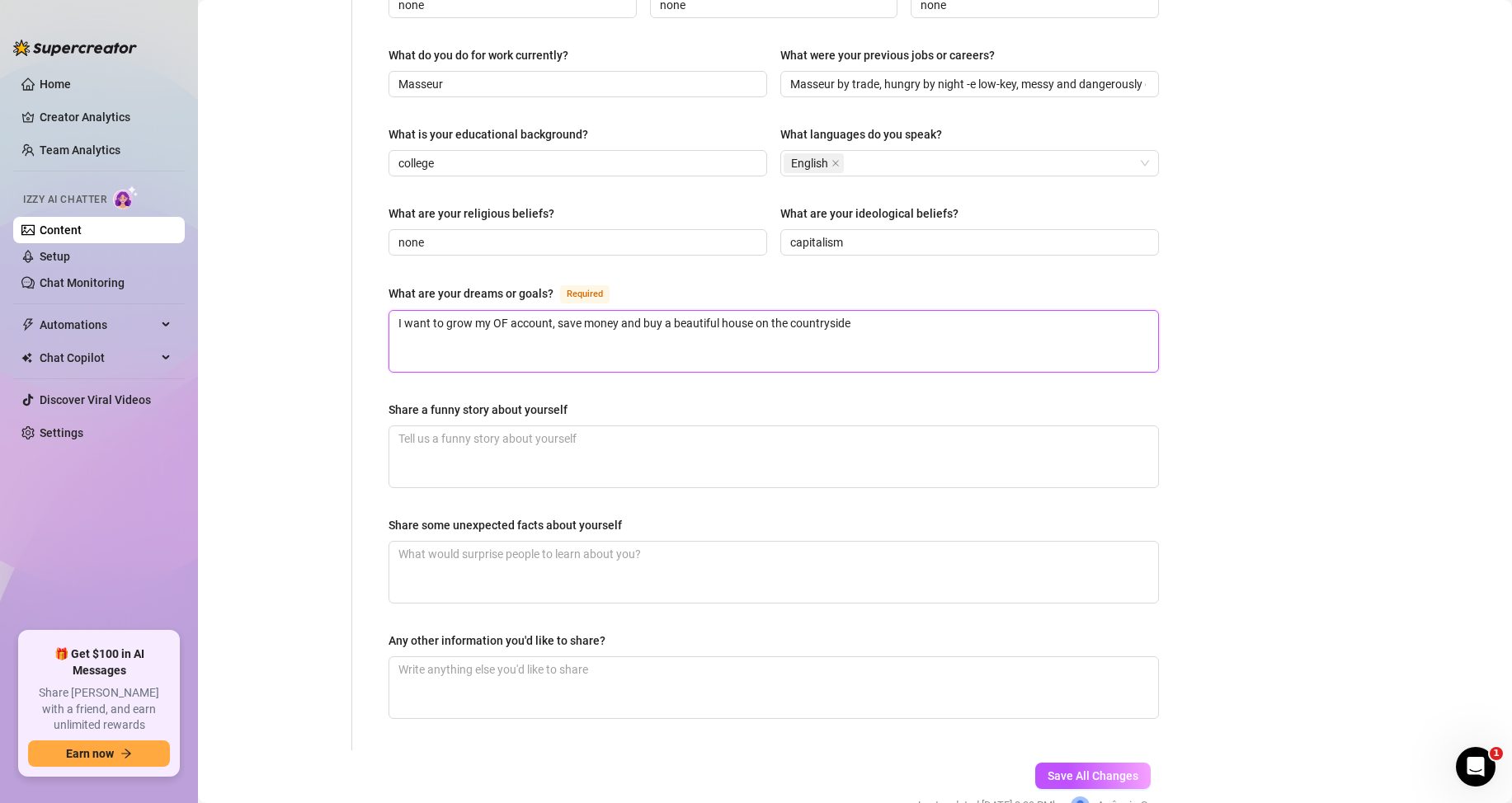
click at [405, 311] on textarea "I want to grow my OF account, save money and buy a beautiful house on the count…" at bounding box center [774, 341] width 768 height 61
paste textarea "My dream is to build a discreet, high-end massage studio of my own -e a private…"
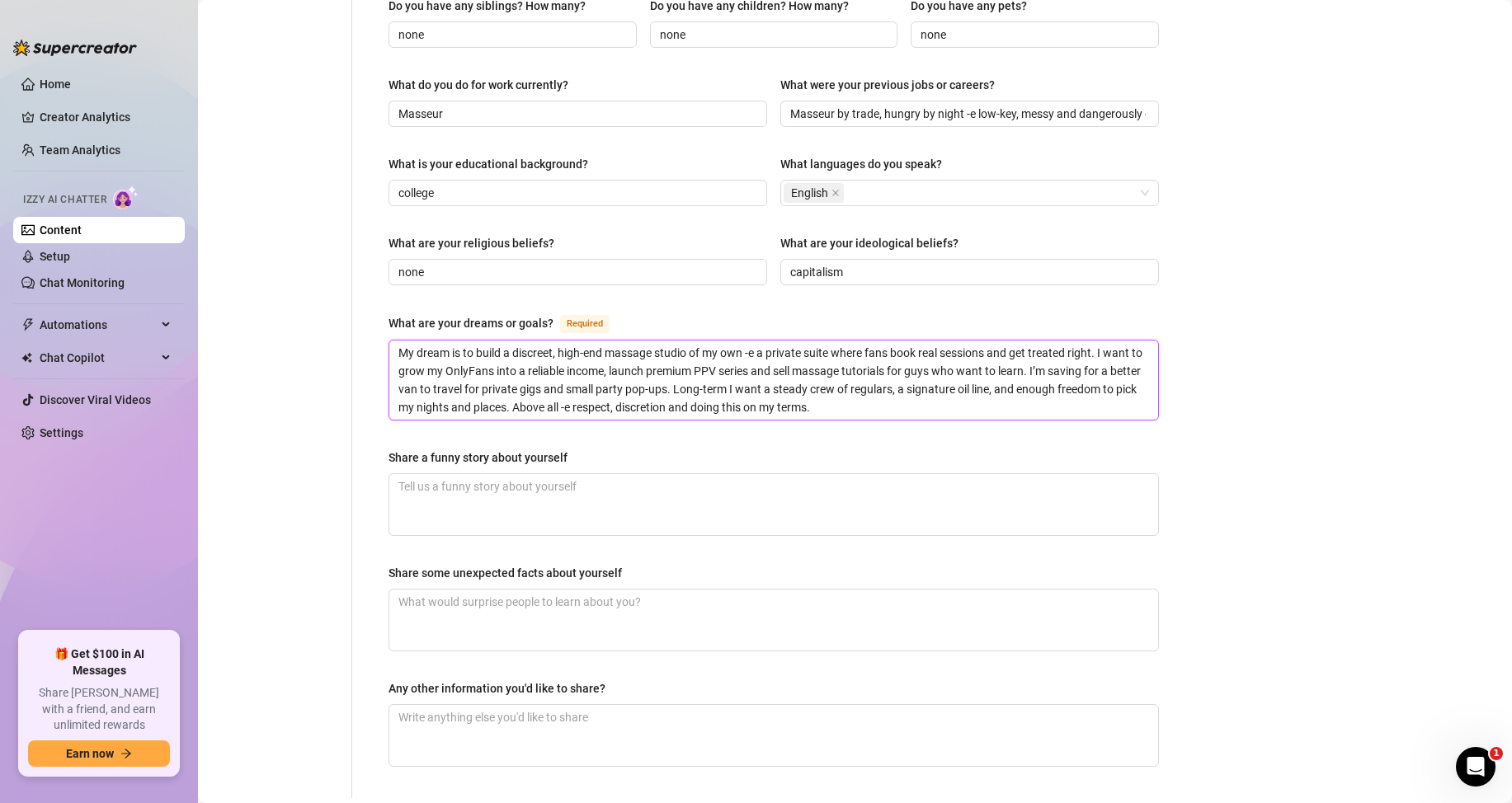
scroll to position [743, 0]
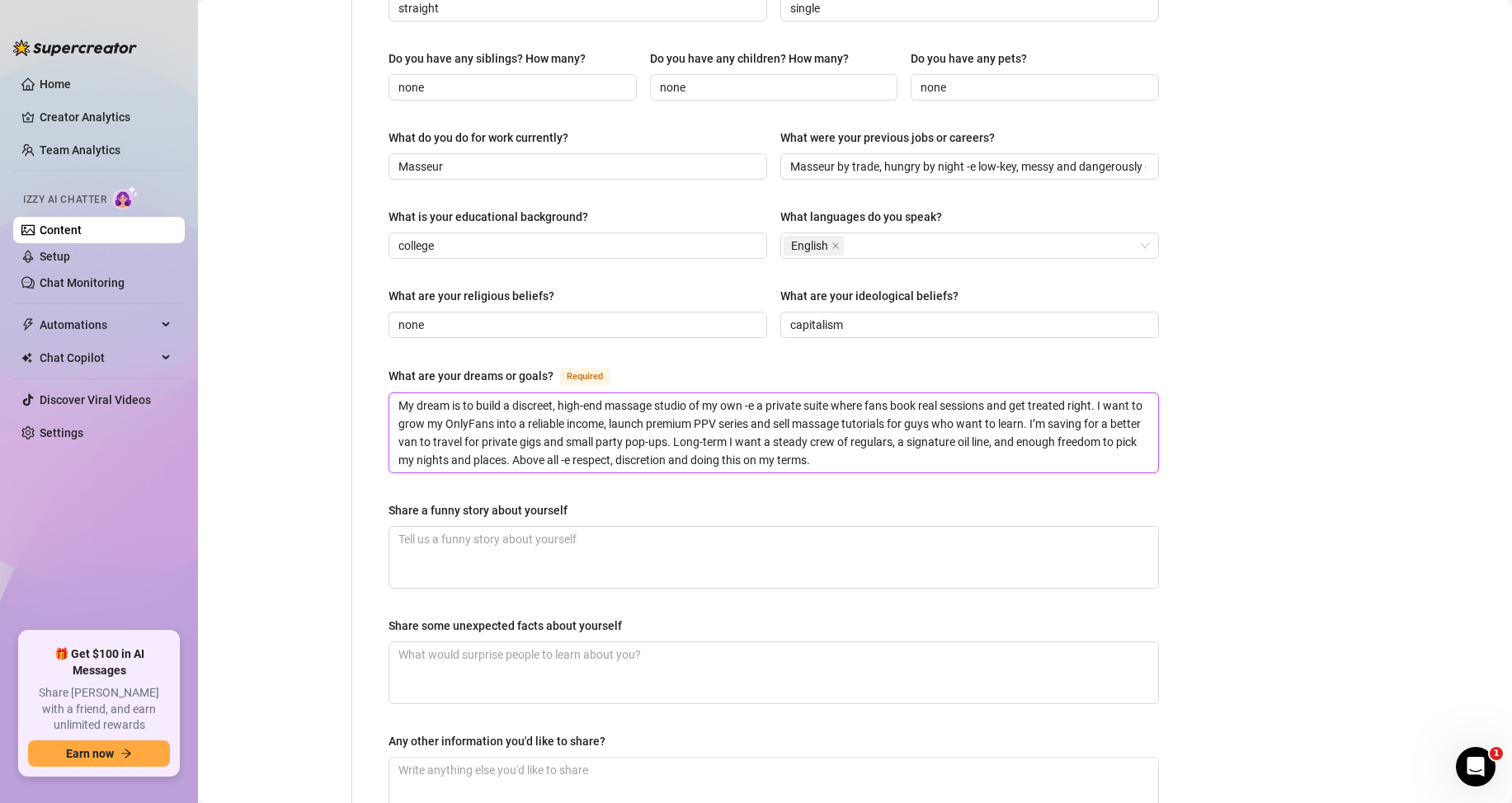
drag, startPoint x: 516, startPoint y: 374, endPoint x: 557, endPoint y: 374, distance: 41.0
click at [557, 393] on textarea "My dream is to build a discreet, high-end massage studio of my own -e a private…" at bounding box center [774, 432] width 768 height 79
drag, startPoint x: 474, startPoint y: 481, endPoint x: 585, endPoint y: 476, distance: 111.1
click at [585, 476] on div "Name Required [PERSON_NAME] Nickname(s) [PERSON_NAME] Gender Required [DEMOGRAP…" at bounding box center [764, 132] width 823 height 1437
copy div "Share a funny story about yourself"
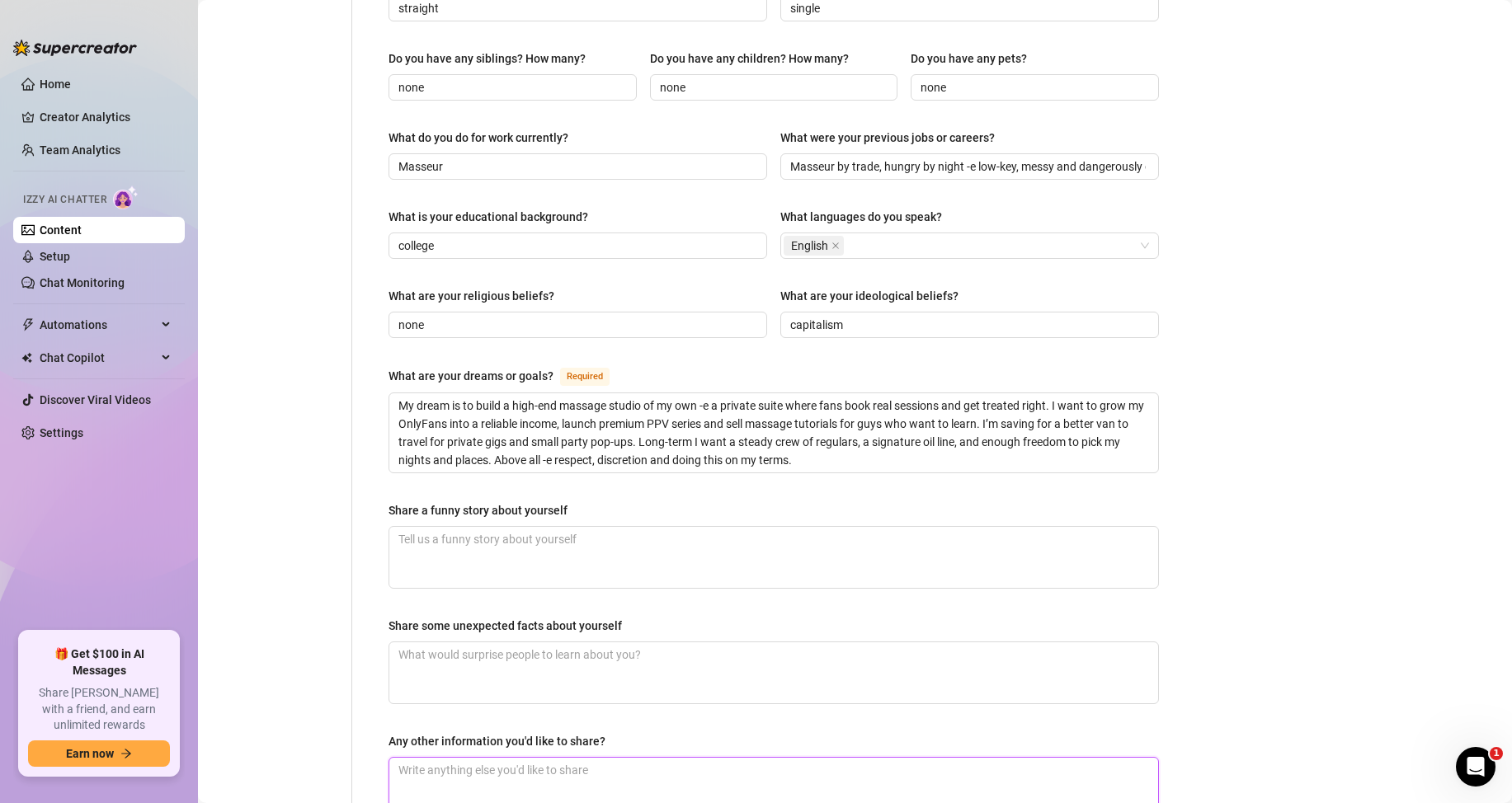
click at [710, 758] on textarea "Any other information you'd like to share?" at bounding box center [774, 788] width 768 height 61
click at [470, 528] on textarea "Share a funny story about yourself" at bounding box center [774, 557] width 768 height 61
paste textarea "Funny one -e I was doing a deep session and the guy zoned out, totally asleep. …"
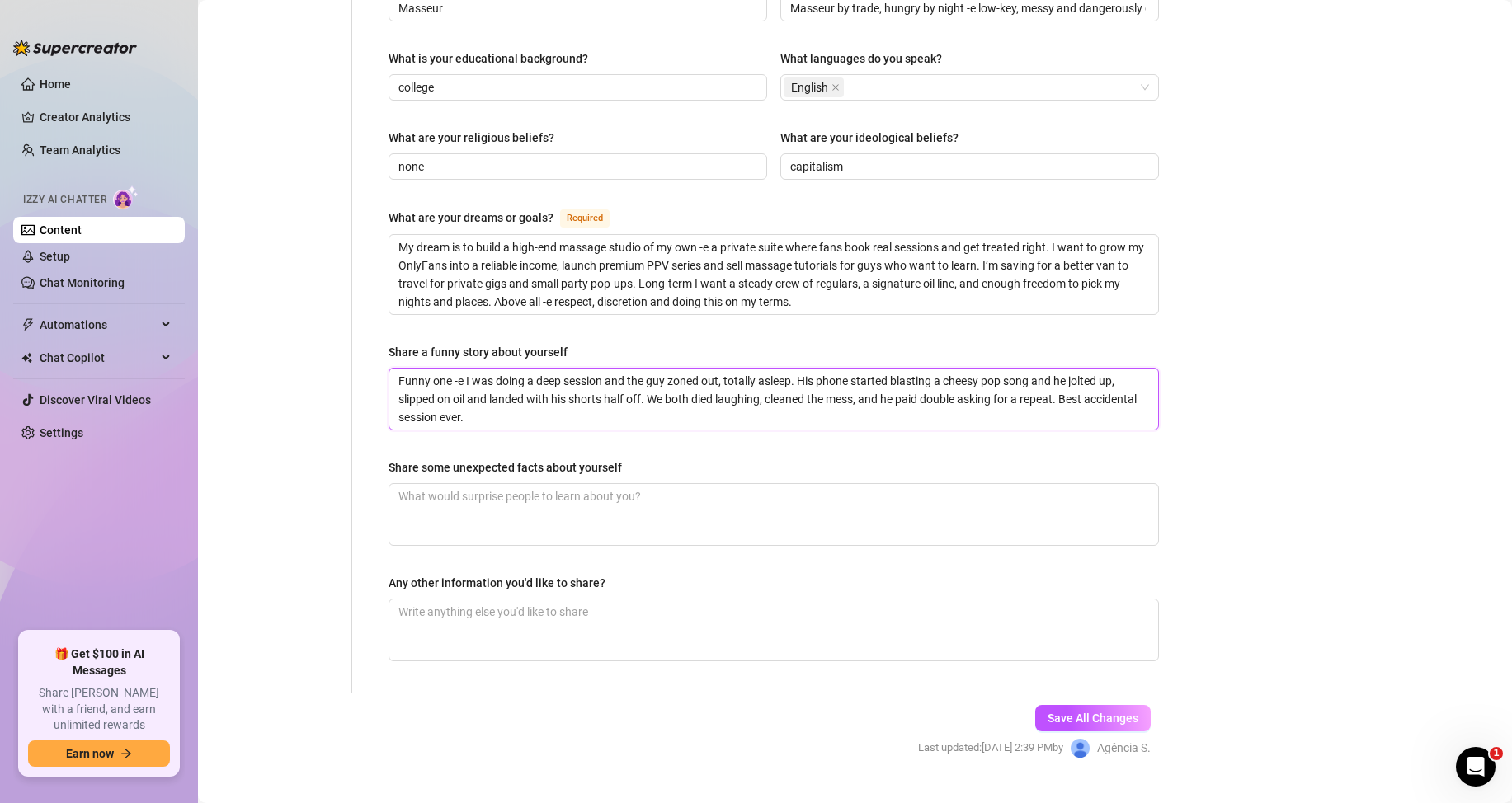
scroll to position [902, 0]
click at [396, 457] on div "Share some unexpected facts about yourself" at bounding box center [505, 466] width 233 height 18
click at [396, 483] on textarea "Share some unexpected facts about yourself" at bounding box center [774, 513] width 768 height 61
drag, startPoint x: 390, startPoint y: 433, endPoint x: 618, endPoint y: 427, distance: 228.1
click at [618, 457] on div "Share some unexpected facts about yourself" at bounding box center [505, 466] width 233 height 18
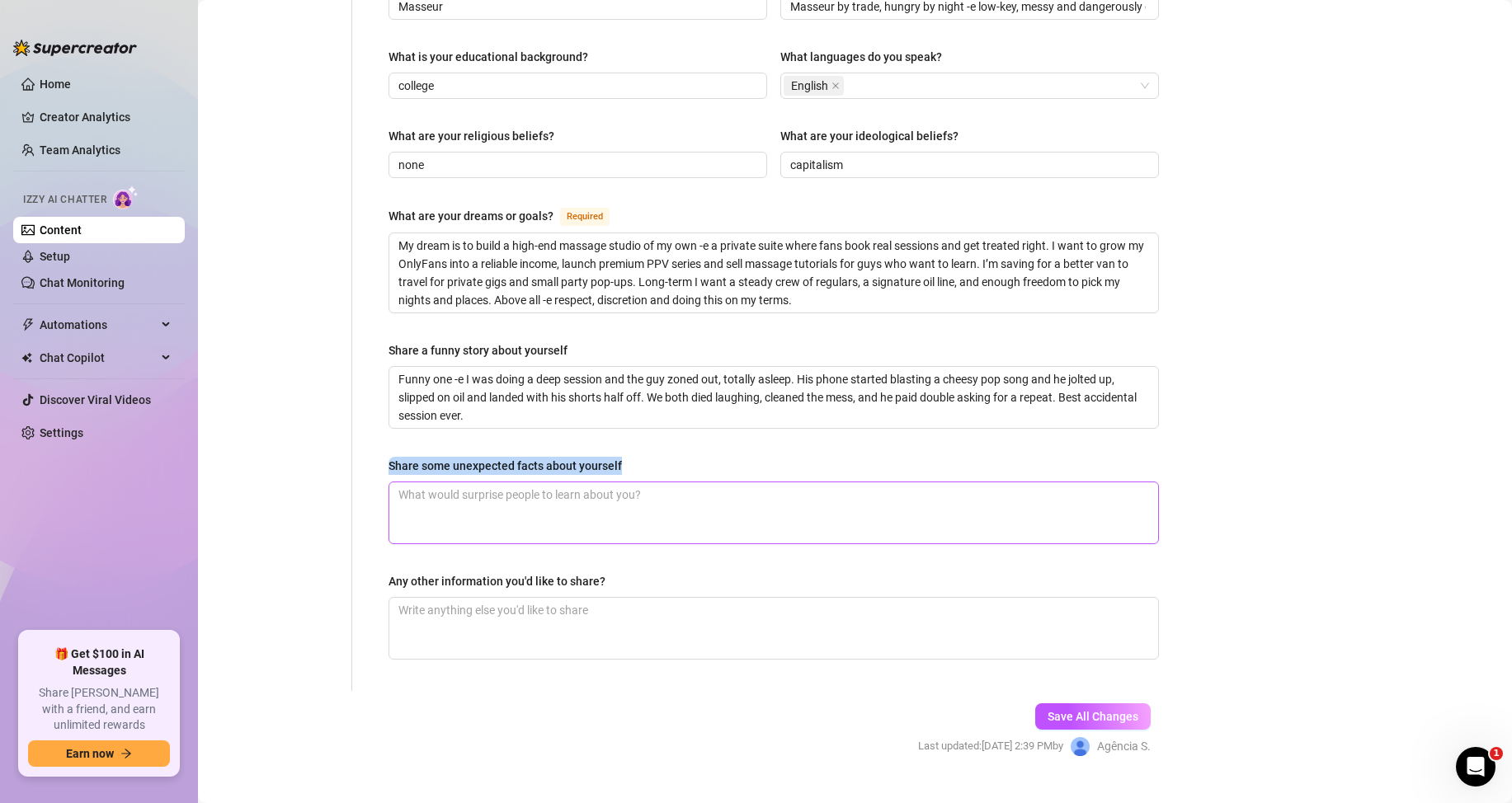
copy div "Share some unexpected facts about yourself"
click at [452, 483] on textarea "Share some unexpected facts about yourself" at bounding box center [774, 513] width 768 height 61
paste textarea "I keep a little jar of oils with nicknames -e clients pick one like it’s a secr…"
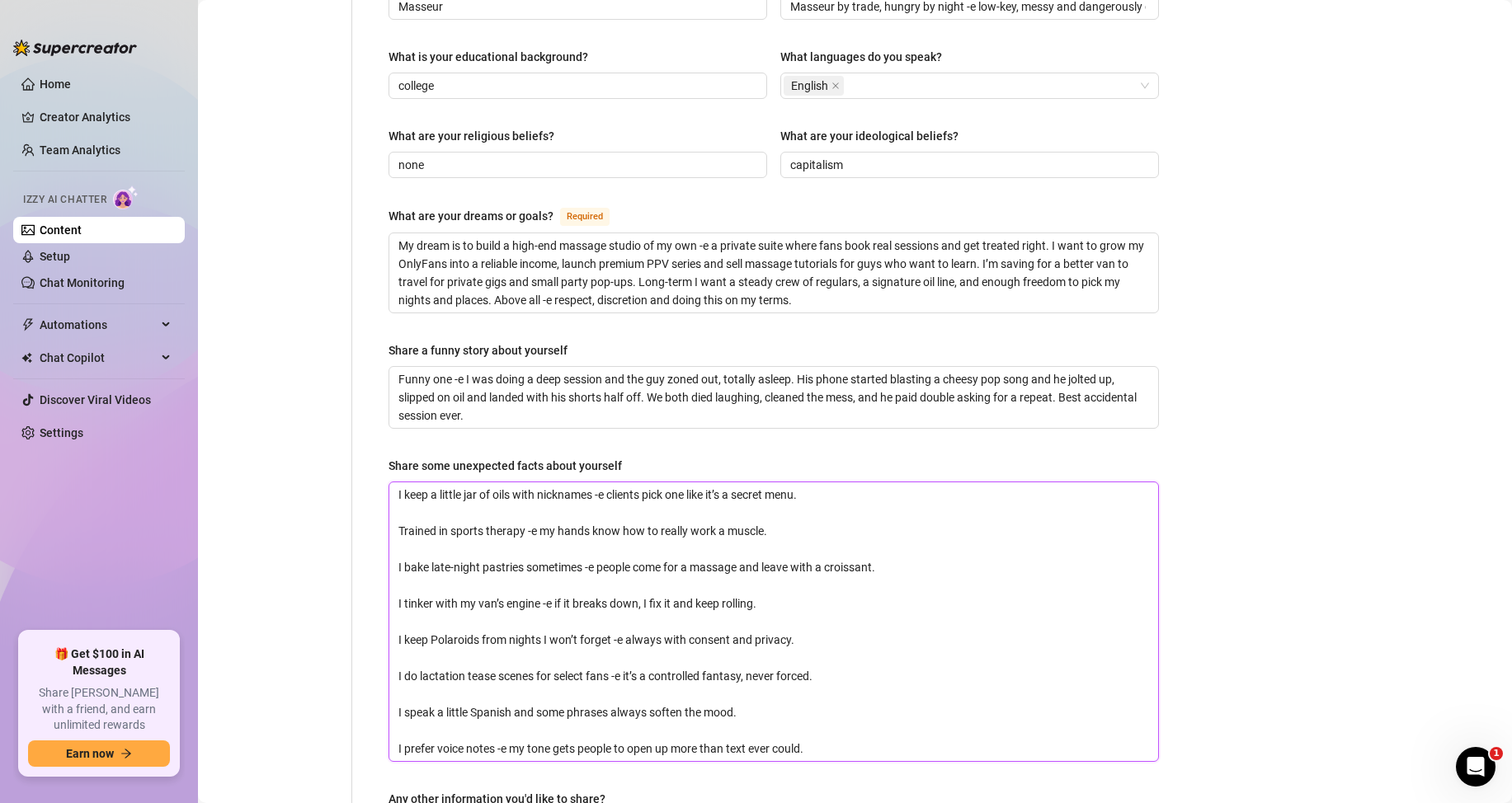
scroll to position [1120, 0]
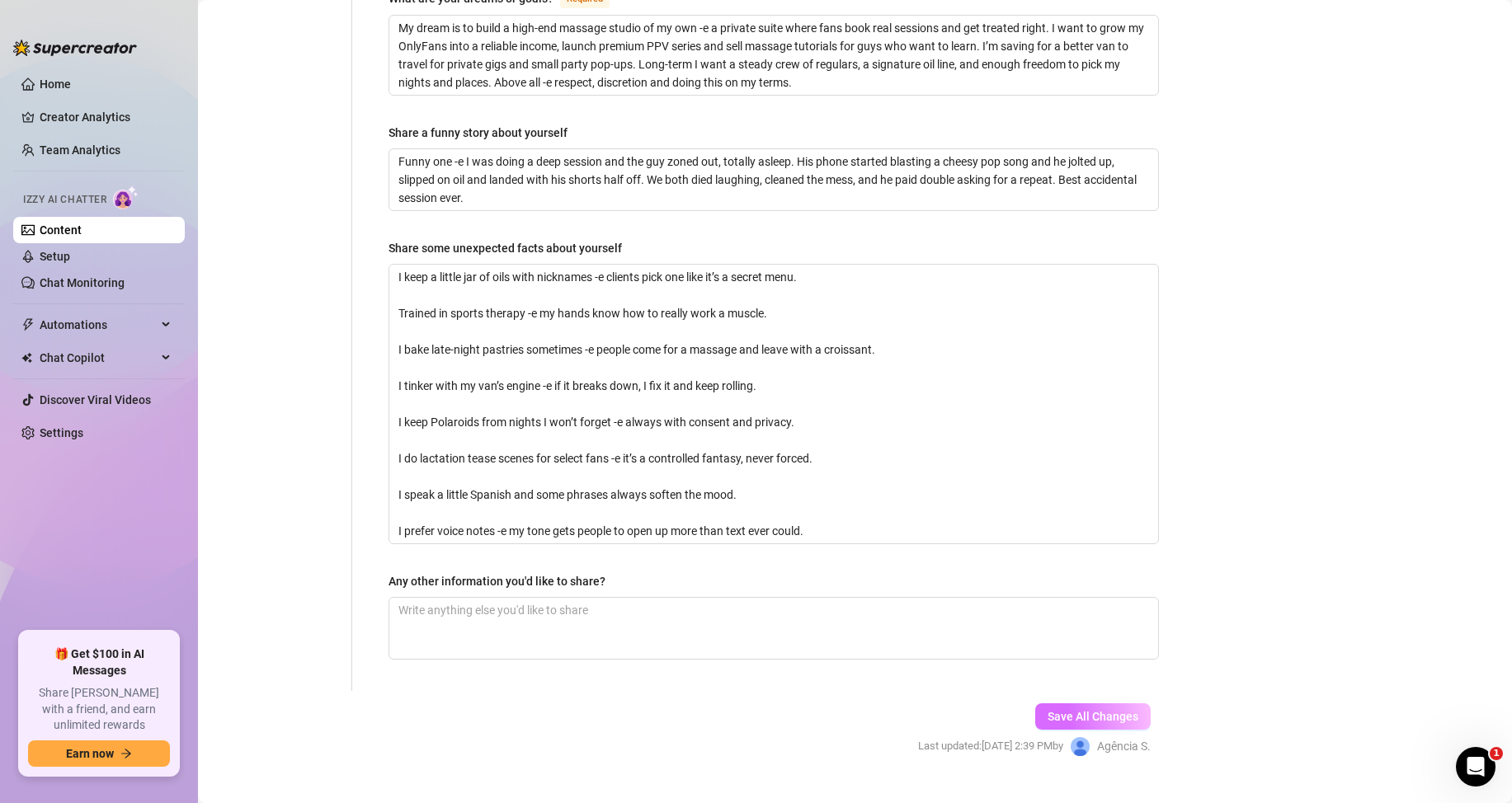
click at [1080, 710] on span "Save All Changes" at bounding box center [1092, 716] width 91 height 13
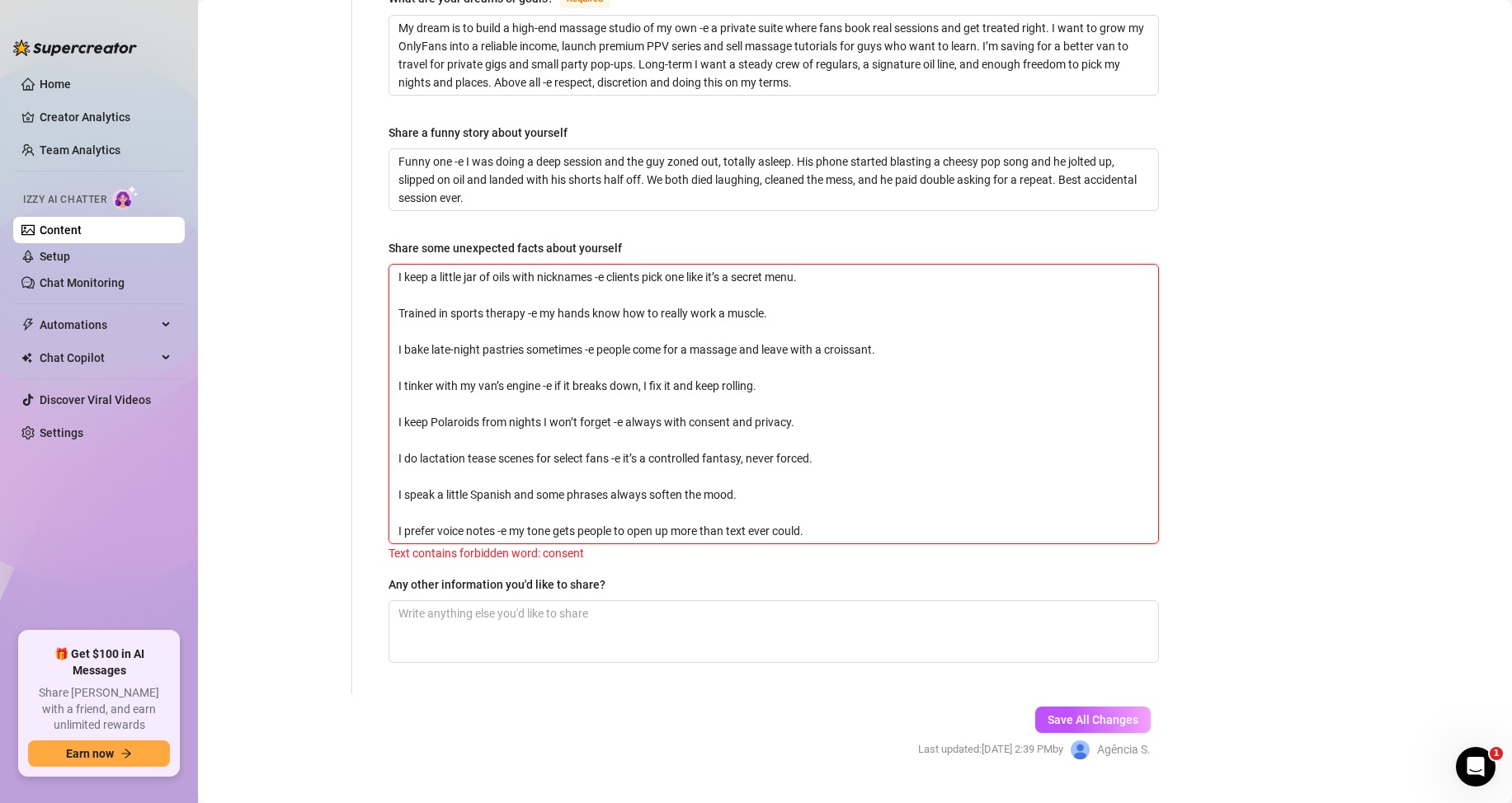
drag, startPoint x: 730, startPoint y: 391, endPoint x: 670, endPoint y: 391, distance: 60.0
click at [670, 391] on textarea "I keep a little jar of oils with nicknames -e clients pick one like it’s a secr…" at bounding box center [774, 404] width 768 height 279
drag, startPoint x: 1129, startPoint y: 683, endPoint x: 1107, endPoint y: 694, distance: 24.6
click at [1129, 707] on button "Save All Changes" at bounding box center [1092, 720] width 115 height 27
drag, startPoint x: 466, startPoint y: 425, endPoint x: 421, endPoint y: 425, distance: 45.0
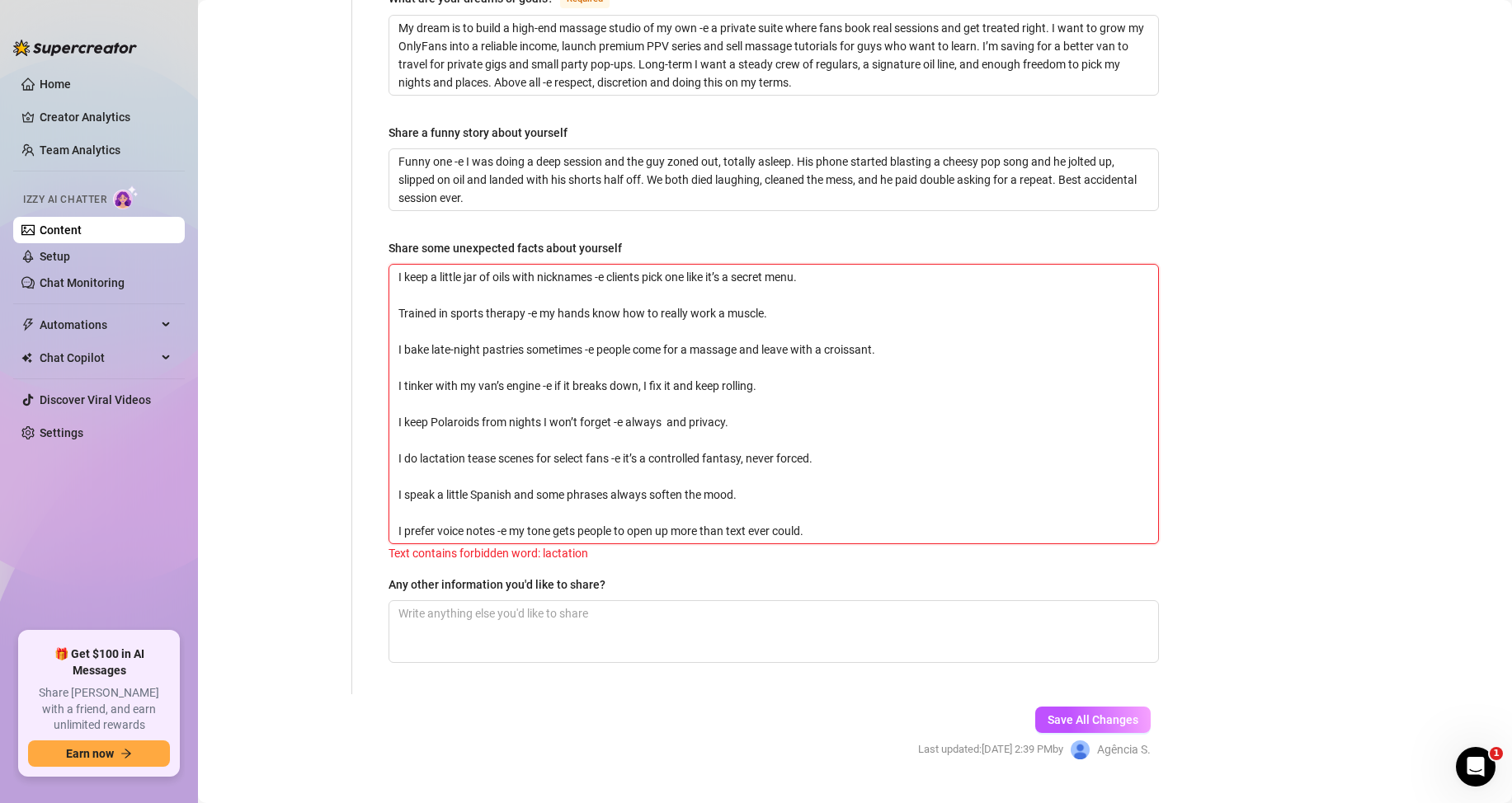
click at [421, 425] on textarea "I keep a little jar of oils with nicknames -e clients pick one like it’s a secr…" at bounding box center [774, 404] width 768 height 279
click at [1072, 713] on span "Save All Changes" at bounding box center [1092, 720] width 91 height 13
drag, startPoint x: 766, startPoint y: 425, endPoint x: 741, endPoint y: 427, distance: 25.1
click at [741, 427] on textarea "I keep a little jar of oils with nicknames -e clients pick one like it’s a secr…" at bounding box center [774, 404] width 768 height 279
click at [769, 435] on textarea "I keep a little jar of oils with nicknames -e clients pick one like it’s a secr…" at bounding box center [774, 404] width 768 height 279
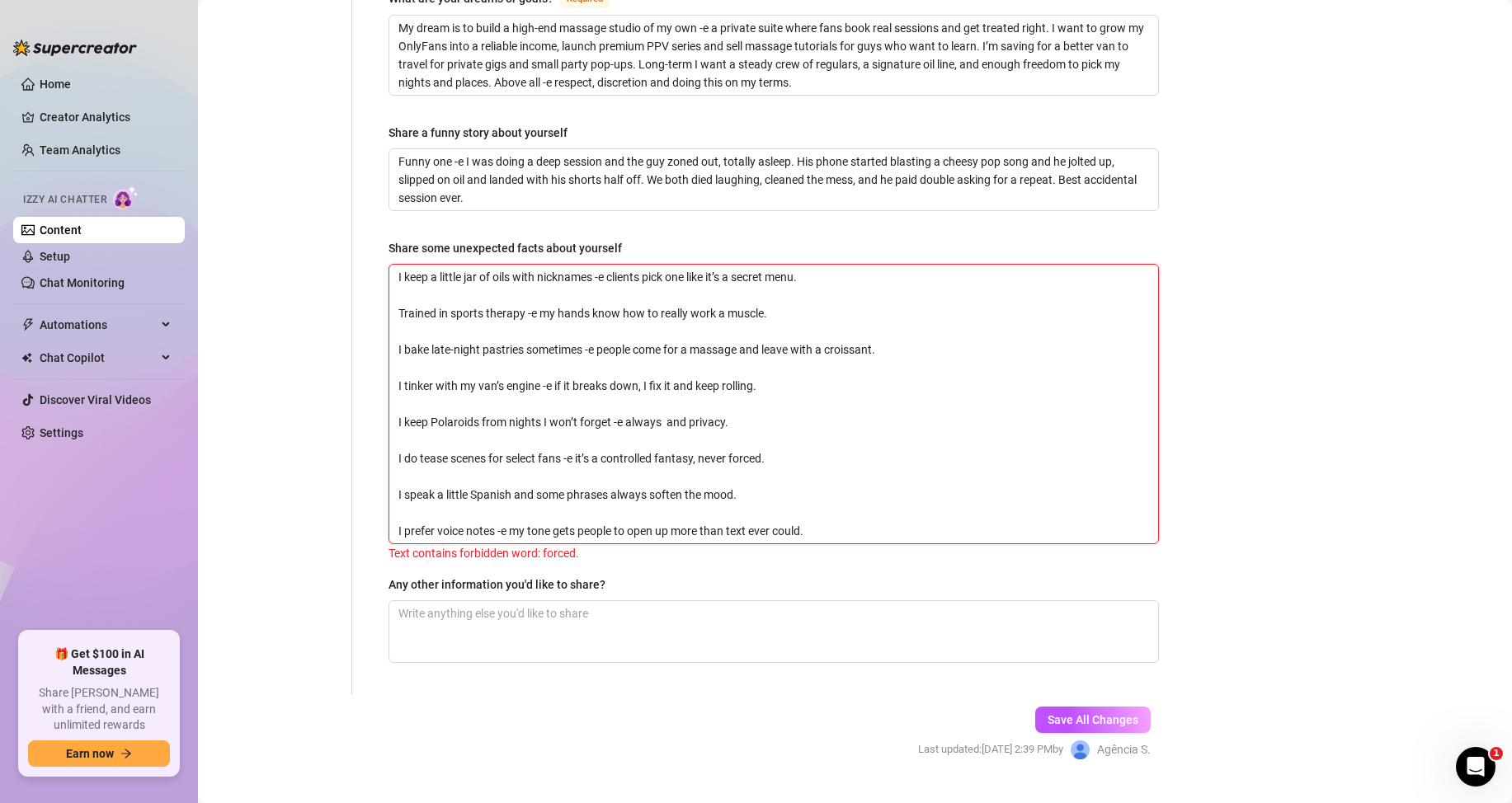
drag, startPoint x: 772, startPoint y: 435, endPoint x: 696, endPoint y: 431, distance: 76.1
click at [696, 431] on textarea "I keep a little jar of oils with nicknames -e clients pick one like it’s a secr…" at bounding box center [774, 404] width 768 height 279
click at [1074, 707] on button "Save All Changes" at bounding box center [1092, 720] width 115 height 27
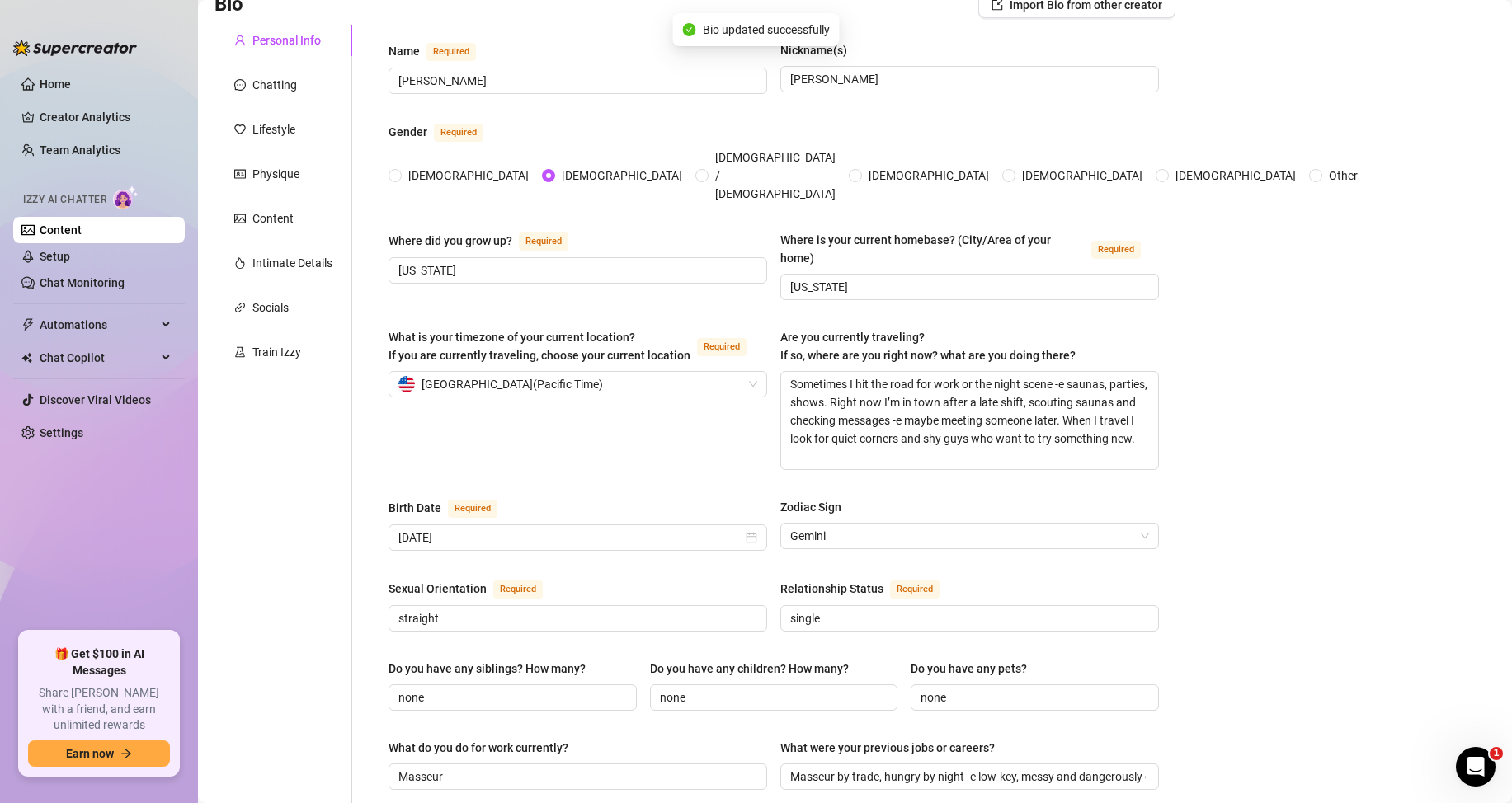
scroll to position [0, 0]
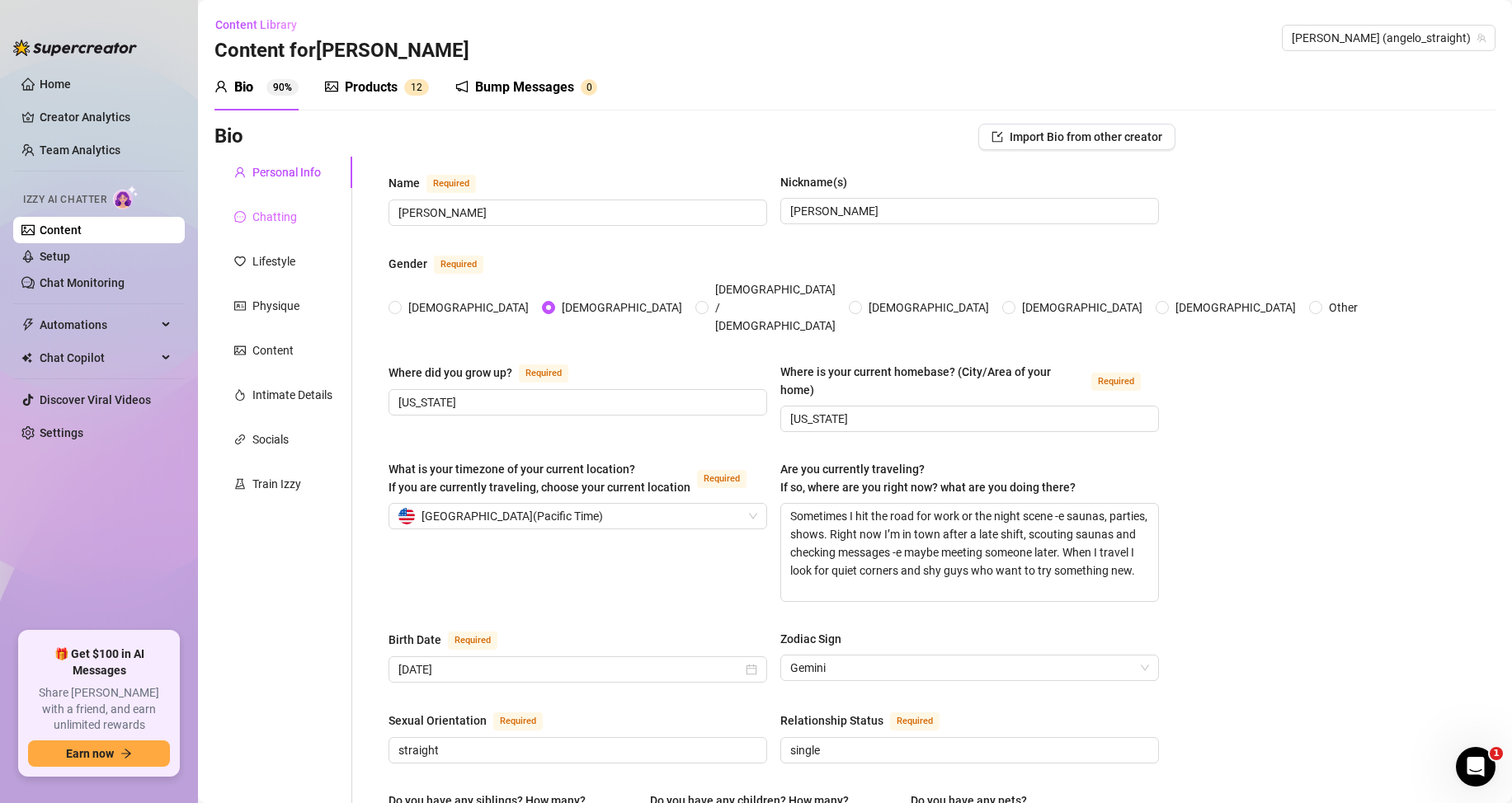
click at [298, 219] on div "Chatting" at bounding box center [283, 216] width 138 height 31
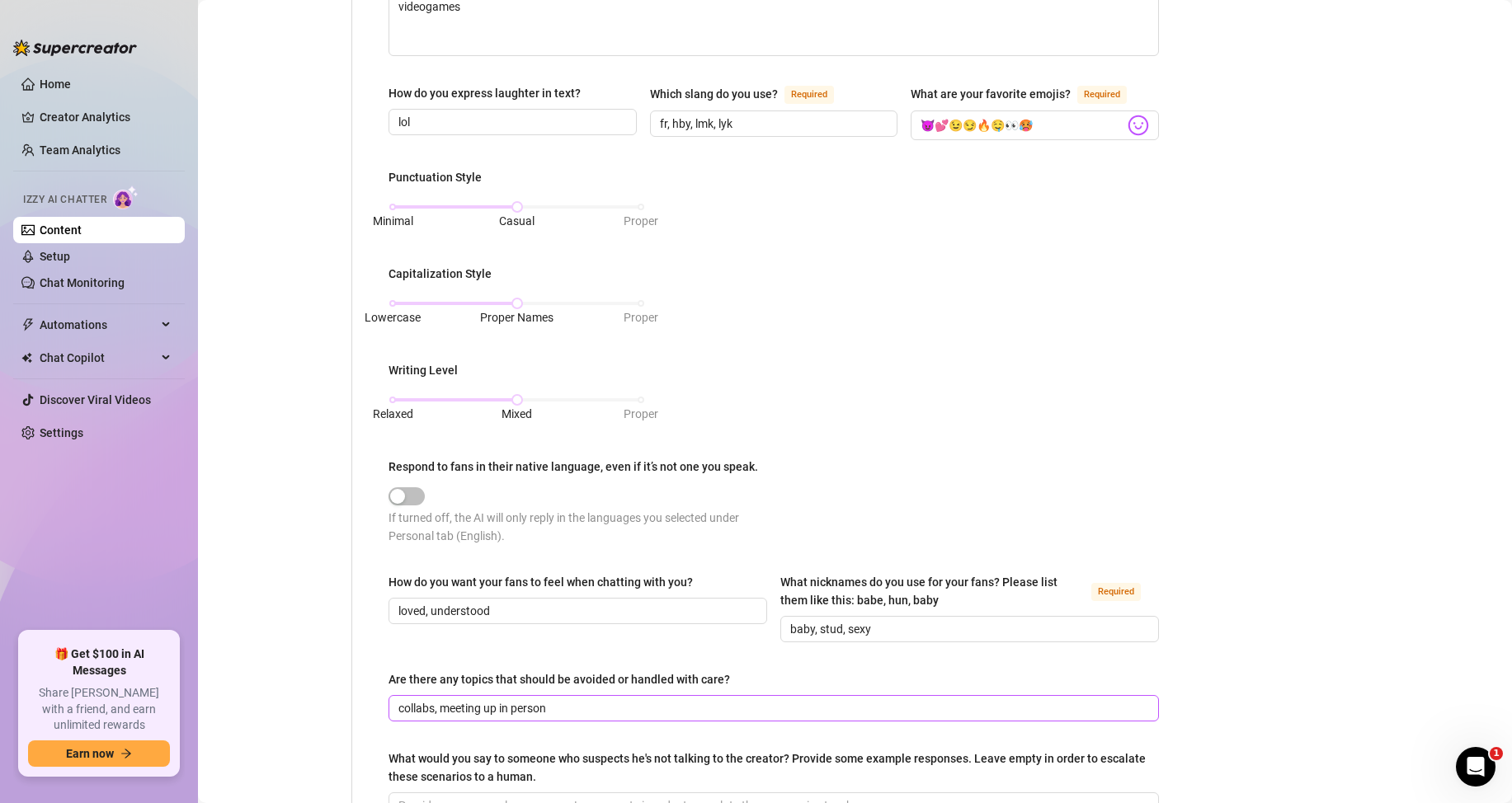
scroll to position [726, 0]
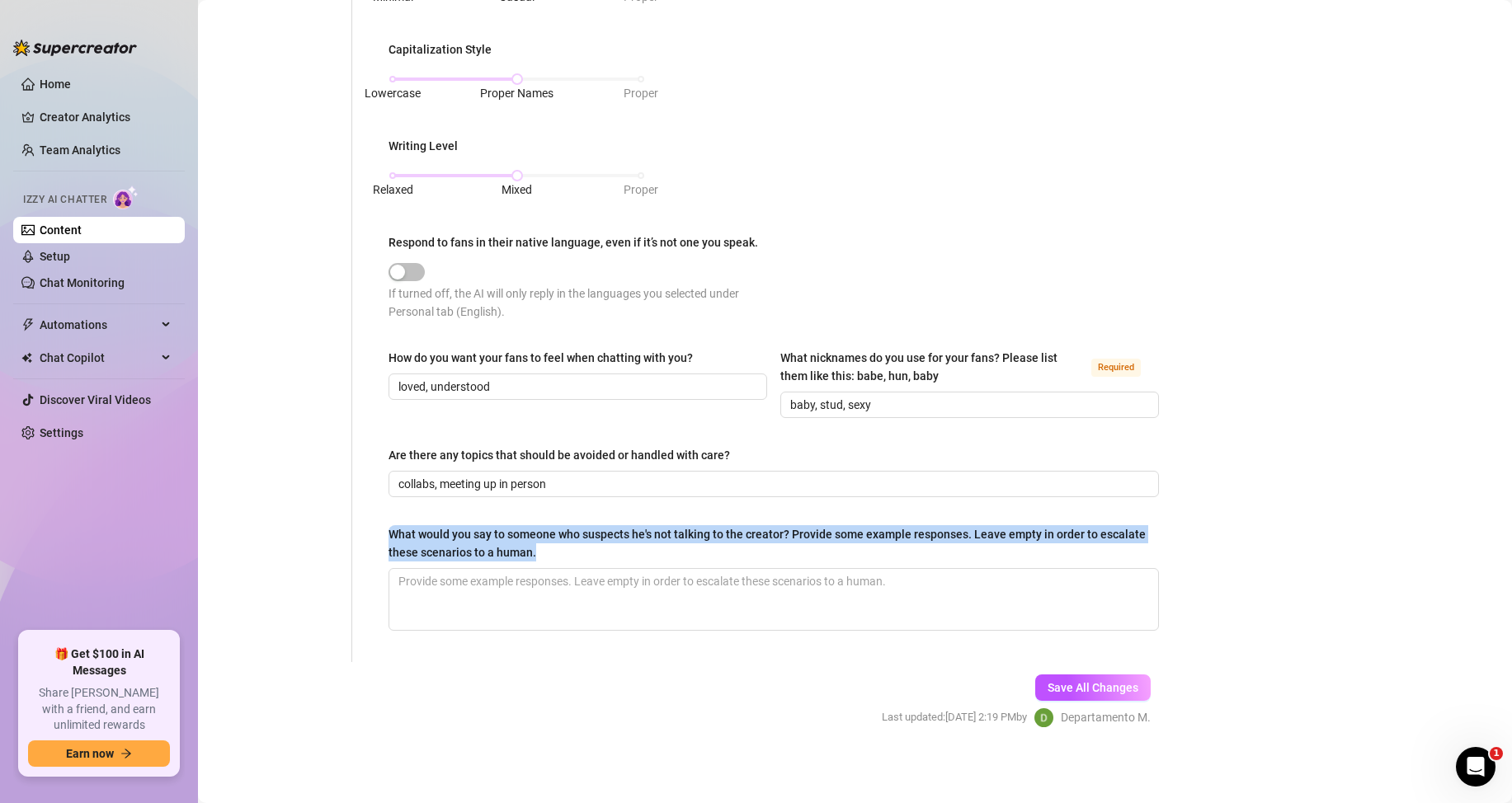
drag, startPoint x: 402, startPoint y: 521, endPoint x: 609, endPoint y: 555, distance: 209.8
click at [609, 555] on div "What is your persona type? [PERSON_NAME] defines the distinct image and persona…" at bounding box center [774, 46] width 770 height 1199
copy div "What would you say to someone who suspects he's not talking to the creator? Pro…"
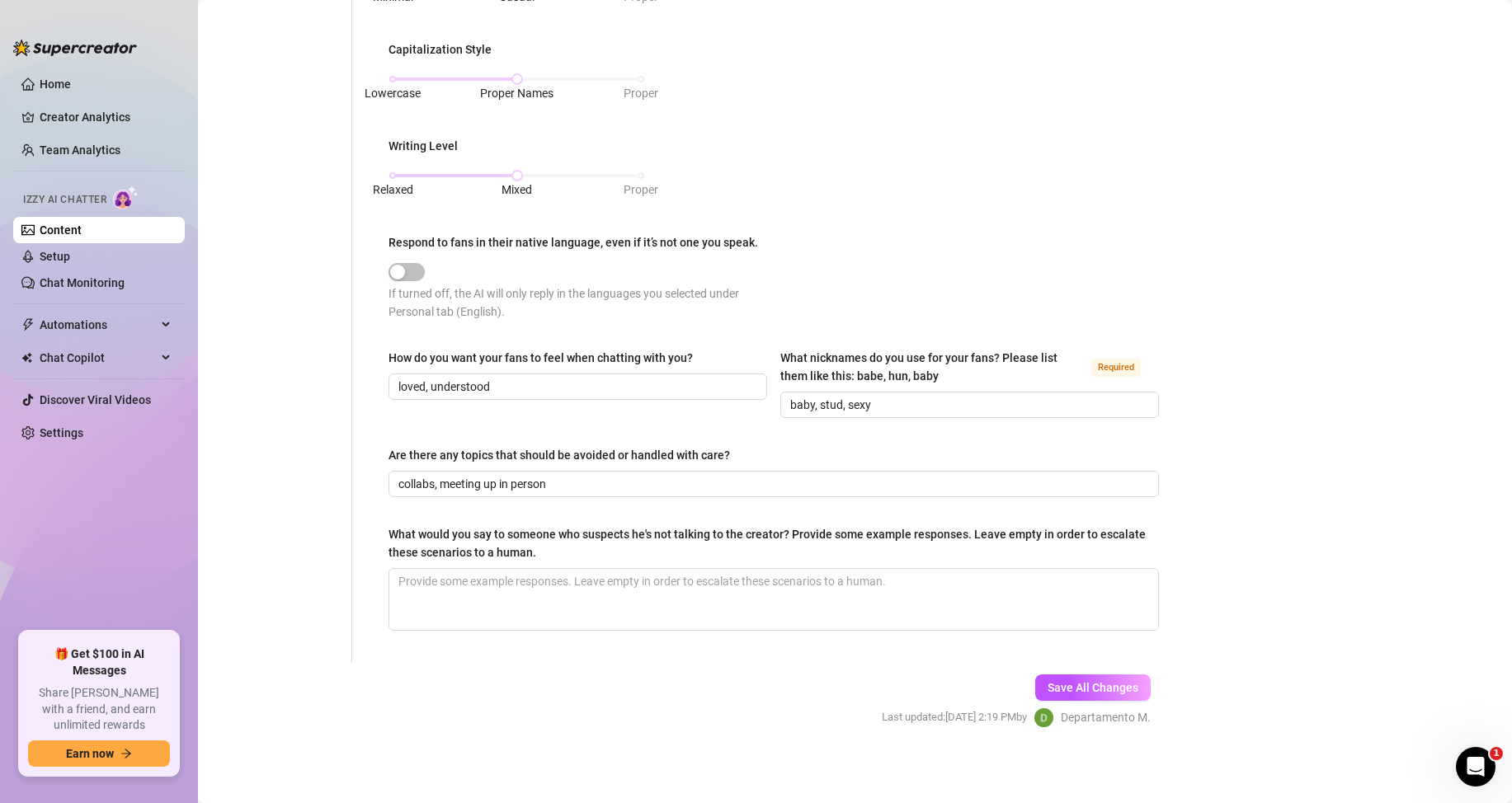
click at [1188, 162] on div "Bio Import Bio from other creator Personal Info Chatting Lifestyle Physique Con…" at bounding box center [854, 77] width 1280 height 1359
click at [406, 584] on textarea "What would you say to someone who suspects he's not talking to the creator? Pro…" at bounding box center [774, 599] width 768 height 61
paste textarea "I'm too good to be real, huh?"
click at [406, 614] on textarea "I'm too good to be real, huh?" at bounding box center [774, 599] width 768 height 61
paste textarea "I'm too good to be real, huh?"
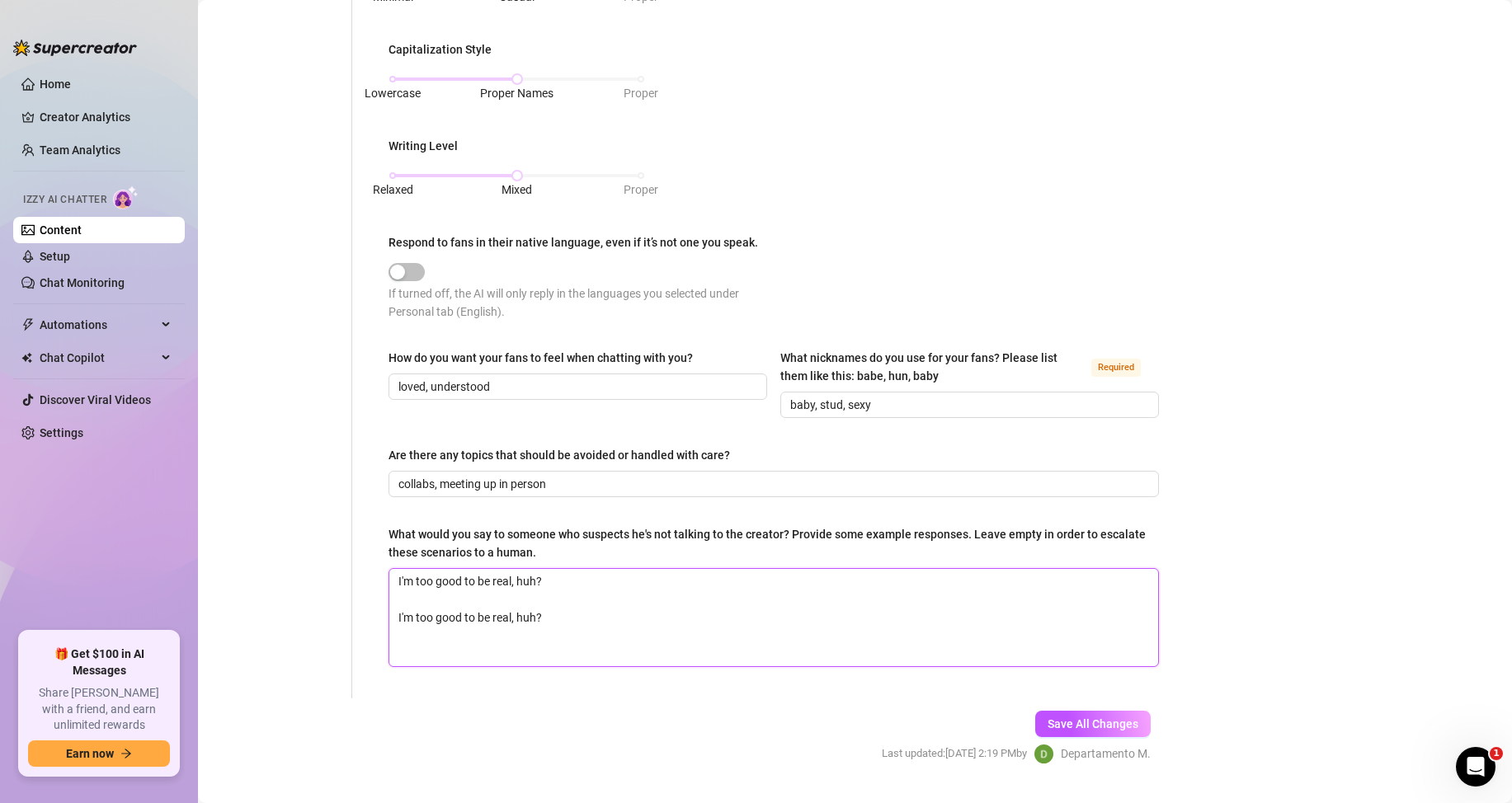
scroll to position [0, 0]
drag, startPoint x: 526, startPoint y: 638, endPoint x: 429, endPoint y: 620, distance: 98.7
click at [431, 620] on textarea "I'm too good to be real, huh? I'm too good to be real, huh?" at bounding box center [774, 618] width 768 height 98
click at [404, 618] on textarea "I'm too good to be real, huh? I'm too good to be real, huh?" at bounding box center [774, 618] width 768 height 98
drag, startPoint x: 549, startPoint y: 616, endPoint x: 415, endPoint y: 617, distance: 134.0
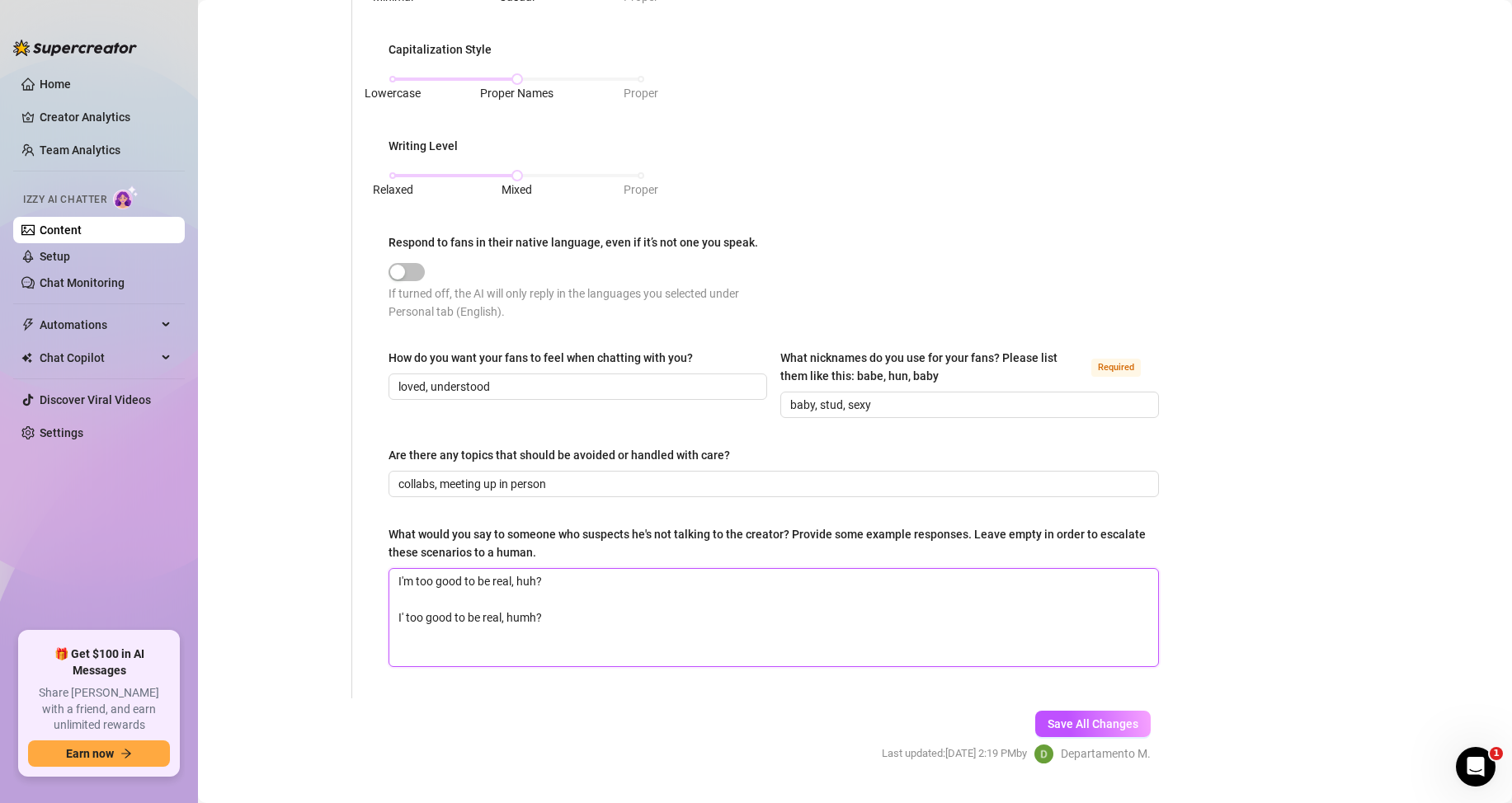
click at [437, 617] on textarea "I'm too good to be real, huh? I' too good to be real, humh?" at bounding box center [774, 618] width 768 height 98
click at [402, 618] on textarea "I'm too good to be real, huh?" at bounding box center [774, 618] width 768 height 98
paste textarea "I'm too good to be real - you feel that?"
click at [399, 644] on textarea "I'm too good to be real, huh? I'm too good to be real - you feel that?" at bounding box center [774, 618] width 768 height 98
click at [398, 643] on textarea "I'm too good to be real, huh? I'm too good to be real - you feel that?" at bounding box center [774, 618] width 768 height 98
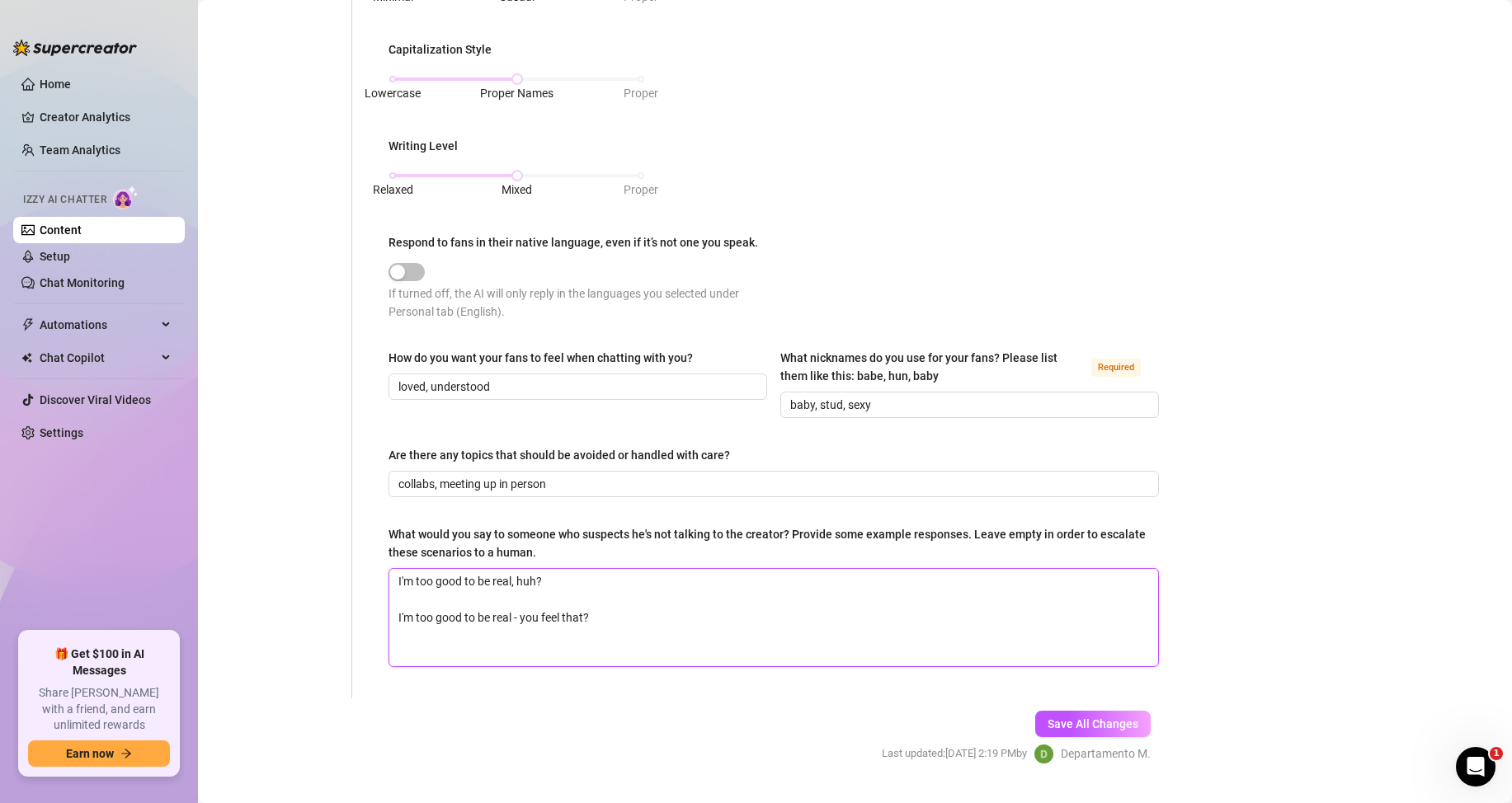
paste textarea "I'm too good to be real, huh? Told you."
click at [1058, 722] on span "Save All Changes" at bounding box center [1092, 724] width 91 height 13
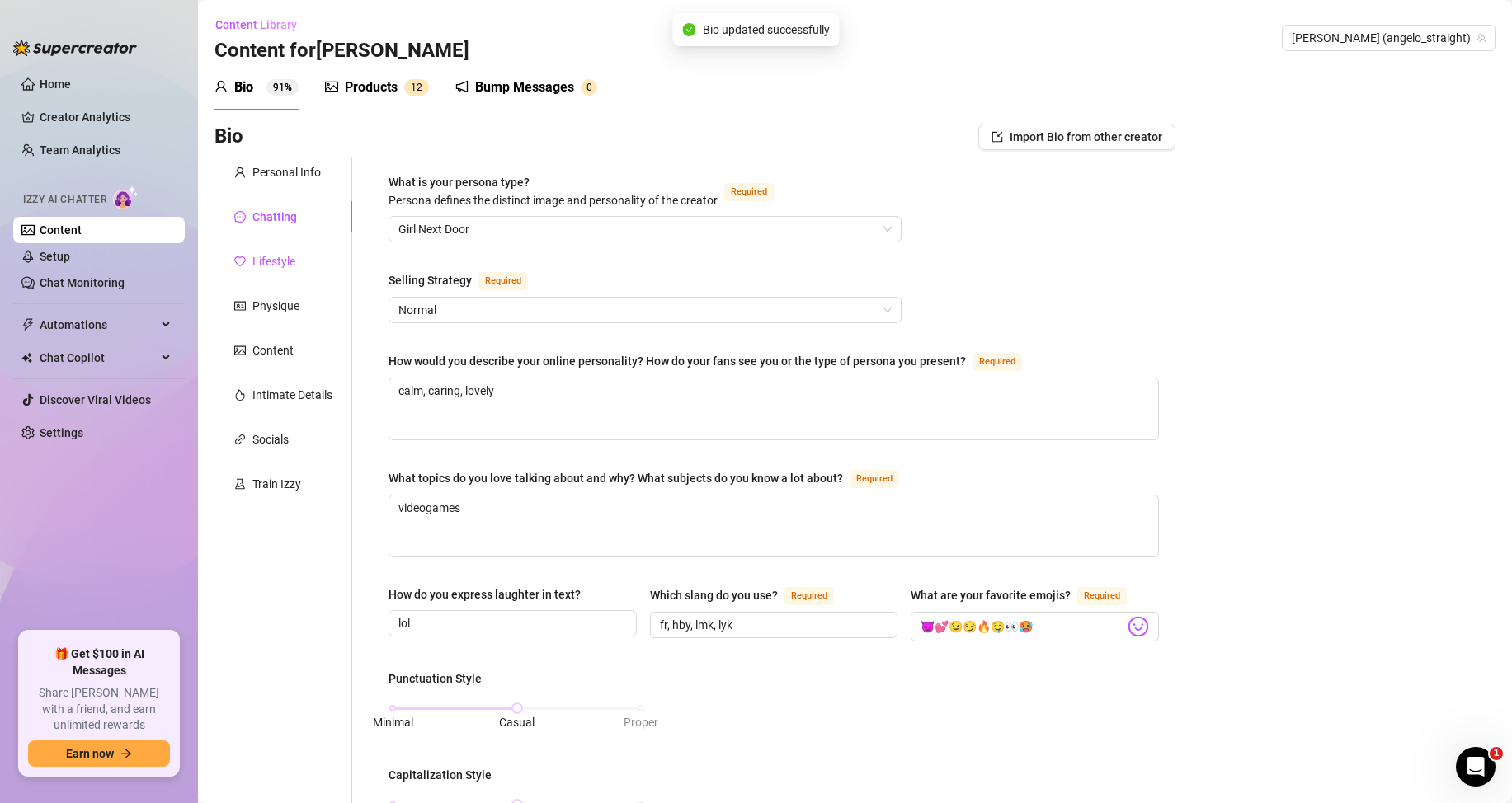
click at [284, 265] on div "Lifestyle" at bounding box center [273, 261] width 43 height 18
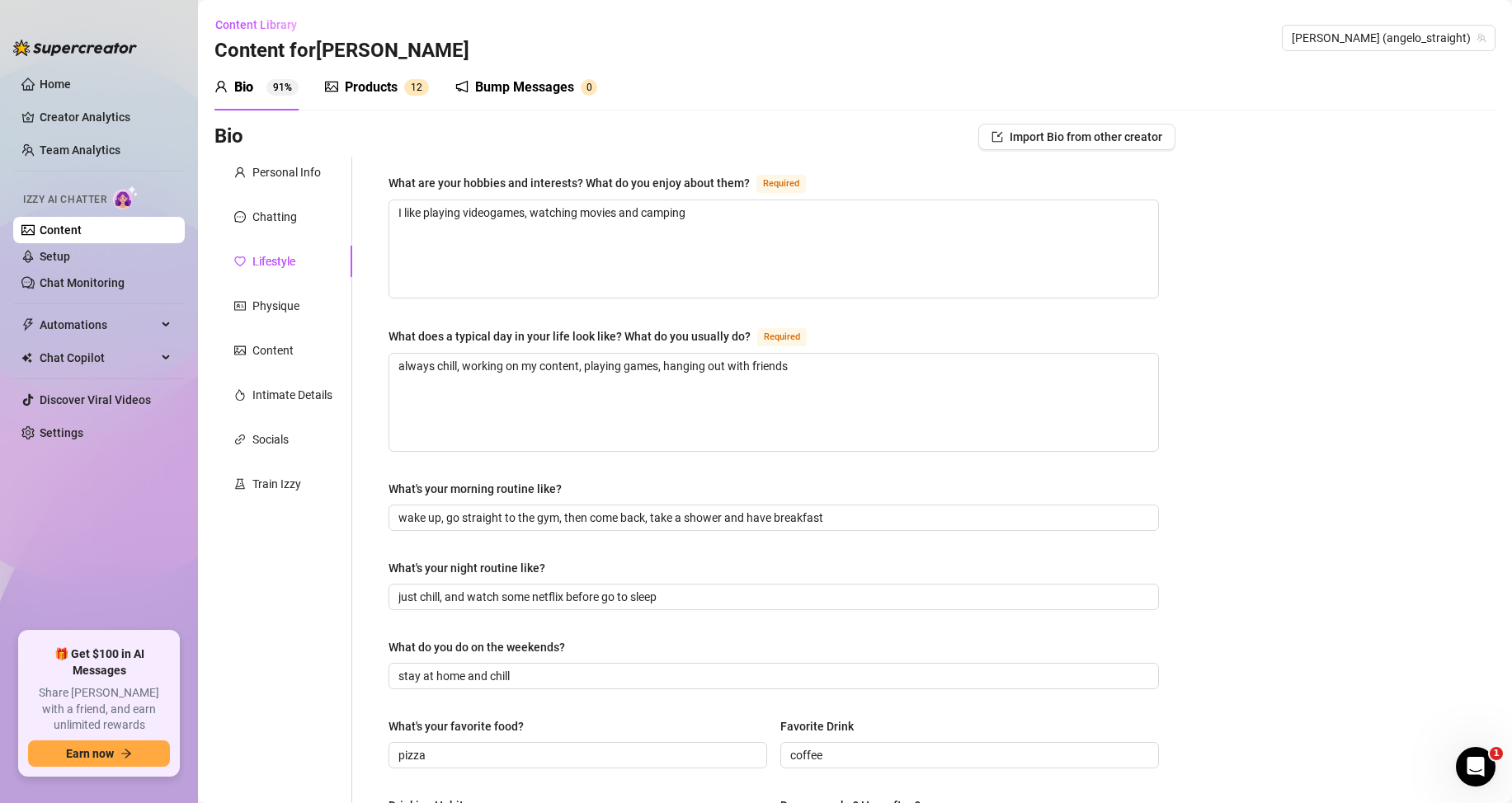
click at [520, 88] on div "Bump Messages" at bounding box center [524, 87] width 99 height 20
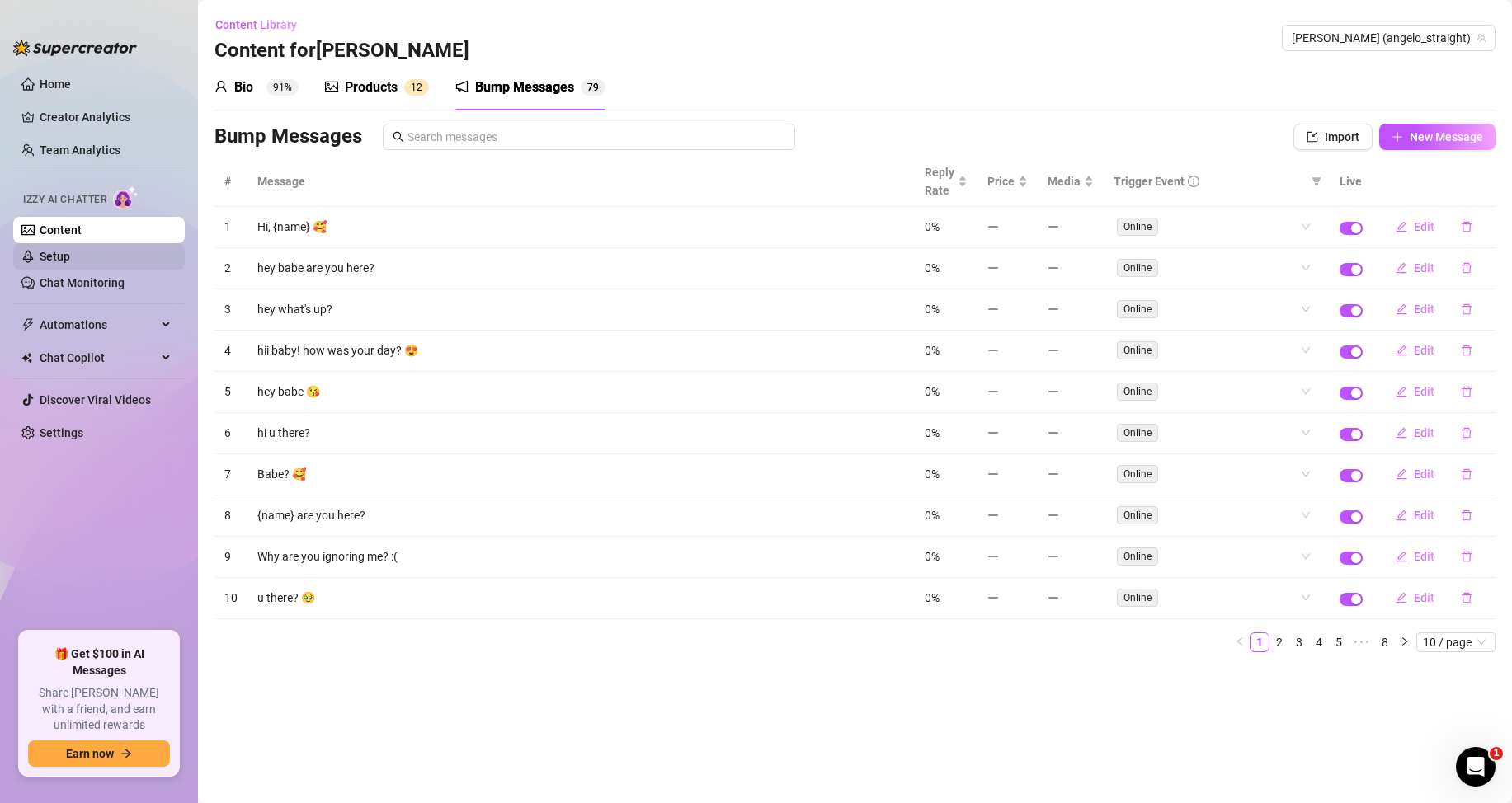
click at [70, 250] on link "Setup" at bounding box center [55, 256] width 30 height 13
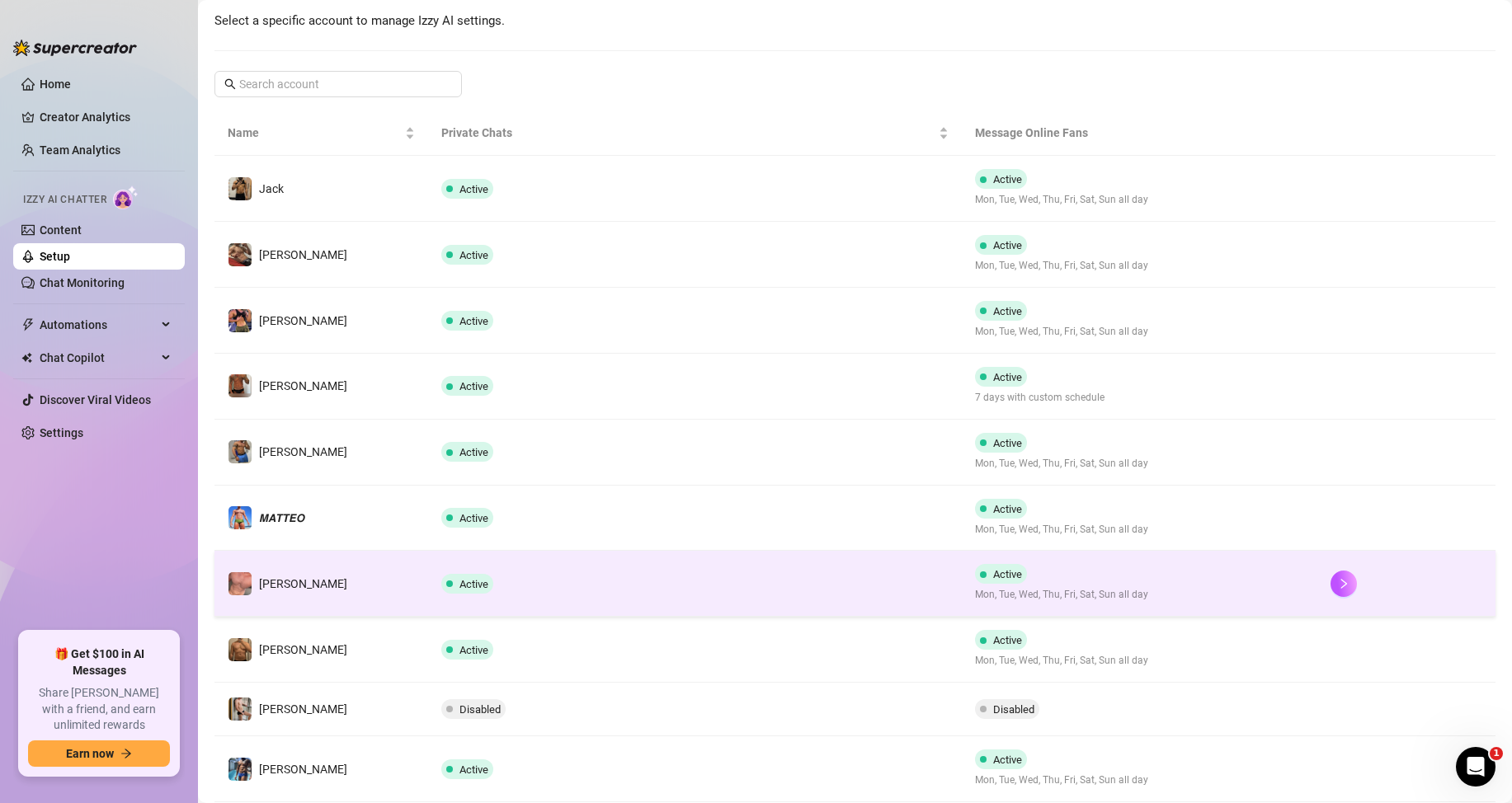
scroll to position [300, 0]
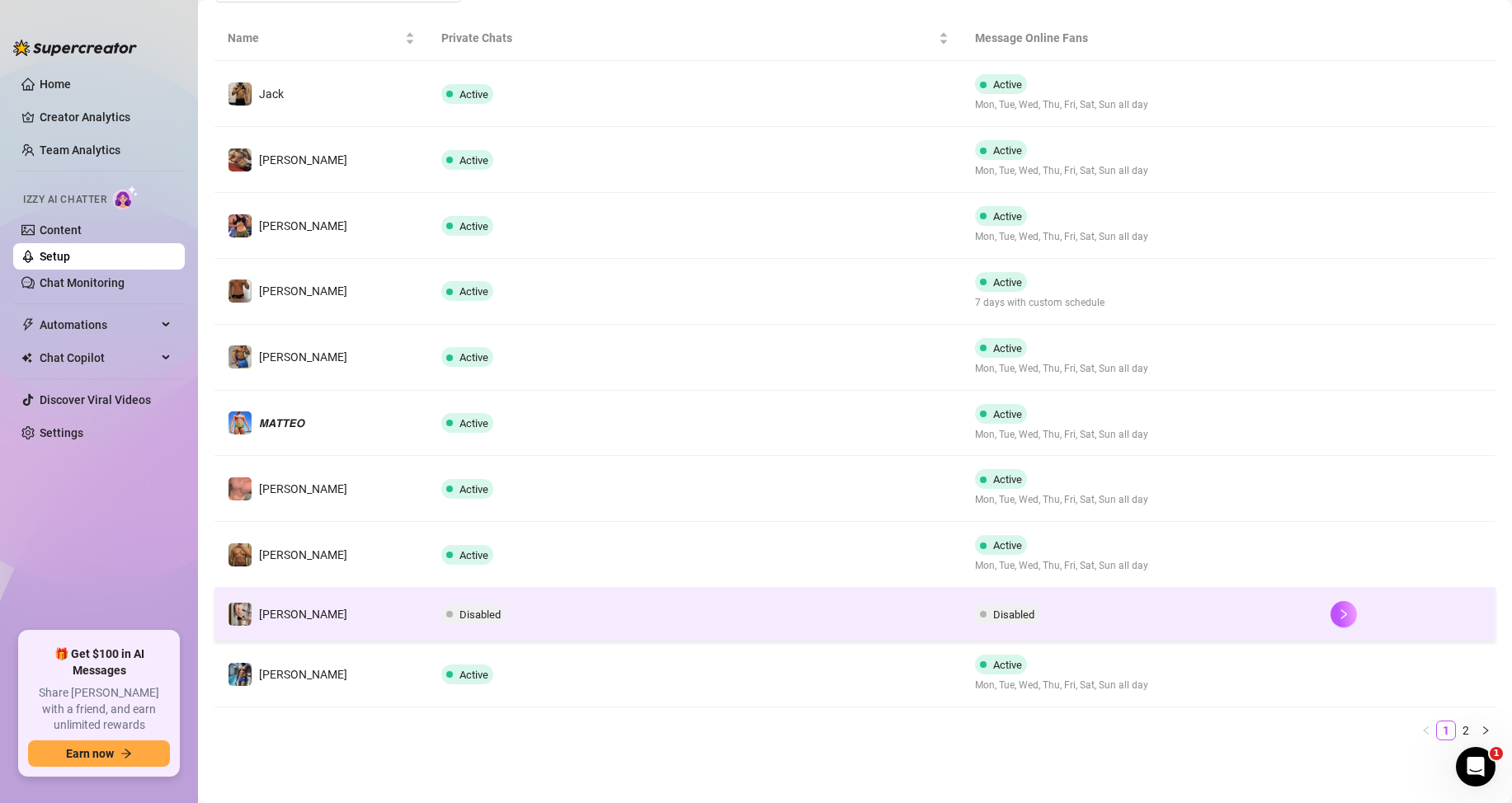
click at [485, 620] on span "Disabled" at bounding box center [480, 615] width 41 height 12
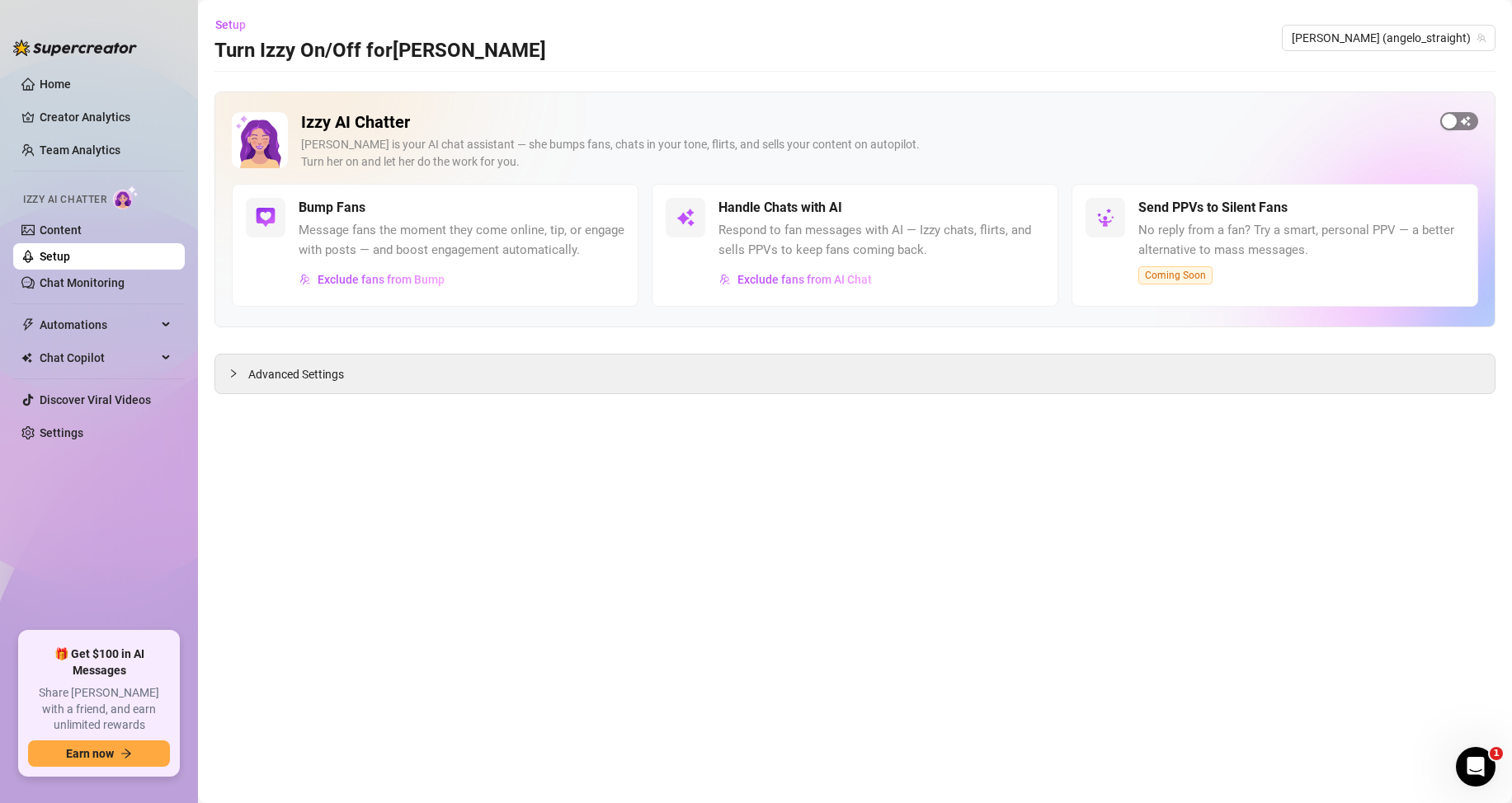
click at [1467, 117] on span "button" at bounding box center [1459, 121] width 38 height 18
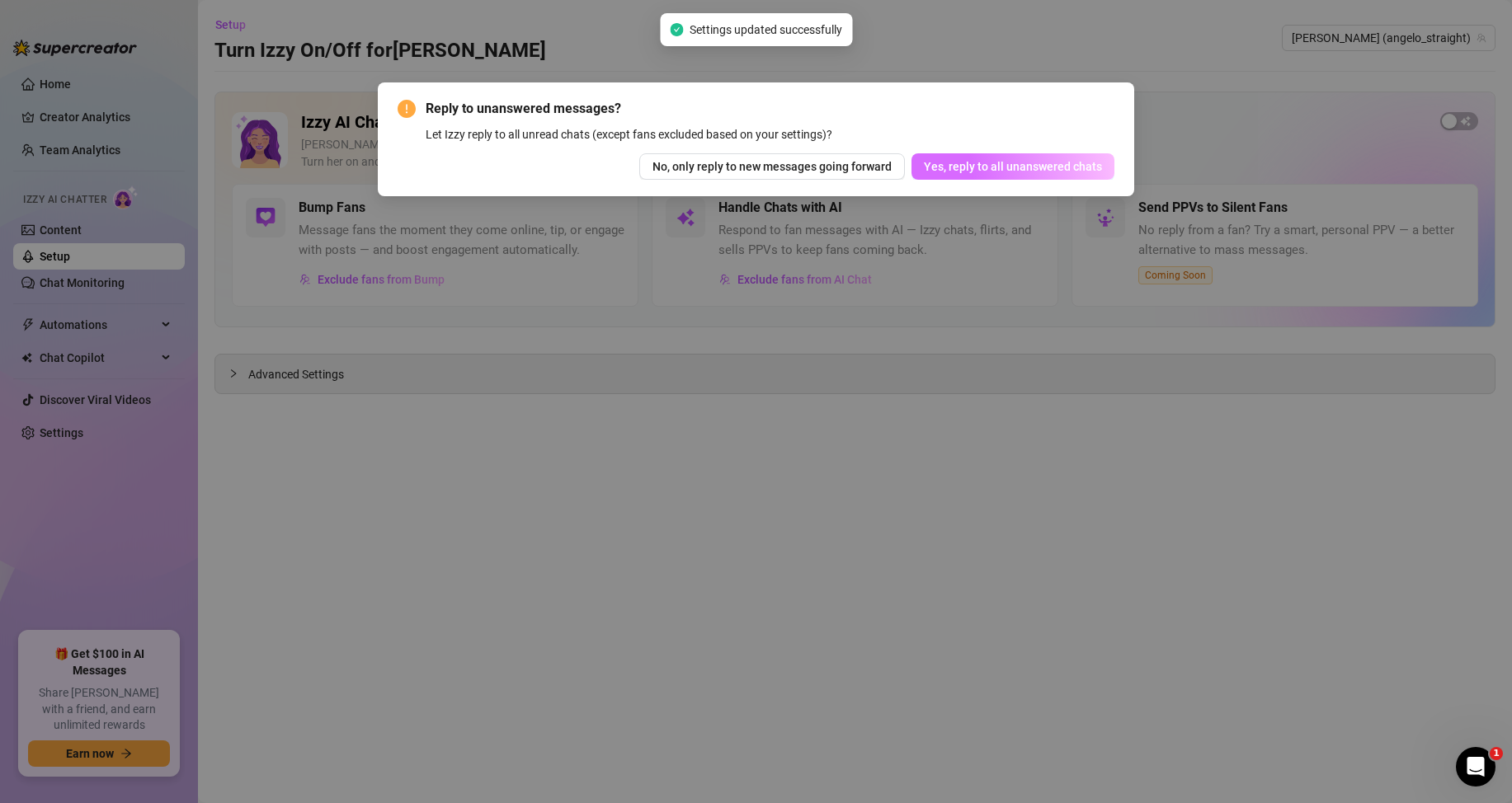
click at [1066, 179] on button "Yes, reply to all unanswered chats" at bounding box center [1012, 167] width 203 height 27
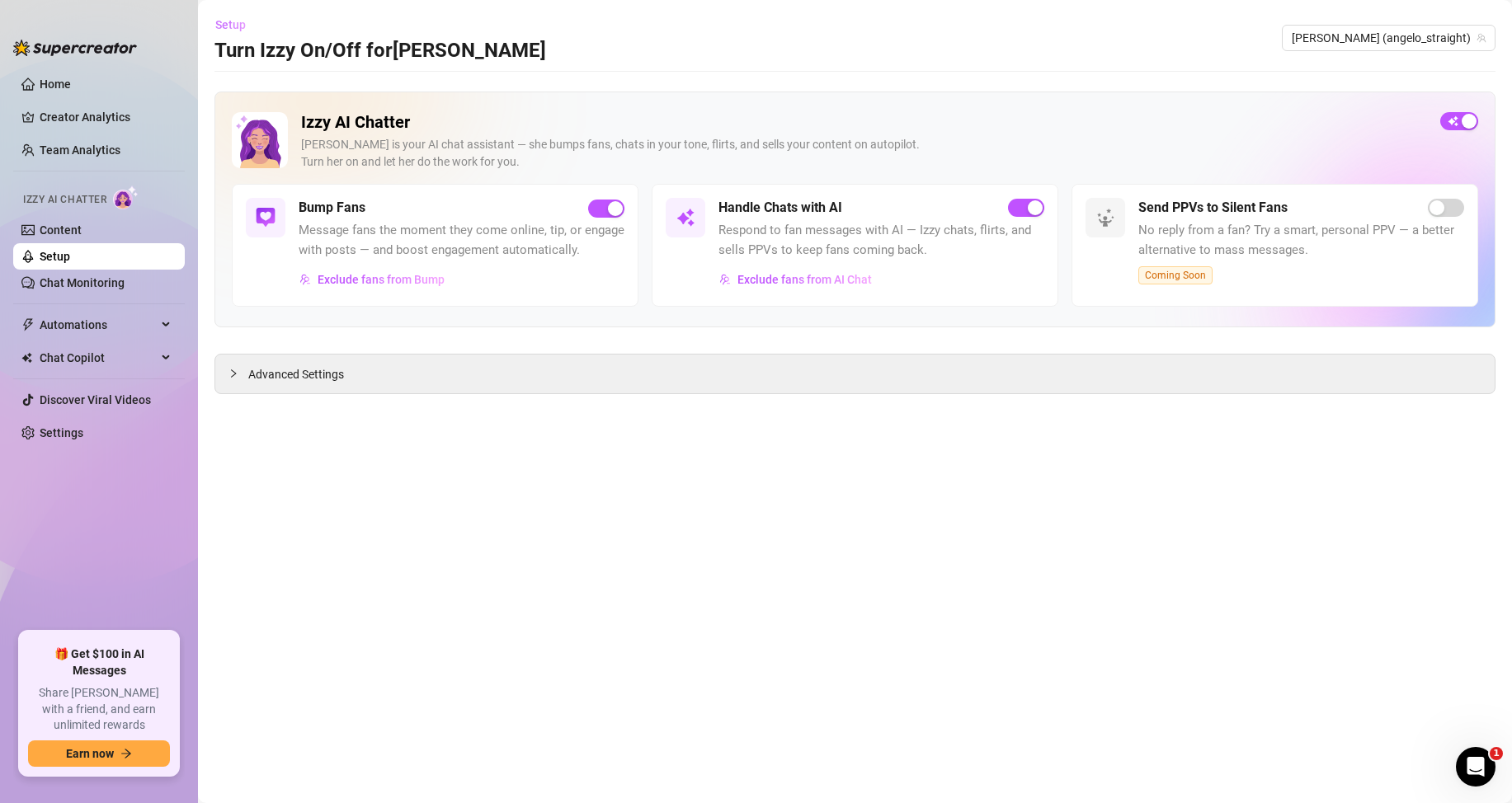
click at [224, 20] on span "Setup" at bounding box center [231, 24] width 30 height 13
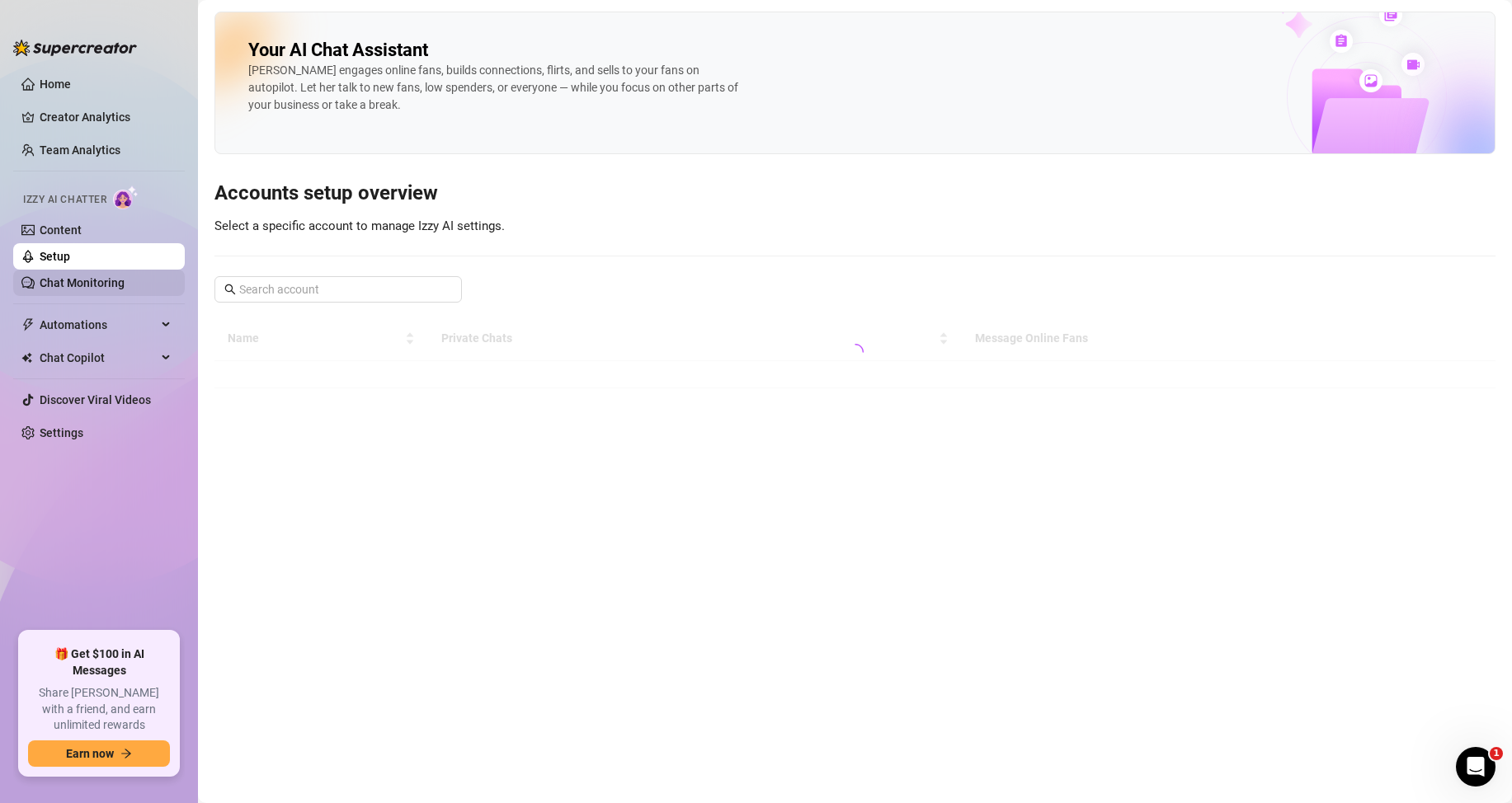
click at [76, 278] on link "Chat Monitoring" at bounding box center [83, 282] width 85 height 13
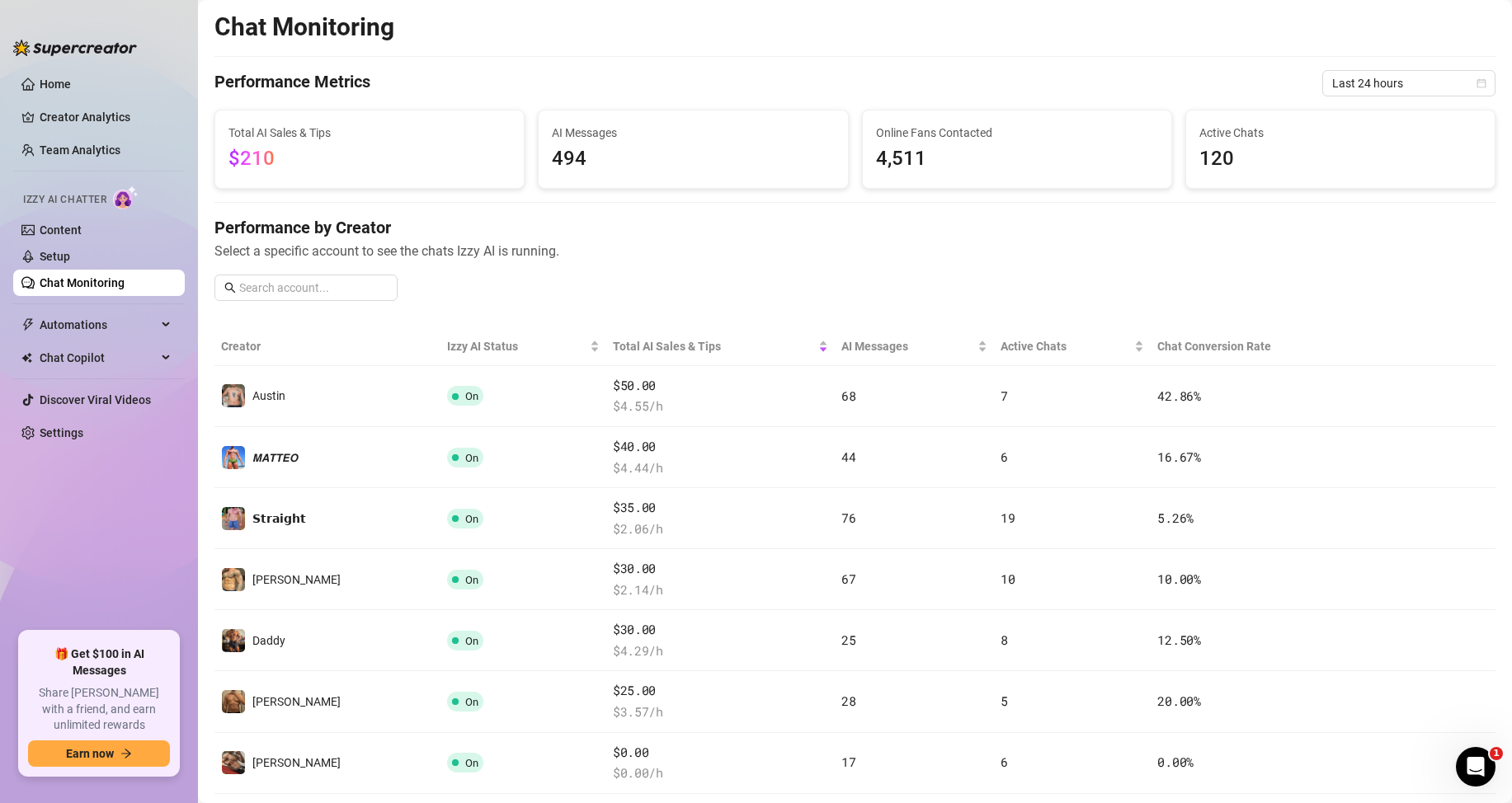
click at [575, 159] on span "494" at bounding box center [693, 159] width 282 height 31
